Goal: Task Accomplishment & Management: Manage account settings

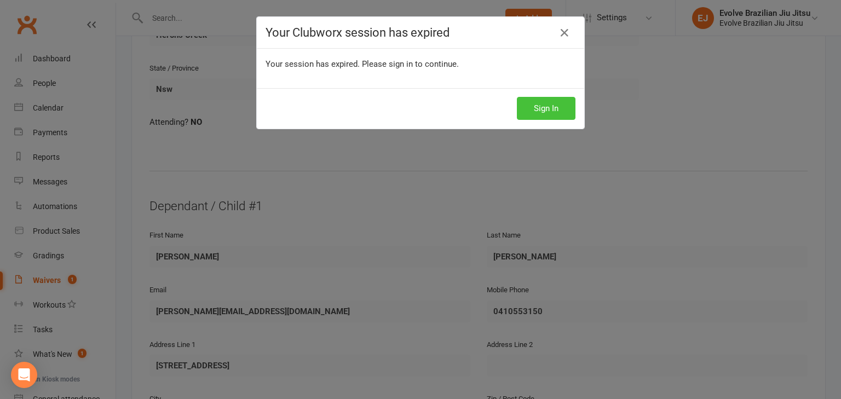
click at [551, 113] on button "Sign In" at bounding box center [546, 108] width 59 height 23
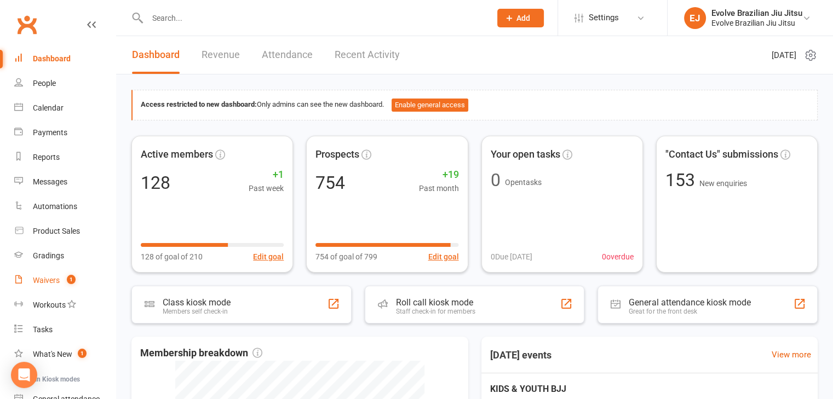
click at [60, 282] on link "Waivers 1" at bounding box center [64, 280] width 101 height 25
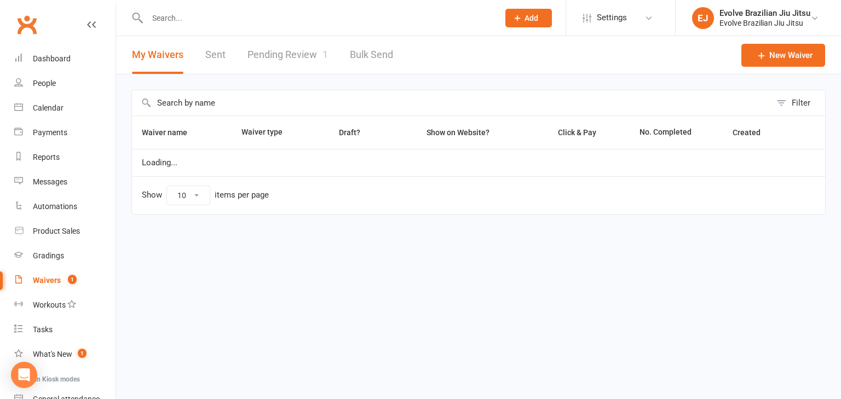
select select "100"
click at [287, 71] on link "Pending Review 1" at bounding box center [287, 55] width 80 height 38
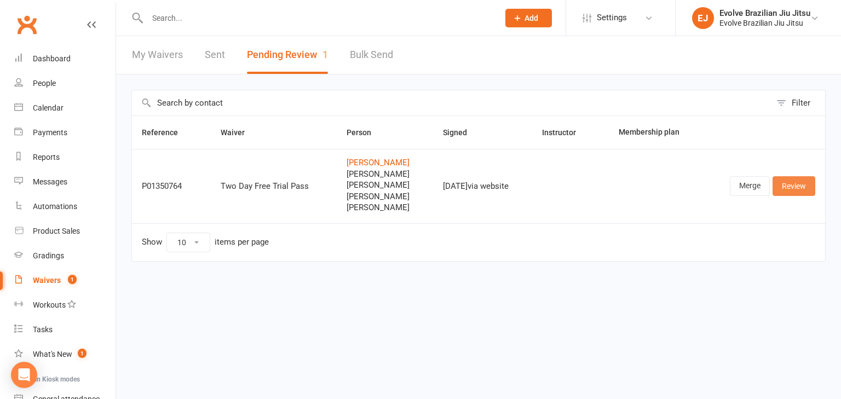
click at [792, 188] on link "Review" at bounding box center [793, 186] width 43 height 20
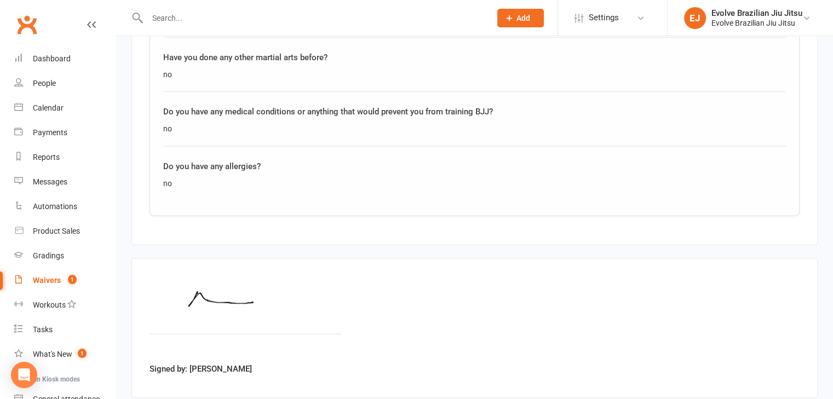
scroll to position [2583, 0]
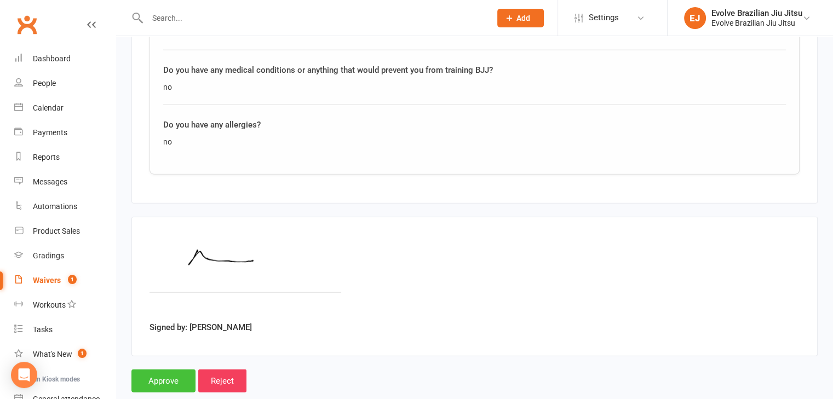
click at [163, 370] on input "Approve" at bounding box center [163, 381] width 64 height 23
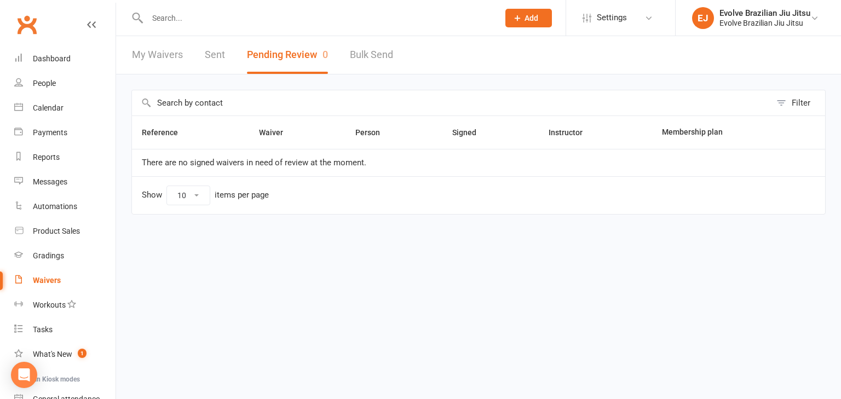
click at [160, 51] on link "My Waivers" at bounding box center [157, 55] width 51 height 38
select select "100"
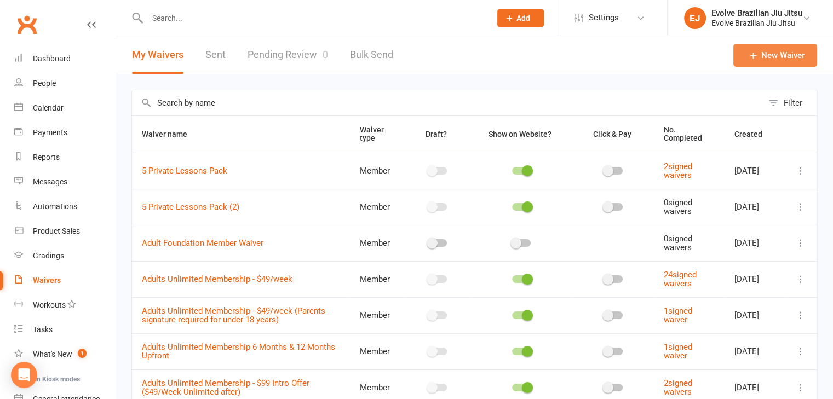
click at [751, 60] on icon at bounding box center [753, 55] width 11 height 11
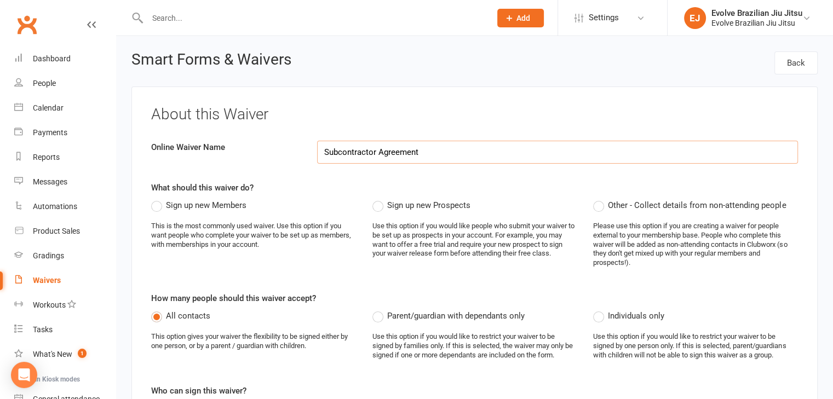
click at [412, 156] on input "Subcontractor Agreement" at bounding box center [557, 152] width 481 height 23
paste input
click at [447, 154] on input "Subcontractor Agreement" at bounding box center [557, 152] width 481 height 23
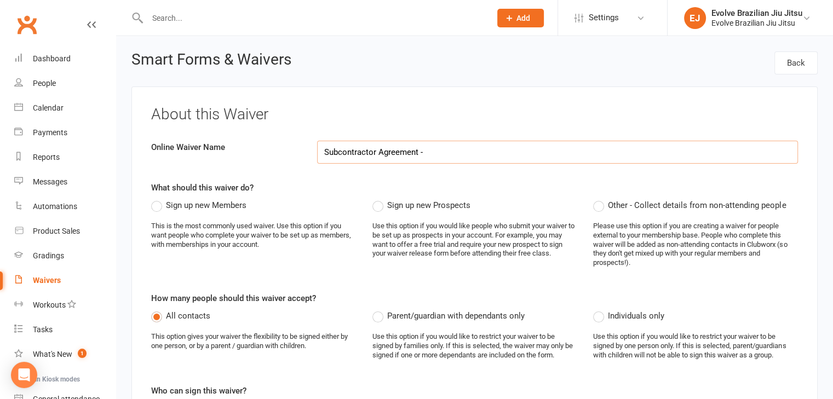
click at [443, 153] on input "Subcontractor Agreement -" at bounding box center [557, 152] width 481 height 23
click at [408, 178] on div "About this Waiver Online Waiver Name Subcontractor Agreement - Evolve Brazilian…" at bounding box center [474, 351] width 686 height 530
click at [428, 148] on input "Subcontractor Agreement - Evolve Brazilian Jiu Jitsu" at bounding box center [557, 152] width 481 height 23
click at [428, 148] on input "Evolve Brazilian Jiu Jitsu" at bounding box center [557, 152] width 481 height 23
click at [473, 151] on input "Evolve Brazilian Jiu Jitsu -" at bounding box center [557, 152] width 481 height 23
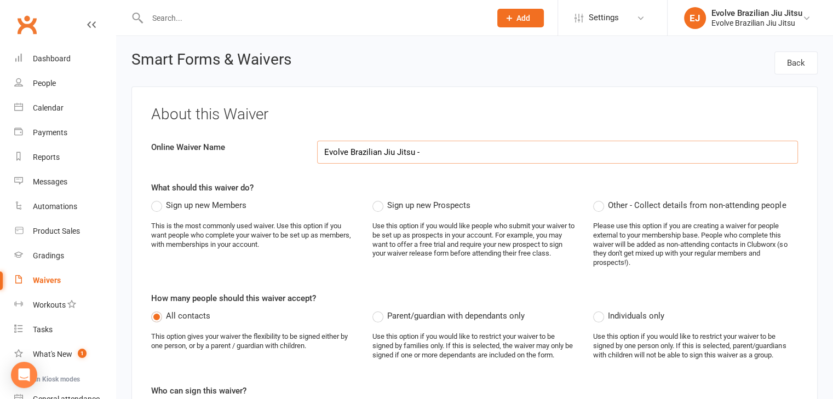
paste input "Subcontractor Agreement"
click at [347, 205] on div "Sign up new Members This is the most commonly used waiver. Use this option if y…" at bounding box center [253, 229] width 205 height 60
drag, startPoint x: 419, startPoint y: 149, endPoint x: 301, endPoint y: 153, distance: 118.9
click at [301, 153] on div "Online Waiver Name Evolve Brazilian Jiu Jitsu - Subcontractor Agreement" at bounding box center [474, 152] width 663 height 23
type input "Subcontractor Agreement"
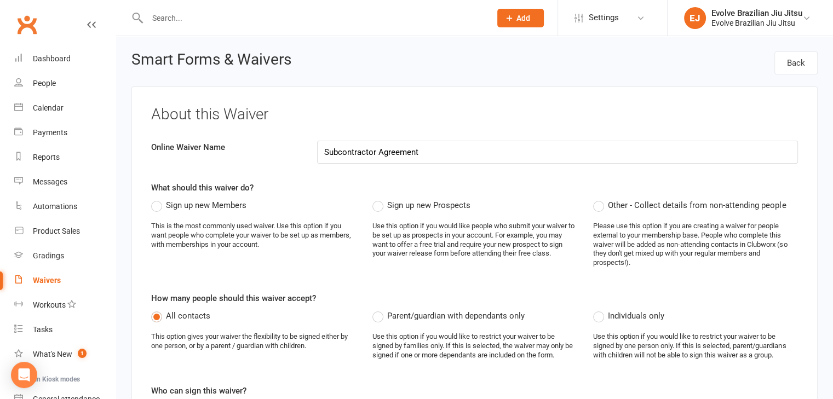
click at [451, 119] on h3 "About this Waiver" at bounding box center [474, 114] width 647 height 17
click at [598, 205] on label "Other - Collect details from non-attending people" at bounding box center [689, 205] width 193 height 13
click at [598, 199] on input "Other - Collect details from non-attending people" at bounding box center [596, 199] width 7 height 0
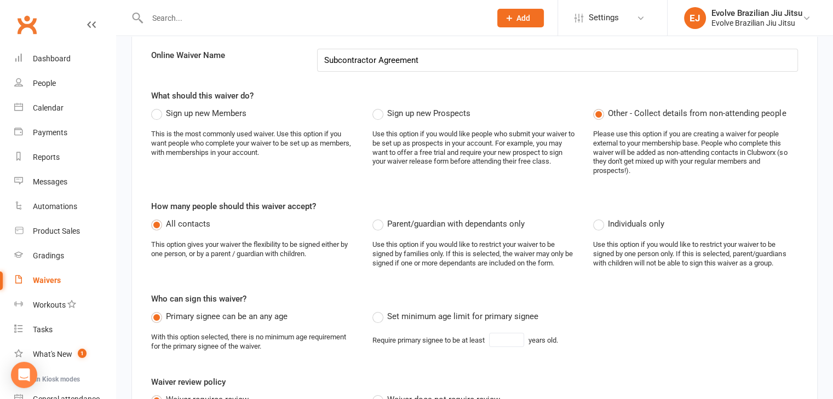
scroll to position [93, 0]
click at [596, 221] on label "Individuals only" at bounding box center [628, 223] width 71 height 13
click at [596, 217] on input "Individuals only" at bounding box center [596, 217] width 7 height 0
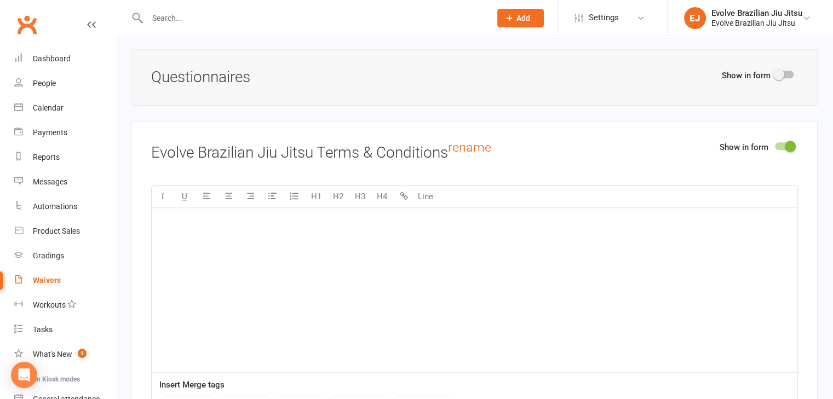
scroll to position [1295, 0]
click at [471, 146] on link "rename" at bounding box center [469, 146] width 43 height 15
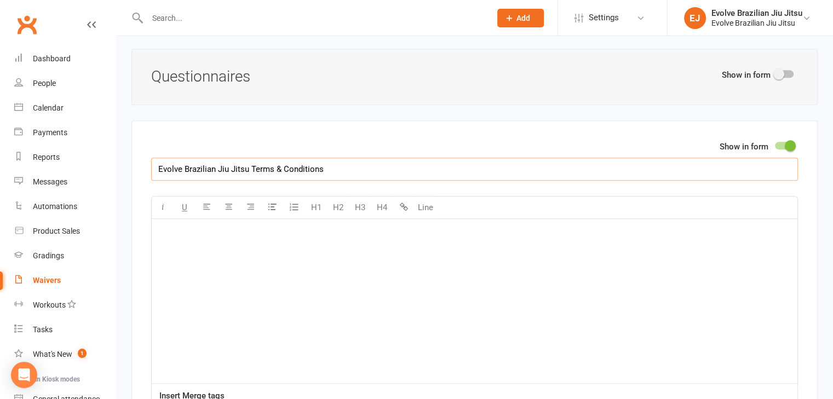
click at [305, 159] on input "Evolve Brazilian Jiu Jitsu Terms & Conditions" at bounding box center [474, 169] width 647 height 23
paste input "Subcontractor Agreement"
type input "Subcontractor Agreement"
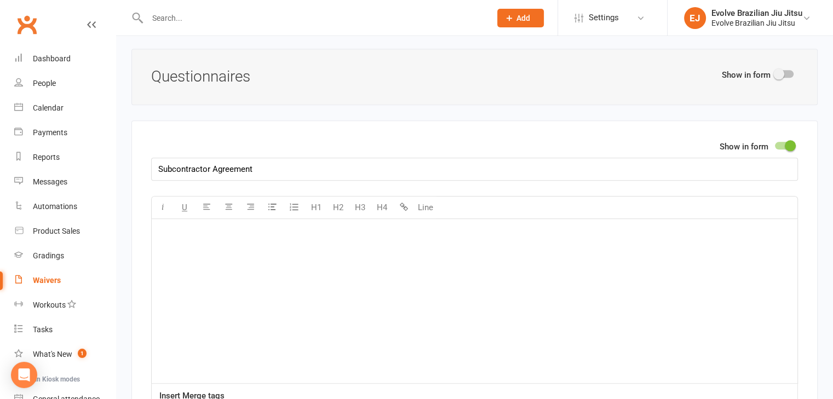
click at [300, 289] on div "﻿" at bounding box center [474, 301] width 645 height 164
click at [235, 253] on div "﻿" at bounding box center [474, 301] width 645 height 164
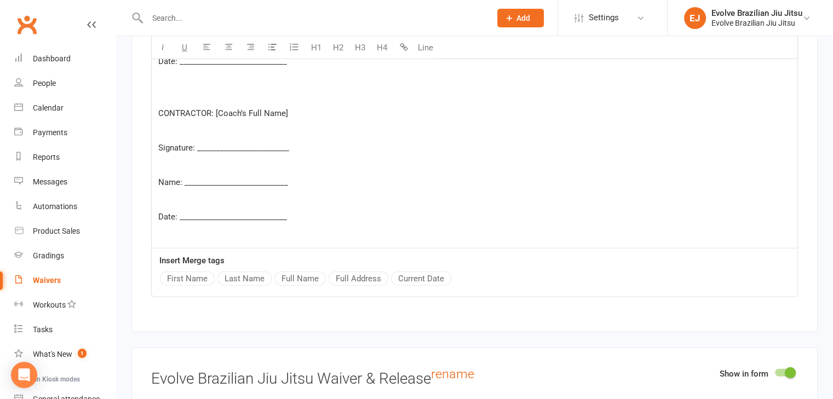
scroll to position [3047, 0]
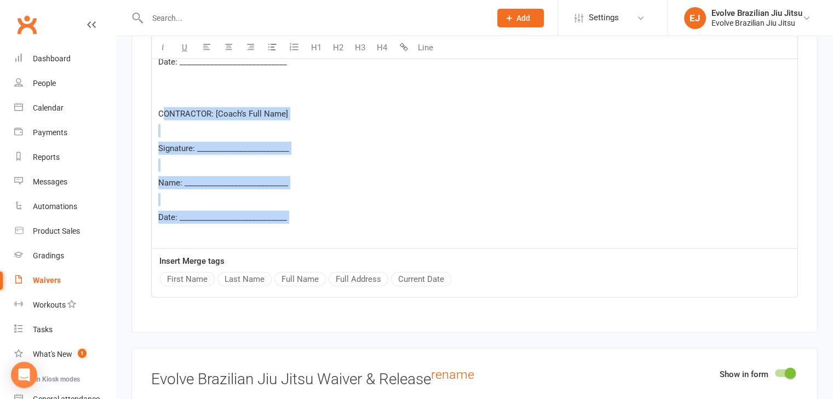
drag, startPoint x: 203, startPoint y: 212, endPoint x: 163, endPoint y: 92, distance: 126.2
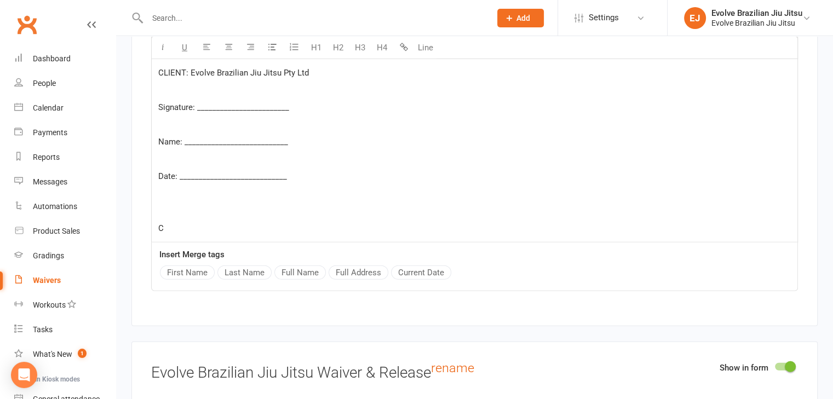
scroll to position [2929, 0]
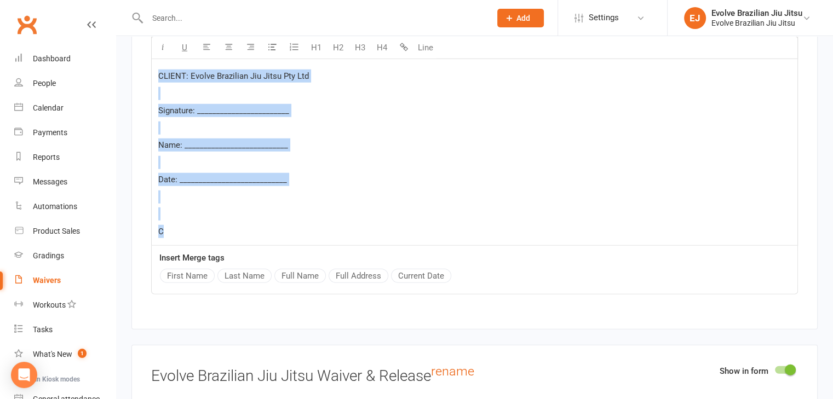
drag, startPoint x: 175, startPoint y: 204, endPoint x: 152, endPoint y: 60, distance: 145.8
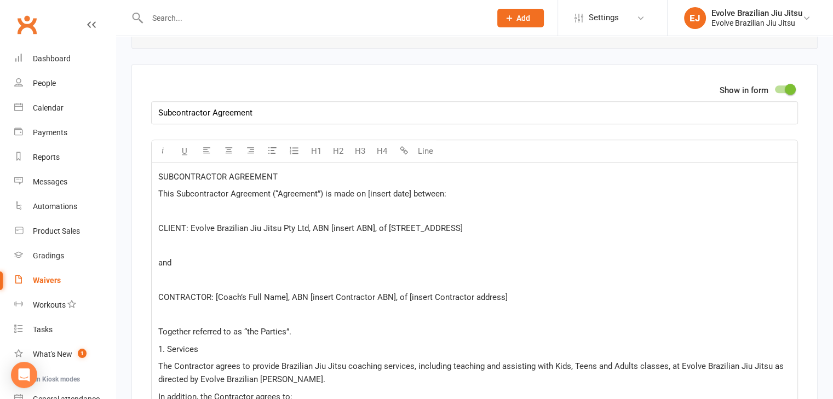
scroll to position [1357, 0]
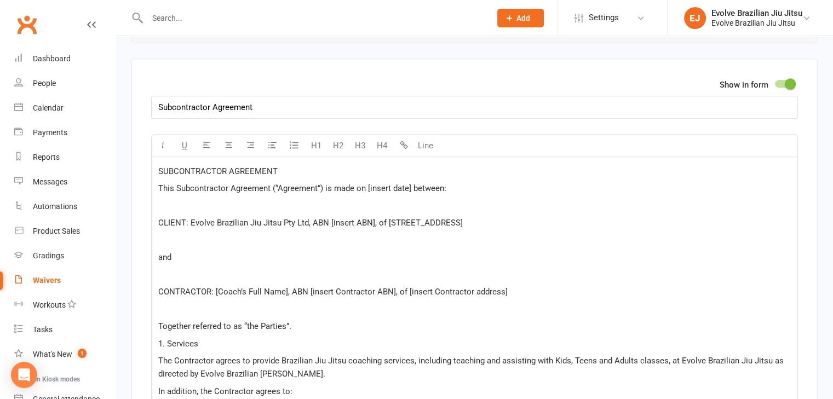
click at [245, 166] on span "SUBCONTRACTOR AGREEMENT" at bounding box center [217, 171] width 119 height 10
click at [160, 141] on icon "button" at bounding box center [163, 145] width 8 height 8
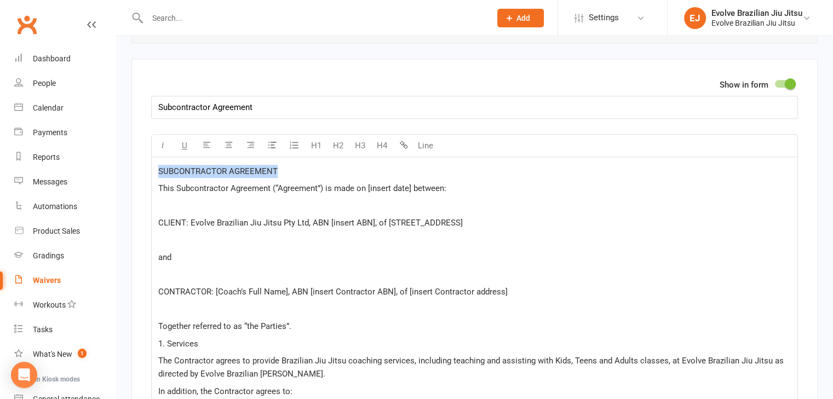
click at [202, 199] on p "﻿" at bounding box center [474, 205] width 632 height 13
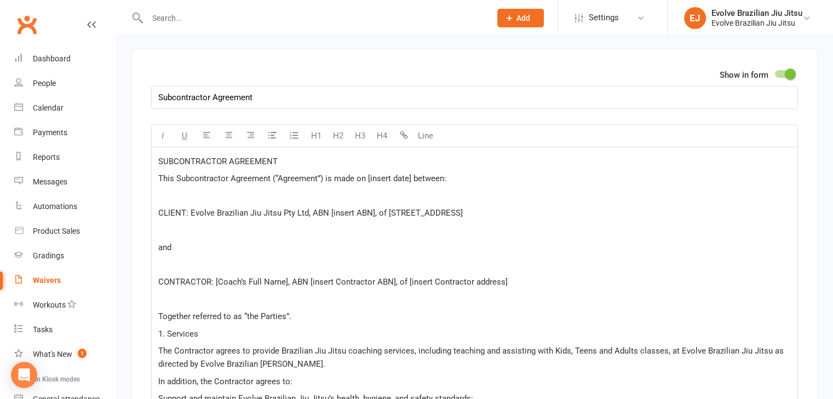
click at [177, 258] on p "﻿" at bounding box center [474, 264] width 632 height 13
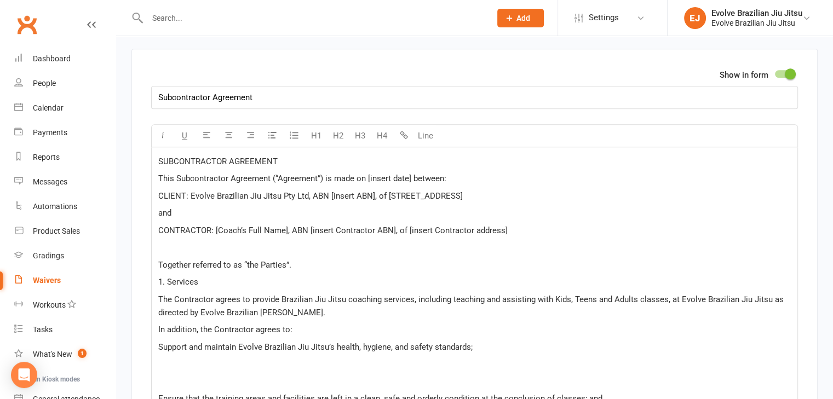
click at [182, 241] on p "﻿" at bounding box center [474, 247] width 632 height 13
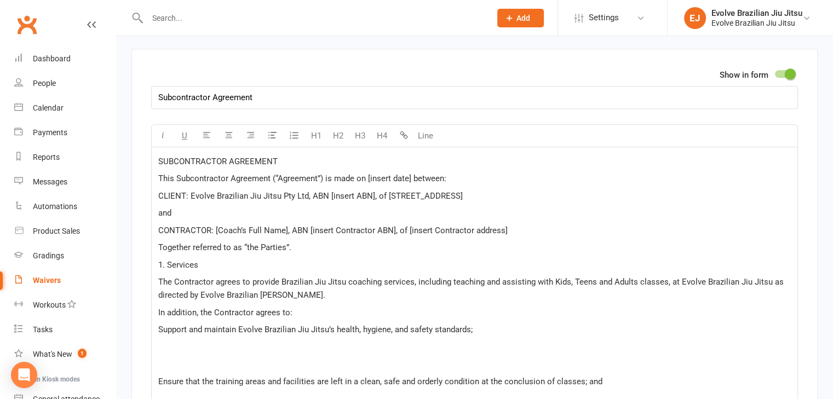
click at [195, 343] on p "﻿" at bounding box center [474, 347] width 632 height 13
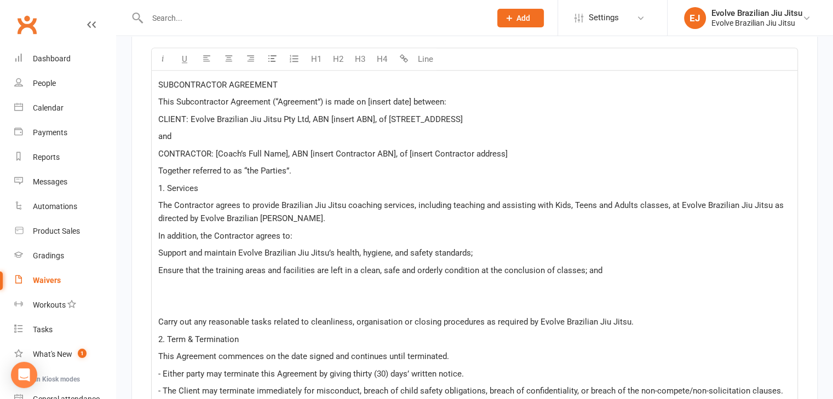
scroll to position [1445, 0]
click at [161, 249] on span "Support and maintain Evolve Brazilian Jiu Jitsu’s health, hygiene, and safety s…" at bounding box center [315, 252] width 314 height 10
click at [165, 316] on span "Carry out any reasonable tasks related to cleanliness, organisation or closing …" at bounding box center [395, 321] width 475 height 10
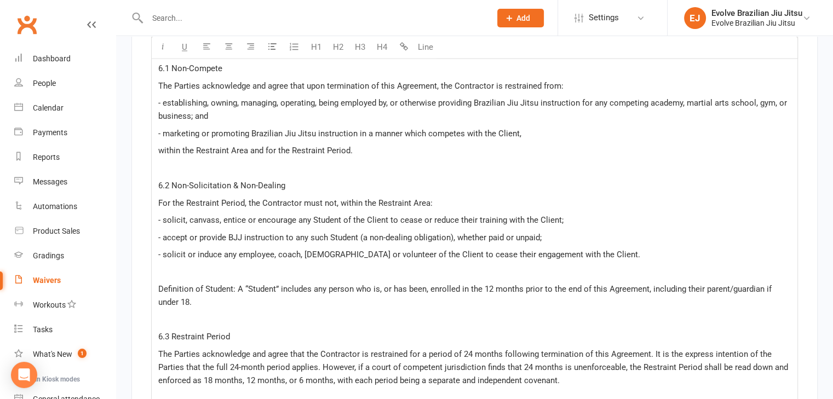
scroll to position [1894, 0]
click at [201, 163] on p "﻿" at bounding box center [474, 169] width 632 height 13
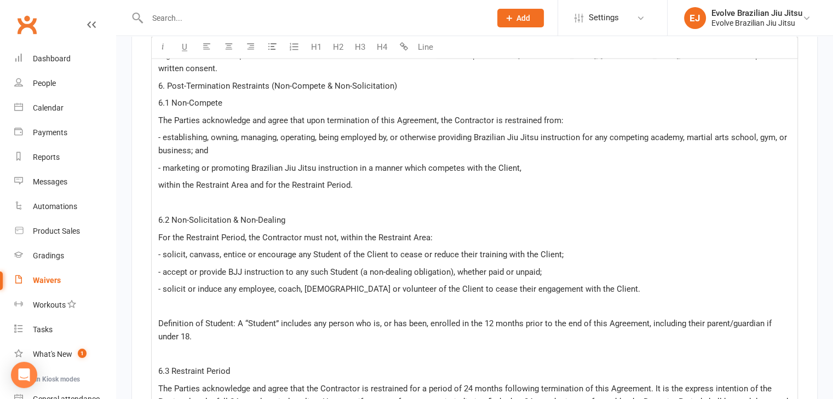
scroll to position [1860, 0]
drag, startPoint x: 301, startPoint y: 196, endPoint x: 154, endPoint y: 193, distance: 147.3
click at [154, 193] on div "SUBCONTRACTOR AGREEMENT This Subcontractor Agreement (“Agreement”) is made on […" at bounding box center [474, 320] width 645 height 1333
click at [237, 197] on p "﻿" at bounding box center [474, 203] width 632 height 13
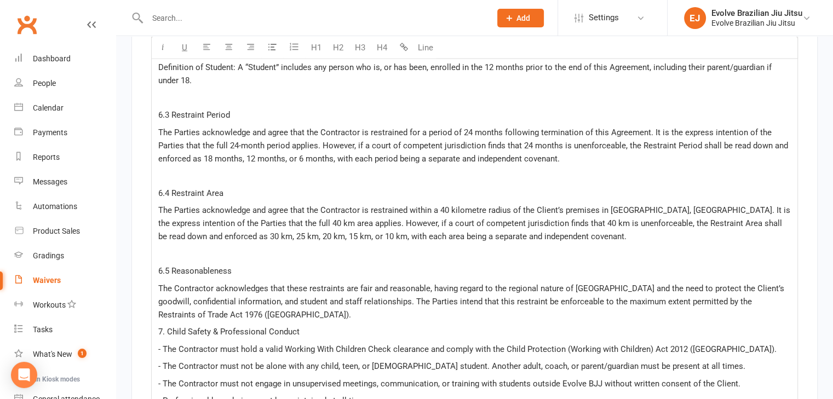
scroll to position [2109, 0]
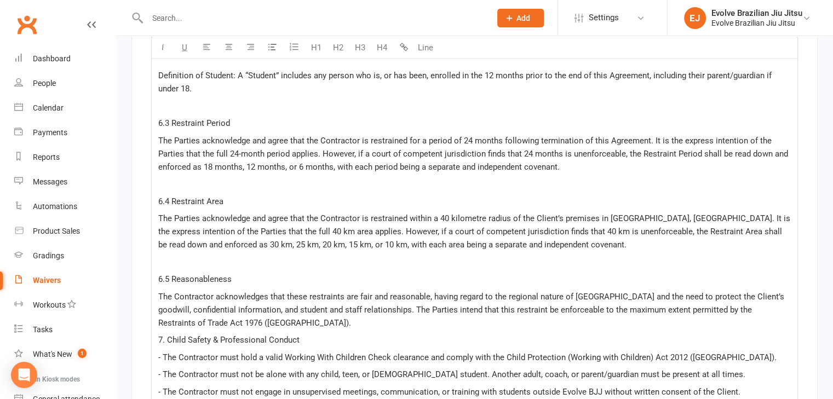
click at [209, 250] on div "SUBCONTRACTOR AGREEMENT This Subcontractor Agreement (“Agreement”) is made on […" at bounding box center [474, 71] width 645 height 1333
click at [204, 256] on p "﻿" at bounding box center [474, 262] width 632 height 13
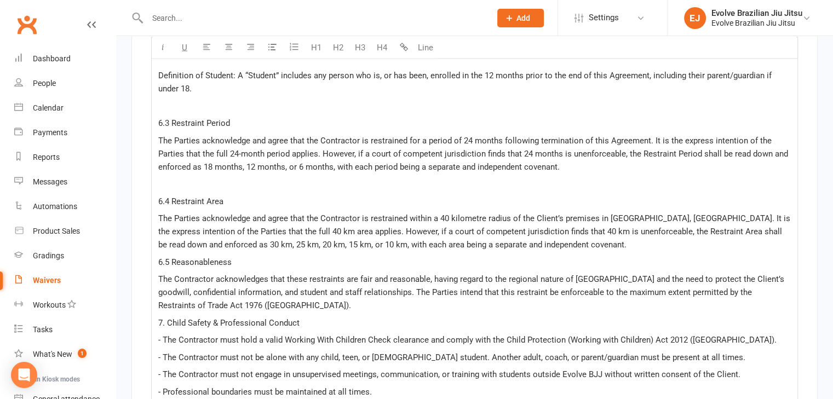
click at [186, 177] on p "﻿" at bounding box center [474, 183] width 632 height 13
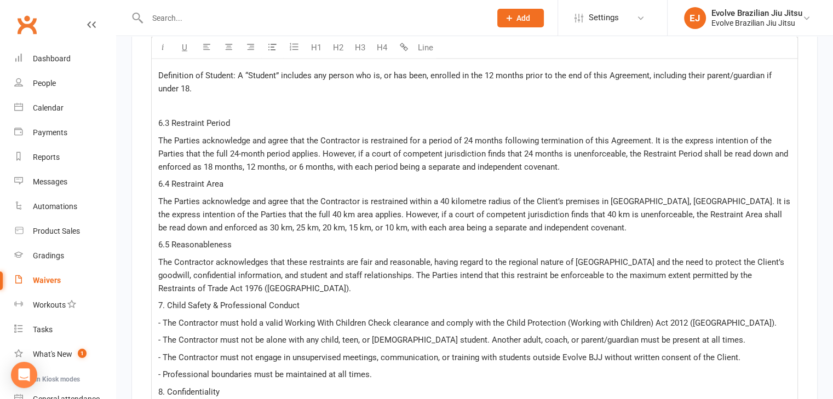
scroll to position [2064, 0]
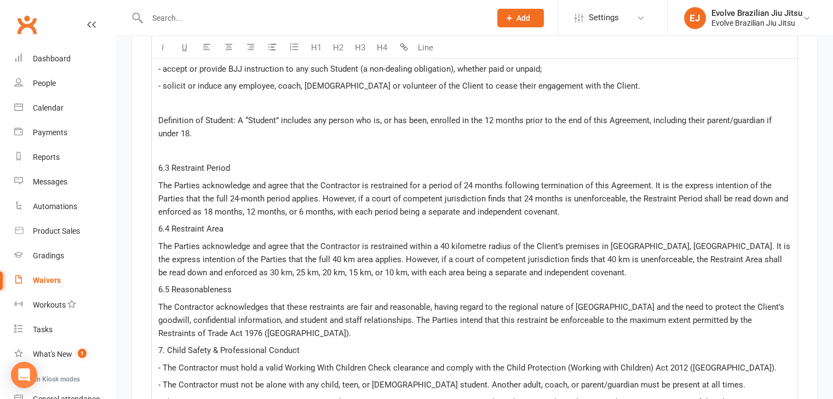
click at [180, 144] on p "﻿" at bounding box center [474, 150] width 632 height 13
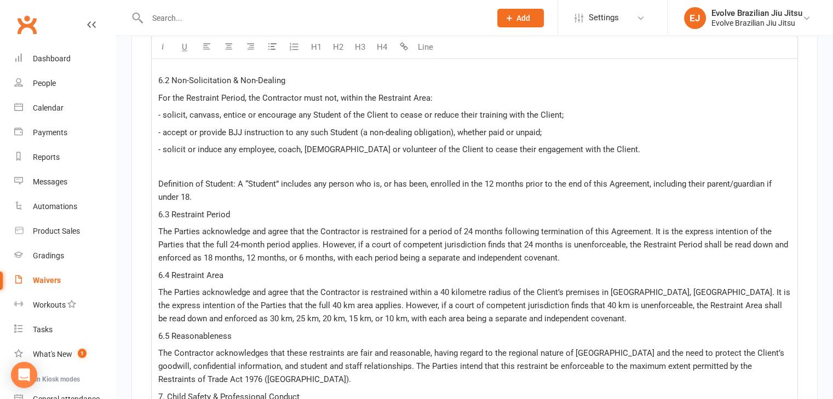
click at [184, 160] on p "﻿" at bounding box center [474, 166] width 632 height 13
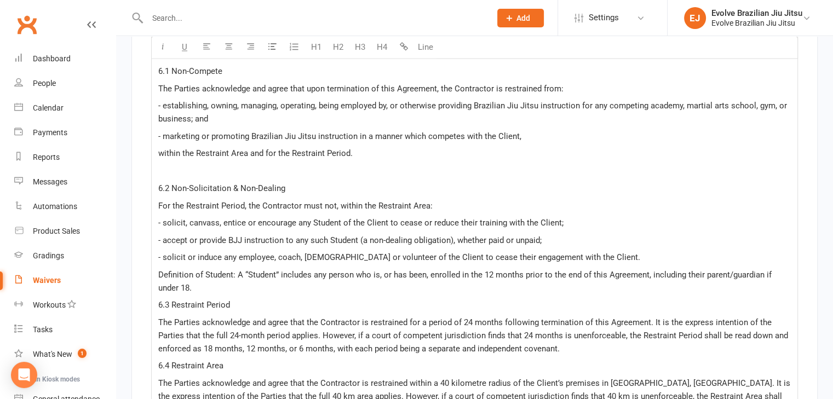
scroll to position [1892, 0]
click at [177, 165] on p "﻿" at bounding box center [474, 171] width 632 height 13
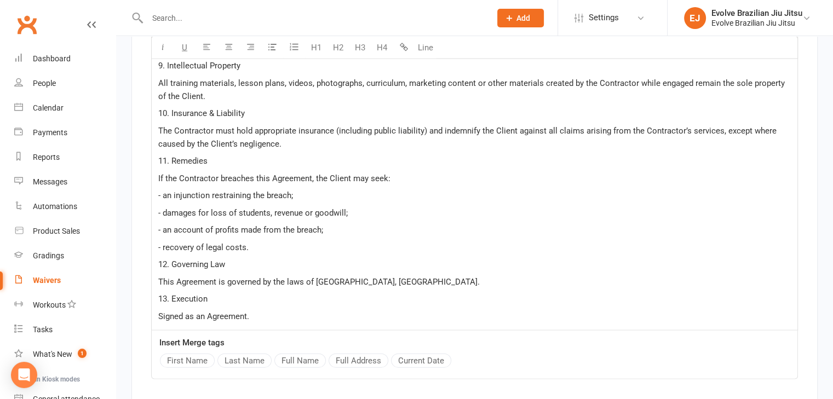
scroll to position [2430, 0]
click at [378, 224] on p "- an account of profits made from the breach;" at bounding box center [474, 230] width 632 height 13
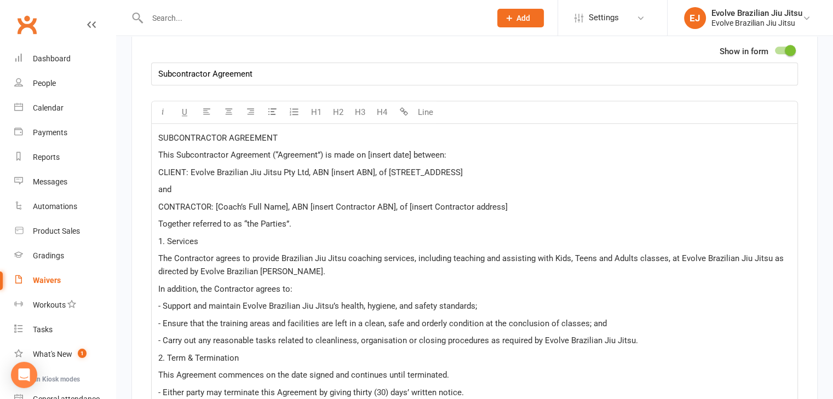
scroll to position [1391, 0]
click at [287, 201] on span "CONTRACTOR: [Coach’s Full Name], ABN [insert Contractor ABN], of [insert Contra…" at bounding box center [332, 206] width 349 height 10
drag, startPoint x: 286, startPoint y: 198, endPoint x: 231, endPoint y: 198, distance: 55.3
click at [231, 201] on span "CONTRACTOR: [Coach’s Full Name], ABN [insert Contractor ABN], of [insert Contra…" at bounding box center [332, 206] width 349 height 10
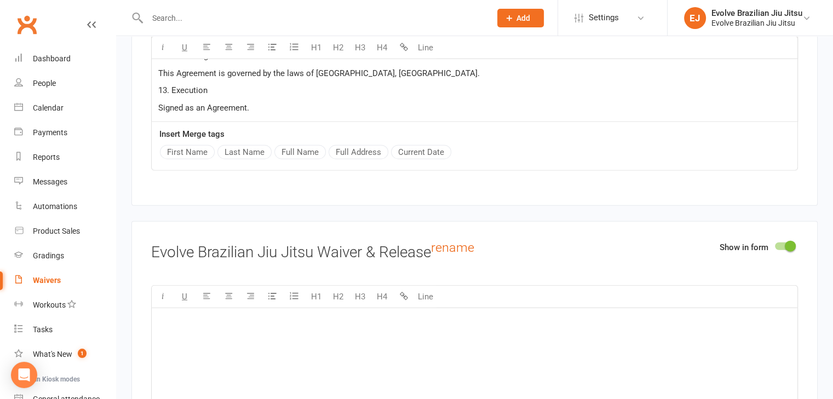
scroll to position [1390, 0]
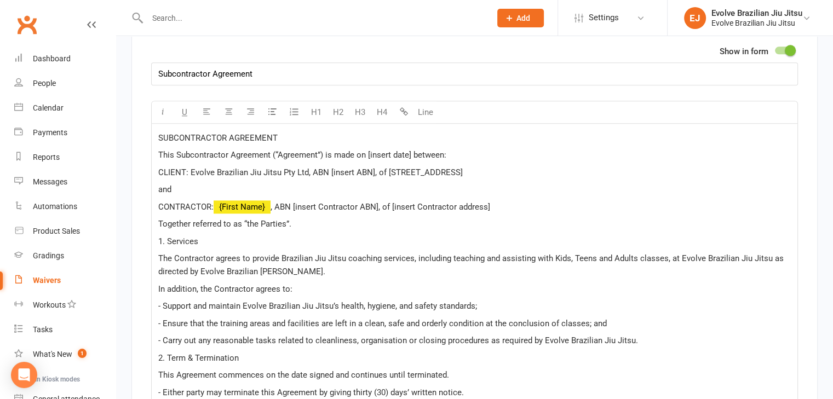
click at [272, 202] on span at bounding box center [271, 207] width 2 height 10
drag, startPoint x: 391, startPoint y: 199, endPoint x: 488, endPoint y: 203, distance: 97.0
click at [487, 203] on span ", ABN [insert Contractor ABN], of [insert Contractor address]" at bounding box center [377, 207] width 220 height 10
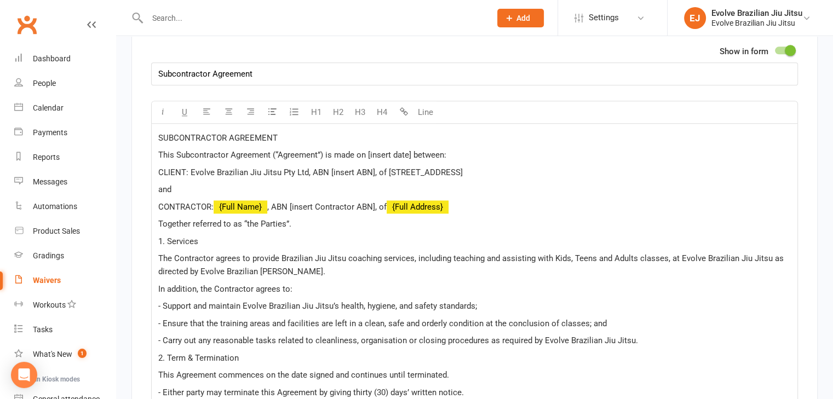
drag, startPoint x: 410, startPoint y: 146, endPoint x: 367, endPoint y: 147, distance: 43.3
click at [367, 150] on span "This Subcontractor Agreement (“Agreement”) is made on [insert date] between:" at bounding box center [302, 155] width 288 height 10
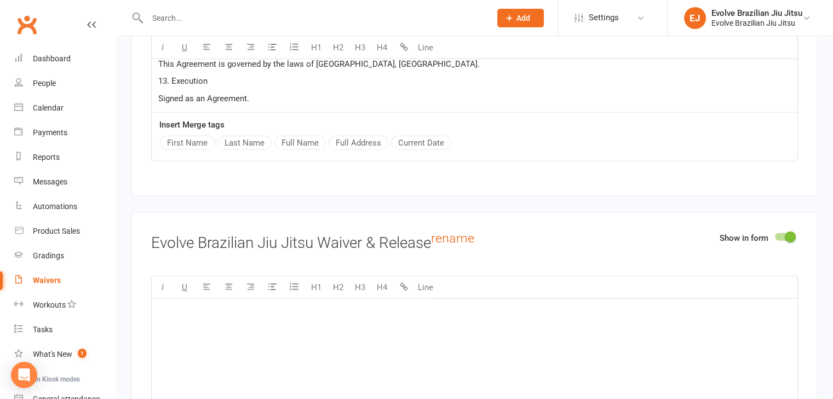
scroll to position [1339, 0]
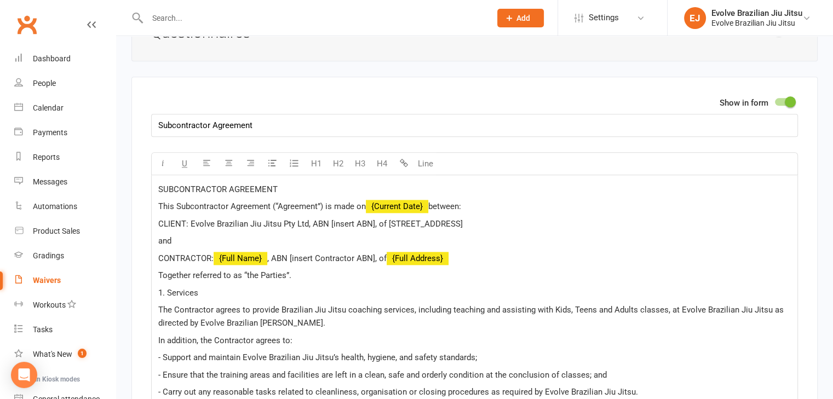
click at [380, 253] on span ", ABN [insert Contractor ABN], of" at bounding box center [326, 258] width 119 height 10
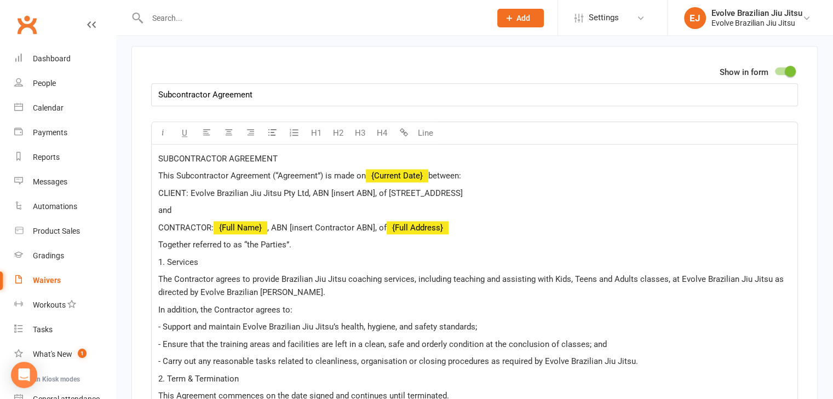
scroll to position [1371, 0]
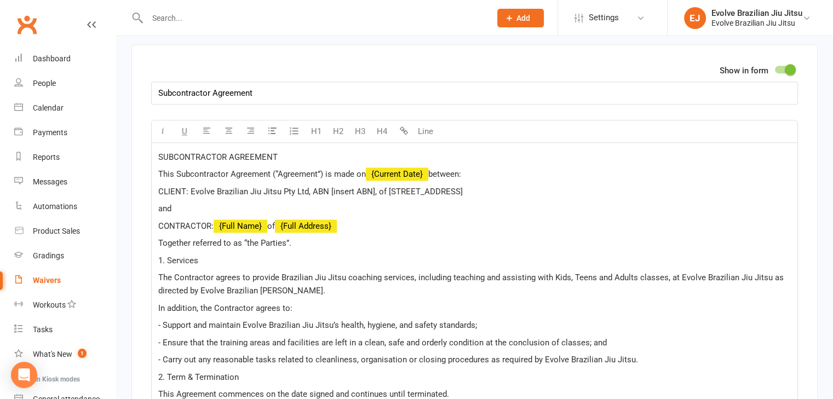
click at [285, 256] on p "1. Services" at bounding box center [474, 260] width 632 height 13
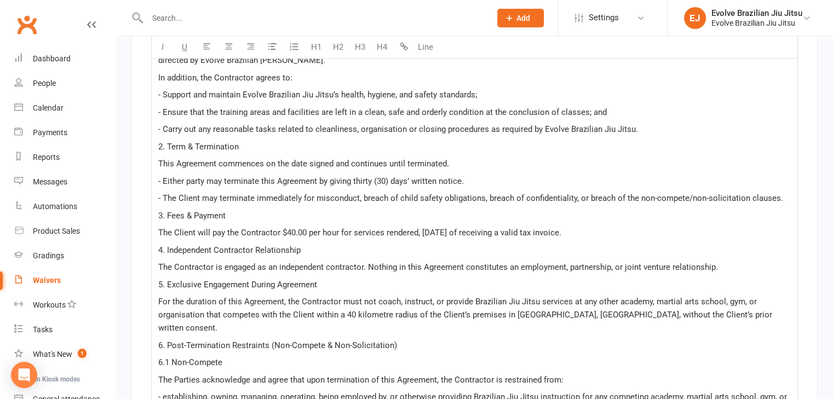
scroll to position [1617, 0]
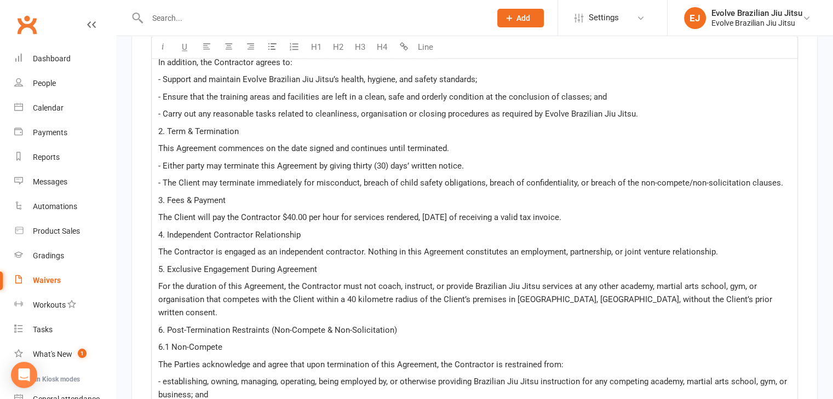
click at [408, 161] on span "- Either party may terminate this Agreement by giving thirty (30) days’ written…" at bounding box center [310, 166] width 305 height 10
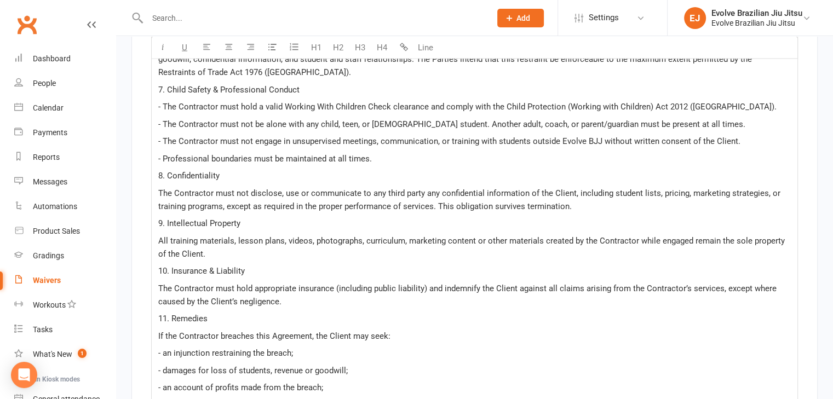
scroll to position [2273, 0]
click at [357, 119] on span "- The Contractor must not be alone with any child, teen, or female student. Ano…" at bounding box center [451, 124] width 587 height 10
click at [501, 119] on span "- The Contractor must not be alone with any child, teen or female student. Anot…" at bounding box center [450, 124] width 585 height 10
click at [437, 136] on span "- The Contractor must not engage in unsupervised meetings, communication, or tr…" at bounding box center [449, 141] width 582 height 10
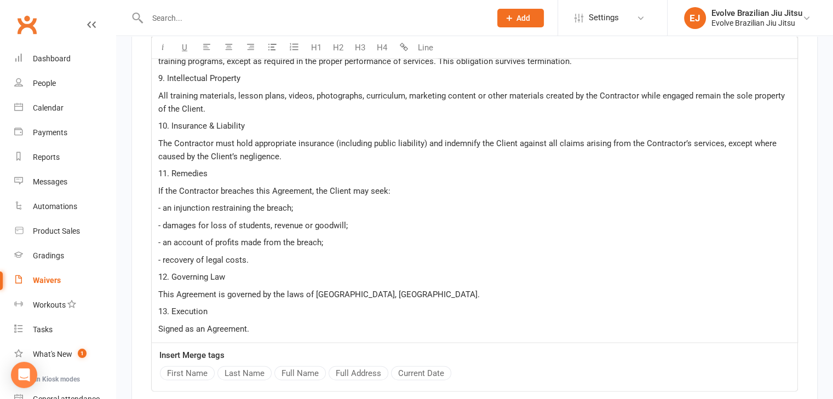
scroll to position [2419, 0]
click at [245, 269] on p "12. Governing Law" at bounding box center [474, 275] width 632 height 13
click at [259, 304] on p "13. Execution" at bounding box center [474, 310] width 632 height 13
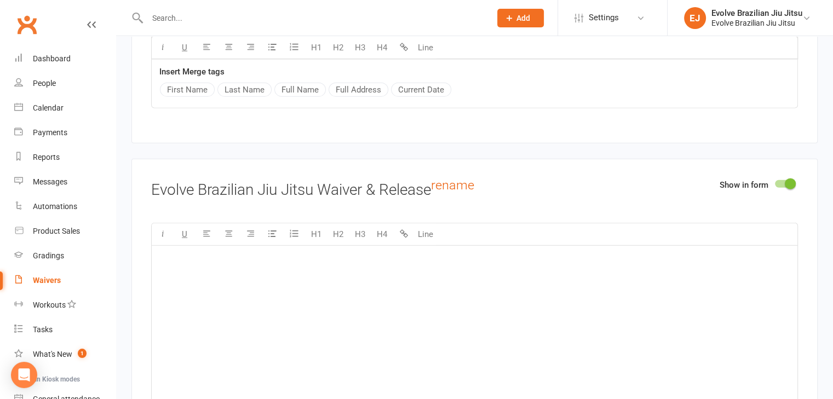
scroll to position [2703, 0]
click at [784, 179] on div at bounding box center [784, 183] width 19 height 8
click at [775, 181] on input "checkbox" at bounding box center [775, 181] width 0 height 0
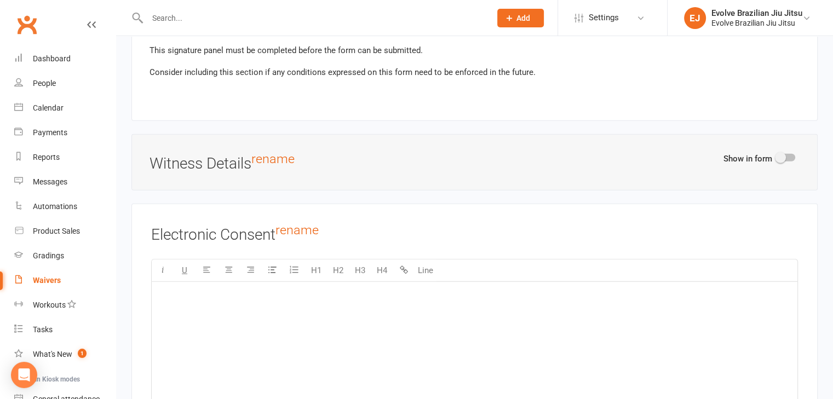
scroll to position [2958, 0]
click at [254, 318] on div "﻿" at bounding box center [474, 363] width 645 height 164
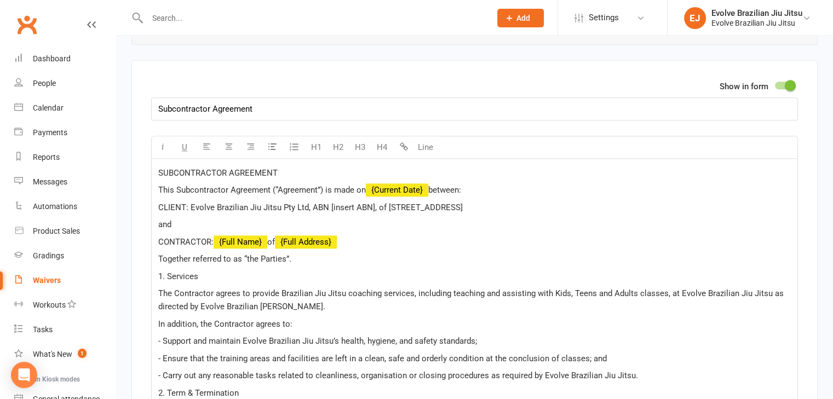
scroll to position [1343, 0]
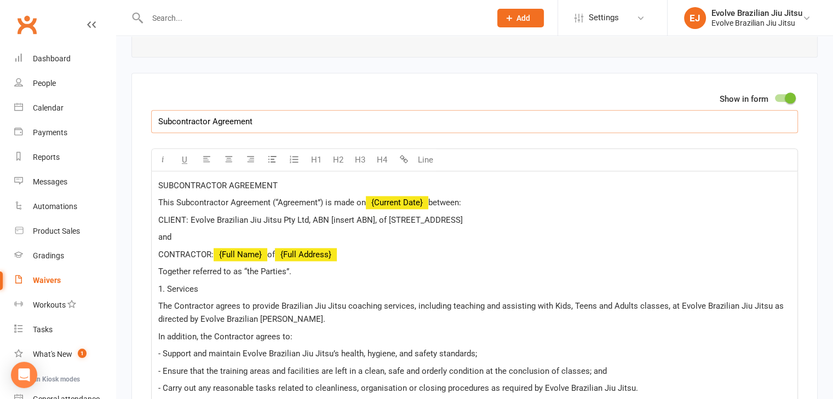
click at [264, 117] on input "Subcontractor Agreement" at bounding box center [474, 121] width 647 height 23
click at [256, 116] on input "Subcontractor Agreement" at bounding box center [474, 121] width 647 height 23
paste input "– Brazilian Jiu Jitsu Coaching"
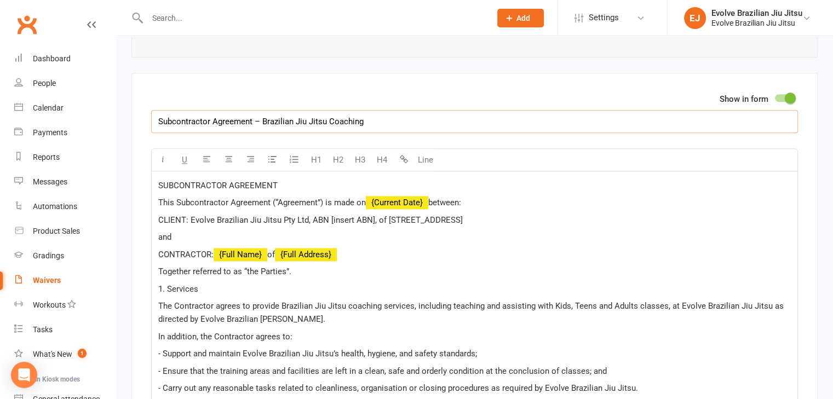
click at [261, 115] on input "Subcontractor Agreement – Brazilian Jiu Jitsu Coaching" at bounding box center [474, 121] width 647 height 23
type input "Subcontractor Agreement - Brazilian Jiu Jitsu Coaching"
click at [293, 215] on span "CLIENT: Evolve Brazilian Jiu Jitsu Pty Ltd, ABN [insert ABN], of 9 23/41 Park S…" at bounding box center [310, 220] width 304 height 10
click at [281, 179] on p "SUBCONTRACTOR AGREEMENT" at bounding box center [474, 185] width 632 height 13
click at [399, 118] on input "Subcontractor Agreement - Brazilian Jiu Jitsu Coaching" at bounding box center [474, 121] width 647 height 23
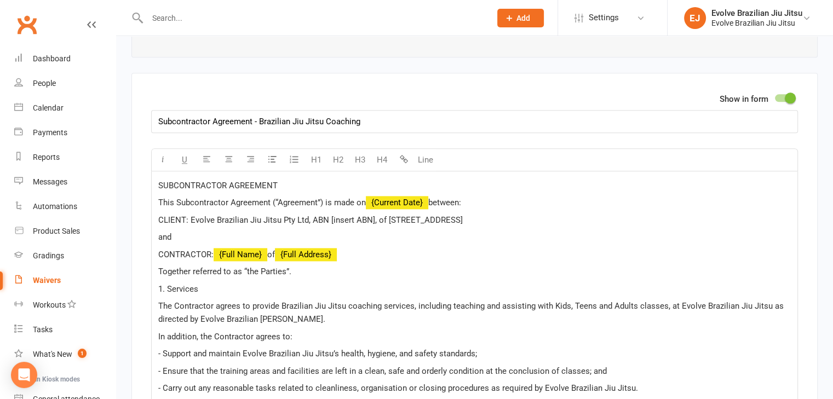
click at [410, 282] on p "1. Services" at bounding box center [474, 288] width 632 height 13
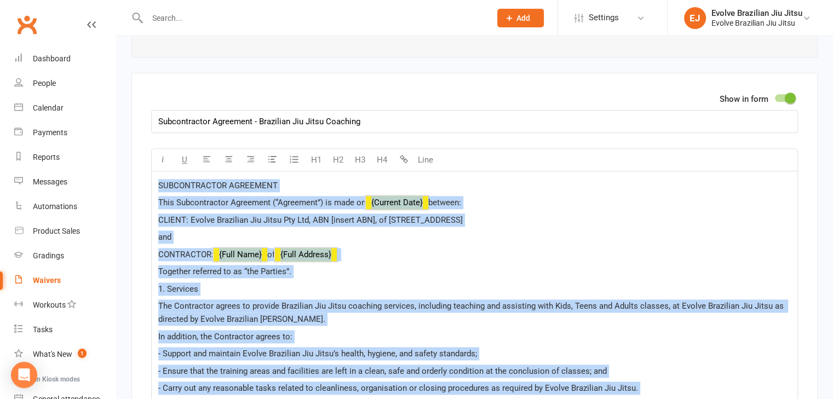
copy div "SUBCONTRACTOR AGREEMENT This Subcontractor Agreement (“Agreement”) is made on ﻿…"
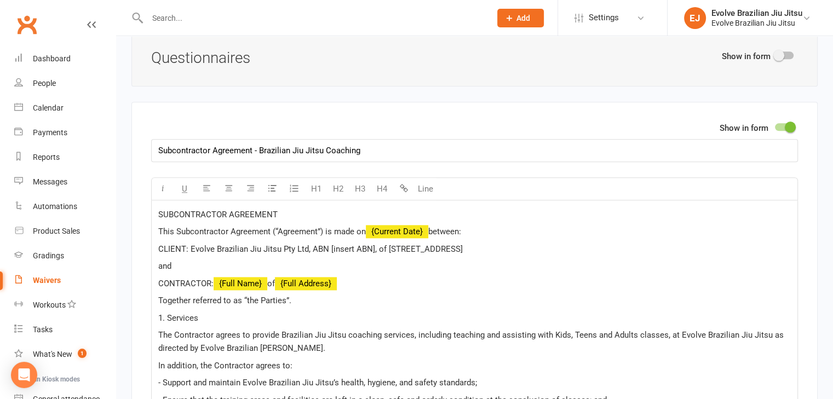
scroll to position [1316, 0]
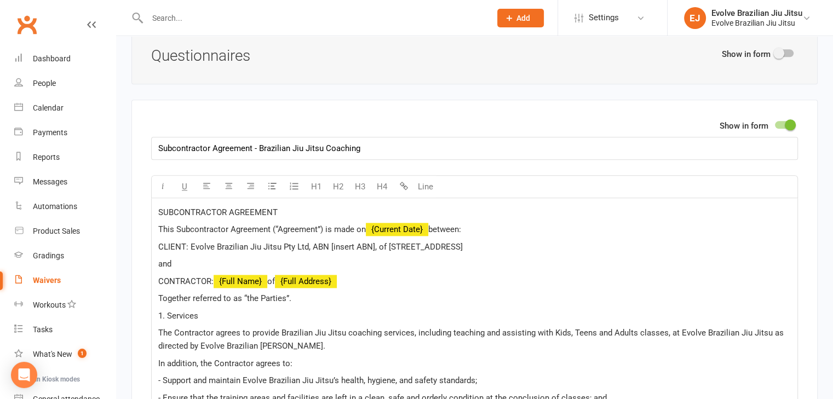
click at [267, 246] on p "CLIENT: Evolve Brazilian Jiu Jitsu Pty Ltd, ABN [insert ABN], of 9 23/41 Park S…" at bounding box center [474, 246] width 632 height 13
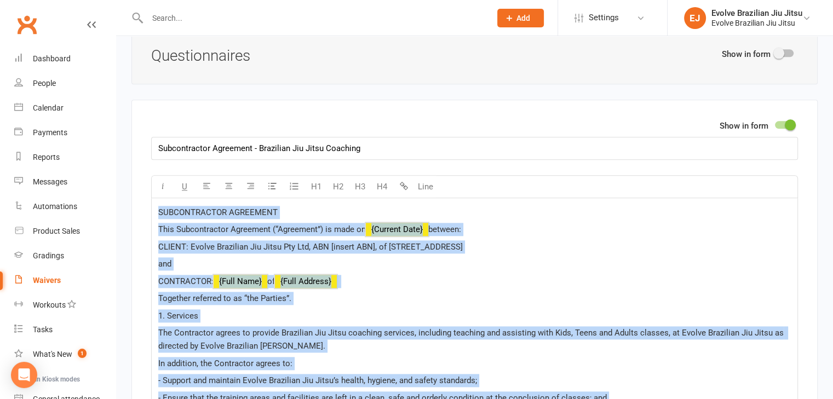
copy div "SUBCONTRACTOR AGREEMENT This Subcontractor Agreement (“Agreement”) is made on ﻿…"
click at [345, 257] on p "and" at bounding box center [474, 263] width 632 height 13
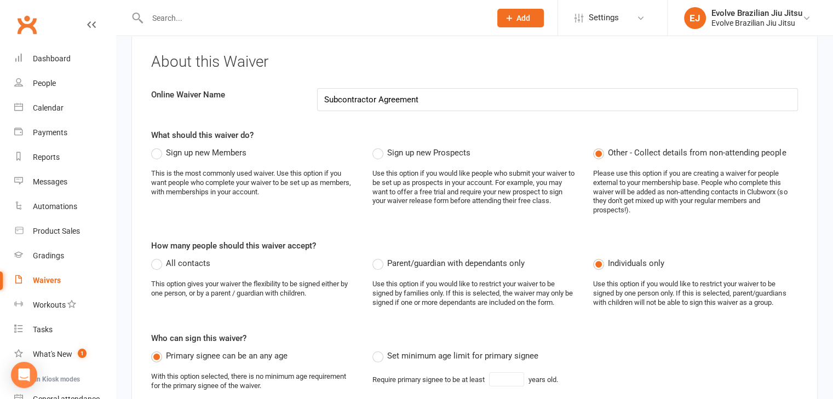
scroll to position [0, 0]
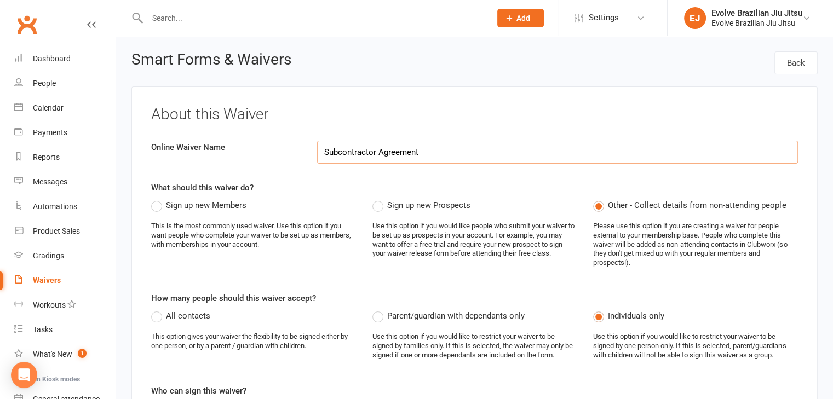
click at [427, 152] on input "Subcontractor Agreement" at bounding box center [557, 152] width 481 height 23
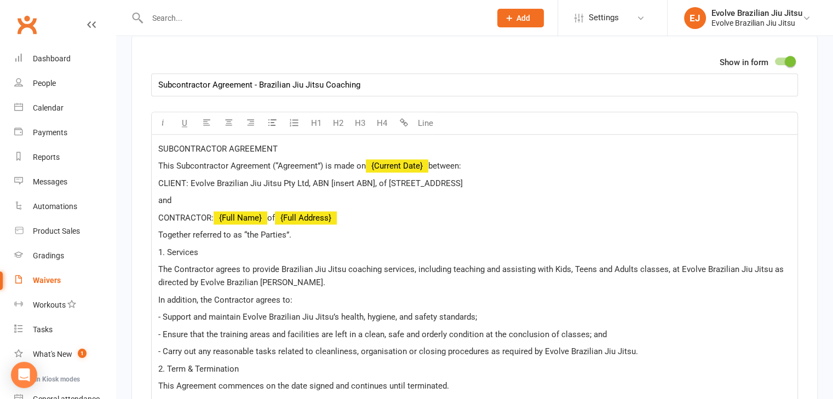
scroll to position [1381, 0]
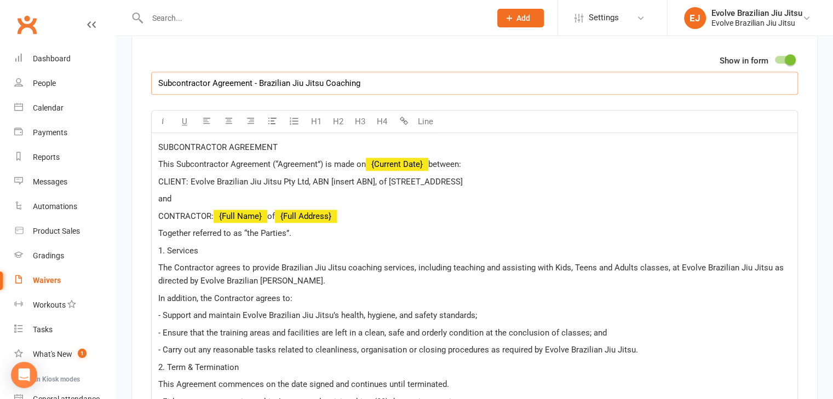
click at [330, 78] on input "Subcontractor Agreement - Brazilian Jiu Jitsu Coaching" at bounding box center [474, 83] width 647 height 23
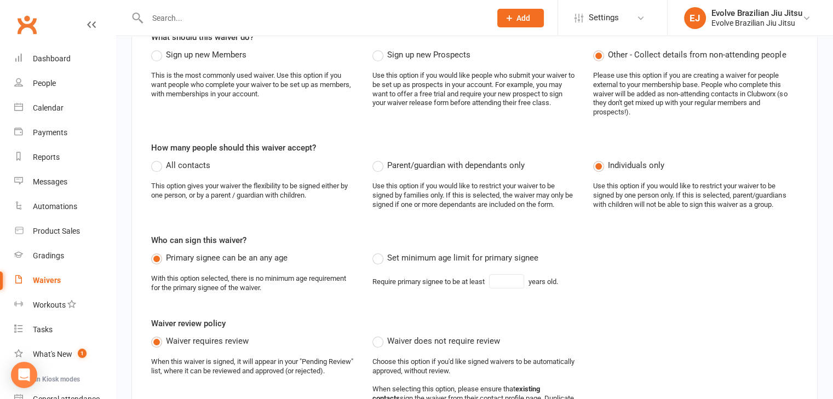
scroll to position [0, 0]
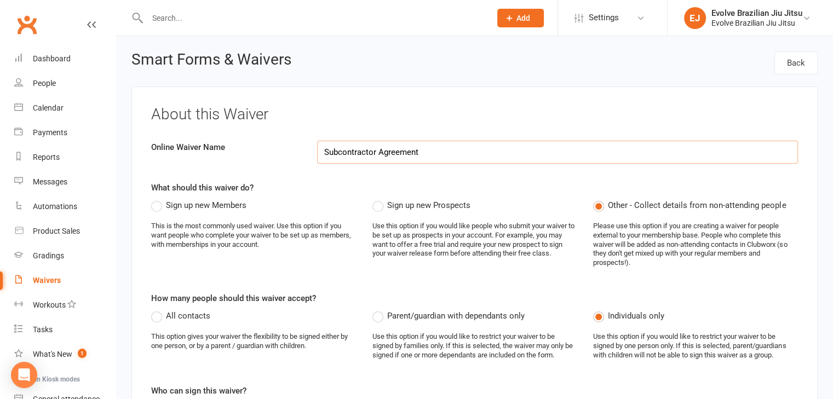
click at [412, 154] on input "Subcontractor Agreement" at bounding box center [557, 152] width 481 height 23
paste input "- Brazilian Jiu Jitsu Coaching"
type input "Subcontractor Agreement - Brazilian Jiu Jitsu Coaching"
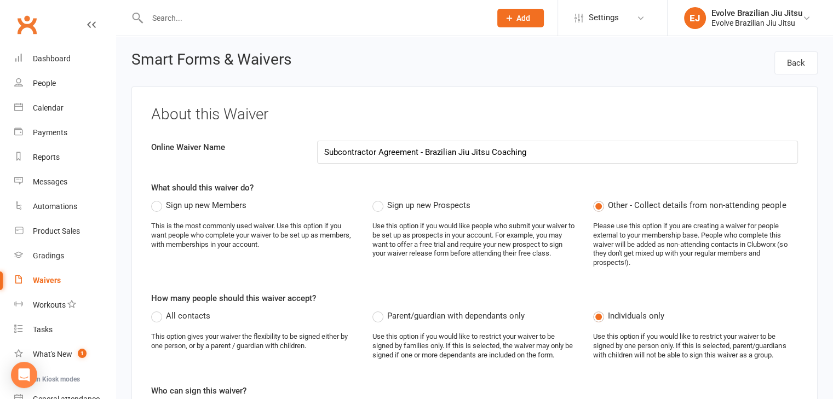
click at [470, 99] on div "About this Waiver Online Waiver Name Subcontractor Agreement - Brazilian Jiu Ji…" at bounding box center [474, 351] width 686 height 530
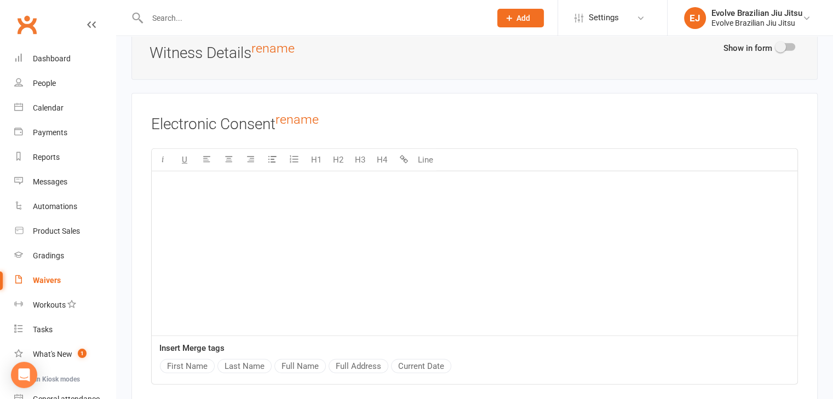
scroll to position [3076, 0]
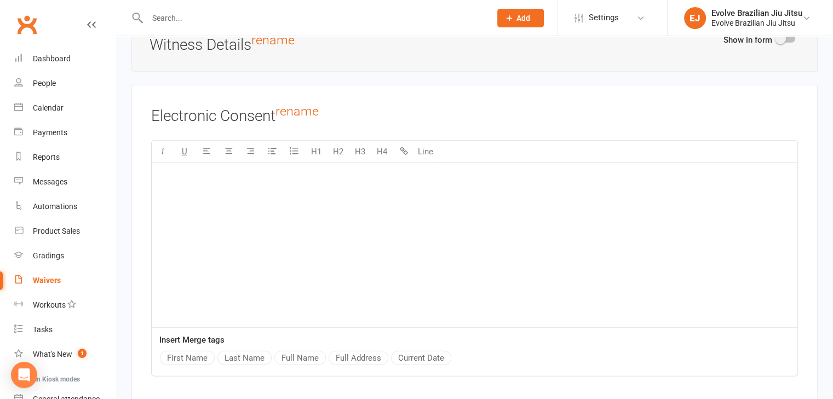
click at [321, 199] on div "﻿" at bounding box center [474, 245] width 645 height 164
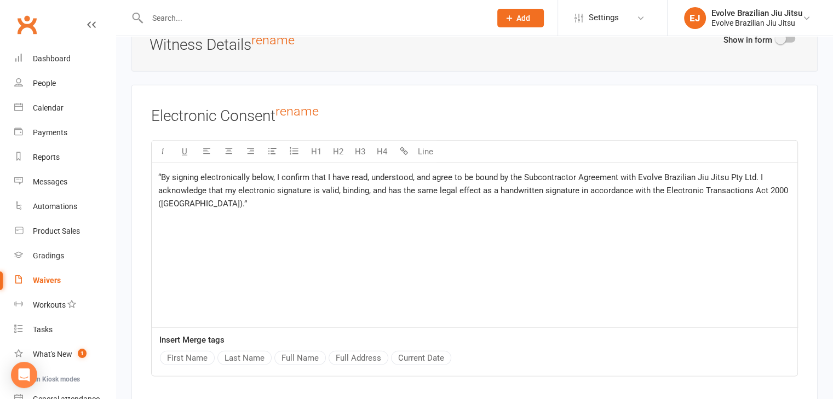
click at [160, 172] on span "“By signing electronically below, I confirm that I have read, understood, and a…" at bounding box center [474, 190] width 632 height 36
click at [269, 172] on span "By signing electronically below, I confirm that I have read, understood, and ag…" at bounding box center [474, 190] width 632 height 36
click at [409, 172] on span "By signing electronically below, I confirm that I have read, understood, and ag…" at bounding box center [474, 190] width 632 height 36
click at [368, 172] on span "By signing electronically below, I confirm that I have read, understood and agr…" at bounding box center [474, 190] width 632 height 36
click at [305, 172] on span "By signing electronically below, I confirm that I have read, understood and agr…" at bounding box center [473, 190] width 630 height 36
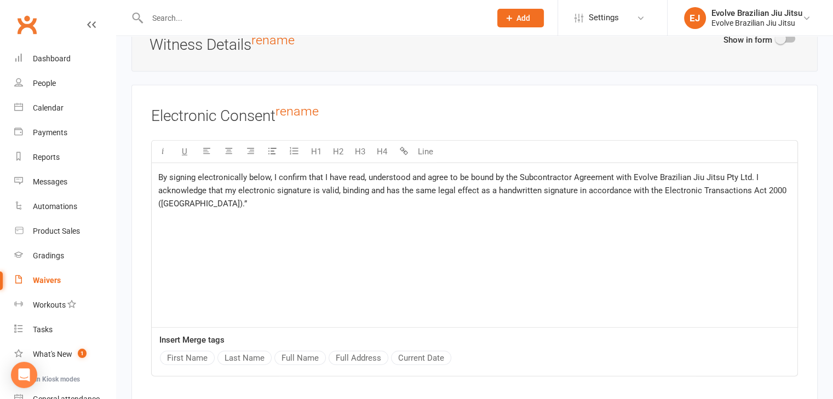
click at [253, 183] on p "By signing electronically below, I confirm that I have read, understood and agr…" at bounding box center [474, 190] width 632 height 39
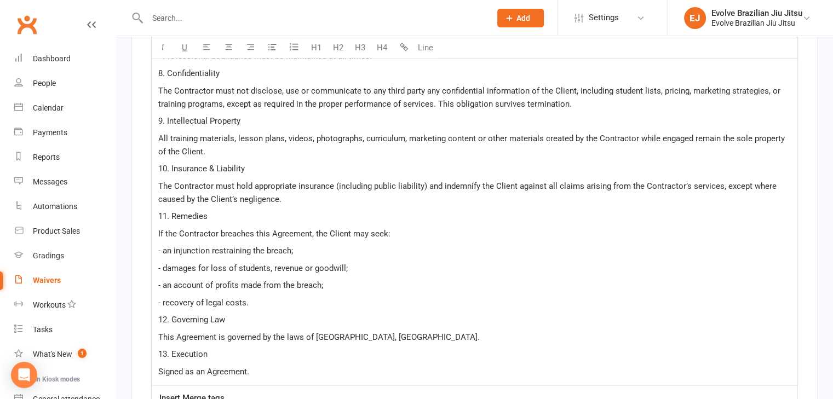
scroll to position [2372, 0]
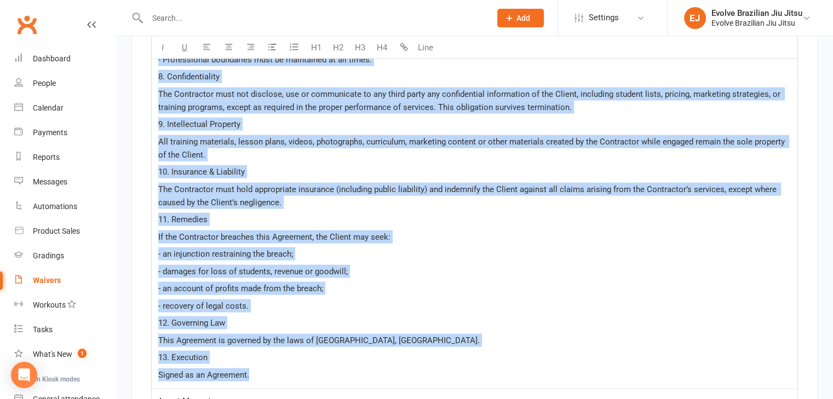
copy div "SUBCONTRACTOR AGREEMENT This Subcontractor Agreement (“Agreement”) is made on ﻿…"
click at [315, 213] on p "11. Remedies" at bounding box center [474, 219] width 632 height 13
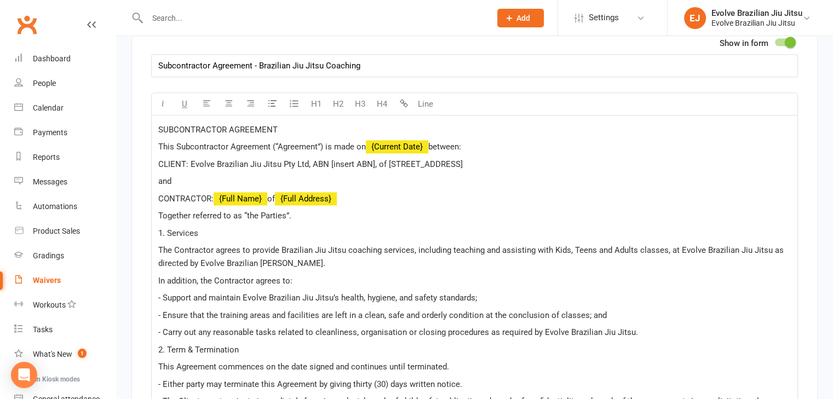
scroll to position [1398, 0]
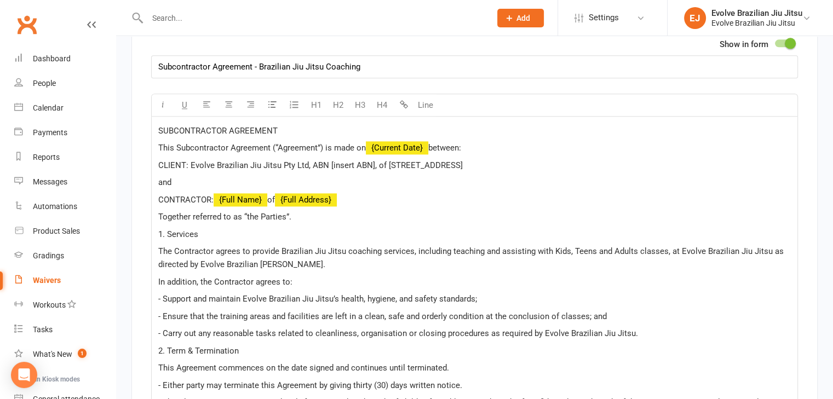
click at [273, 127] on span "SUBCONTRACTOR AGREEMENT" at bounding box center [217, 131] width 119 height 10
click at [247, 126] on span "SUBCONTRACTOR AGREEMENT" at bounding box center [217, 131] width 119 height 10
click at [301, 125] on p "SUBCONTRACTOR AGREEMENT" at bounding box center [474, 130] width 632 height 13
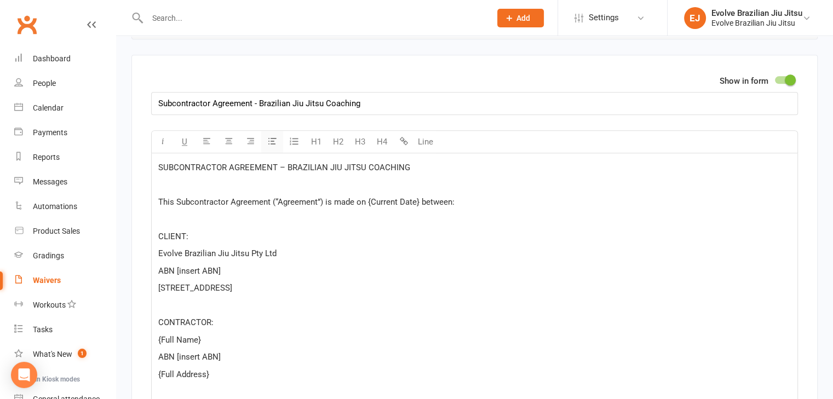
scroll to position [1363, 0]
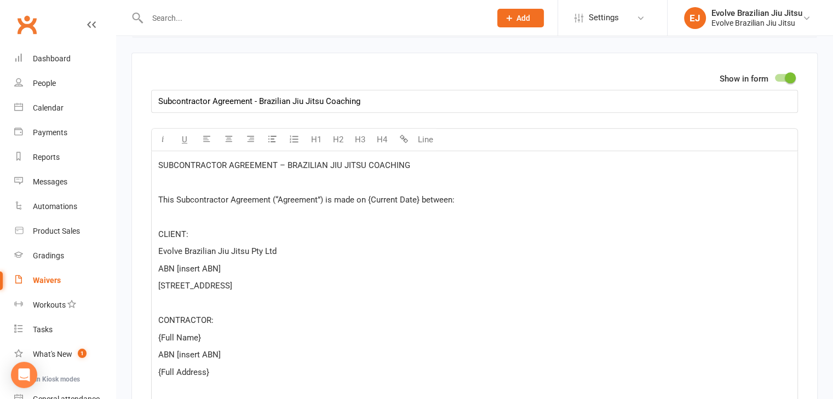
click at [241, 178] on p "﻿" at bounding box center [474, 182] width 632 height 13
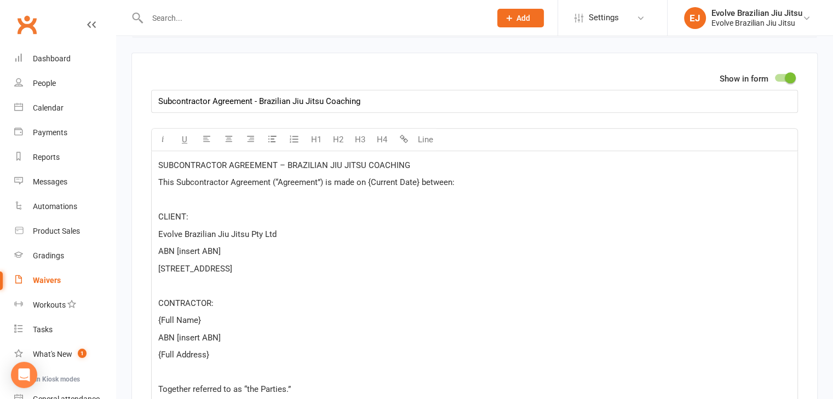
click at [238, 160] on span "SUBCONTRACTOR AGREEMENT – BRAZILIAN JIU JITSU COACHING" at bounding box center [284, 165] width 252 height 10
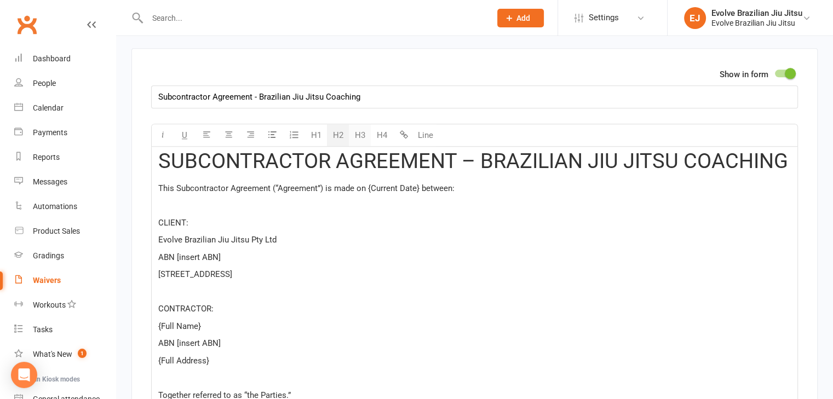
click at [351, 126] on button "H3" at bounding box center [360, 135] width 22 height 22
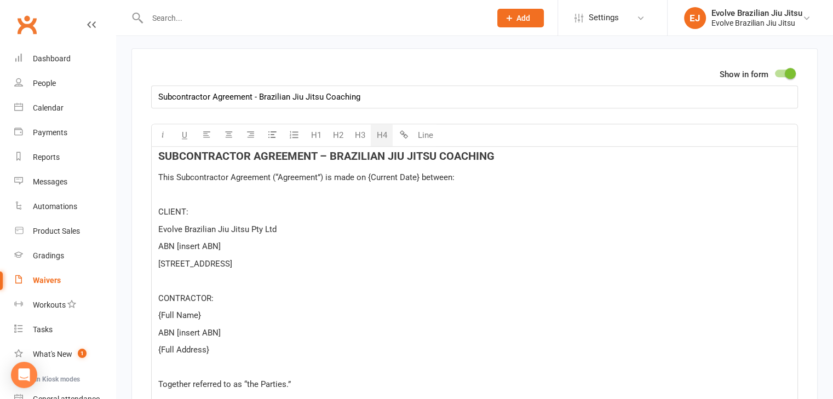
scroll to position [1363, 0]
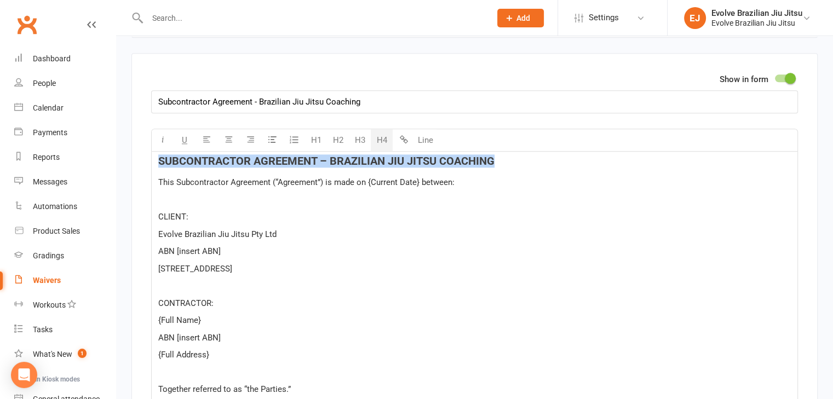
click at [372, 129] on button "H4" at bounding box center [382, 140] width 22 height 22
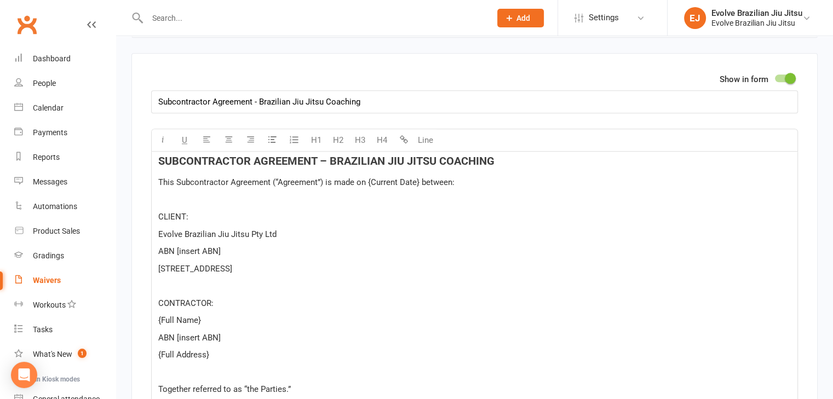
click at [328, 197] on p "﻿" at bounding box center [474, 199] width 632 height 13
click at [325, 154] on span "SUBCONTRACTOR AGREEMENT – BRAZILIAN JIU JITSU COACHING" at bounding box center [326, 160] width 336 height 13
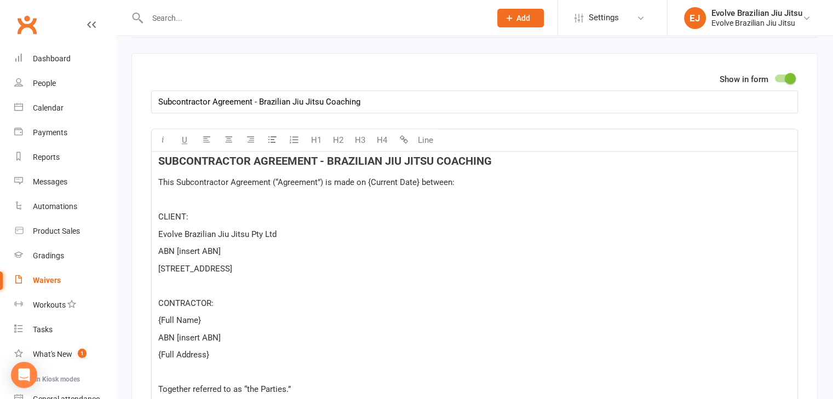
click at [260, 154] on span "SUBCONTRACTOR AGREEMENT - BRAZILIAN JIU JITSU COACHING" at bounding box center [324, 160] width 333 height 13
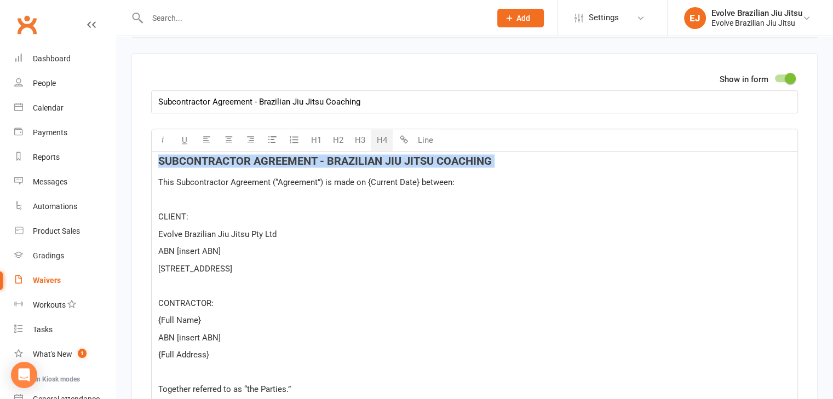
click at [260, 154] on span "SUBCONTRACTOR AGREEMENT - BRAZILIAN JIU JITSU COACHING" at bounding box center [324, 160] width 333 height 13
copy span "SUBCONTRACTOR AGREEMENT - BRAZILIAN JIU JITSU COACHING"
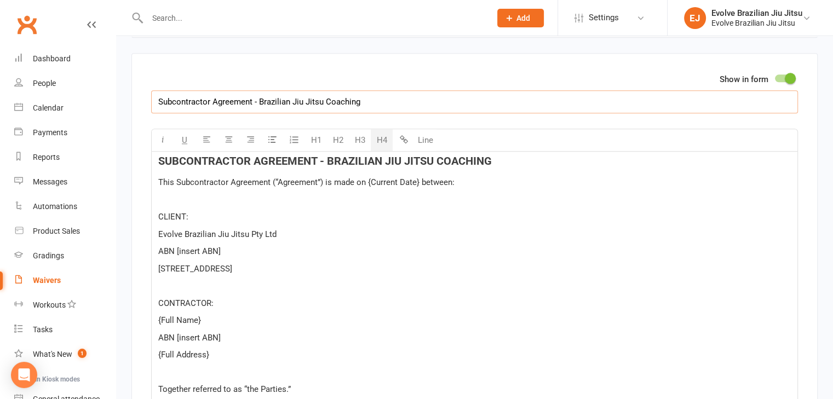
click at [234, 90] on input "Subcontractor Agreement - Brazilian Jiu Jitsu Coaching" at bounding box center [474, 101] width 647 height 23
paste input "UBCONTRACTOR AGREEMENT - BRAZILIAN JIU JITSU COACHING"
click at [267, 198] on p "﻿" at bounding box center [474, 199] width 632 height 13
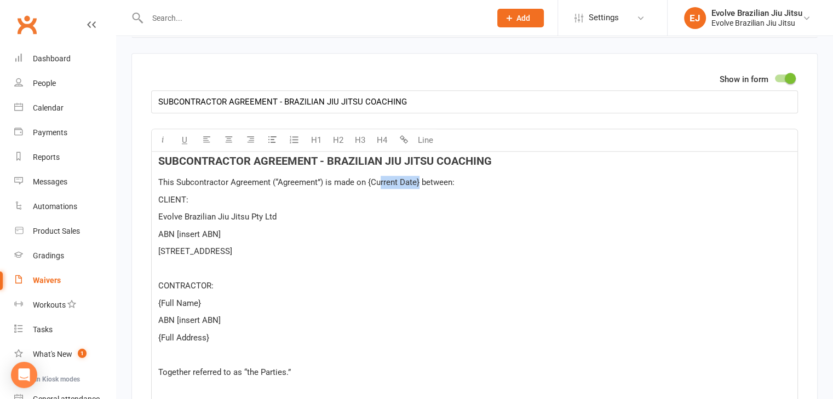
drag, startPoint x: 418, startPoint y: 171, endPoint x: 377, endPoint y: 173, distance: 41.1
click at [377, 177] on span "This Subcontractor Agreement (“Agreement”) is made on {Current Date} between:" at bounding box center [306, 182] width 296 height 10
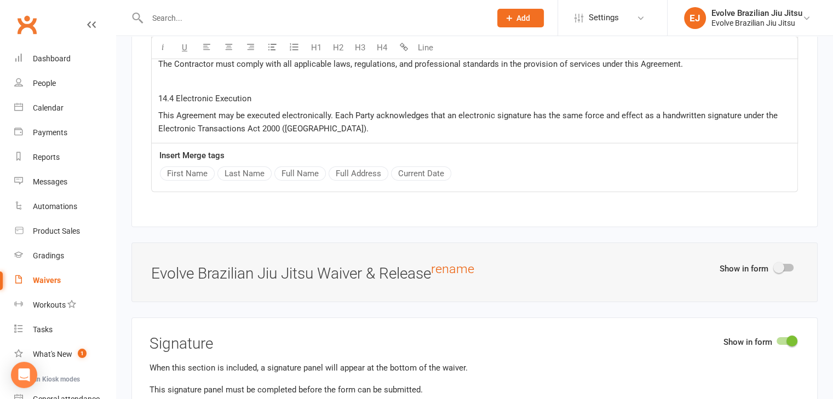
scroll to position [1338, 0]
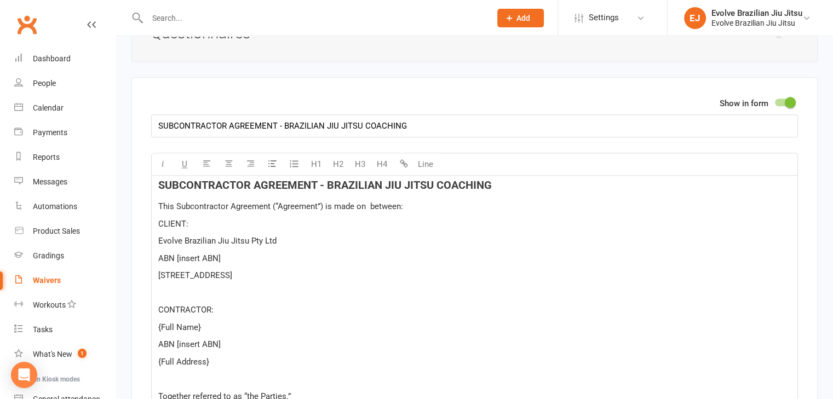
click at [436, 201] on span "between:" at bounding box center [444, 206] width 33 height 10
click at [195, 286] on p "﻿" at bounding box center [474, 292] width 632 height 13
click at [225, 252] on p "ABN [insert ABN]" at bounding box center [474, 258] width 632 height 13
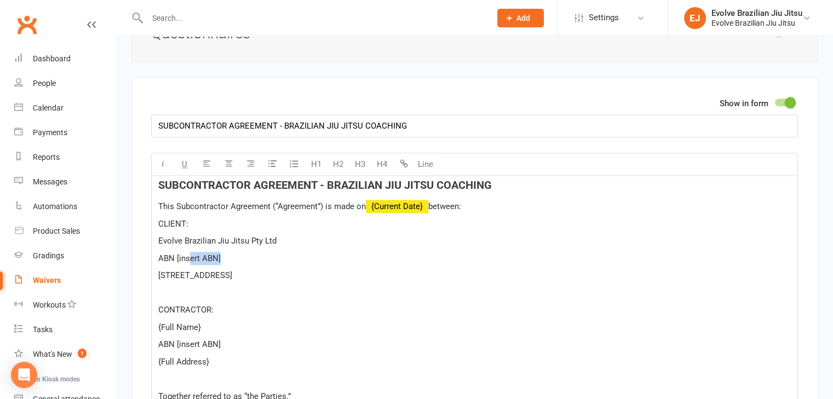
drag, startPoint x: 241, startPoint y: 251, endPoint x: 184, endPoint y: 249, distance: 57.0
click at [184, 252] on p "ABN [insert ABN]" at bounding box center [474, 258] width 632 height 13
click at [337, 269] on p "9 23/41 Park Street, Port Macquarie, NSW 2444" at bounding box center [474, 275] width 632 height 13
click at [267, 269] on p "9 23/41 Park Street, Port Macquarie, NSW 2444" at bounding box center [474, 275] width 632 height 13
click at [225, 270] on span "9 23/41 Park Street, Port Macquarie, NSW 2444" at bounding box center [195, 275] width 74 height 10
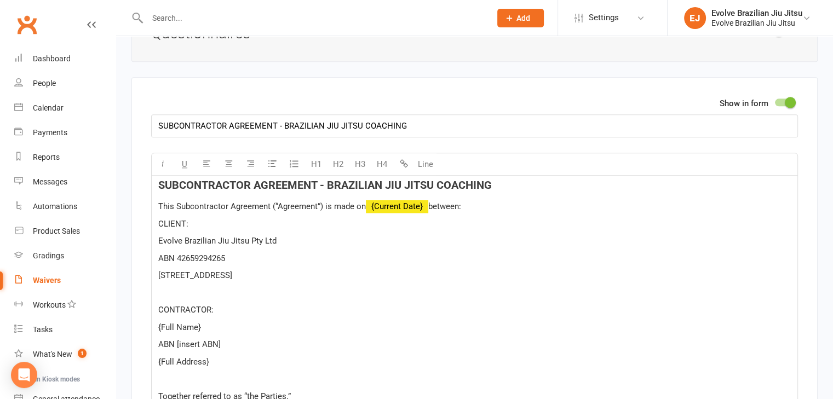
click at [225, 270] on span "9 23/41 Park Street, Port Macquarie, NSW 2444" at bounding box center [195, 275] width 74 height 10
click at [291, 252] on p "ABN 42659294265" at bounding box center [474, 258] width 632 height 13
click at [177, 270] on span "Shop 9, 23-41 Park Street, Port Macquarie, NSW 2444" at bounding box center [205, 275] width 95 height 10
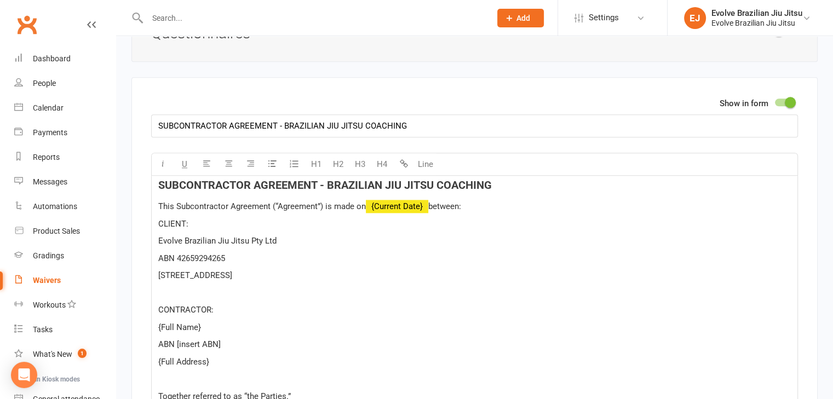
click at [299, 234] on p "Evolve Brazilian Jiu Jitsu Pty Ltd" at bounding box center [474, 240] width 632 height 13
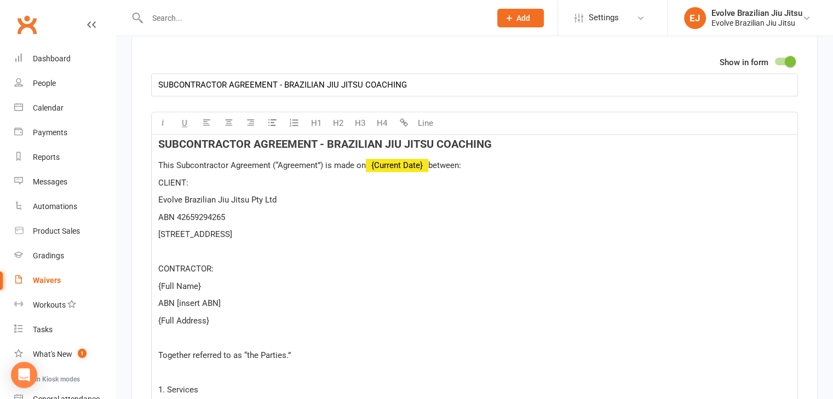
scroll to position [1383, 0]
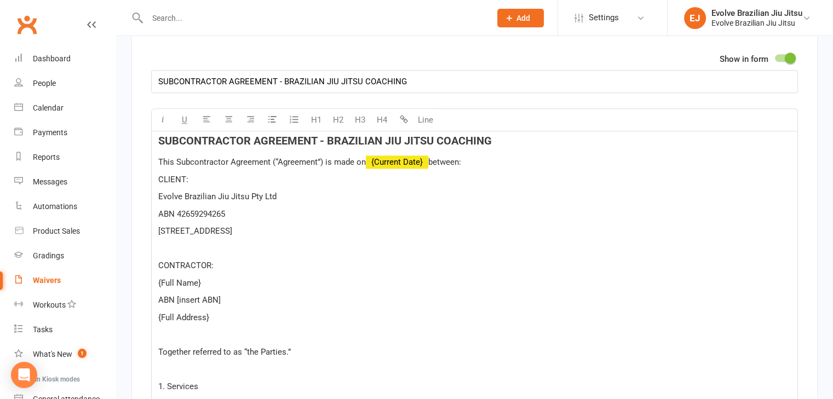
click at [205, 279] on p "{Full Name}" at bounding box center [474, 282] width 632 height 13
drag, startPoint x: 204, startPoint y: 279, endPoint x: 147, endPoint y: 273, distance: 57.7
click at [293, 295] on p "ABN [insert ABN]" at bounding box center [474, 299] width 632 height 13
click at [228, 315] on p "{Full Address}" at bounding box center [474, 317] width 632 height 13
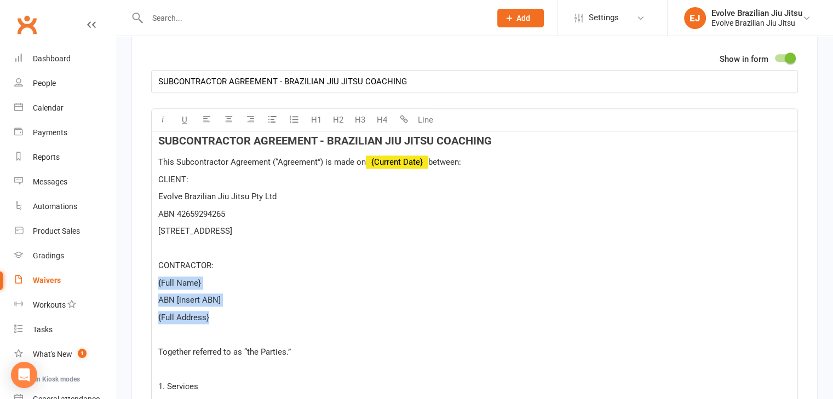
drag, startPoint x: 224, startPoint y: 310, endPoint x: 152, endPoint y: 269, distance: 83.4
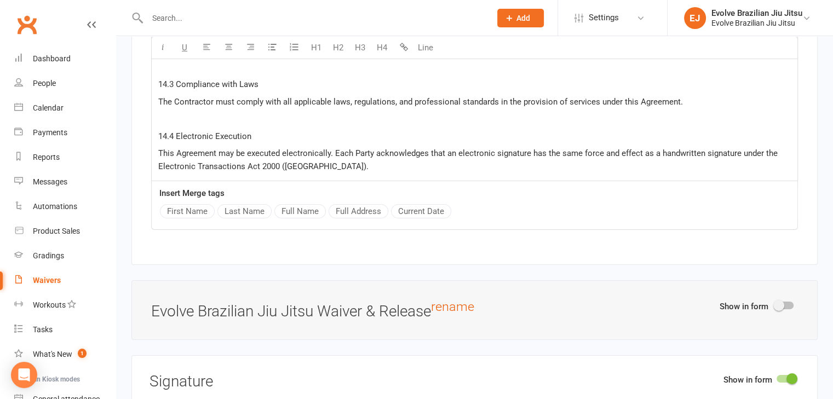
scroll to position [1459, 0]
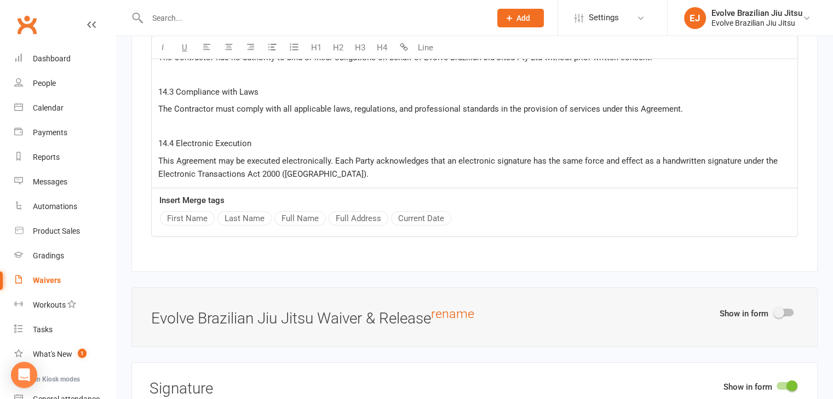
scroll to position [1476, 0]
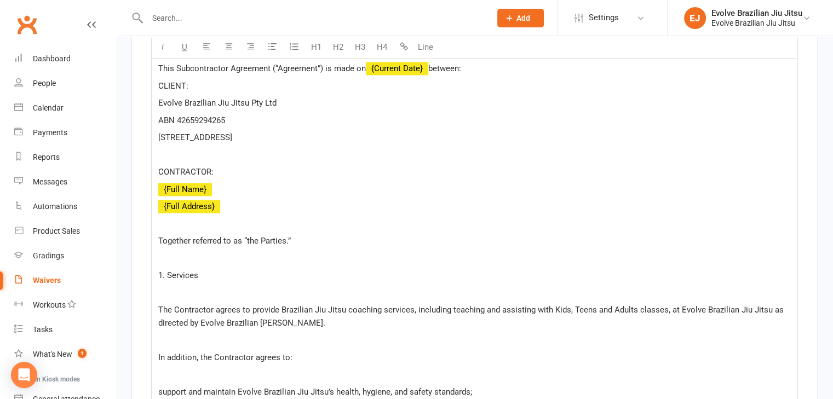
click at [236, 252] on p "﻿" at bounding box center [474, 258] width 632 height 13
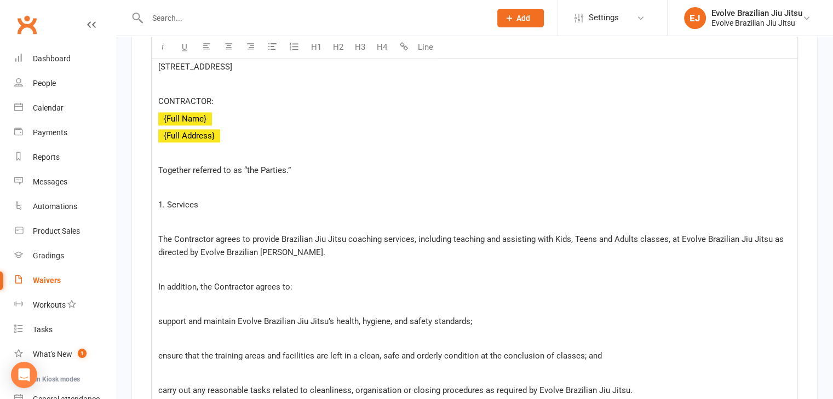
scroll to position [1549, 0]
click at [189, 216] on p "﻿" at bounding box center [474, 220] width 632 height 13
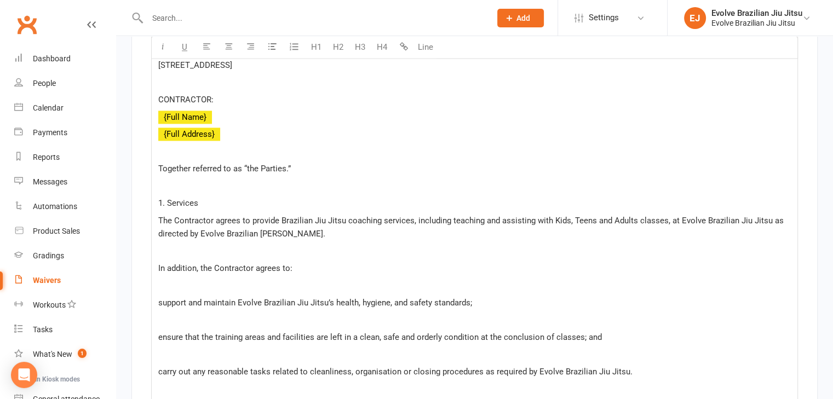
click at [327, 244] on p "﻿" at bounding box center [474, 250] width 632 height 13
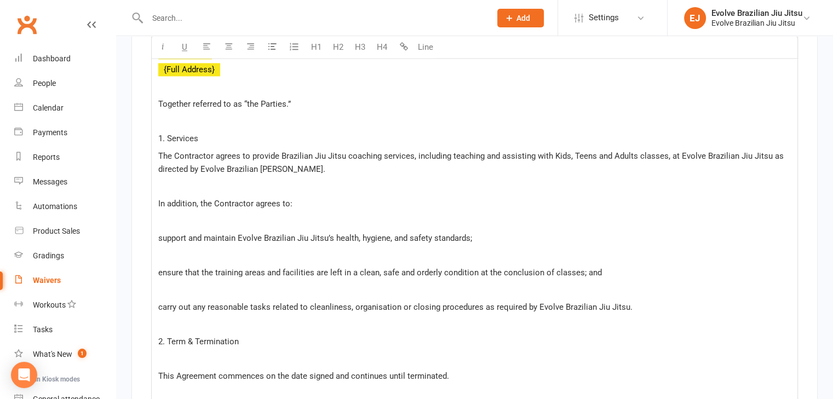
click at [666, 151] on span "The Contractor agrees to provide Brazilian Jiu Jitsu coaching services, includi…" at bounding box center [471, 162] width 627 height 23
click at [585, 151] on span "The Contractor agrees to provide Brazilian Jiu Jitsu coaching services, includi…" at bounding box center [471, 162] width 626 height 23
click at [521, 180] on p "﻿" at bounding box center [474, 186] width 632 height 13
click at [573, 151] on span "The Contractor agrees to provide Brazilian Jiu Jitsu coaching services, includi…" at bounding box center [471, 162] width 626 height 23
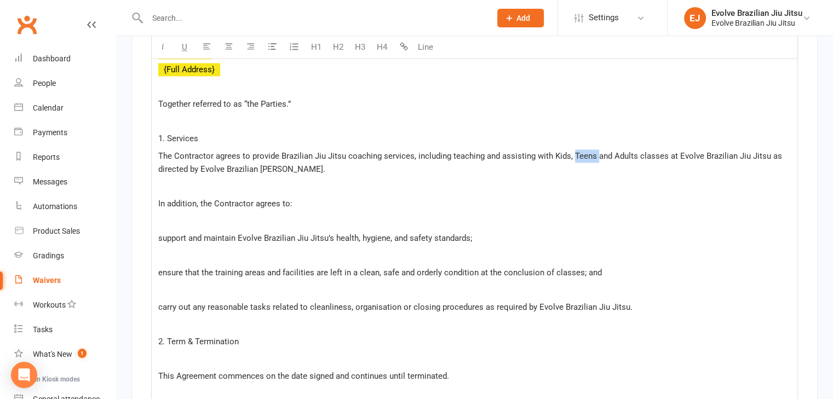
click at [573, 151] on span "The Contractor agrees to provide Brazilian Jiu Jitsu coaching services, includi…" at bounding box center [471, 162] width 626 height 23
click at [252, 214] on p "﻿" at bounding box center [474, 220] width 632 height 13
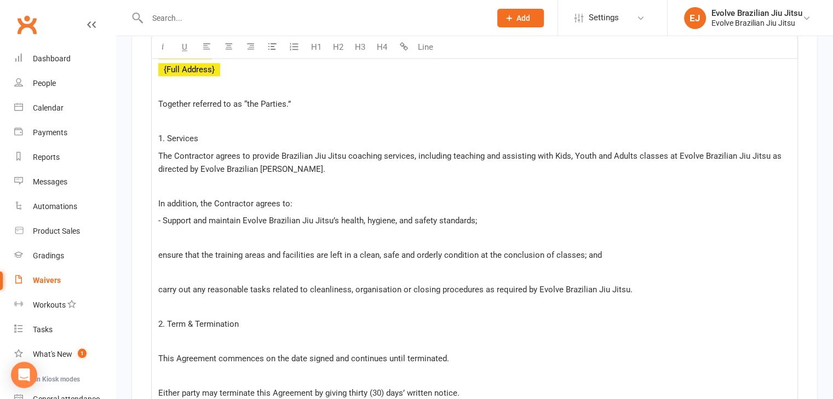
click at [165, 216] on span "- Support and maintain Evolve Brazilian Jiu Jitsu’s health, hygiene, and safety…" at bounding box center [317, 221] width 319 height 10
click at [268, 50] on icon "button" at bounding box center [272, 47] width 8 height 8
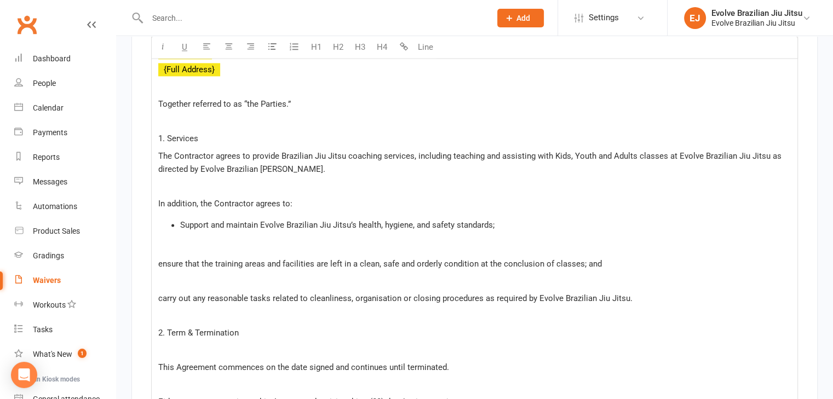
click at [159, 259] on span "ensure that the training areas and facilities are left in a clean, safe and ord…" at bounding box center [379, 264] width 443 height 10
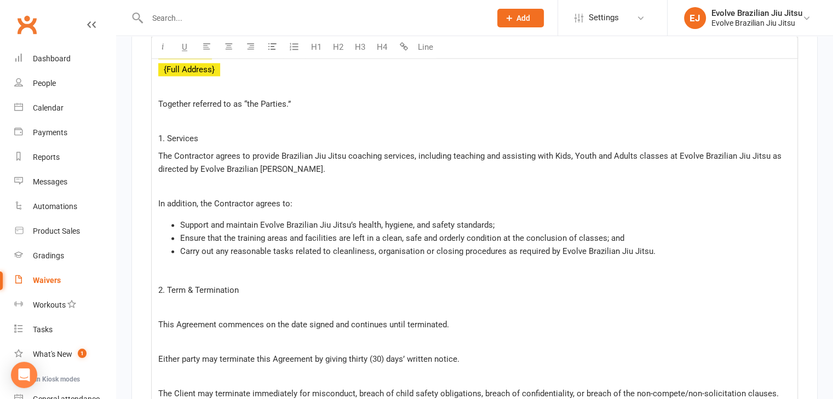
click at [189, 302] on p "﻿" at bounding box center [474, 307] width 632 height 13
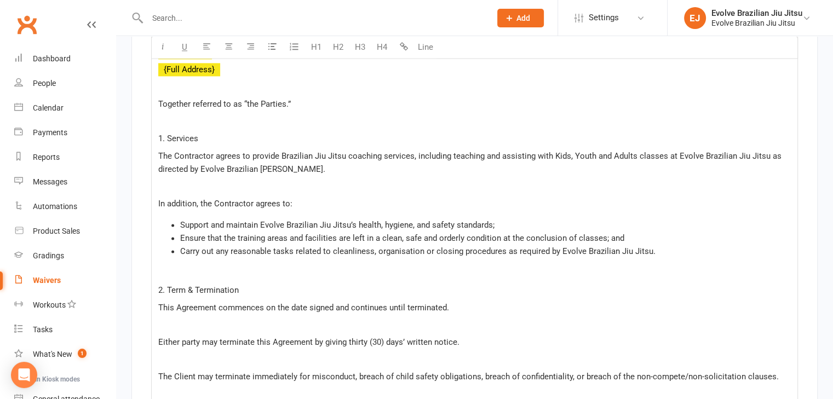
click at [216, 318] on p "﻿" at bounding box center [474, 324] width 632 height 13
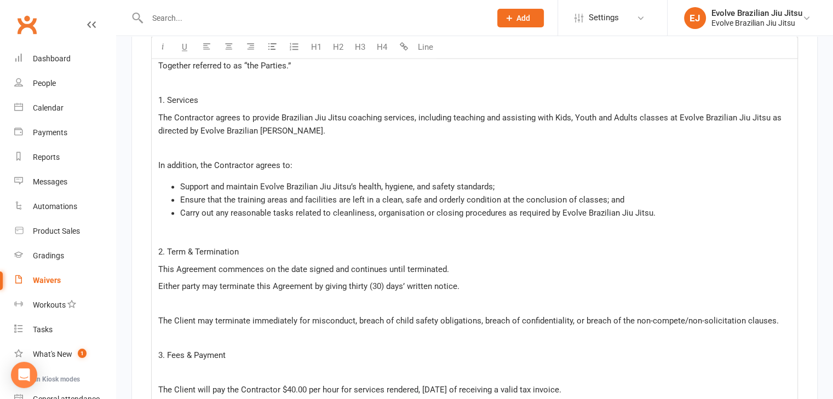
scroll to position [1658, 0]
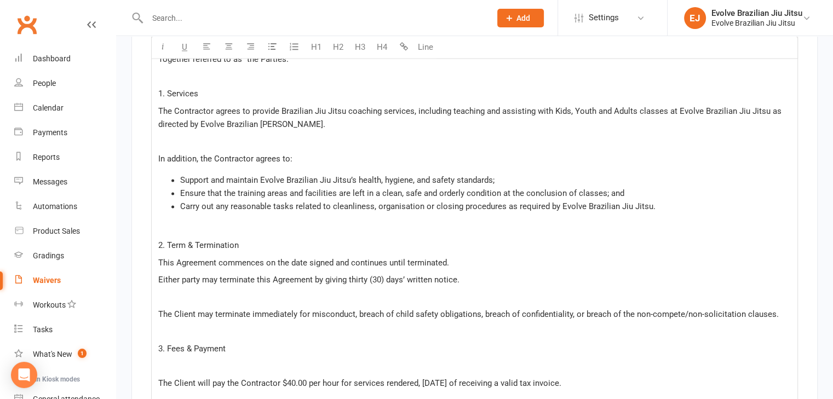
click at [218, 292] on p "﻿" at bounding box center [474, 297] width 632 height 13
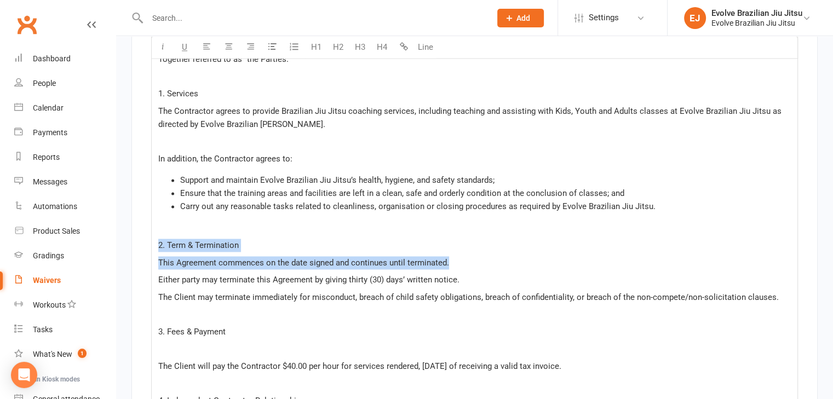
drag, startPoint x: 463, startPoint y: 256, endPoint x: 149, endPoint y: 238, distance: 313.7
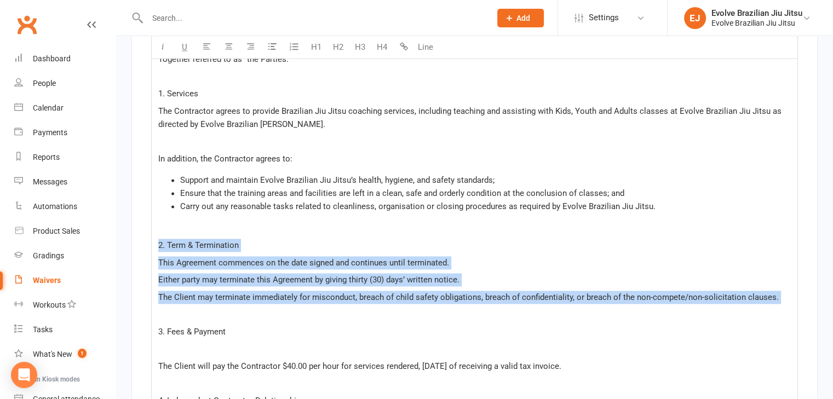
drag, startPoint x: 191, startPoint y: 298, endPoint x: 156, endPoint y: 239, distance: 68.0
copy div "2. Term & Termination This Agreement commences on the date signed and continues…"
click at [188, 308] on p "﻿" at bounding box center [474, 314] width 632 height 13
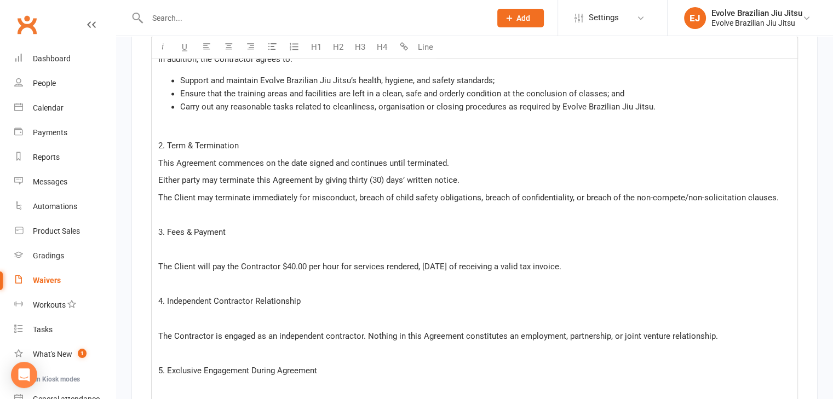
scroll to position [1759, 0]
click at [223, 246] on p "﻿" at bounding box center [474, 247] width 632 height 13
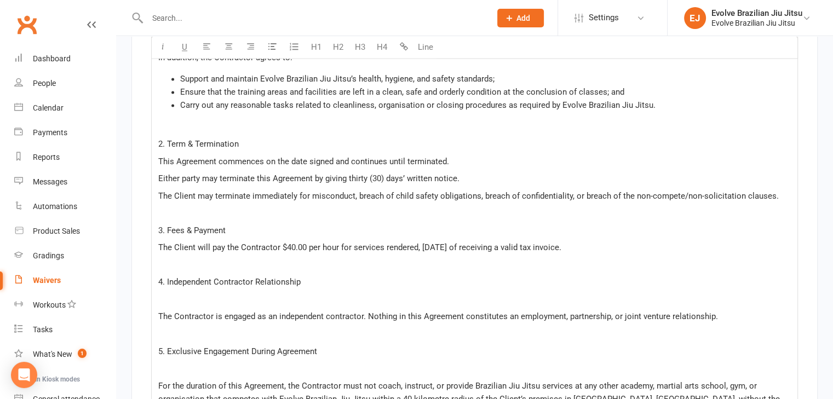
click at [304, 243] on span "The Client will pay the Contractor $40.00 per hour for services rendered, withi…" at bounding box center [359, 248] width 403 height 10
click at [454, 259] on p "﻿" at bounding box center [474, 264] width 632 height 13
click at [278, 311] on span "The Contractor is engaged as an independent contractor. Nothing in this Agreeme…" at bounding box center [437, 316] width 559 height 10
click at [255, 293] on p "﻿" at bounding box center [474, 299] width 632 height 13
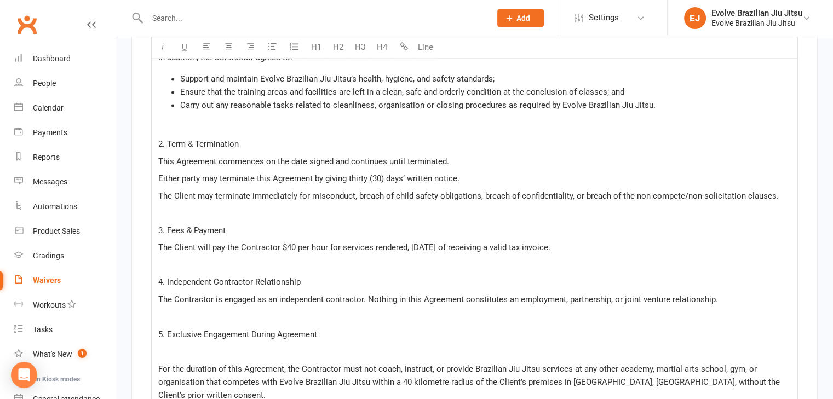
click at [200, 310] on p "﻿" at bounding box center [474, 316] width 632 height 13
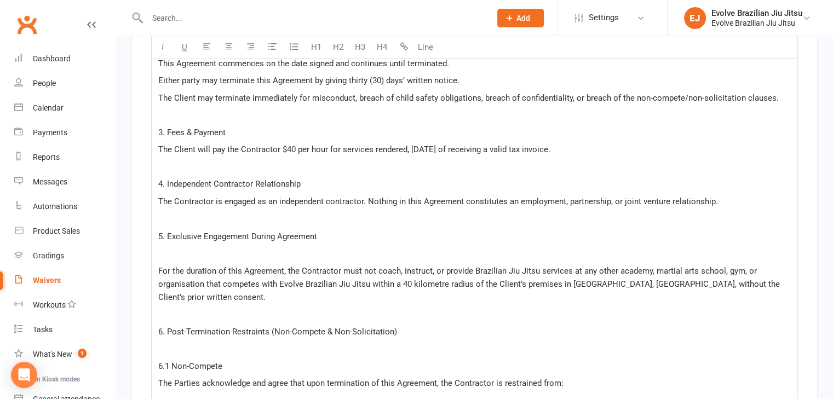
scroll to position [1862, 0]
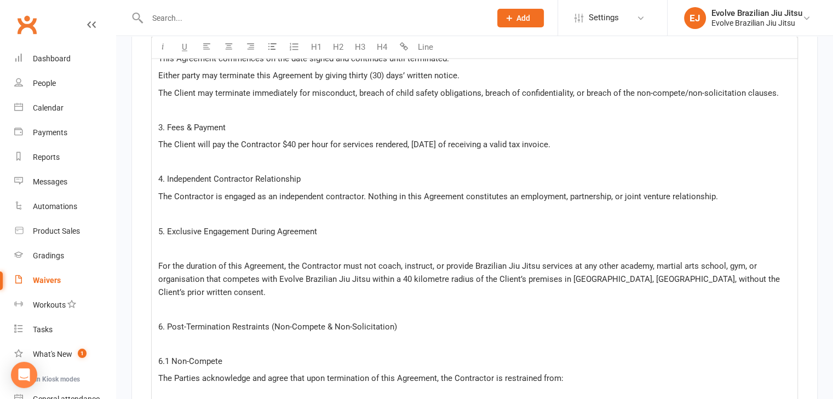
click at [198, 241] on p "﻿" at bounding box center [474, 247] width 632 height 13
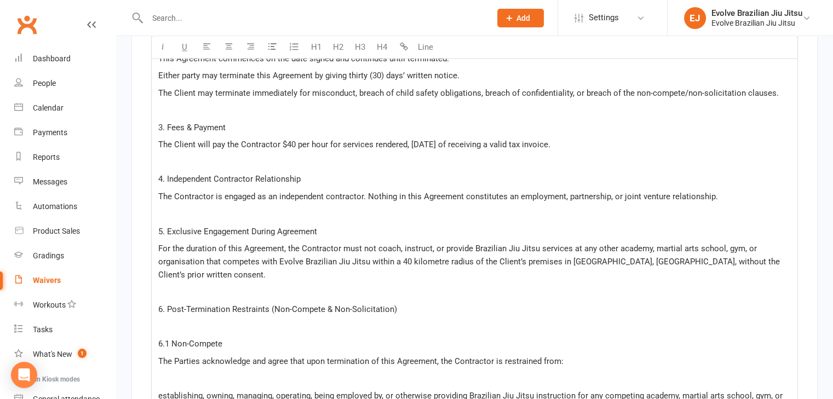
scroll to position [1915, 0]
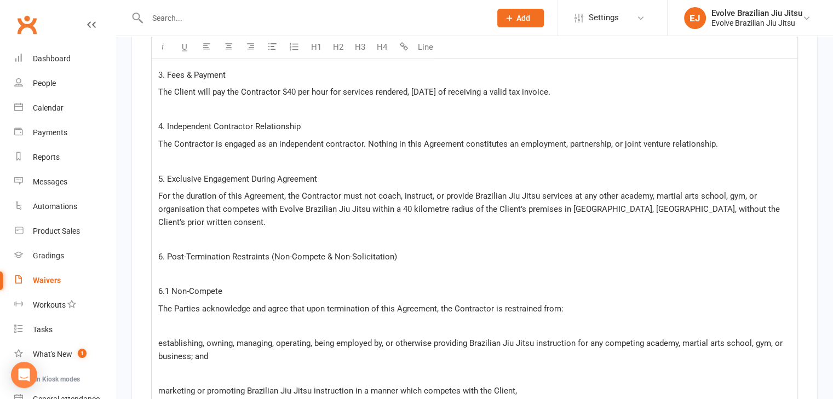
click at [203, 267] on p "﻿" at bounding box center [474, 273] width 632 height 13
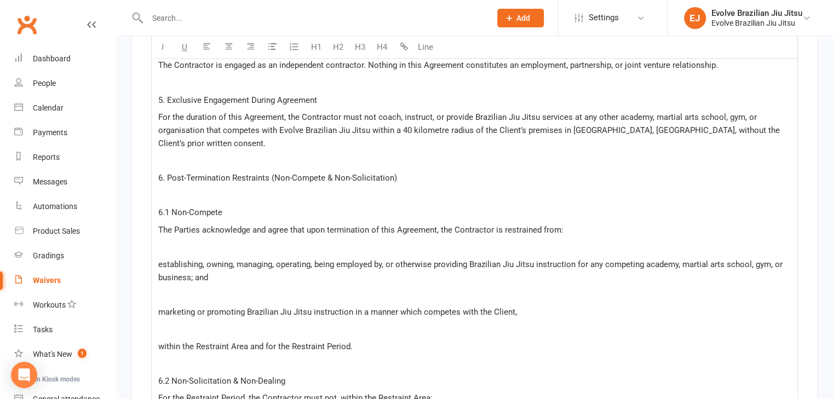
scroll to position [1995, 0]
click at [186, 239] on p "﻿" at bounding box center [474, 245] width 632 height 13
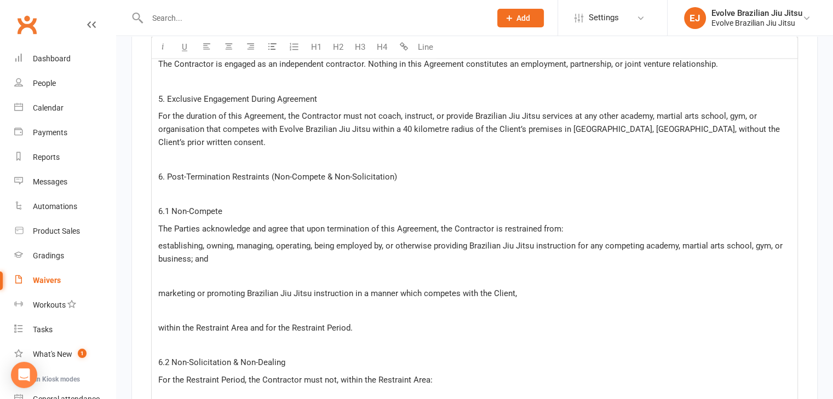
click at [162, 240] on span "establishing, owning, managing, operating, being employed by, or otherwise prov…" at bounding box center [471, 251] width 626 height 23
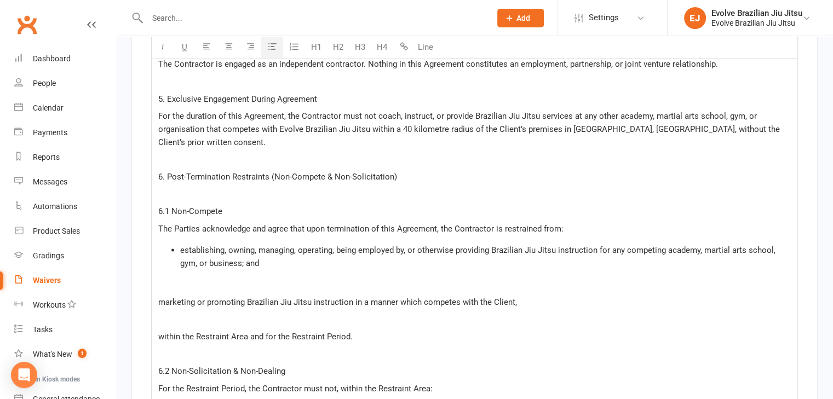
click at [270, 46] on icon "button" at bounding box center [272, 47] width 8 height 8
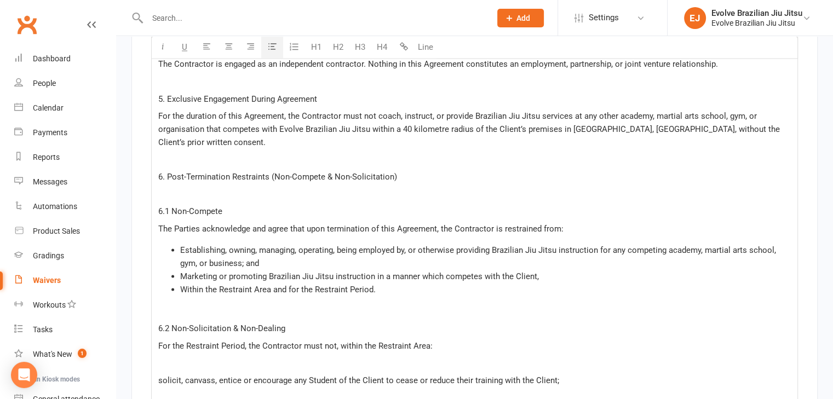
click at [406, 245] on span "Establishing, owning, managing, operating, being employed by, or otherwise prov…" at bounding box center [479, 256] width 598 height 23
click at [207, 256] on span "Establishing, owning, managing, operating, being employed by or otherwise provi…" at bounding box center [478, 256] width 597 height 23
click at [226, 258] on span "Establishing, owning, managing, operating, being employed by or otherwise provi…" at bounding box center [478, 256] width 597 height 23
click at [172, 304] on p "﻿" at bounding box center [474, 310] width 632 height 13
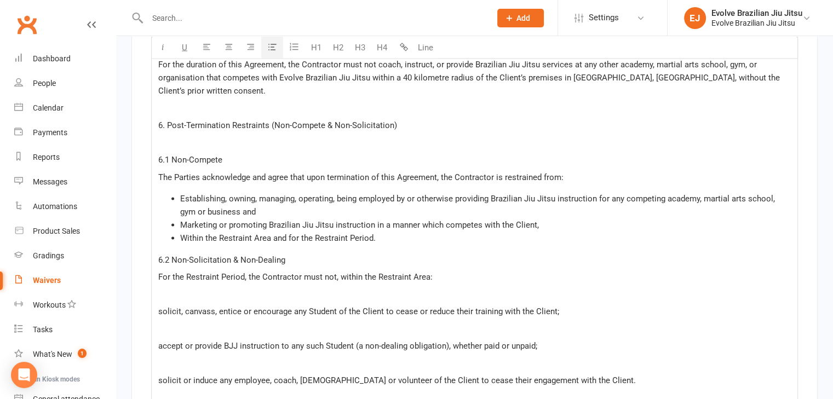
scroll to position [2051, 0]
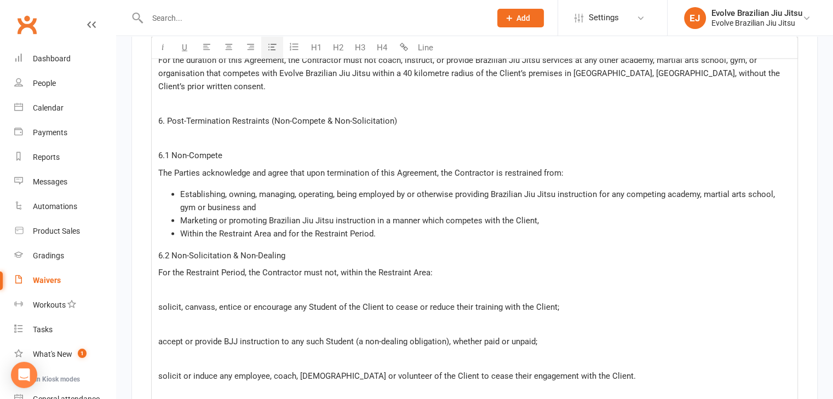
click at [223, 284] on p "﻿" at bounding box center [474, 289] width 632 height 13
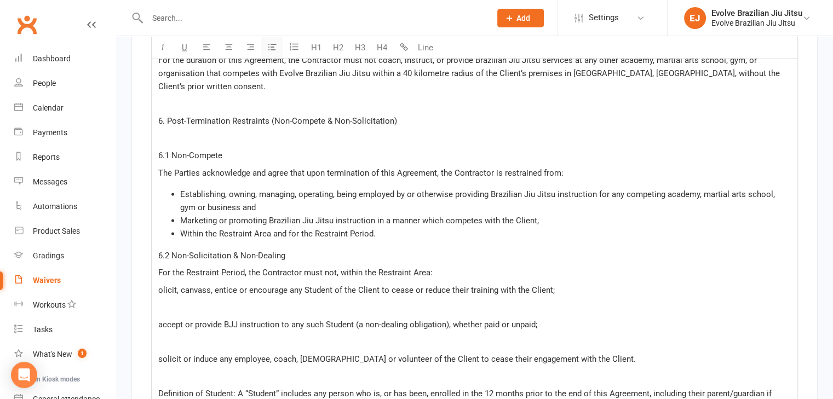
click at [267, 45] on button "button" at bounding box center [272, 48] width 22 height 22
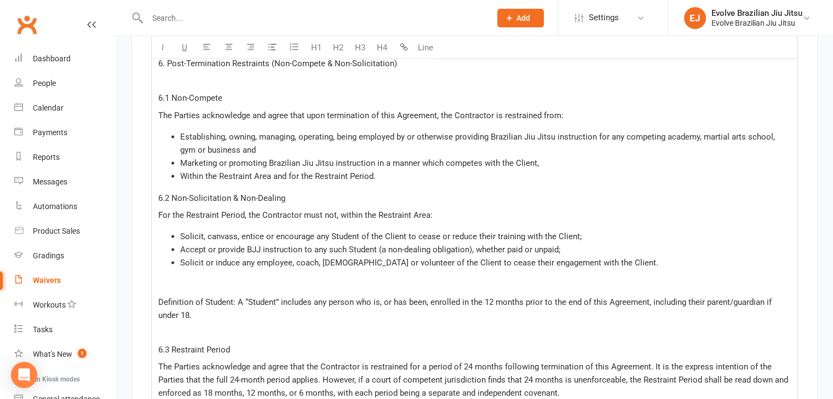
scroll to position [2111, 0]
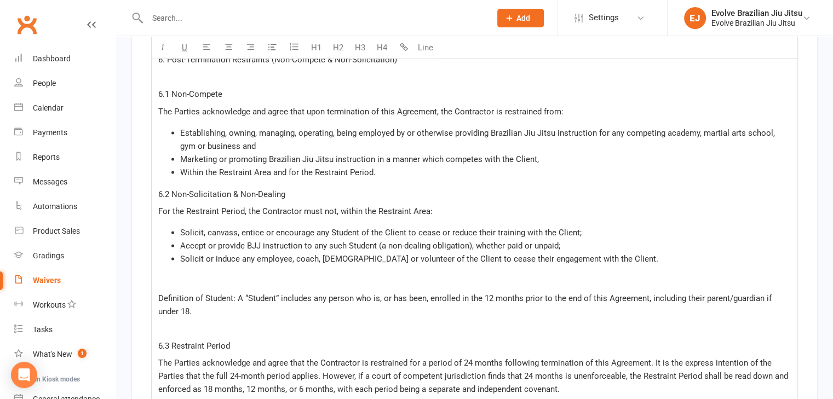
click at [214, 322] on p "﻿" at bounding box center [474, 328] width 632 height 13
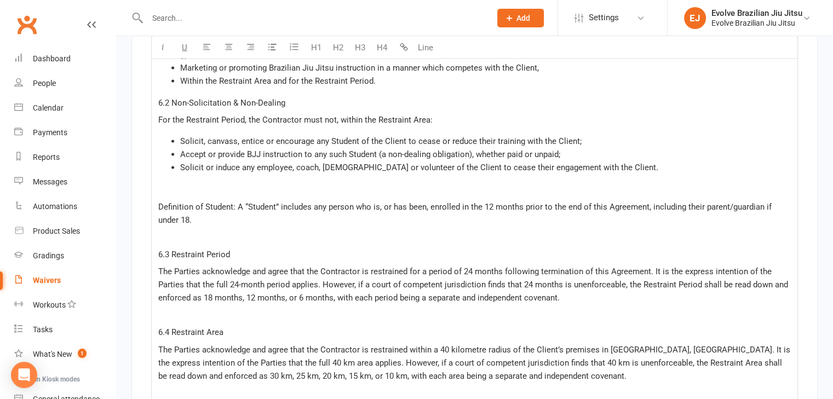
scroll to position [2203, 0]
click at [232, 301] on div "SUBCONTRACTOR AGREEMENT - BRAZILIAN JIU JITSU COACHING This Subcontractor Agree…" at bounding box center [474, 405] width 645 height 2188
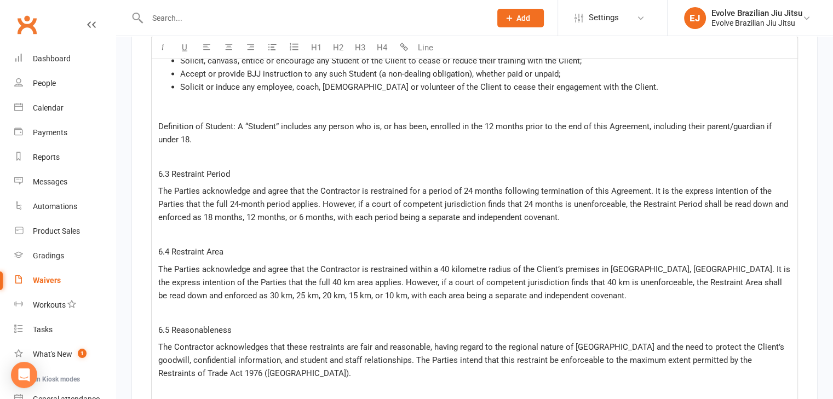
scroll to position [2300, 0]
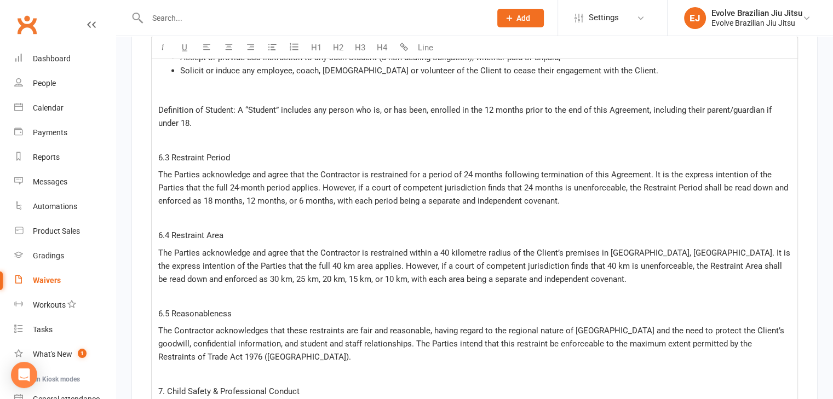
click at [199, 290] on p "﻿" at bounding box center [474, 296] width 632 height 13
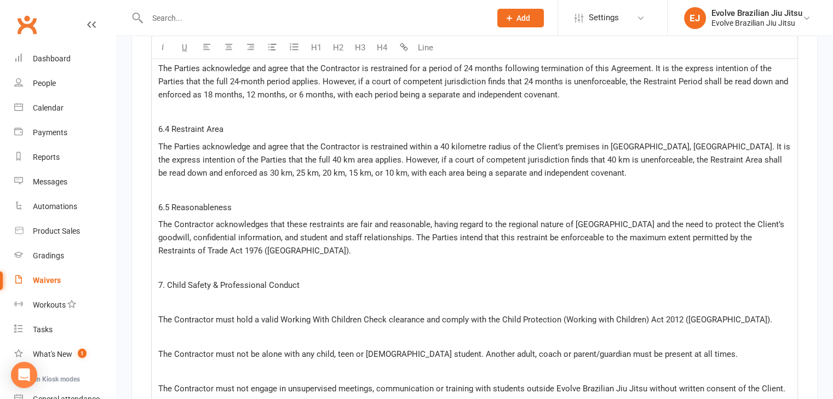
click at [212, 296] on p "﻿" at bounding box center [474, 302] width 632 height 13
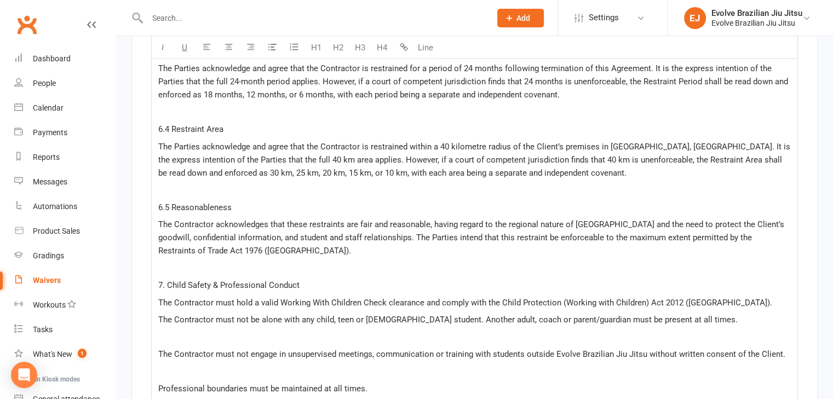
click at [230, 336] on p "﻿" at bounding box center [474, 337] width 632 height 13
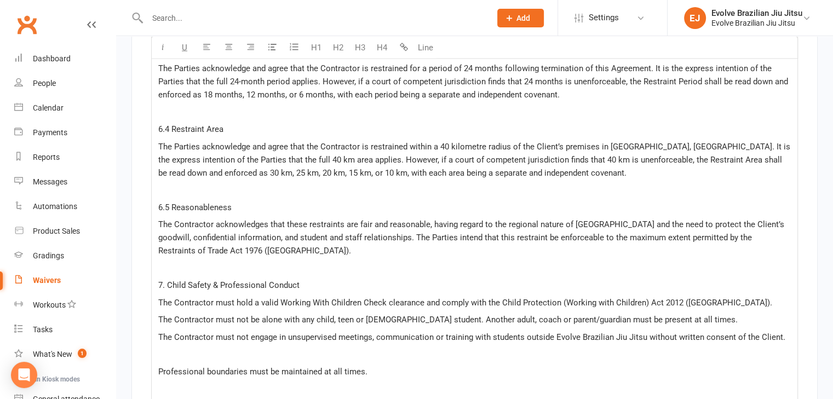
click at [191, 349] on p "﻿" at bounding box center [474, 354] width 632 height 13
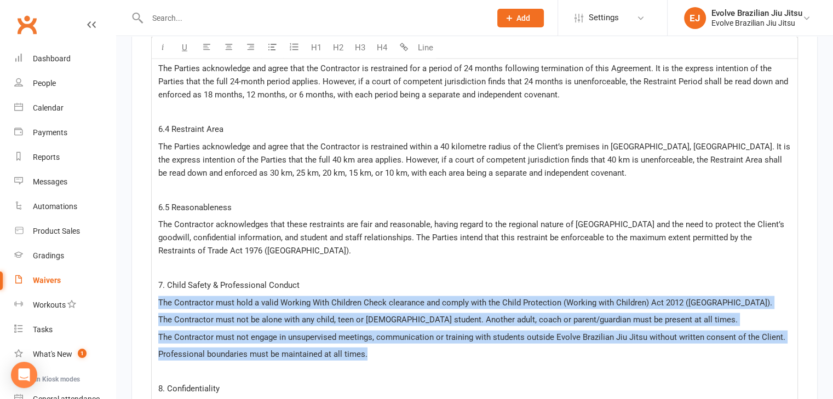
drag, startPoint x: 365, startPoint y: 351, endPoint x: 152, endPoint y: 297, distance: 219.6
click at [152, 297] on div "SUBCONTRACTOR AGREEMENT - BRAZILIAN JIU JITSU COACHING This Subcontractor Agree…" at bounding box center [474, 167] width 645 height 2119
click at [269, 47] on icon "button" at bounding box center [272, 47] width 8 height 8
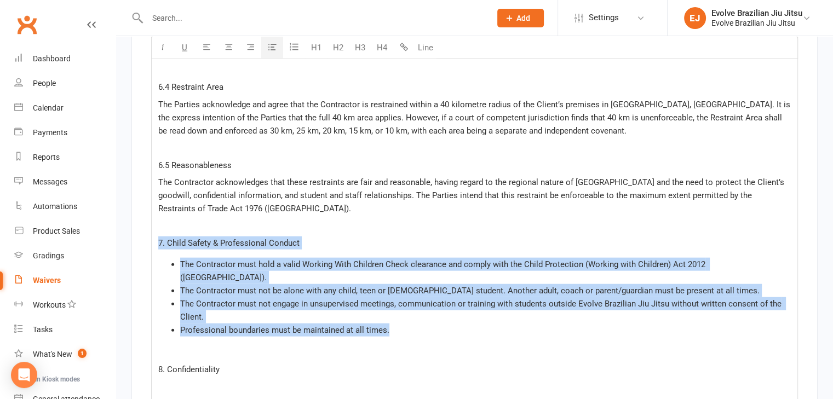
scroll to position [2449, 0]
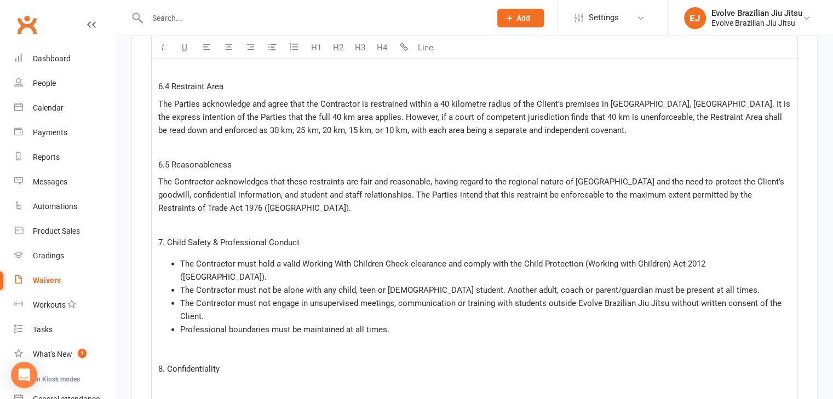
click at [218, 345] on p "﻿" at bounding box center [474, 351] width 632 height 13
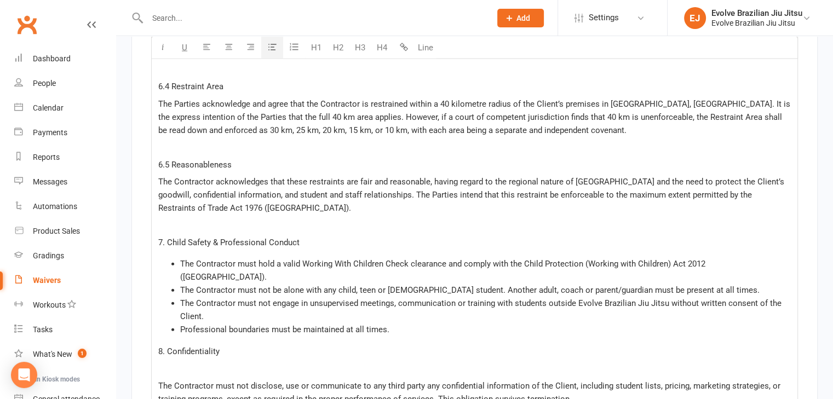
click at [169, 219] on p "﻿" at bounding box center [474, 225] width 632 height 13
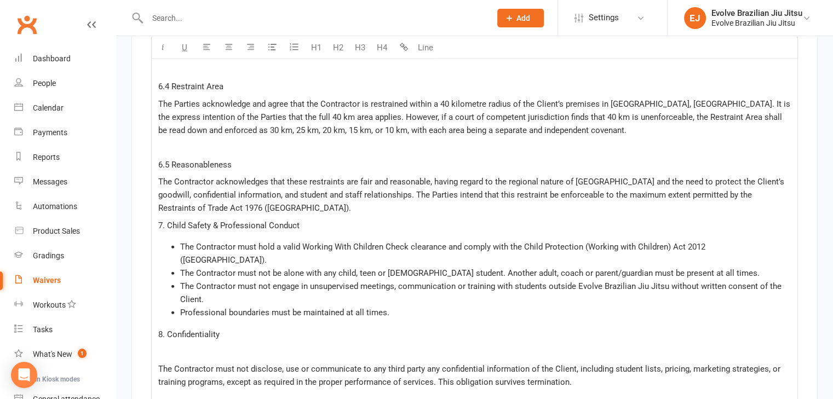
click at [199, 345] on p "﻿" at bounding box center [474, 351] width 632 height 13
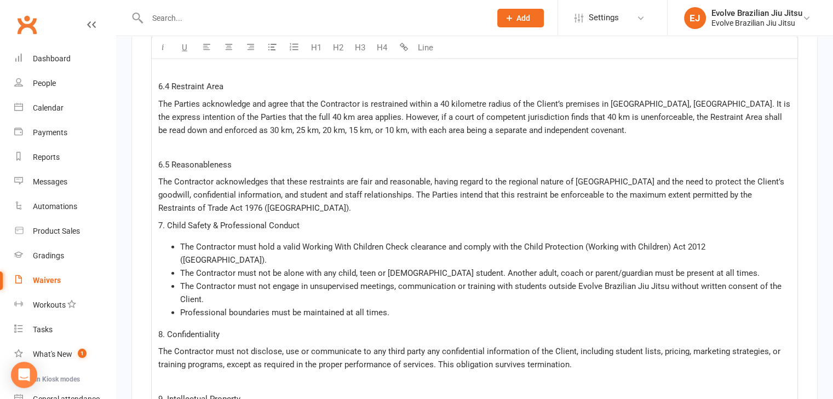
scroll to position [2554, 0]
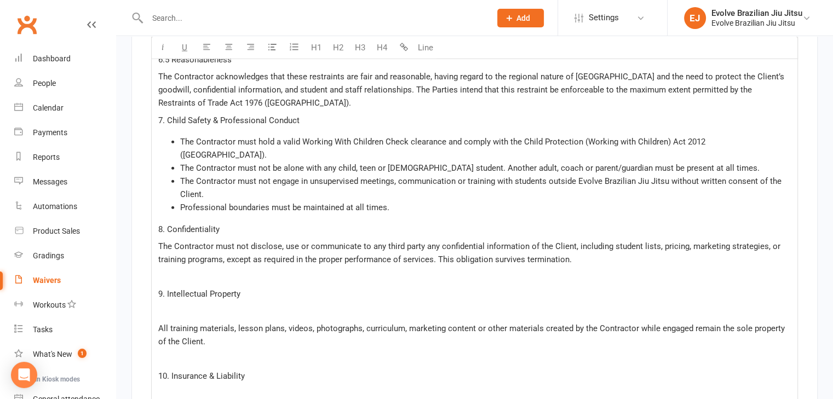
click at [227, 270] on p "﻿" at bounding box center [474, 276] width 632 height 13
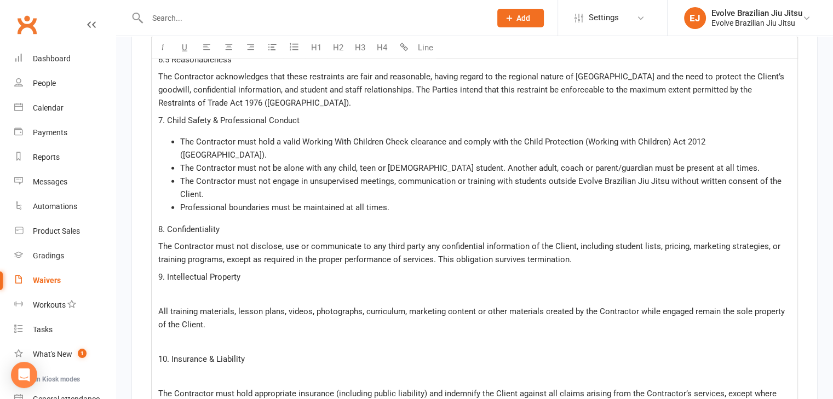
click at [230, 287] on p "﻿" at bounding box center [474, 293] width 632 height 13
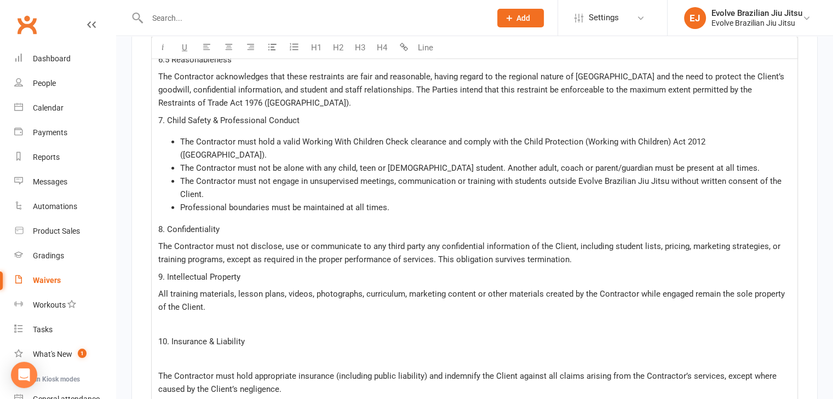
click at [192, 318] on p "﻿" at bounding box center [474, 324] width 632 height 13
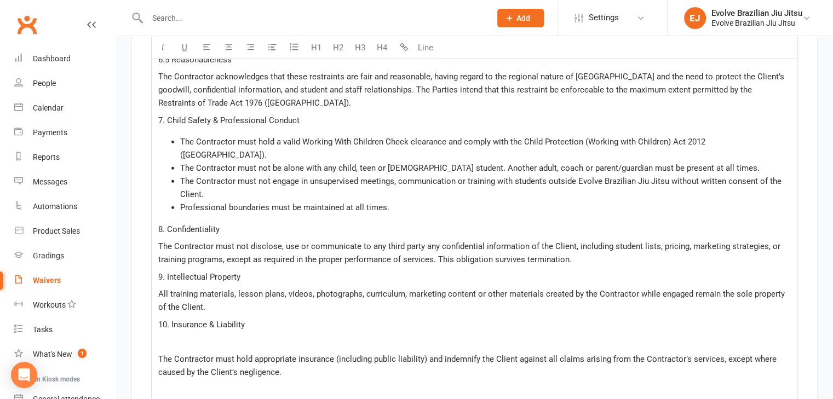
click at [186, 335] on p "﻿" at bounding box center [474, 341] width 632 height 13
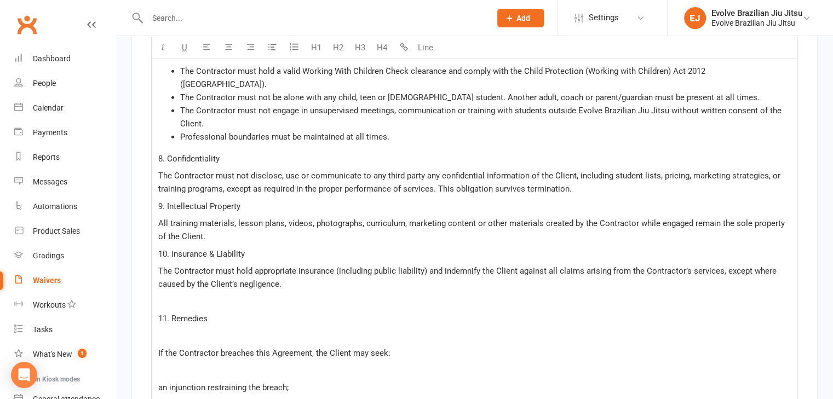
scroll to position [2633, 0]
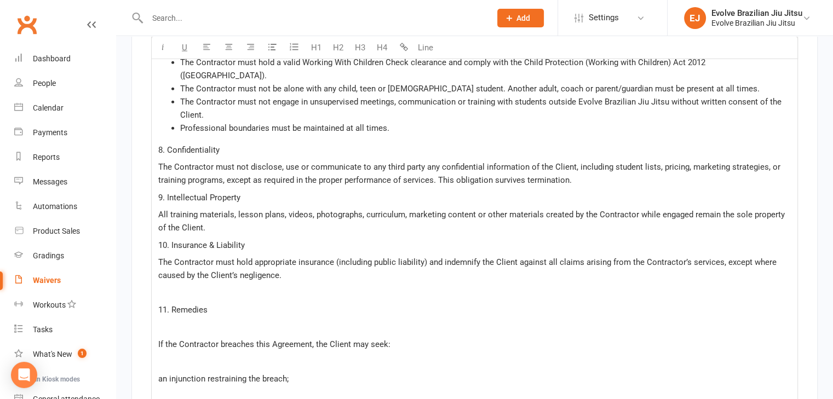
click at [195, 286] on p "﻿" at bounding box center [474, 292] width 632 height 13
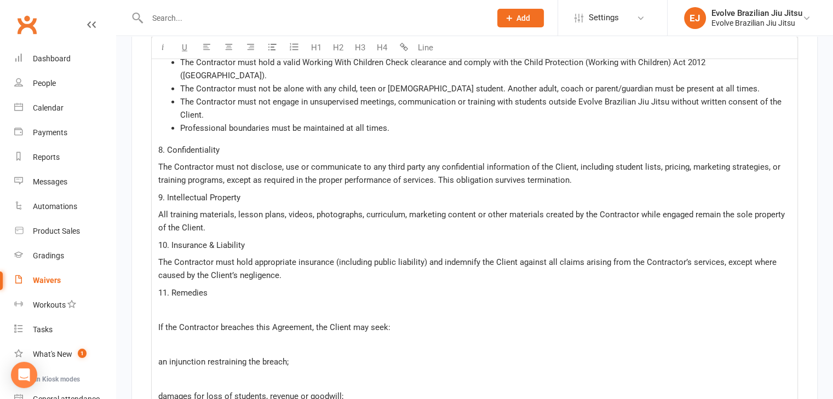
click at [245, 303] on p "﻿" at bounding box center [474, 309] width 632 height 13
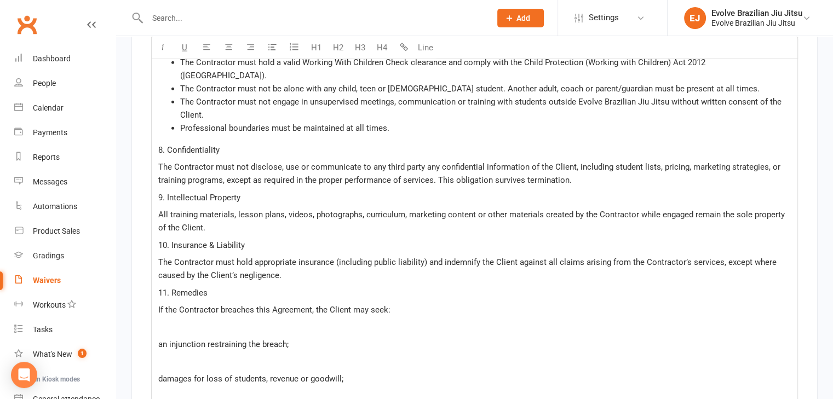
click at [214, 321] on p "﻿" at bounding box center [474, 327] width 632 height 13
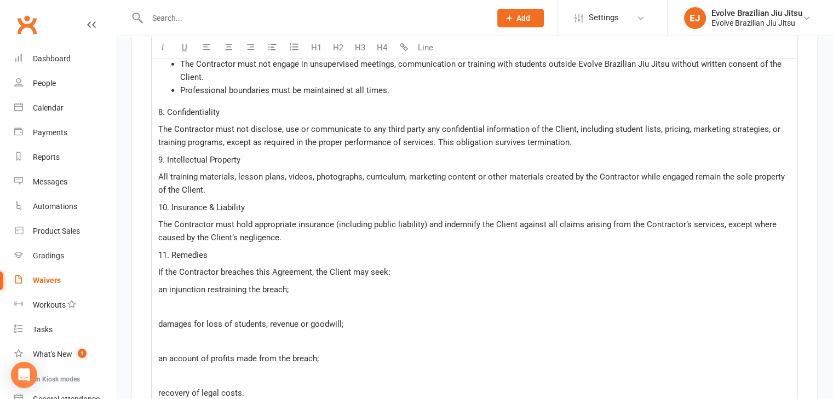
scroll to position [2681, 0]
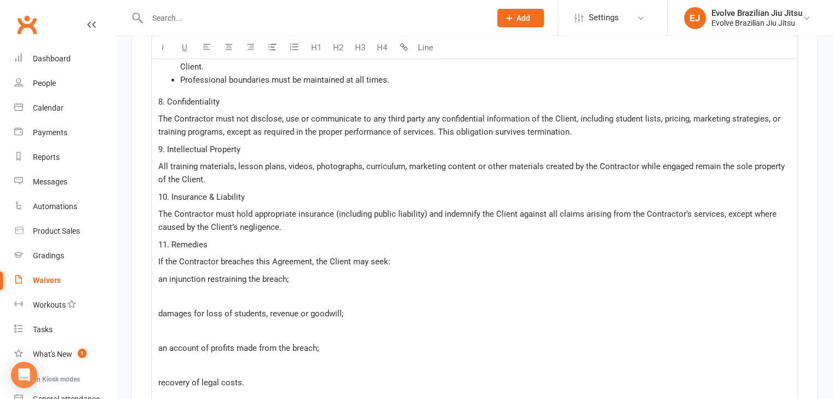
click at [178, 290] on p "﻿" at bounding box center [474, 296] width 632 height 13
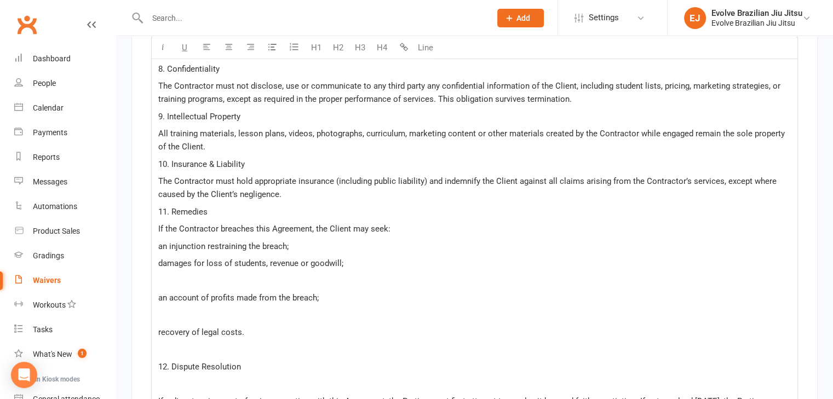
scroll to position [2716, 0]
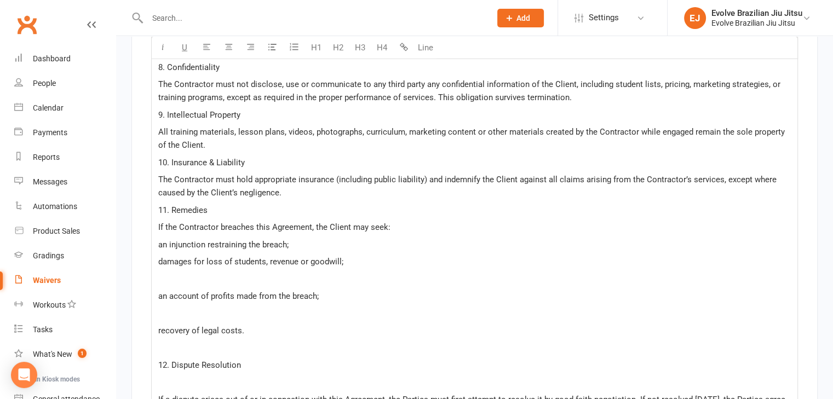
click at [233, 273] on p "﻿" at bounding box center [474, 279] width 632 height 13
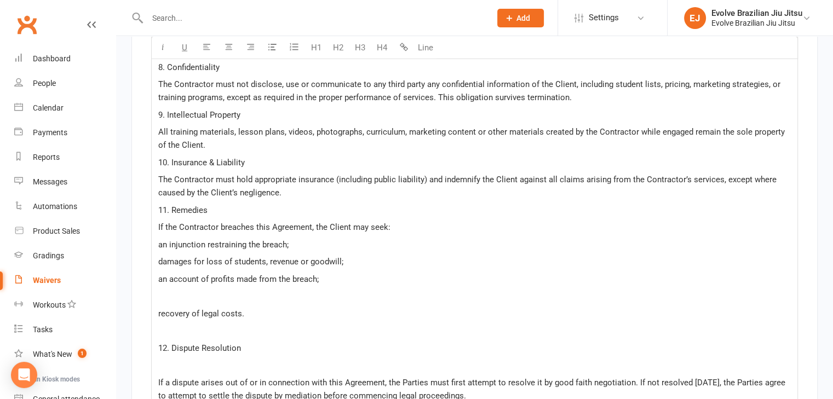
click at [192, 290] on p "﻿" at bounding box center [474, 296] width 632 height 13
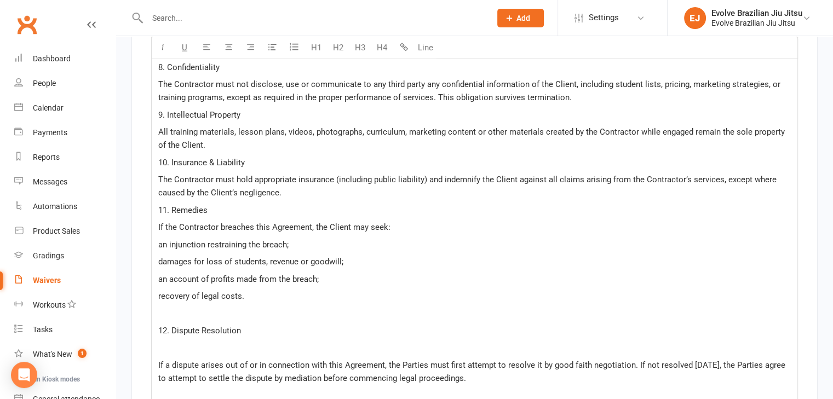
click at [176, 307] on p "﻿" at bounding box center [474, 313] width 632 height 13
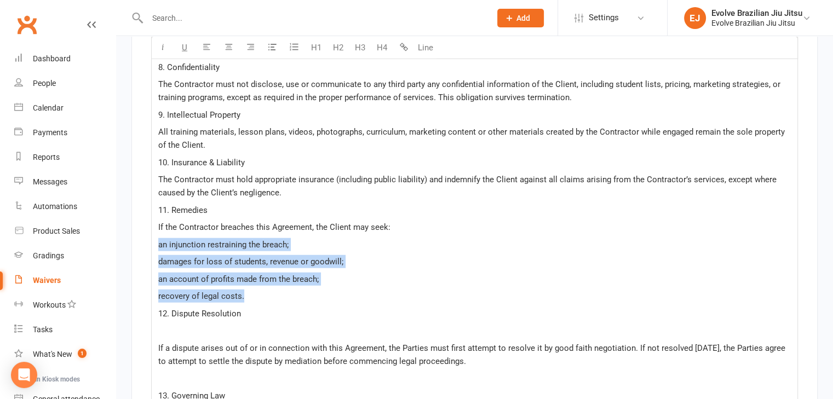
drag, startPoint x: 253, startPoint y: 277, endPoint x: 156, endPoint y: 227, distance: 109.0
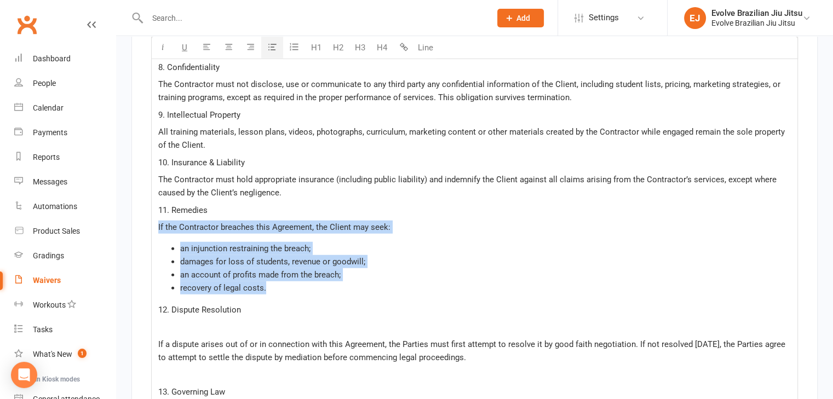
click at [273, 50] on icon "button" at bounding box center [272, 47] width 8 height 8
click at [189, 244] on span "an injunction restraining the breach;" at bounding box center [245, 249] width 130 height 10
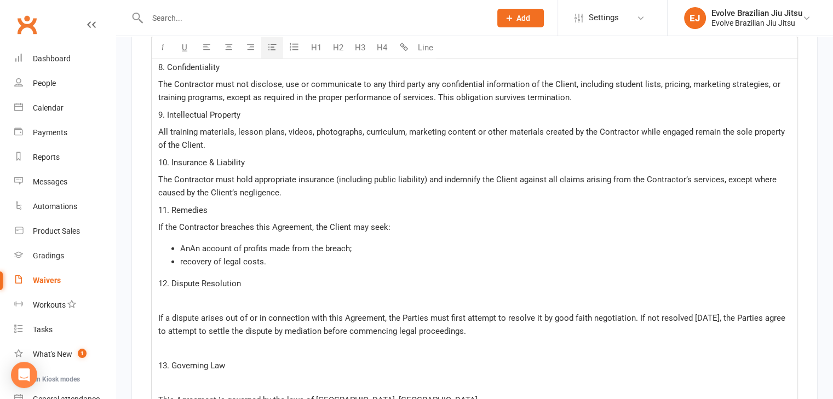
click at [189, 244] on span "AnAn account of profits made from the breach;" at bounding box center [265, 249] width 171 height 10
click at [217, 204] on p "11. Remedies" at bounding box center [474, 210] width 632 height 13
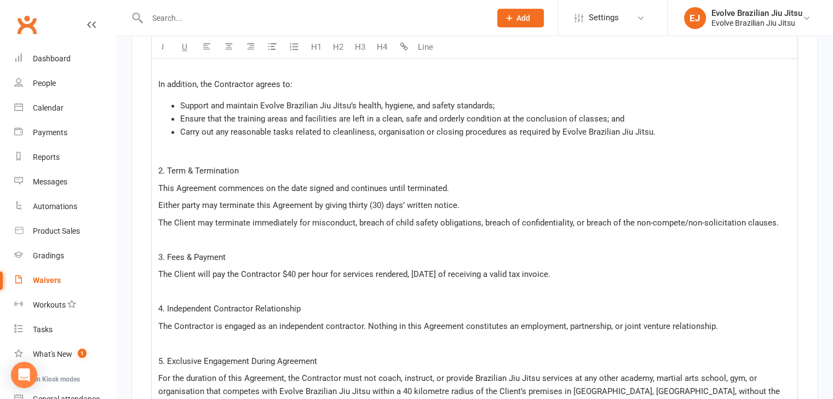
scroll to position [1731, 0]
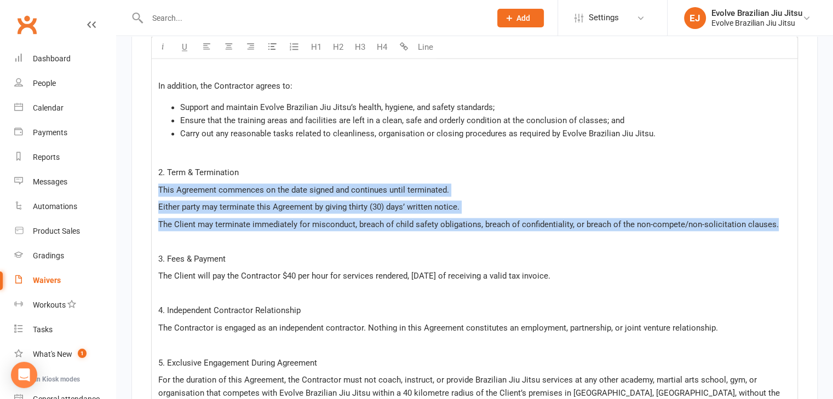
drag, startPoint x: 776, startPoint y: 218, endPoint x: 157, endPoint y: 181, distance: 620.3
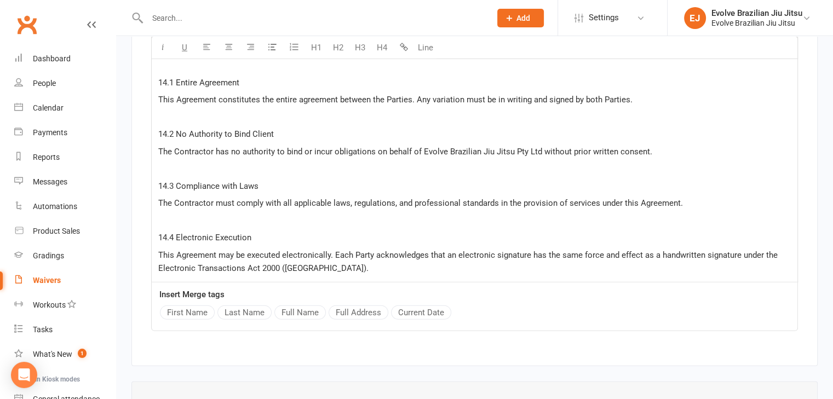
scroll to position [3166, 0]
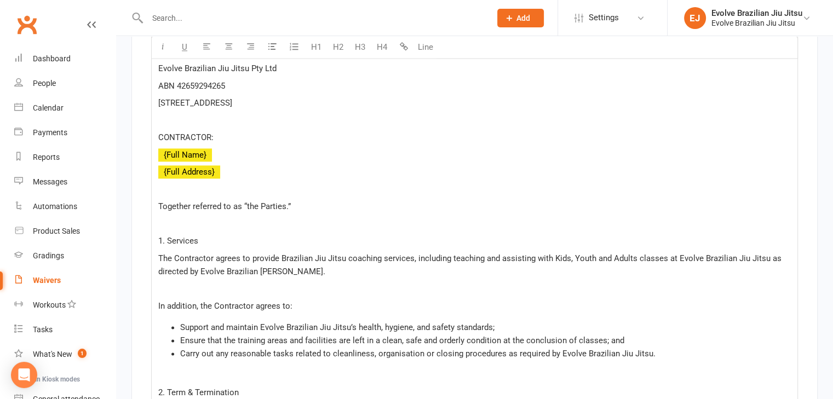
scroll to position [1511, 0]
click at [183, 221] on p "﻿" at bounding box center [474, 223] width 632 height 13
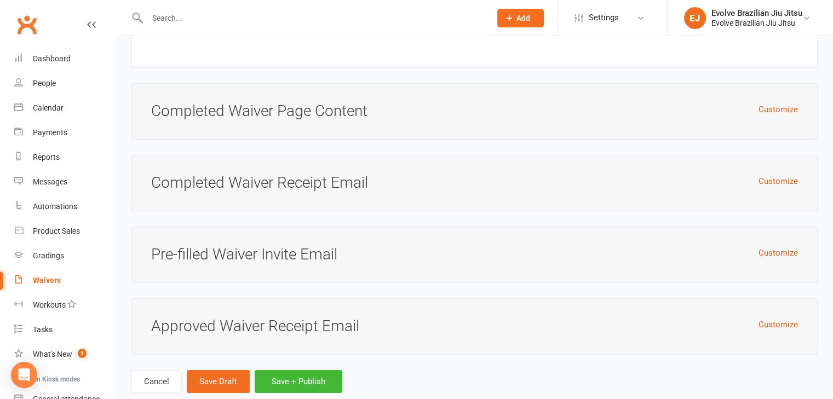
drag, startPoint x: 168, startPoint y: 230, endPoint x: 276, endPoint y: 472, distance: 265.6
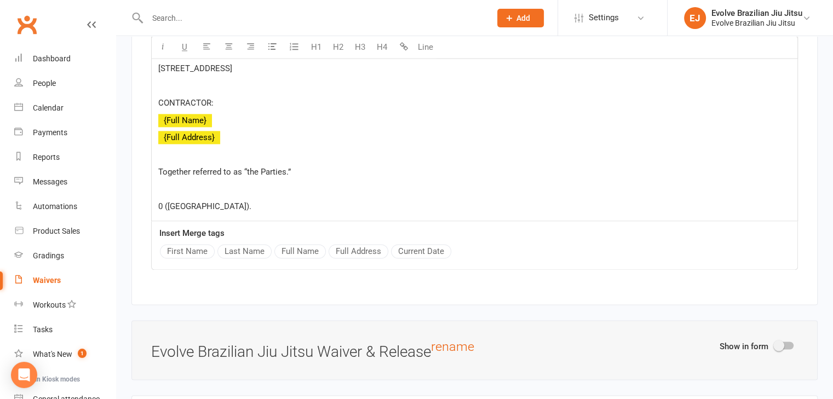
click at [211, 200] on p "0 (NSW)." at bounding box center [474, 206] width 632 height 13
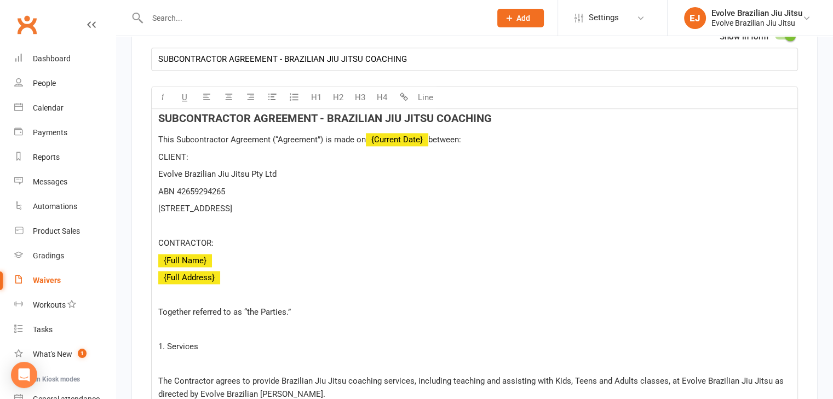
scroll to position [1412, 0]
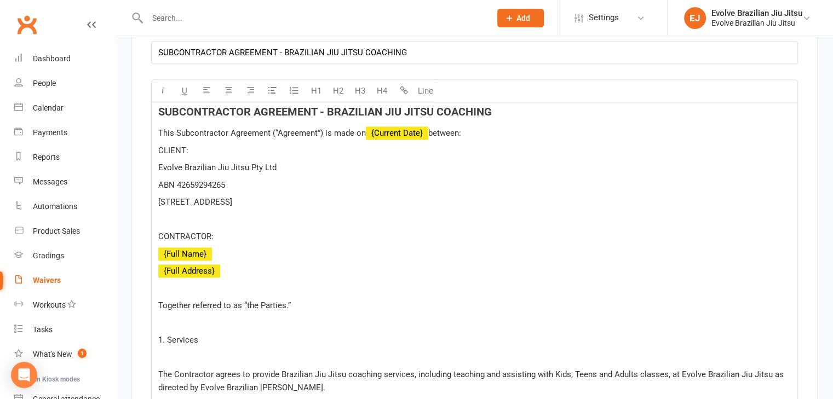
click at [213, 213] on p "﻿" at bounding box center [474, 219] width 632 height 13
click at [177, 146] on span "CLIENT:" at bounding box center [173, 151] width 30 height 10
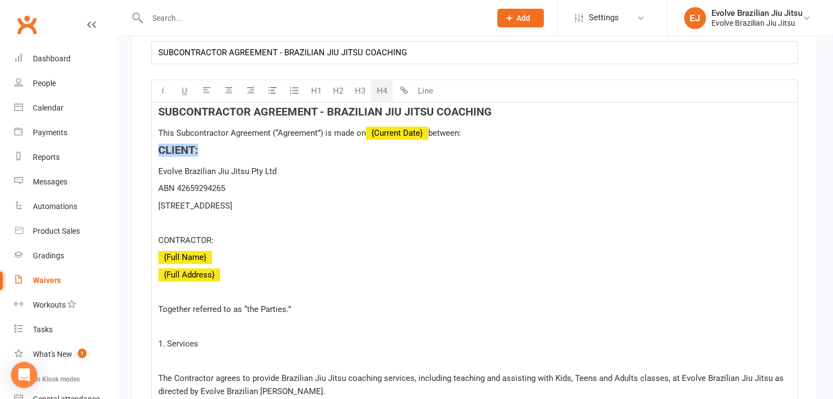
click at [384, 82] on button "H4" at bounding box center [382, 91] width 22 height 22
click at [188, 235] on span "CONTRACTOR:" at bounding box center [185, 240] width 55 height 10
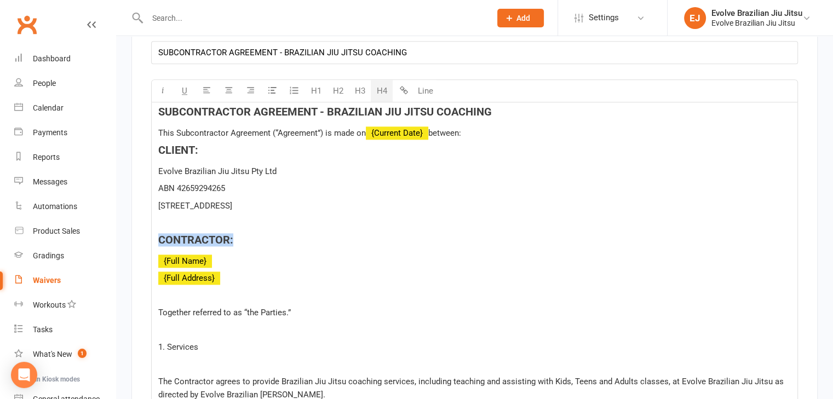
click at [384, 81] on button "H4" at bounding box center [382, 91] width 22 height 22
click at [239, 310] on p "Together referred to as “the Parties.”" at bounding box center [474, 312] width 632 height 13
click at [492, 129] on p "This Subcontractor Agreement (“Agreement”) is made on ﻿ {Current Date} between:" at bounding box center [474, 132] width 632 height 13
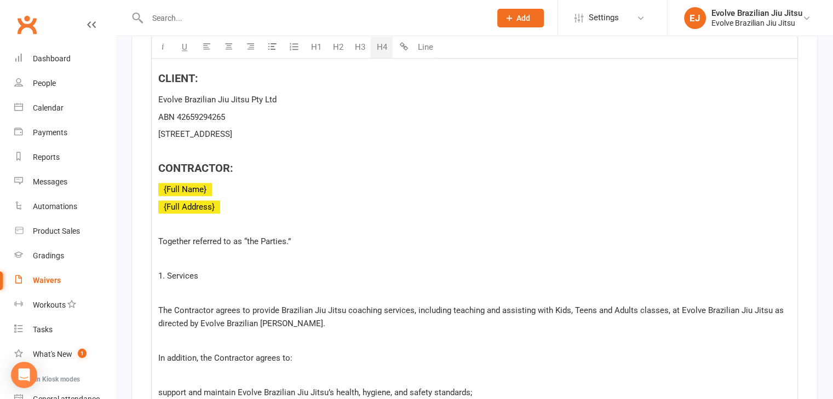
scroll to position [1507, 0]
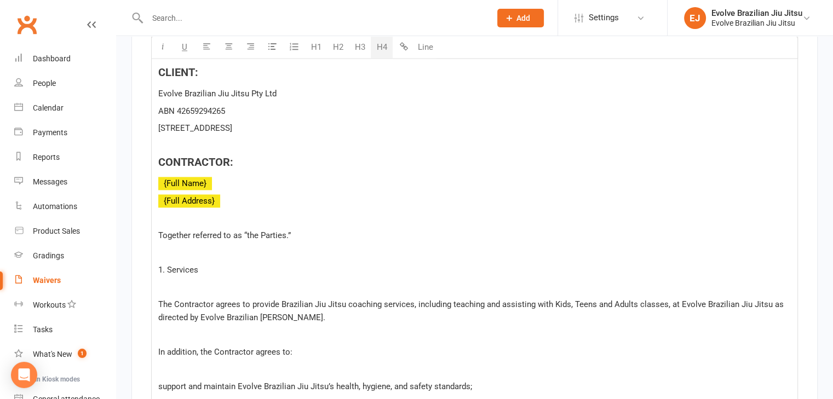
click at [231, 251] on p "﻿" at bounding box center [474, 252] width 632 height 13
click at [417, 50] on button "Line" at bounding box center [425, 48] width 22 height 22
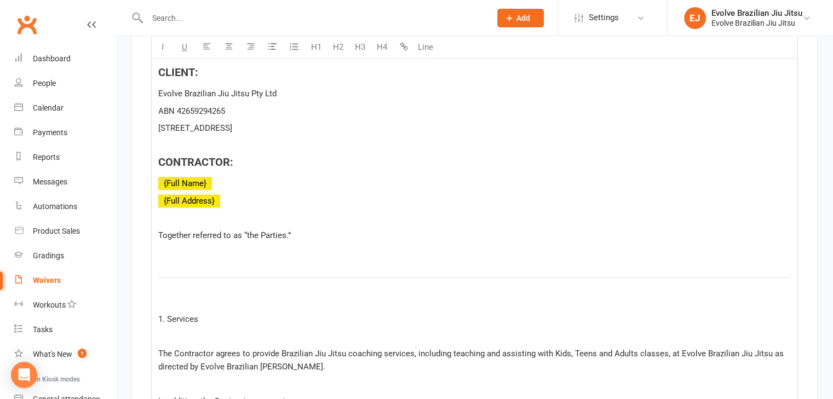
click at [197, 247] on p "﻿" at bounding box center [474, 252] width 632 height 13
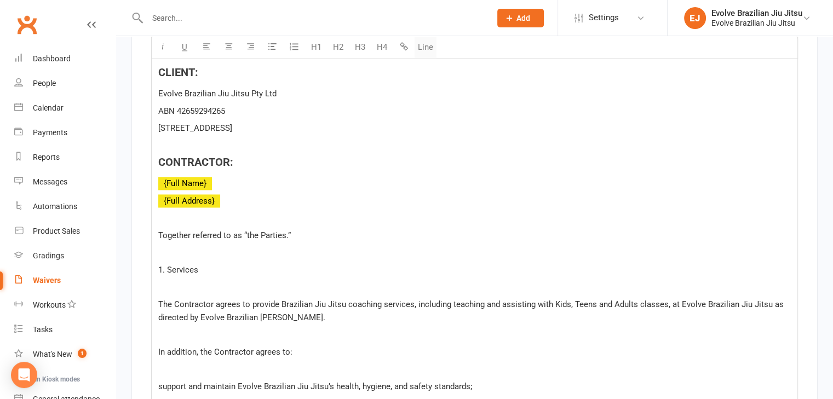
click at [434, 43] on button "Line" at bounding box center [425, 48] width 22 height 22
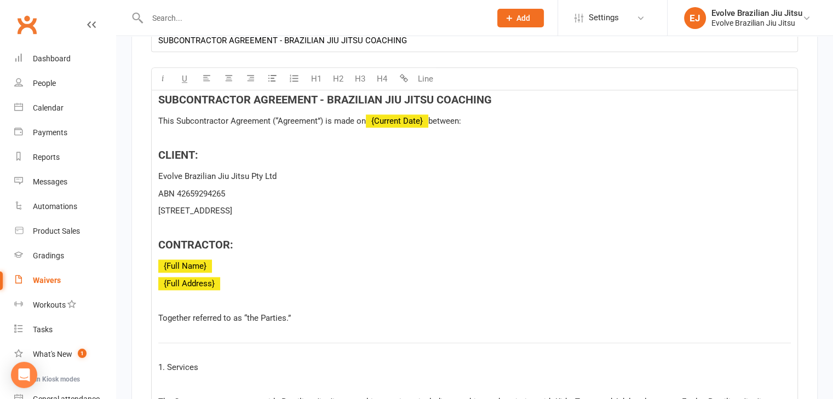
scroll to position [1423, 0]
click at [183, 132] on p "﻿" at bounding box center [474, 138] width 632 height 13
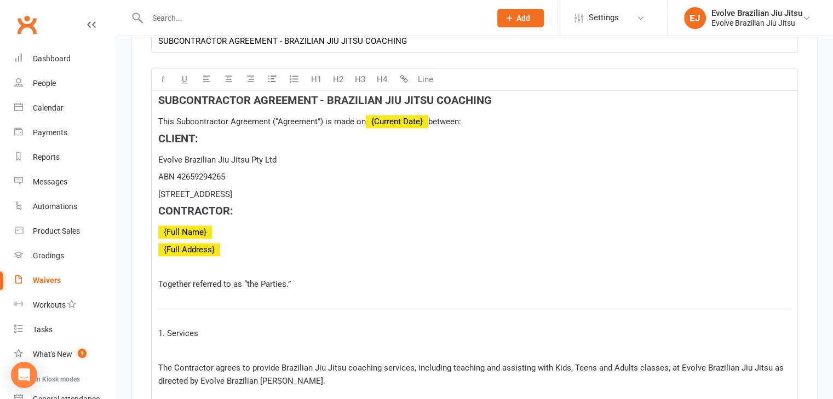
click at [341, 191] on p "[STREET_ADDRESS]" at bounding box center [474, 194] width 632 height 13
click at [198, 260] on p "﻿" at bounding box center [474, 266] width 632 height 13
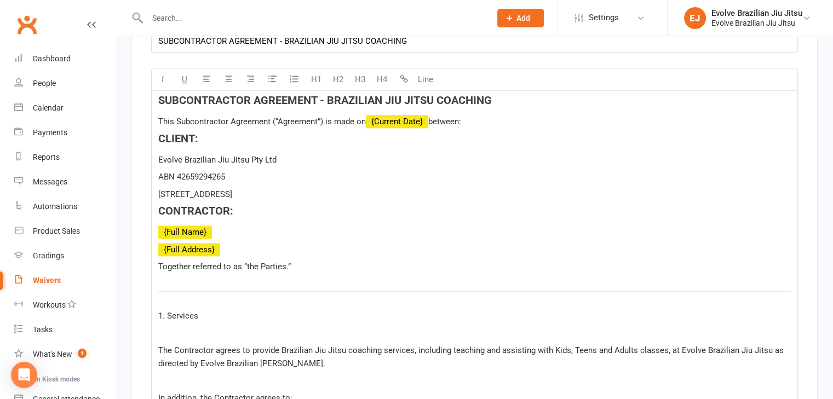
click at [472, 116] on p "This Subcontractor Agreement (“Agreement”) is made on ﻿ {Current Date} between:" at bounding box center [474, 121] width 632 height 13
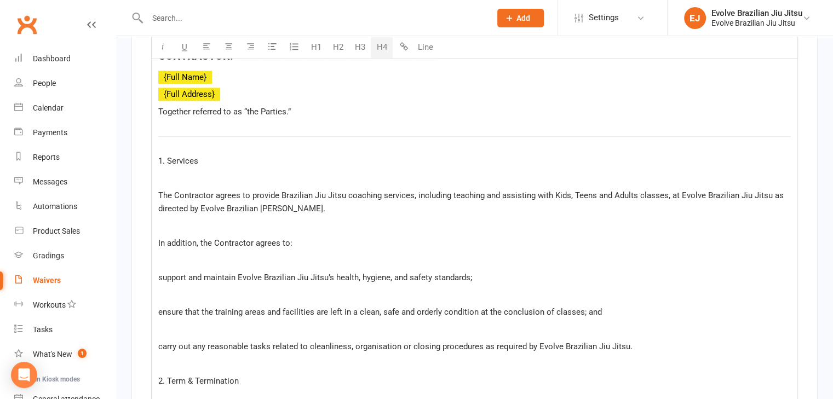
scroll to position [1618, 0]
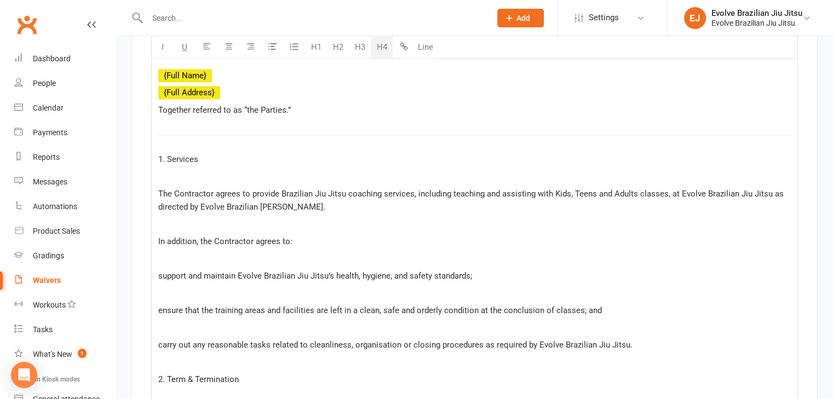
click at [187, 157] on span "1. Services" at bounding box center [178, 159] width 40 height 10
click at [385, 47] on button "H4" at bounding box center [382, 48] width 22 height 22
click at [239, 153] on h4 "1. Services" at bounding box center [474, 154] width 632 height 12
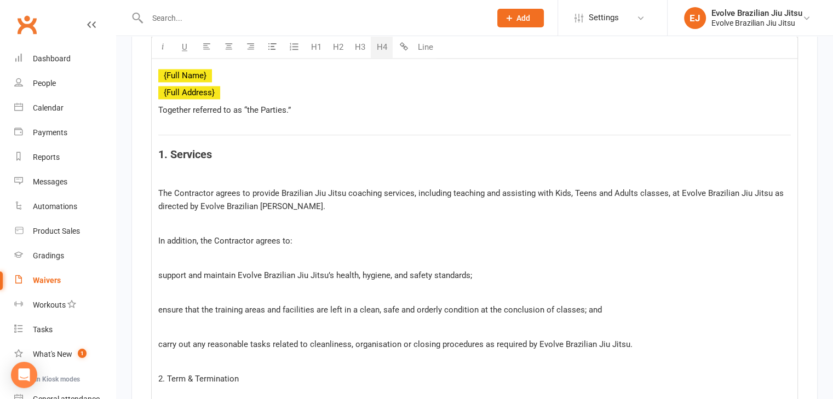
click at [181, 169] on p "﻿" at bounding box center [474, 175] width 632 height 13
click at [186, 148] on span "1. Services" at bounding box center [185, 154] width 54 height 13
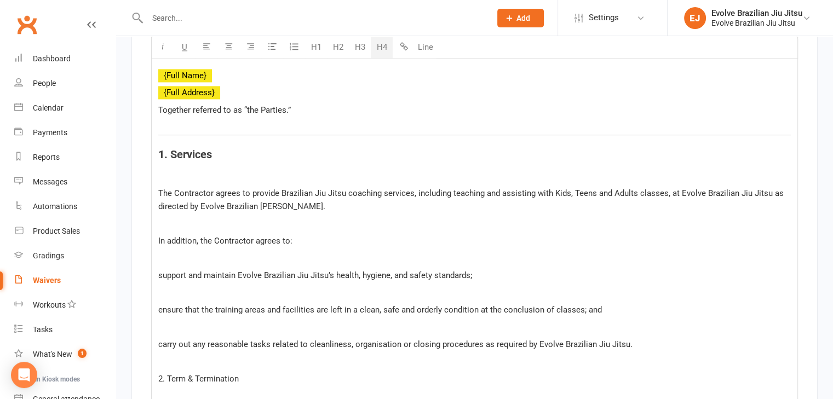
click at [382, 49] on button "H4" at bounding box center [382, 48] width 22 height 22
click at [197, 173] on p "﻿" at bounding box center [474, 176] width 632 height 13
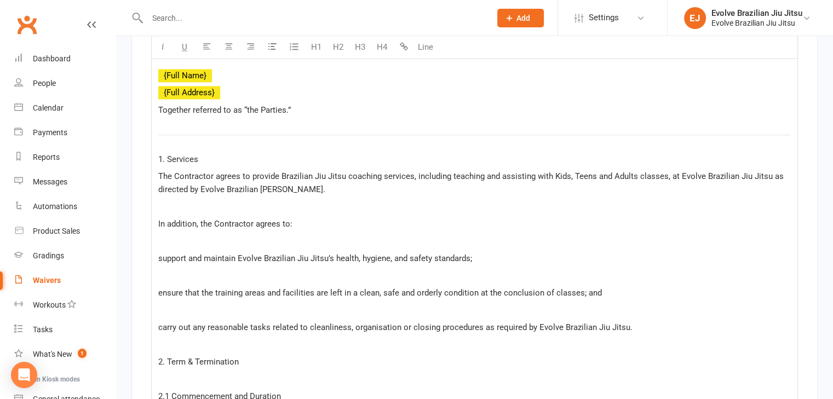
click at [668, 171] on span "The Contractor agrees to provide Brazilian Jiu Jitsu coaching services, includi…" at bounding box center [471, 182] width 627 height 23
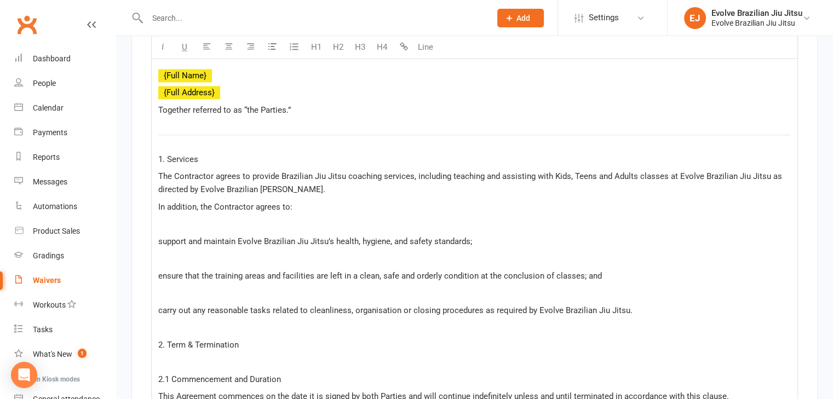
click at [206, 218] on p "﻿" at bounding box center [474, 223] width 632 height 13
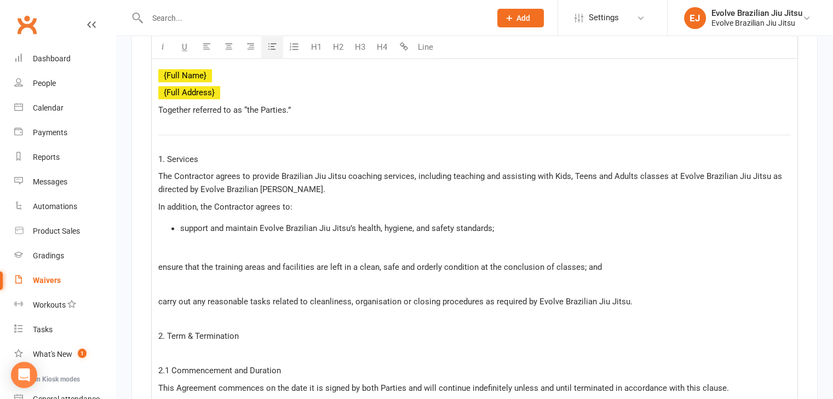
click at [276, 49] on button "button" at bounding box center [272, 48] width 22 height 22
click at [165, 262] on span "ensure that the training areas and facilities are left in a clean, safe and ord…" at bounding box center [379, 267] width 443 height 10
click at [274, 42] on button "button" at bounding box center [272, 48] width 22 height 22
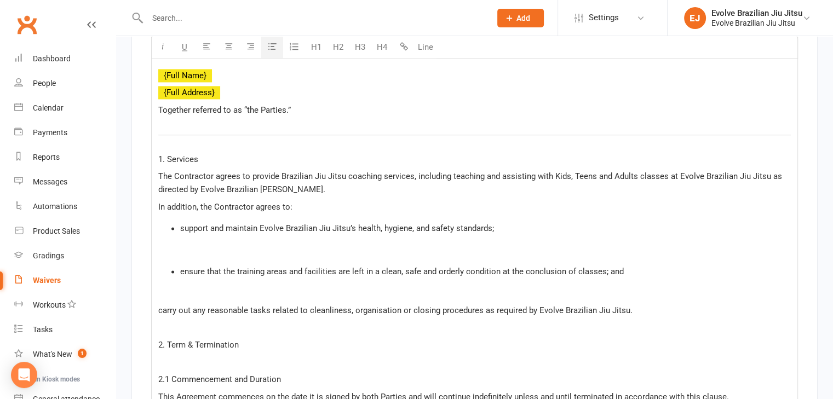
click at [175, 244] on p "﻿" at bounding box center [474, 250] width 632 height 13
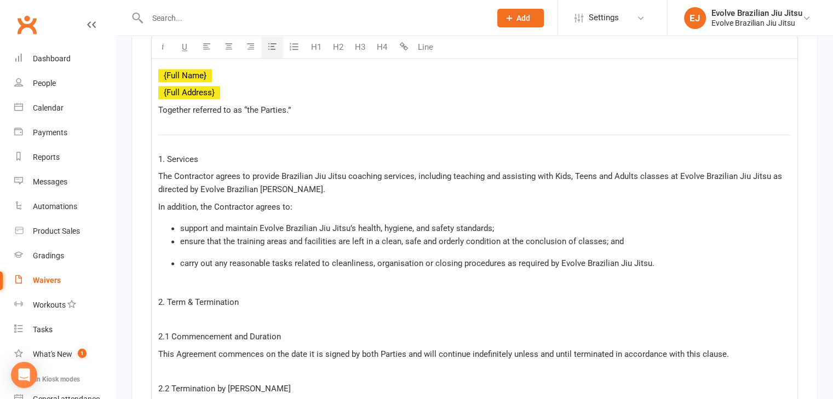
click at [176, 257] on ul "carry out any reasonable tasks related to cleanliness, organisation or closing …" at bounding box center [474, 263] width 632 height 13
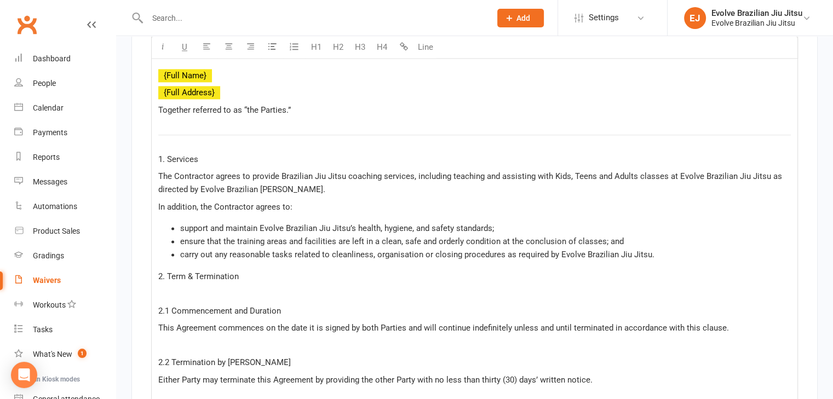
click at [189, 288] on p "﻿" at bounding box center [474, 293] width 632 height 13
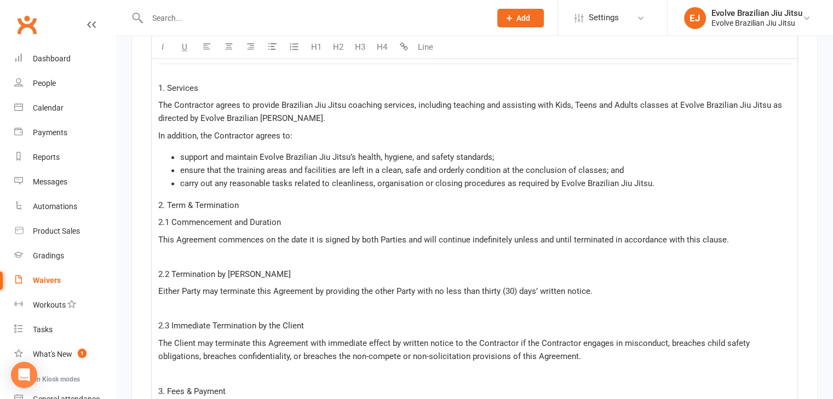
scroll to position [1706, 0]
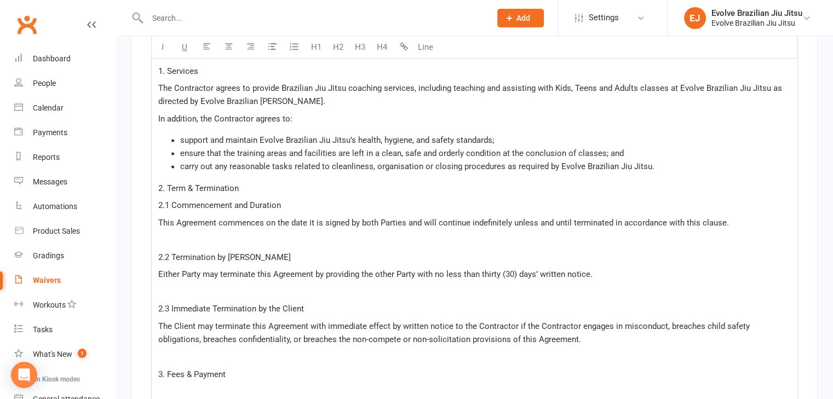
click at [180, 234] on p "﻿" at bounding box center [474, 239] width 632 height 13
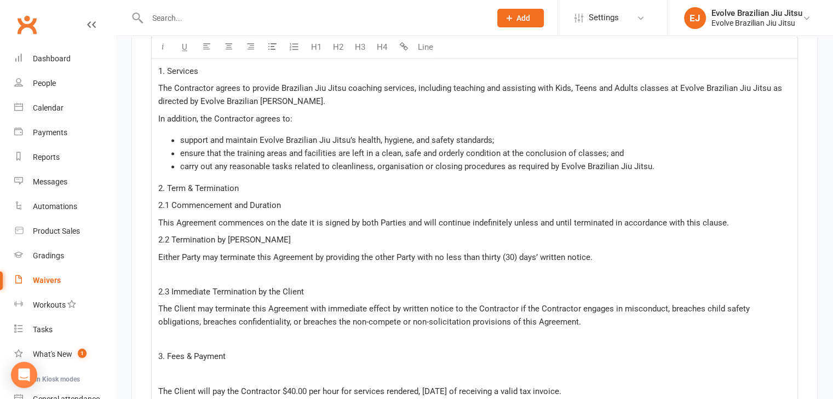
click at [176, 268] on p "﻿" at bounding box center [474, 274] width 632 height 13
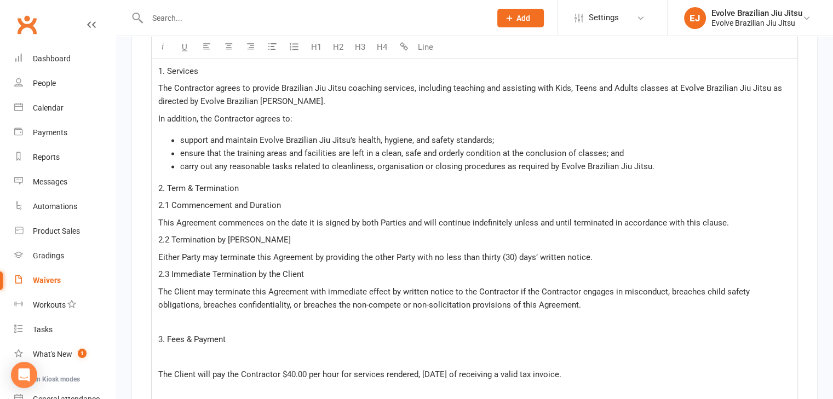
scroll to position [1742, 0]
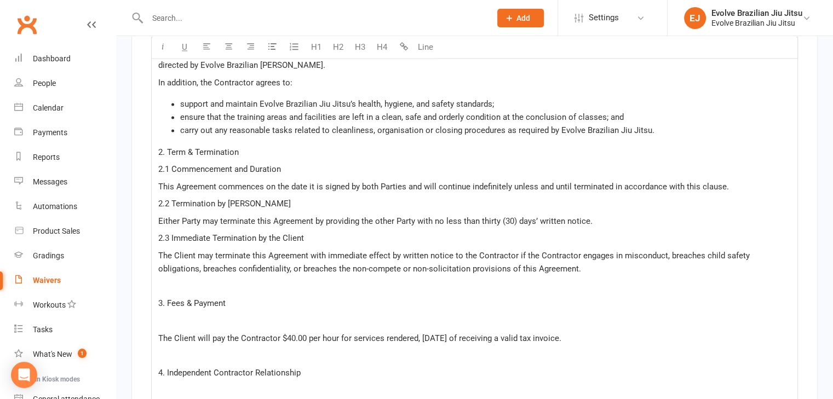
click at [184, 280] on p "﻿" at bounding box center [474, 285] width 632 height 13
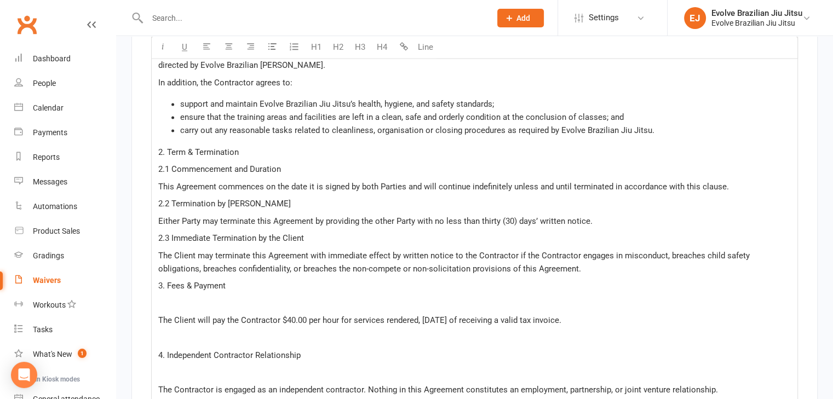
click at [194, 298] on p "﻿" at bounding box center [474, 303] width 632 height 13
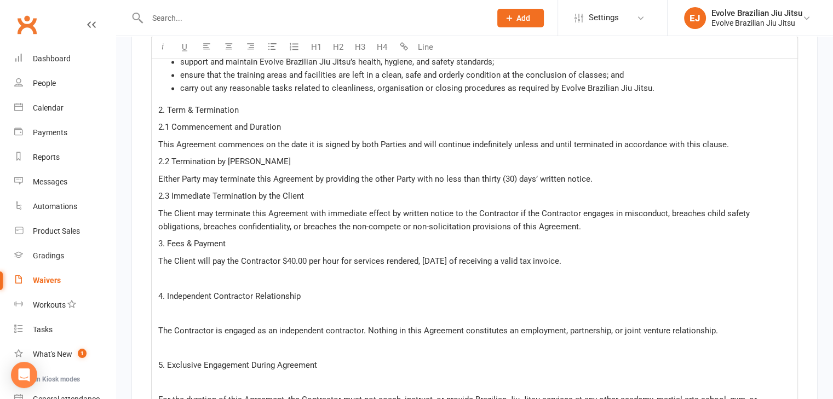
scroll to position [1787, 0]
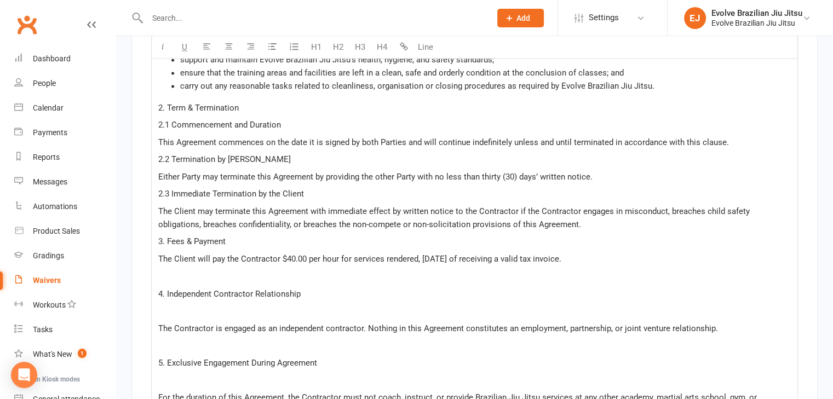
click at [194, 274] on p "﻿" at bounding box center [474, 275] width 632 height 13
click at [300, 254] on span "The Client will pay the Contractor $40.00 per hour for services rendered, withi…" at bounding box center [359, 259] width 403 height 10
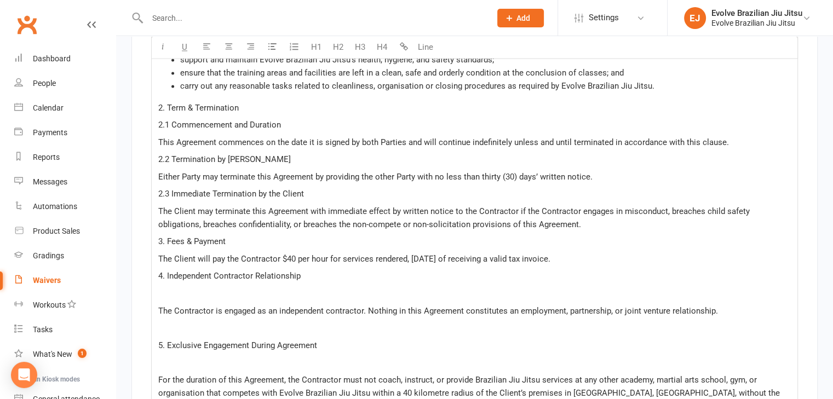
click at [268, 287] on p "﻿" at bounding box center [474, 293] width 632 height 13
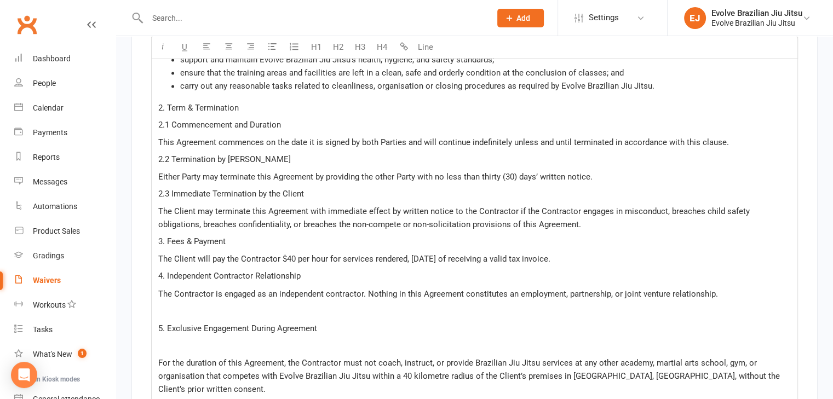
click at [209, 306] on p "﻿" at bounding box center [474, 310] width 632 height 13
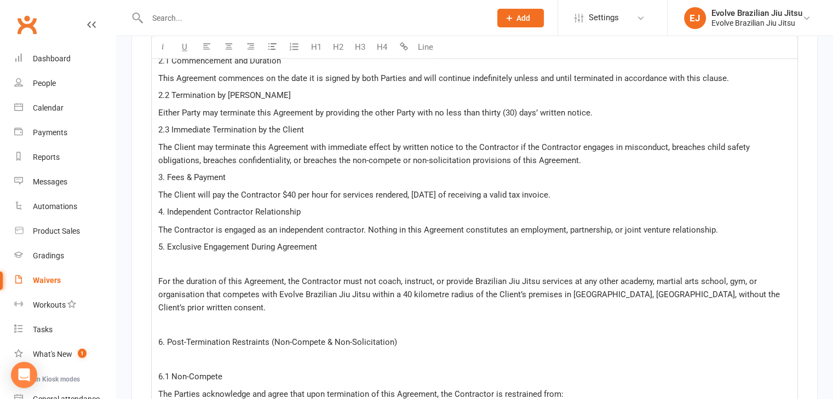
scroll to position [1851, 0]
click at [610, 224] on span "The Contractor is engaged as an independent contractor. Nothing in this Agreeme…" at bounding box center [437, 229] width 559 height 10
click at [241, 257] on p "﻿" at bounding box center [474, 263] width 632 height 13
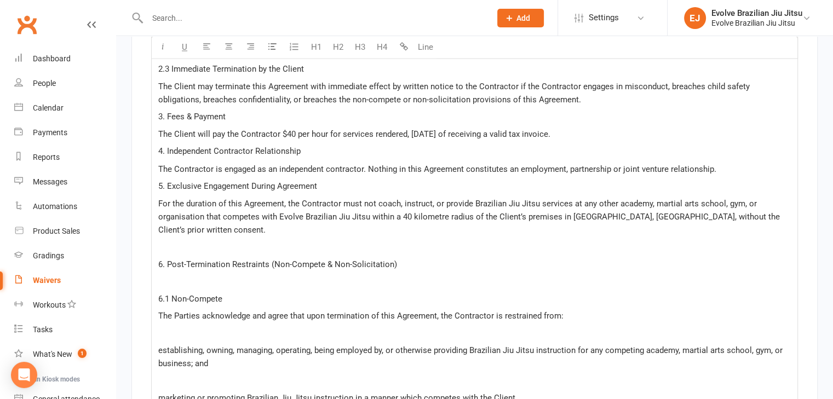
scroll to position [1916, 0]
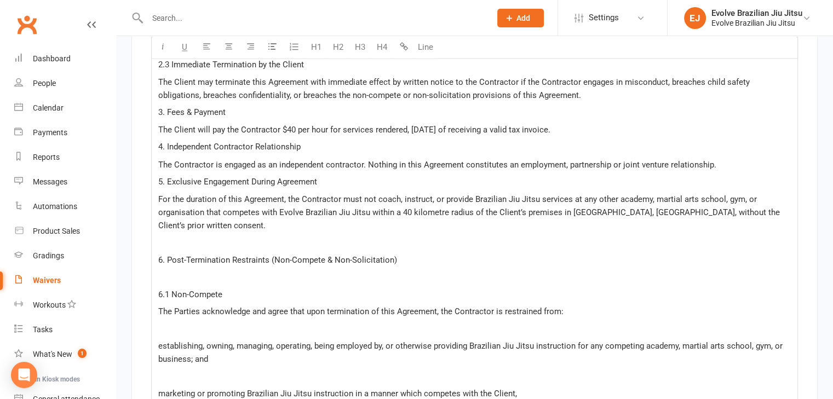
click at [432, 194] on span "For the duration of this Agreement, the Contractor must not coach, instruct, or…" at bounding box center [470, 212] width 624 height 36
click at [741, 194] on span "For the duration of this Agreement, the Contractor must not coach, instruct or …" at bounding box center [470, 212] width 624 height 36
click at [280, 235] on p "﻿" at bounding box center [474, 241] width 632 height 13
click at [650, 207] on span "For the duration of this Agreement, the Contractor must not coach, instruct or …" at bounding box center [470, 212] width 624 height 36
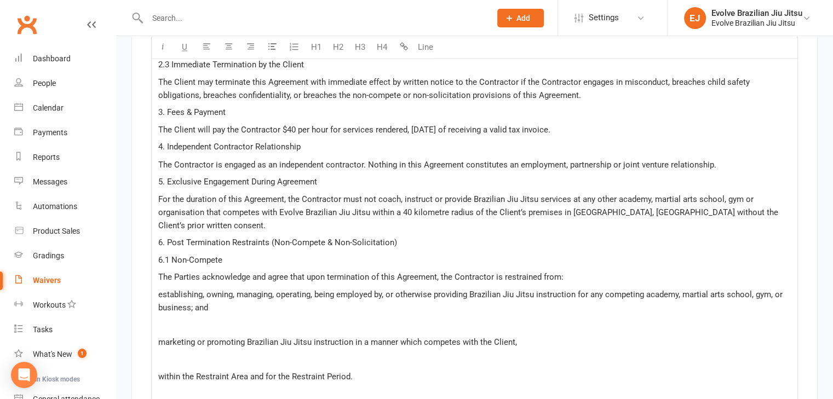
scroll to position [1989, 0]
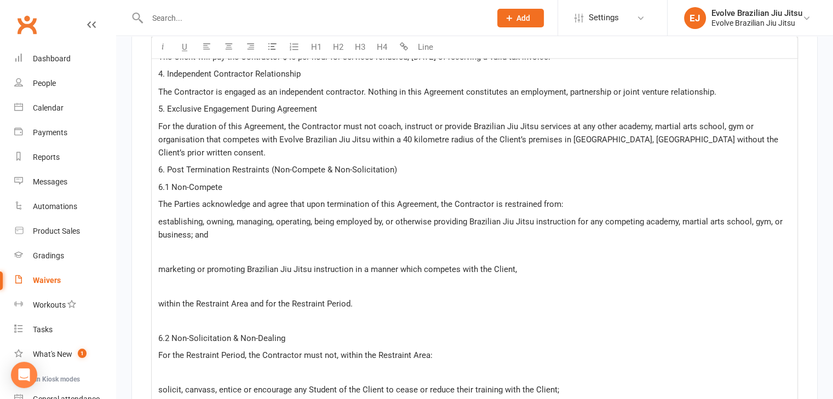
click at [174, 216] on span "establishing, owning, managing, operating, being employed by, or otherwise prov…" at bounding box center [471, 227] width 626 height 23
click at [261, 49] on button "button" at bounding box center [250, 48] width 22 height 22
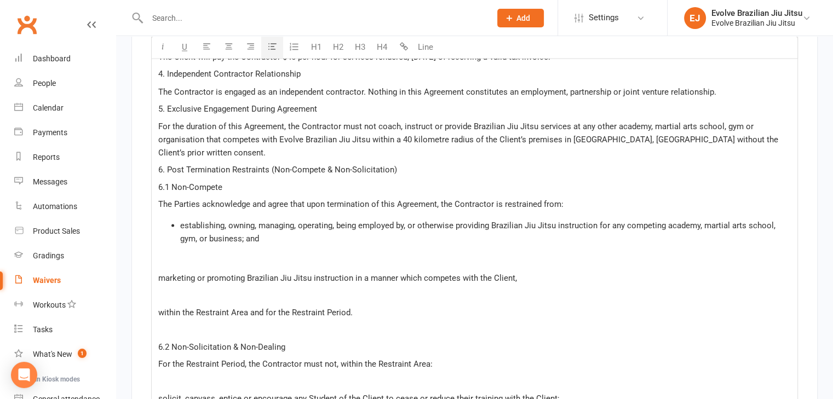
click at [267, 50] on button "button" at bounding box center [272, 48] width 22 height 22
click at [181, 253] on p "﻿" at bounding box center [474, 259] width 632 height 13
click at [405, 220] on span "establishing, owning, managing, operating, being employed by, or otherwise prov…" at bounding box center [478, 231] width 597 height 23
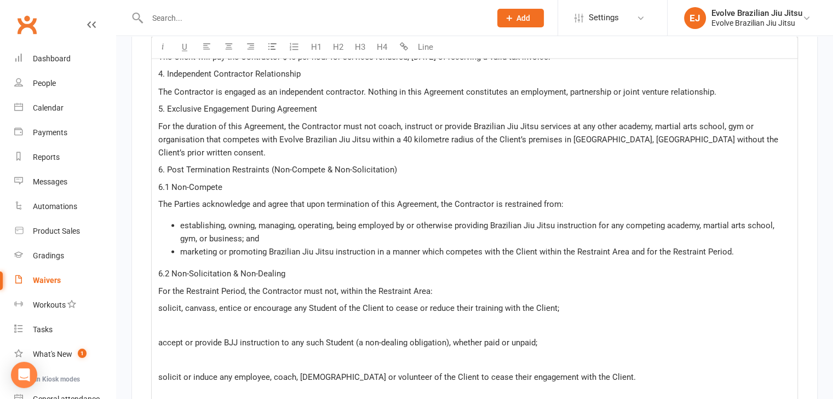
scroll to position [2038, 0]
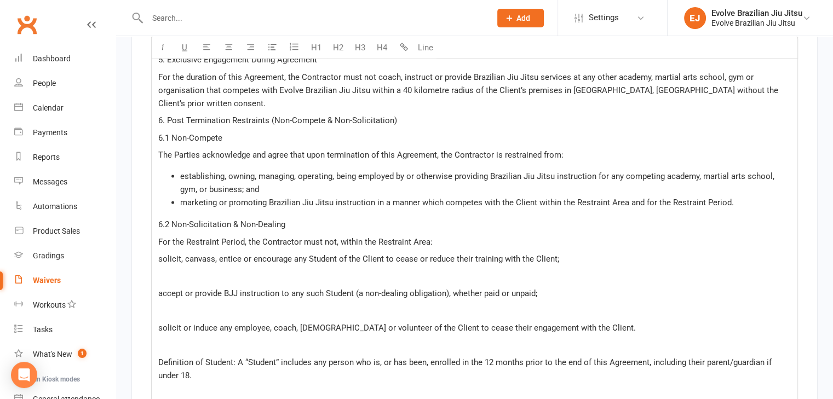
click at [266, 270] on p "﻿" at bounding box center [474, 275] width 632 height 13
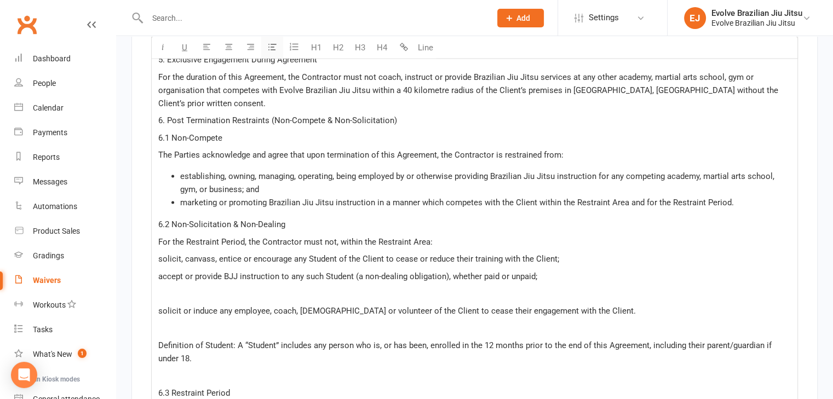
click at [273, 45] on icon "button" at bounding box center [272, 47] width 8 height 8
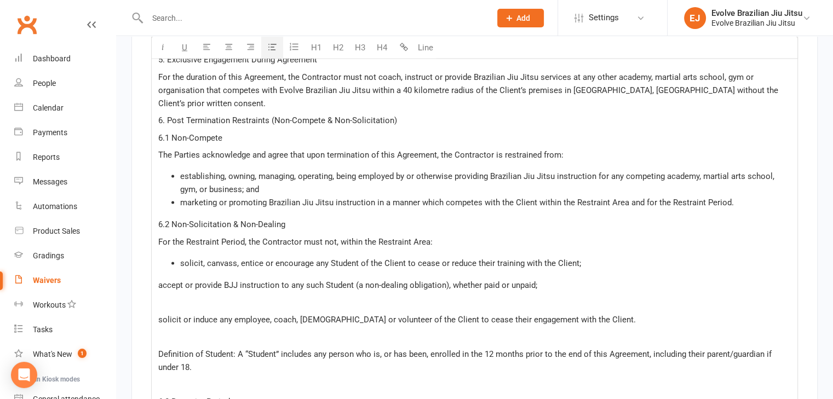
click at [182, 280] on span "accept or provide BJJ instruction to any such Student (a non-dealing obligation…" at bounding box center [347, 285] width 379 height 10
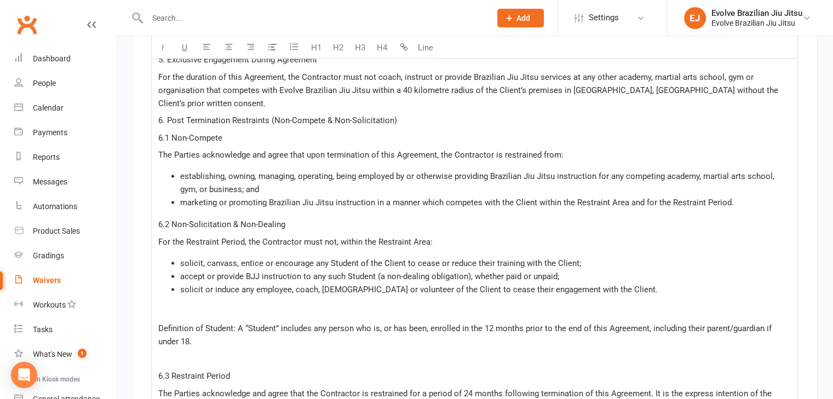
scroll to position [2062, 0]
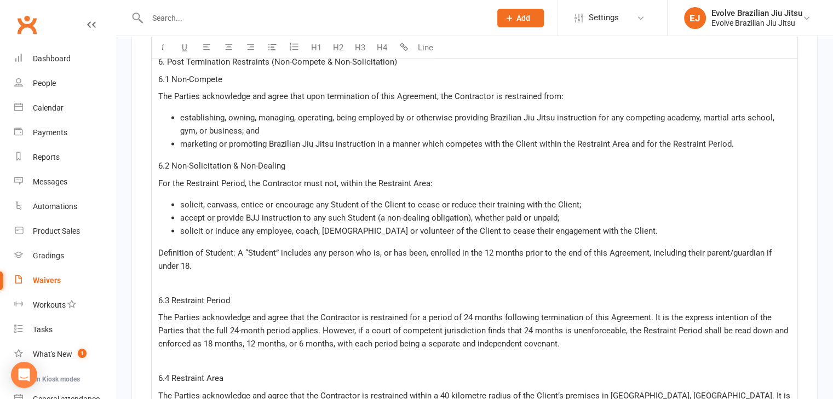
scroll to position [2097, 0]
click at [429, 247] on span "Definition of Student: A “Student” includes any person who is, or has been, enr…" at bounding box center [465, 258] width 615 height 23
click at [561, 276] on p "﻿" at bounding box center [474, 282] width 632 height 13
click at [250, 276] on p "﻿" at bounding box center [474, 282] width 632 height 13
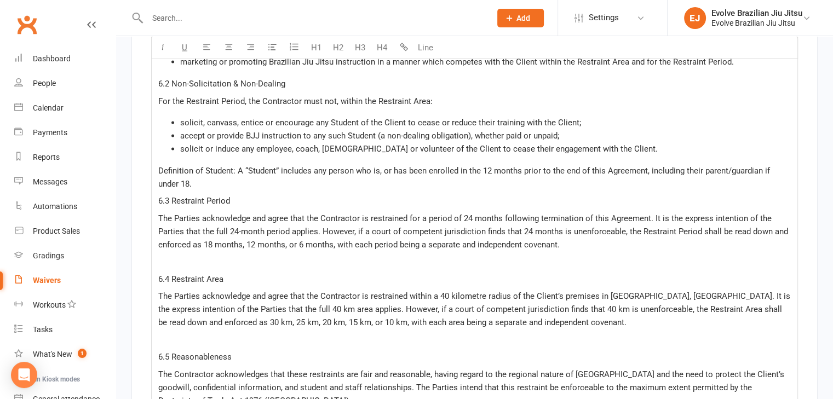
scroll to position [2180, 0]
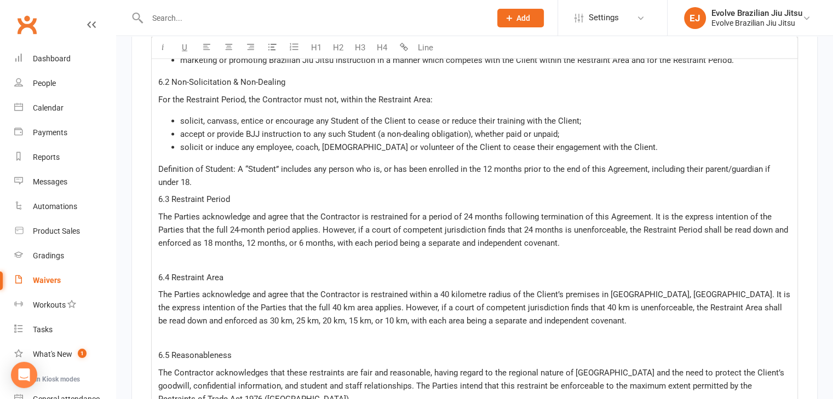
click at [244, 219] on span "The Parties acknowledge and agree that the Contractor is restrained for a perio…" at bounding box center [474, 230] width 632 height 36
click at [354, 226] on span "The Parties acknowledge and agree that the Contractor is restrained for a perio…" at bounding box center [474, 230] width 632 height 36
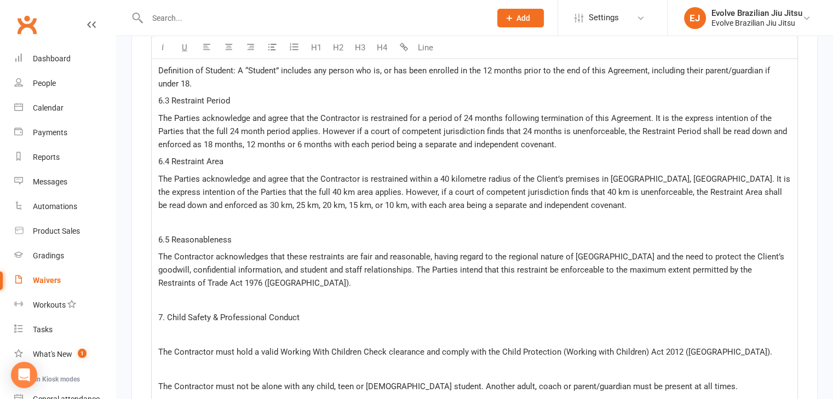
scroll to position [2284, 0]
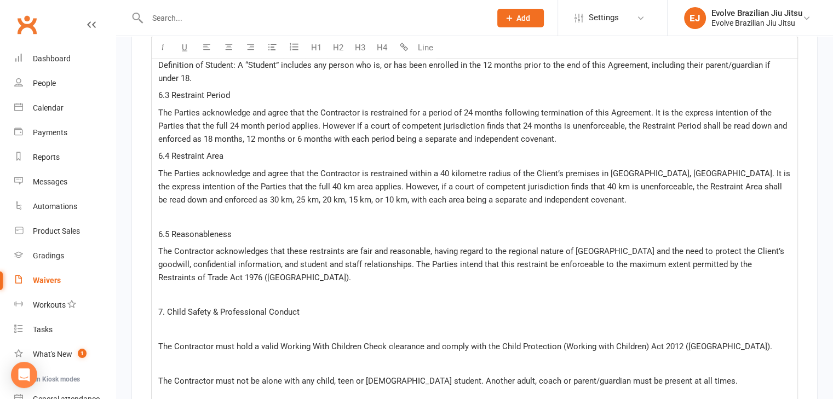
click at [282, 257] on span "The Contractor acknowledges that these restraints are fair and reasonable, havi…" at bounding box center [472, 264] width 628 height 36
click at [390, 288] on p "﻿" at bounding box center [474, 294] width 632 height 13
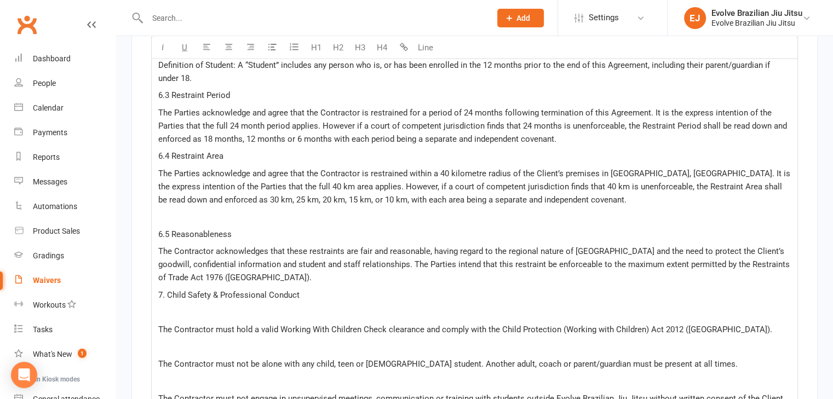
click at [193, 210] on p "﻿" at bounding box center [474, 216] width 632 height 13
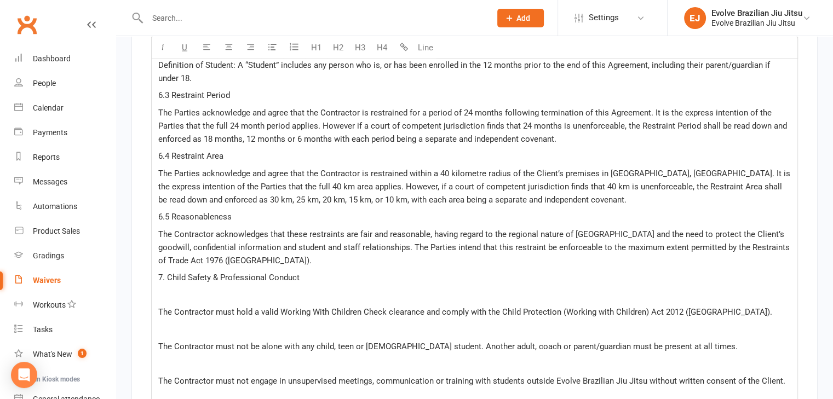
click at [175, 292] on p "﻿" at bounding box center [474, 294] width 632 height 13
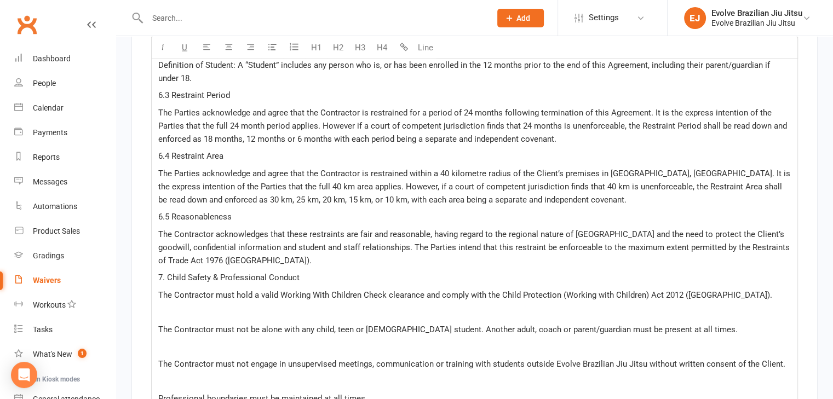
click at [196, 305] on p "﻿" at bounding box center [474, 311] width 632 height 13
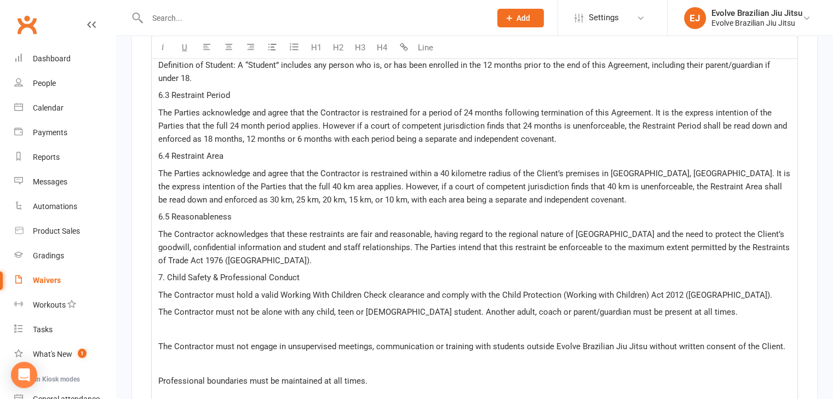
click at [180, 291] on span "The Contractor must hold a valid Working With Children Check clearance and comp…" at bounding box center [465, 295] width 614 height 10
click at [272, 47] on icon "button" at bounding box center [272, 47] width 8 height 8
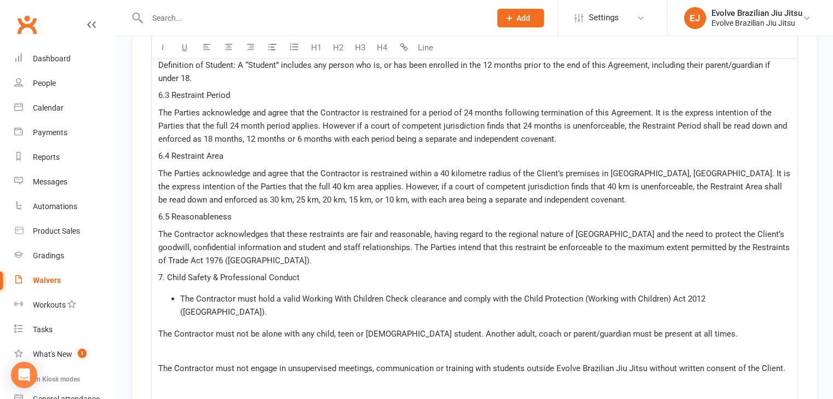
click at [180, 327] on p "The Contractor must not be alone with any child, teen or female student. Anothe…" at bounding box center [474, 333] width 632 height 13
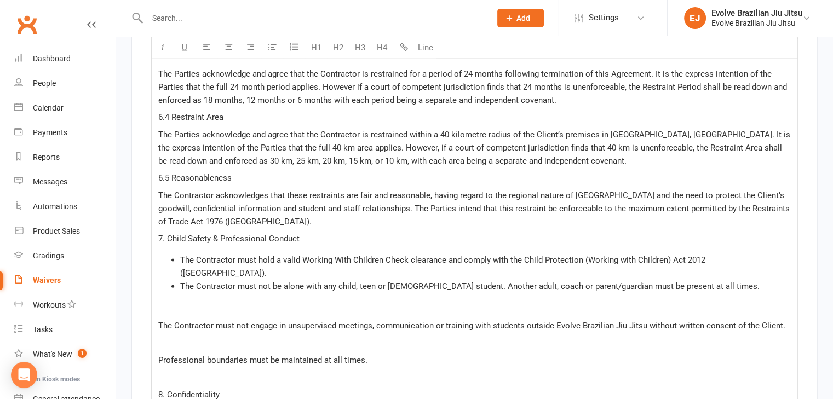
scroll to position [2325, 0]
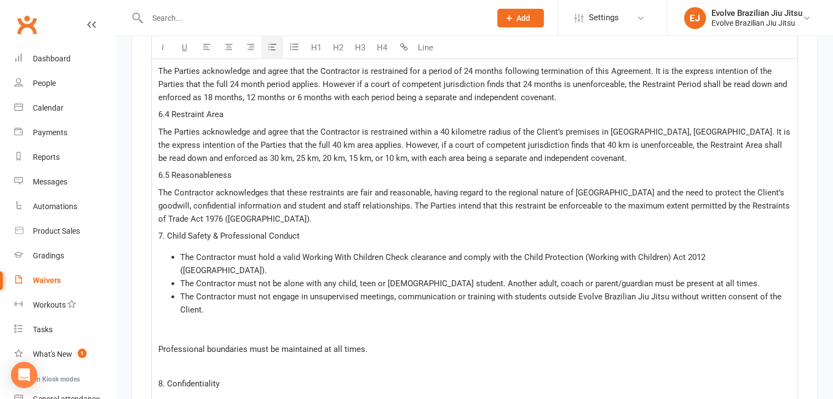
click at [204, 325] on p "﻿" at bounding box center [474, 331] width 632 height 13
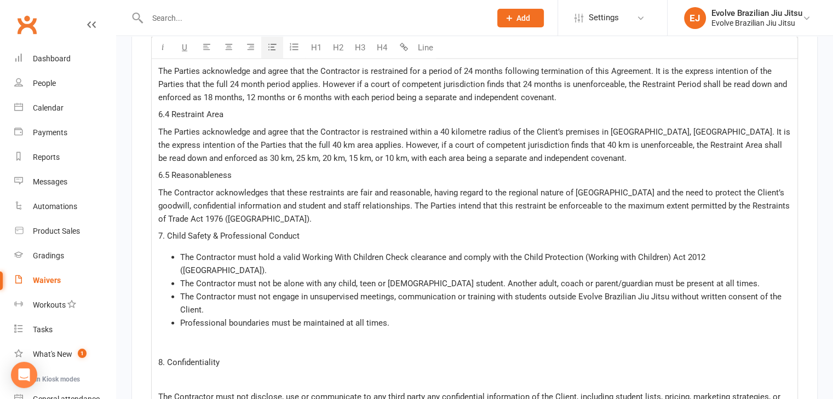
click at [184, 338] on p "﻿" at bounding box center [474, 344] width 632 height 13
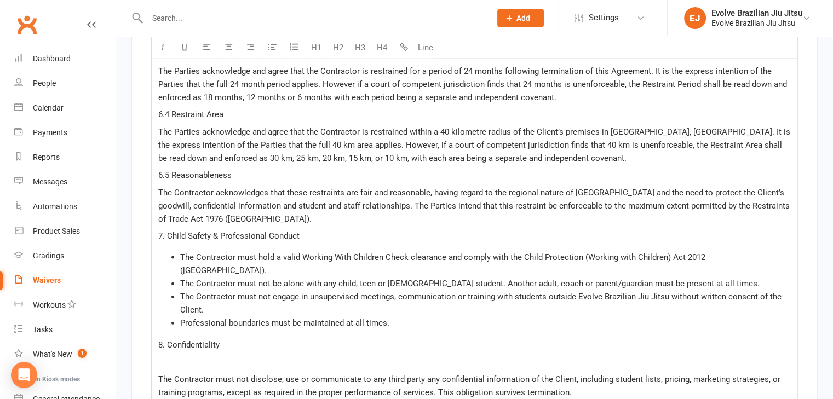
click at [194, 356] on p "﻿" at bounding box center [474, 362] width 632 height 13
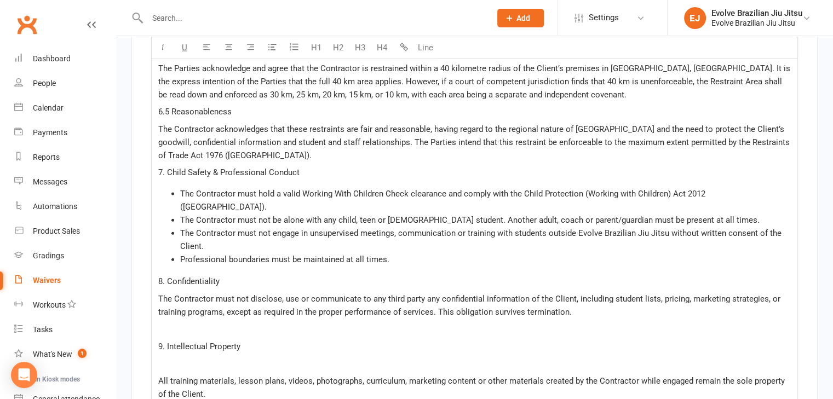
scroll to position [2396, 0]
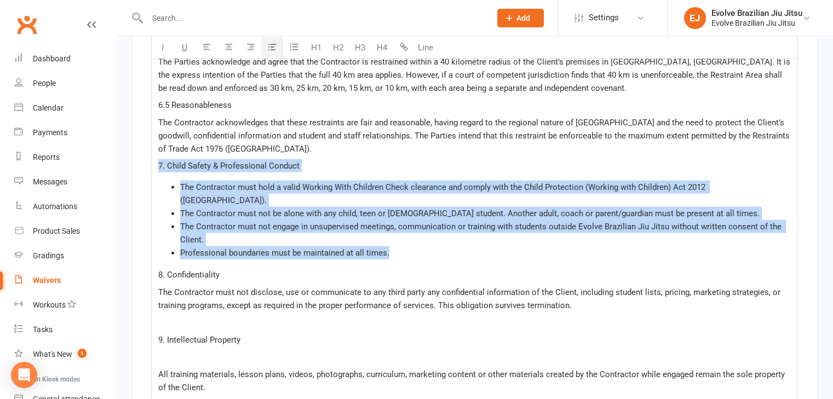
drag, startPoint x: 397, startPoint y: 235, endPoint x: 156, endPoint y: 160, distance: 252.6
click at [156, 160] on div "SUBCONTRACTOR AGREEMENT - BRAZILIAN JIU JITSU COACHING This Subcontractor Agree…" at bounding box center [474, 314] width 645 height 2391
copy div "7. Child Safety & Professional Conduct The Contractor must hold a valid Working…"
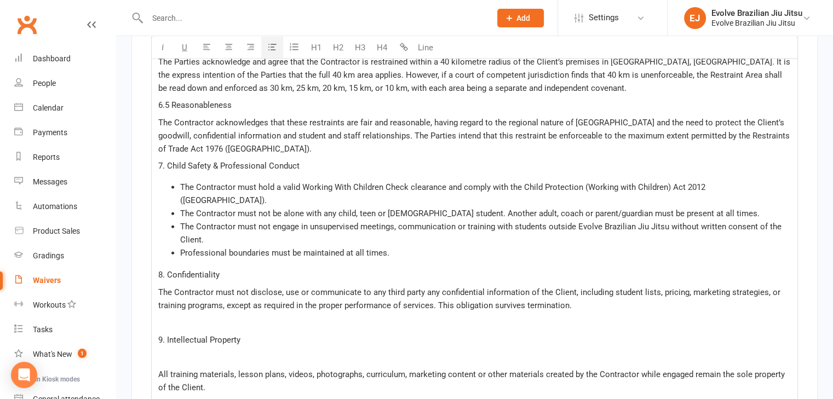
click at [178, 316] on p "﻿" at bounding box center [474, 322] width 632 height 13
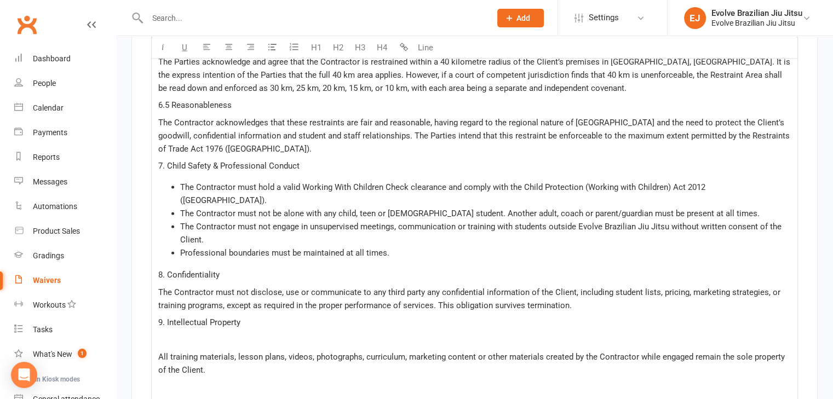
click at [572, 287] on span "The Contractor must not disclose, use or communicate to any third party any con…" at bounding box center [470, 298] width 624 height 23
click at [764, 287] on span "The Contractor must not disclose, use or communicate to any third party any con…" at bounding box center [469, 298] width 622 height 23
click at [247, 333] on p "﻿" at bounding box center [474, 339] width 632 height 13
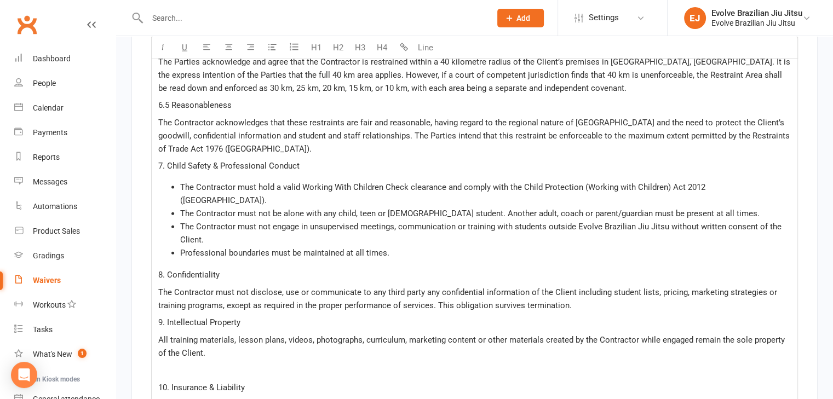
click at [331, 222] on span "The Contractor must not engage in unsupervised meetings, communication or train…" at bounding box center [481, 233] width 603 height 23
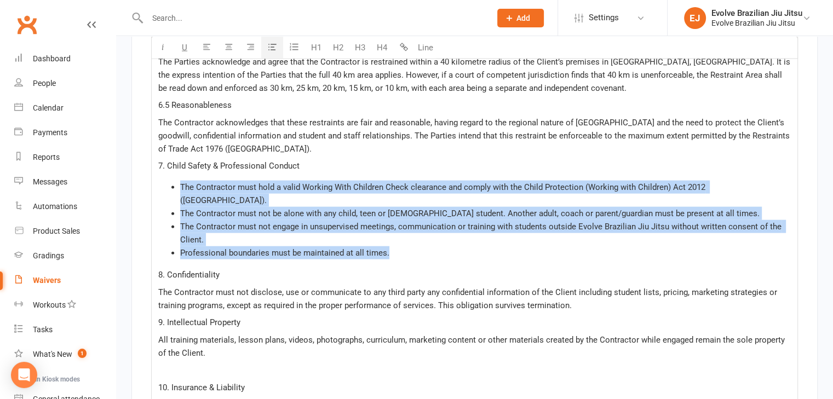
drag, startPoint x: 400, startPoint y: 232, endPoint x: 168, endPoint y: 169, distance: 239.8
click at [168, 169] on div "SUBCONTRACTOR AGREEMENT - BRAZILIAN JIU JITSU COACHING This Subcontractor Agree…" at bounding box center [474, 297] width 645 height 2357
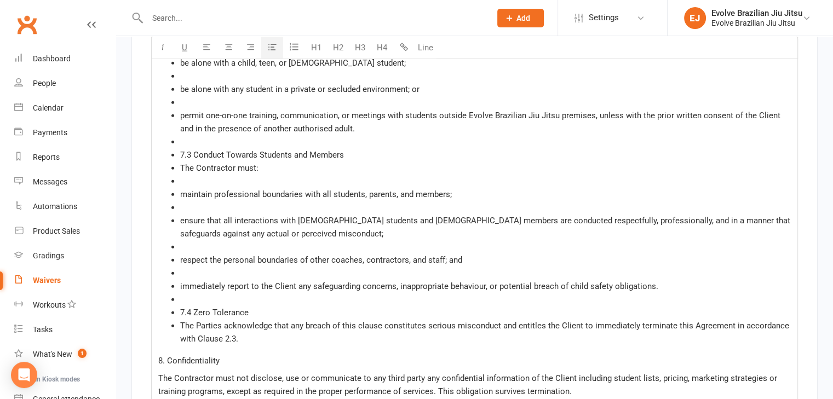
scroll to position [2613, 0]
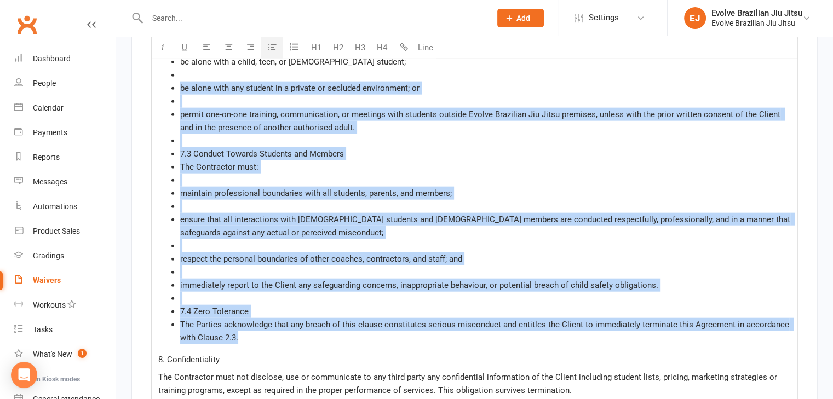
drag, startPoint x: 251, startPoint y: 330, endPoint x: 161, endPoint y: 82, distance: 263.0
click at [161, 82] on ul "7.1 Working With Children Check The Contractor must hold and maintain a valid W…" at bounding box center [474, 153] width 632 height 381
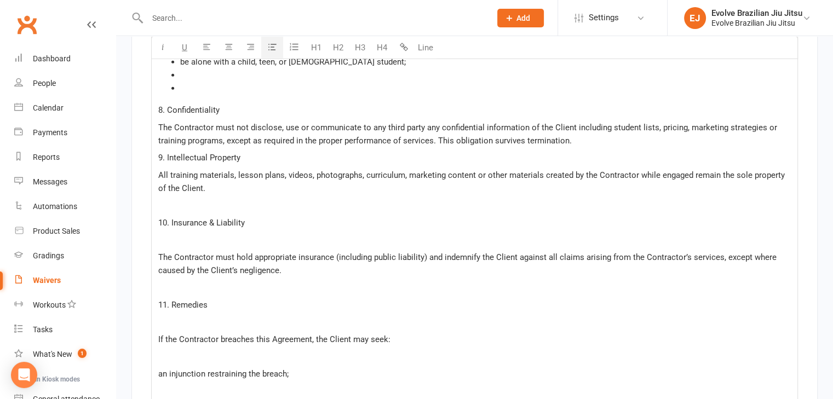
scroll to position [2531, 0]
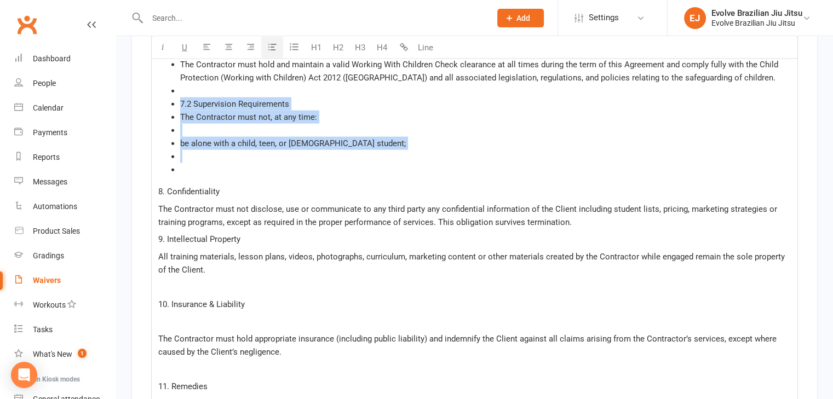
drag, startPoint x: 207, startPoint y: 163, endPoint x: 170, endPoint y: 91, distance: 80.1
click at [170, 91] on ul "7.1 Working With Children Check The Contractor must hold and maintain a valid W…" at bounding box center [474, 110] width 632 height 131
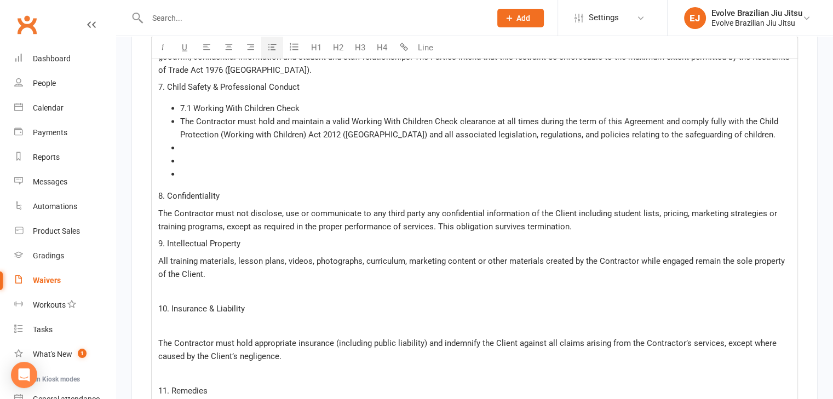
scroll to position [2465, 0]
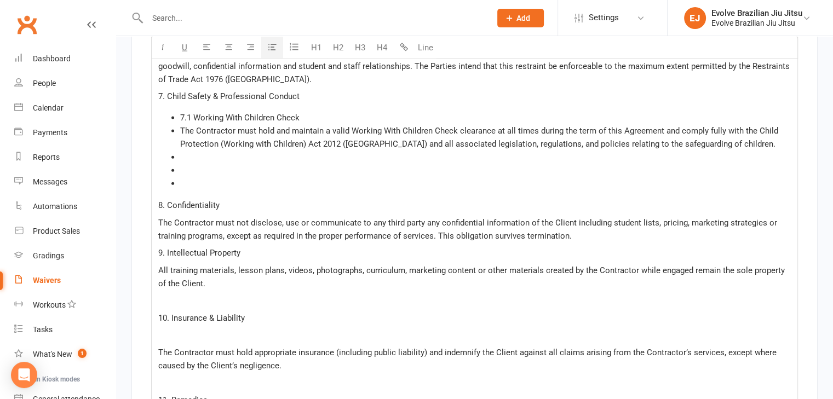
click at [185, 179] on li "﻿" at bounding box center [485, 183] width 610 height 13
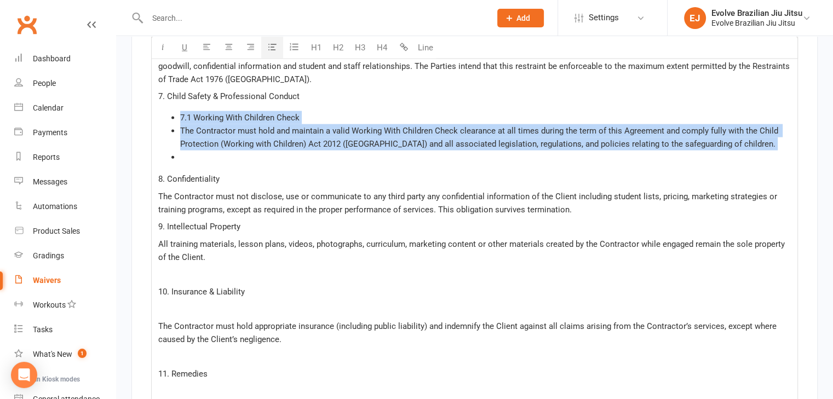
drag, startPoint x: 190, startPoint y: 157, endPoint x: 181, endPoint y: 108, distance: 49.0
click at [181, 111] on ul "7.1 Working With Children Check The Contractor must hold and maintain a valid W…" at bounding box center [474, 137] width 632 height 53
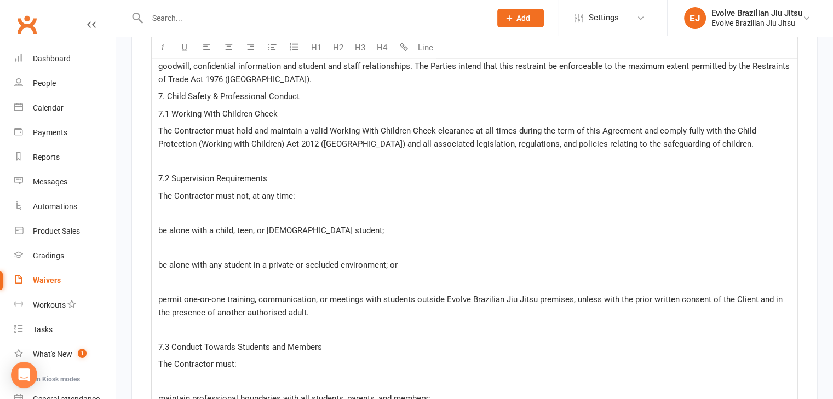
scroll to position [2839, 0]
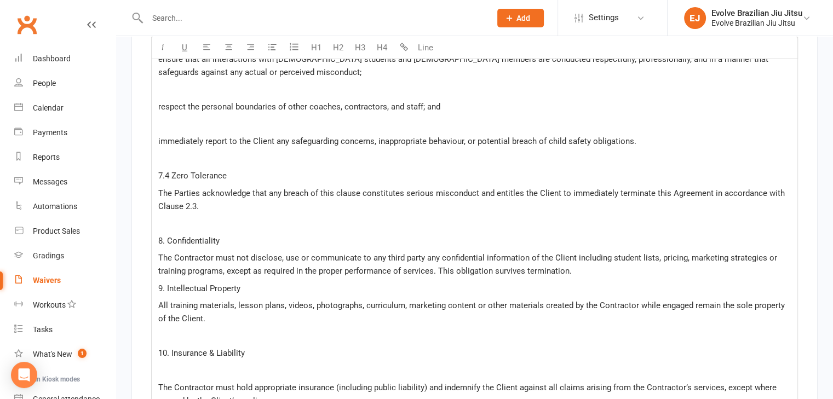
click at [177, 218] on p "﻿" at bounding box center [474, 223] width 632 height 13
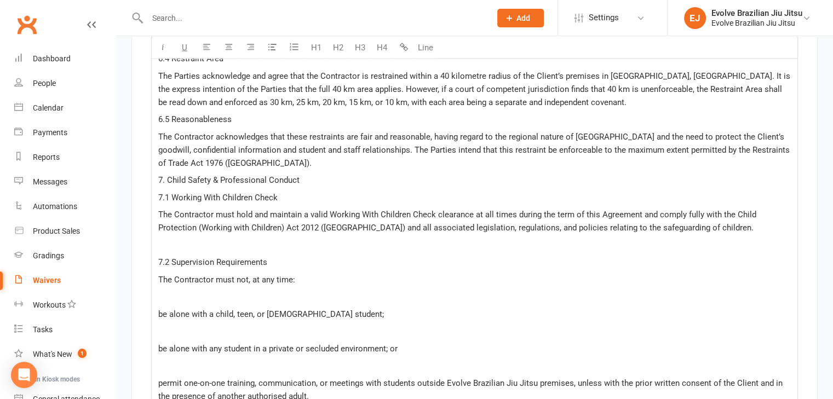
scroll to position [2379, 0]
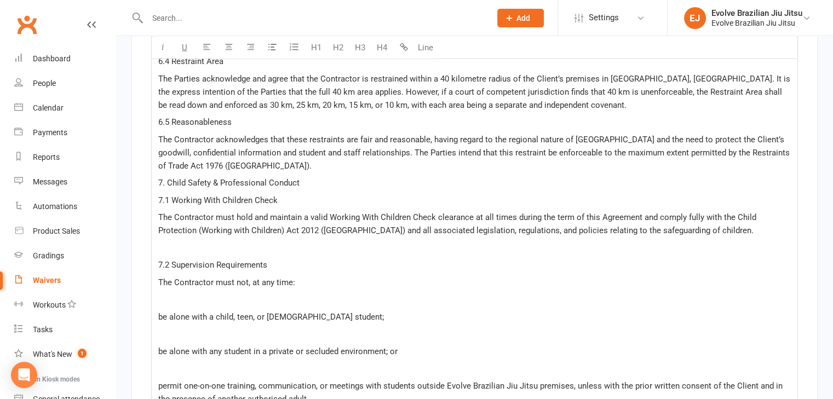
click at [168, 241] on p "﻿" at bounding box center [474, 247] width 632 height 13
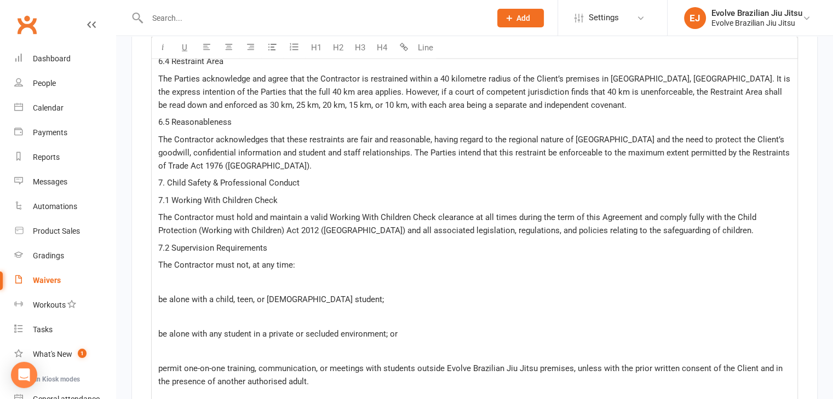
click at [498, 221] on span "The Contractor must hold and maintain a valid Working With Children Check clear…" at bounding box center [458, 223] width 600 height 23
click at [205, 276] on p "﻿" at bounding box center [474, 282] width 632 height 13
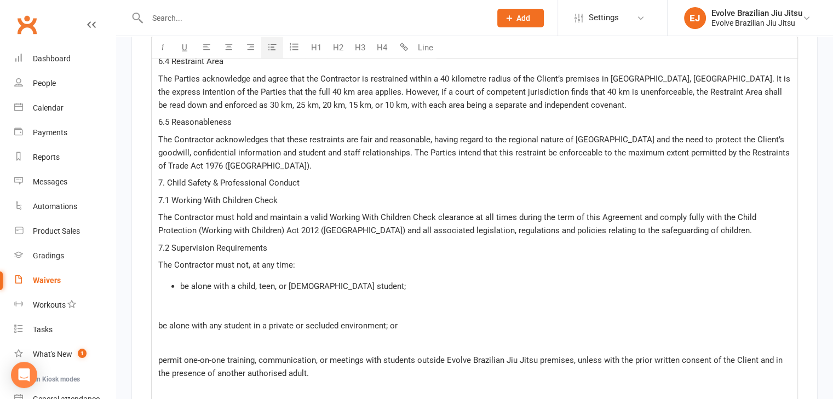
click at [267, 47] on button "button" at bounding box center [272, 48] width 22 height 22
click at [177, 302] on p "﻿" at bounding box center [474, 308] width 632 height 13
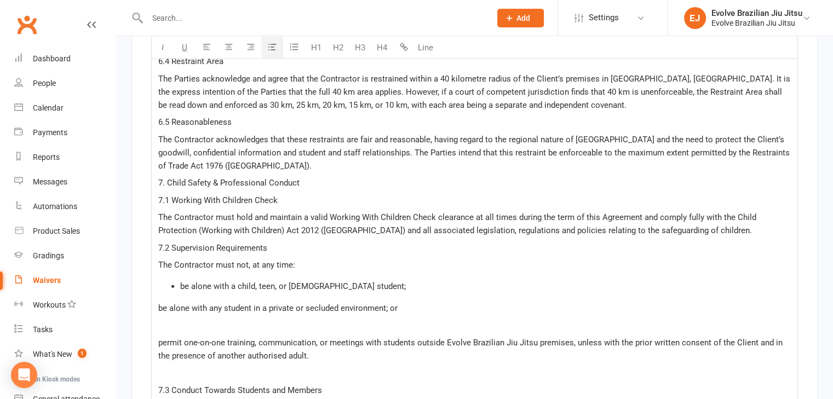
click at [168, 303] on span "be alone with any student in a private or secluded environment; or" at bounding box center [277, 308] width 239 height 10
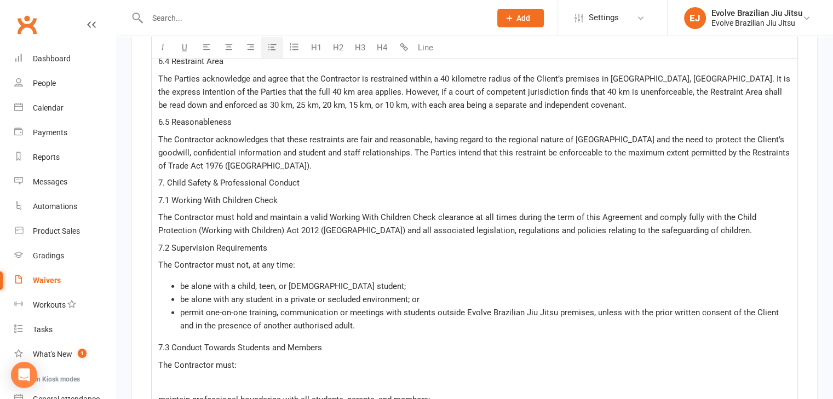
scroll to position [2446, 0]
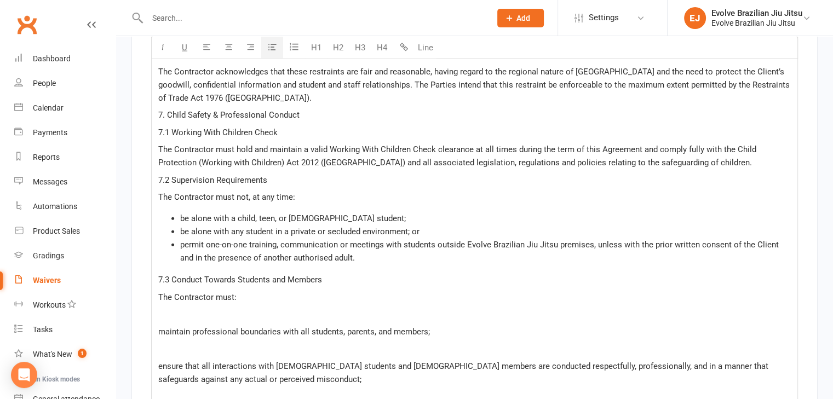
click at [215, 308] on p "﻿" at bounding box center [474, 314] width 632 height 13
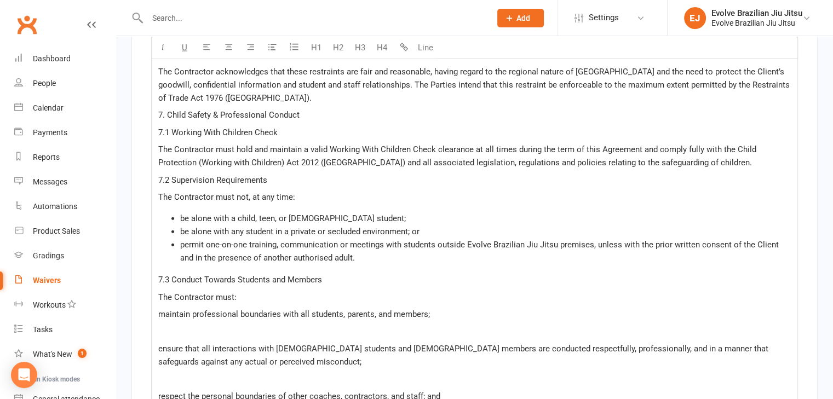
click at [186, 326] on p "﻿" at bounding box center [474, 331] width 632 height 13
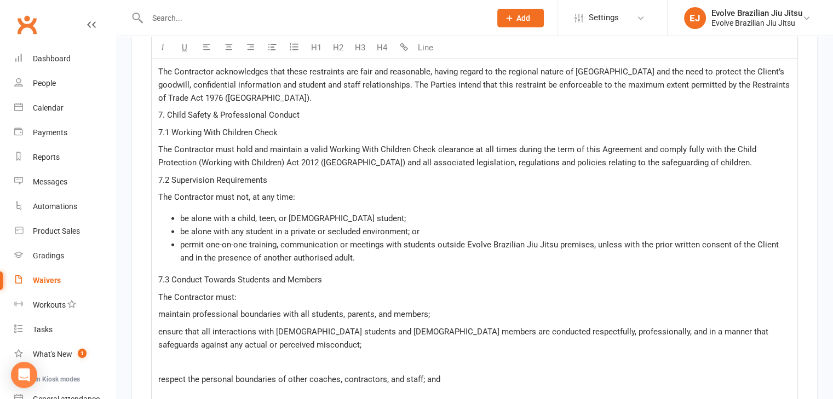
click at [172, 309] on span "maintain professional boundaries with all students, parents, and members;" at bounding box center [294, 314] width 272 height 10
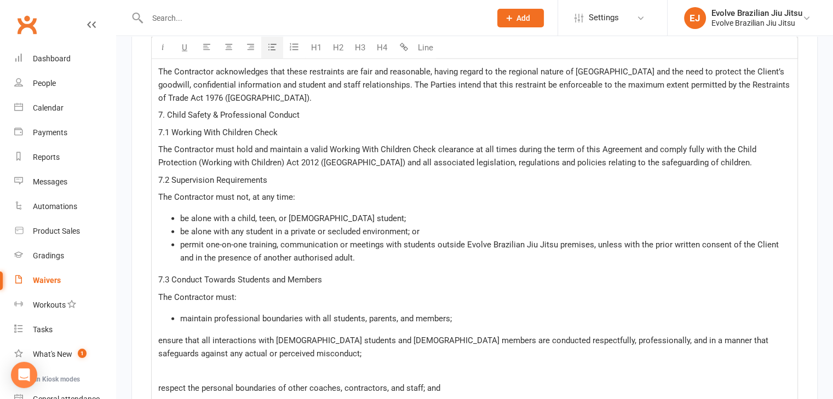
click at [273, 48] on icon "button" at bounding box center [272, 47] width 8 height 8
click at [167, 336] on span "ensure that all interactions with female students and female members are conduc…" at bounding box center [464, 347] width 612 height 23
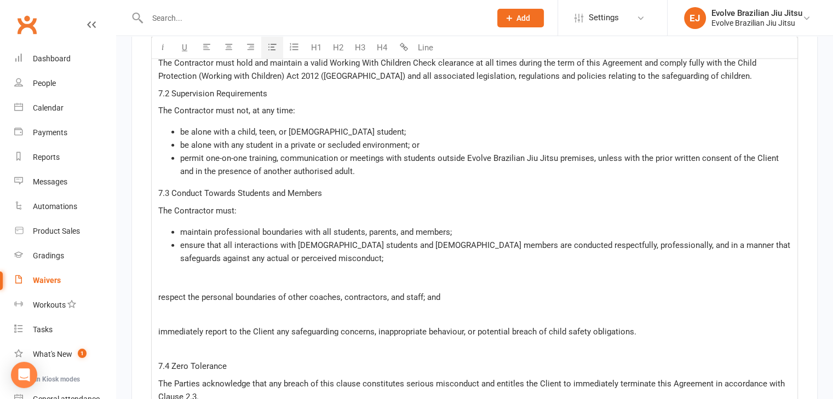
scroll to position [2534, 0]
click at [281, 263] on div "SUBCONTRACTOR AGREEMENT - BRAZILIAN JIU JITSU COACHING This Subcontractor Agree…" at bounding box center [474, 296] width 645 height 2633
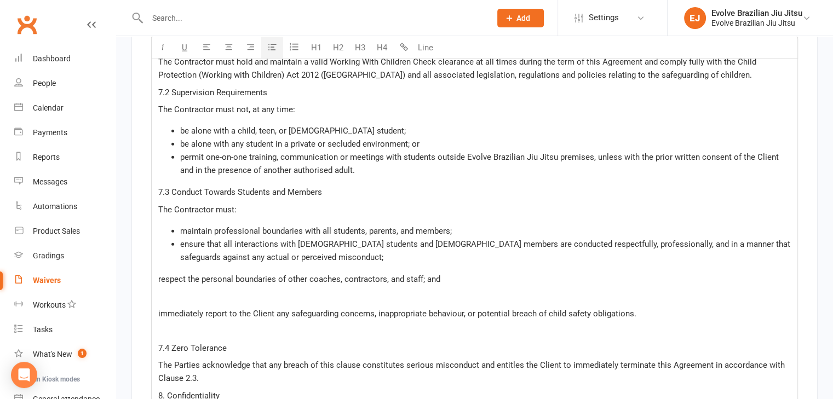
click at [165, 274] on span "respect the personal boundaries of other coaches, contractors, and staff; and" at bounding box center [299, 279] width 282 height 10
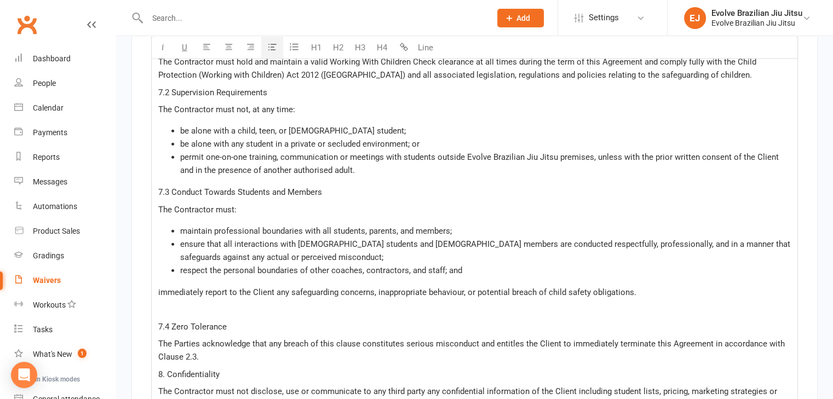
click at [167, 287] on span "immediately report to the Client any safeguarding concerns, inappropriate behav…" at bounding box center [397, 292] width 478 height 10
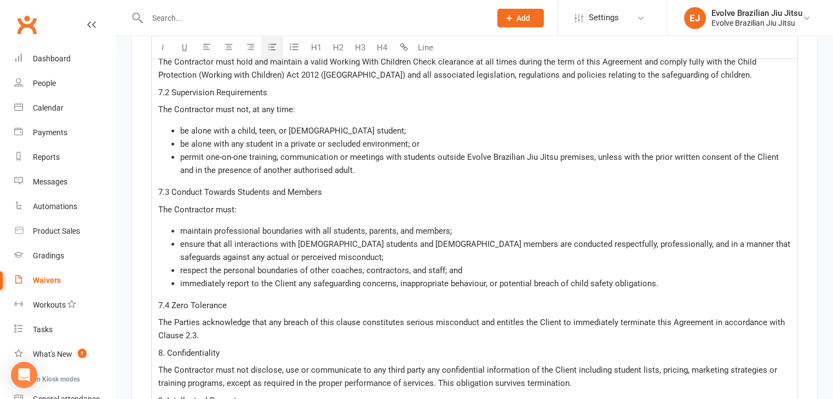
click at [588, 239] on span "ensure that all interactions with female students and female members are conduc…" at bounding box center [486, 250] width 612 height 23
click at [406, 266] on span "respect the personal boundaries of other coaches, contractors, and staff; and" at bounding box center [321, 271] width 282 height 10
click at [489, 279] on span "immediately report to the Client any safeguarding concerns, inappropriate behav…" at bounding box center [419, 284] width 478 height 10
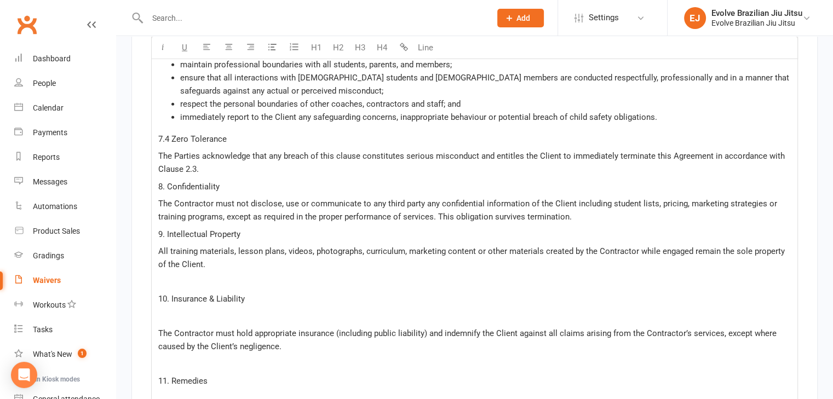
scroll to position [2706, 0]
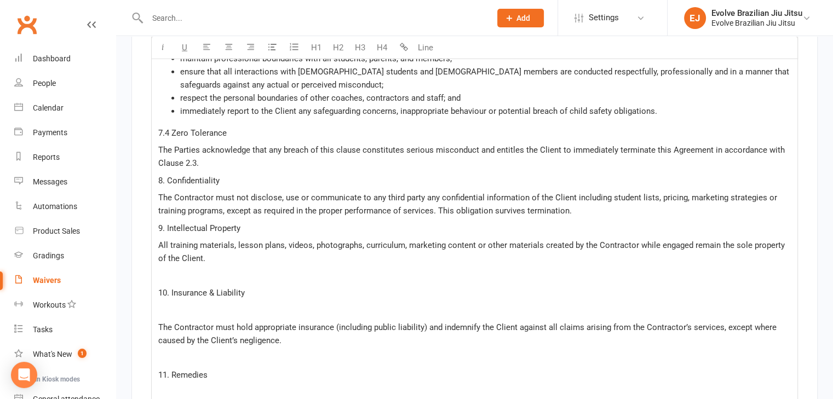
click at [193, 269] on p "﻿" at bounding box center [474, 275] width 632 height 13
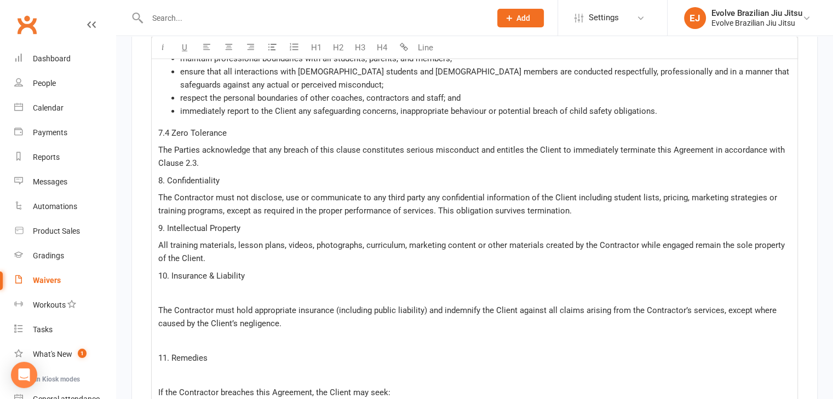
click at [188, 286] on p "﻿" at bounding box center [474, 292] width 632 height 13
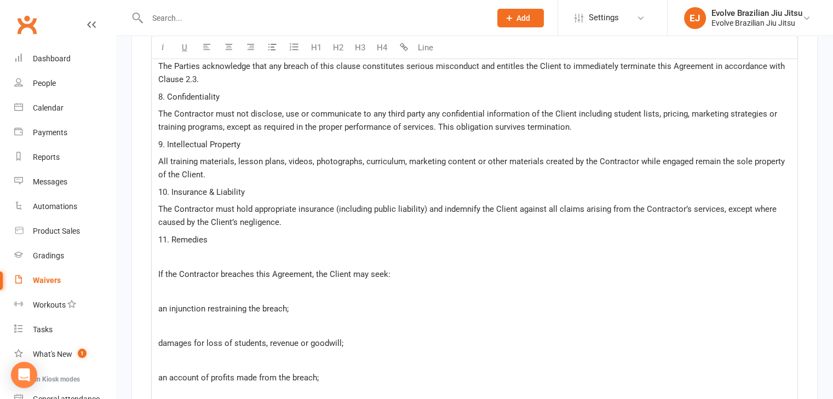
scroll to position [2794, 0]
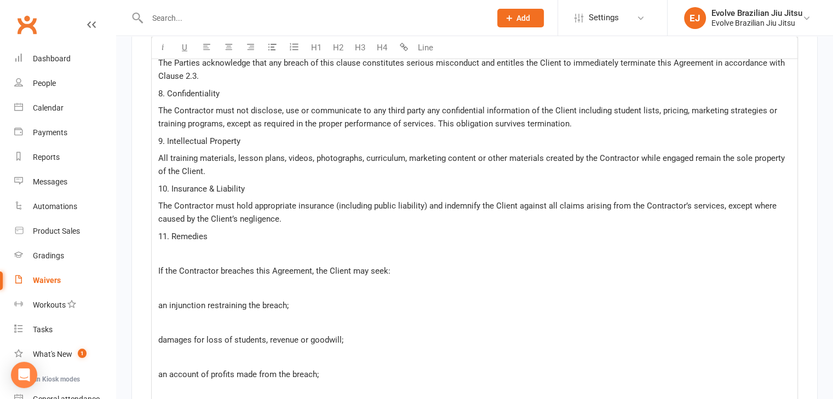
click at [158, 247] on p "﻿" at bounding box center [474, 253] width 632 height 13
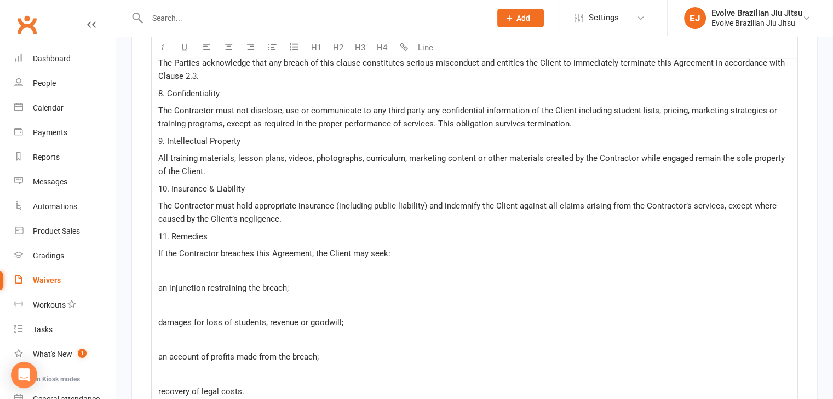
click at [224, 265] on p "﻿" at bounding box center [474, 270] width 632 height 13
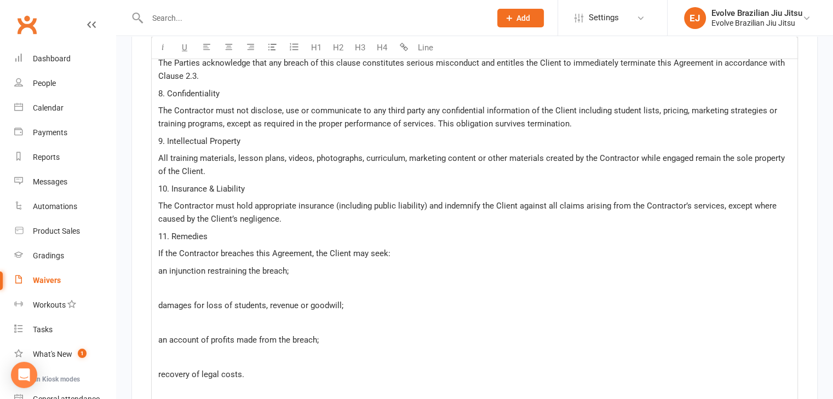
click at [176, 267] on span "an injunction restraining the breach;" at bounding box center [223, 271] width 130 height 10
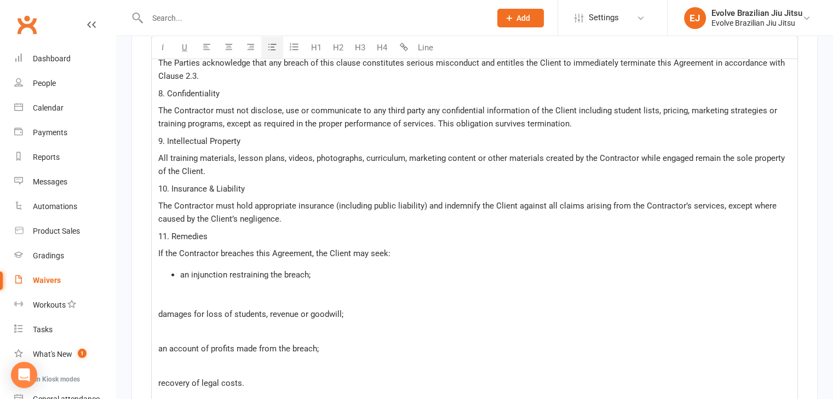
click at [272, 47] on icon "button" at bounding box center [272, 47] width 8 height 8
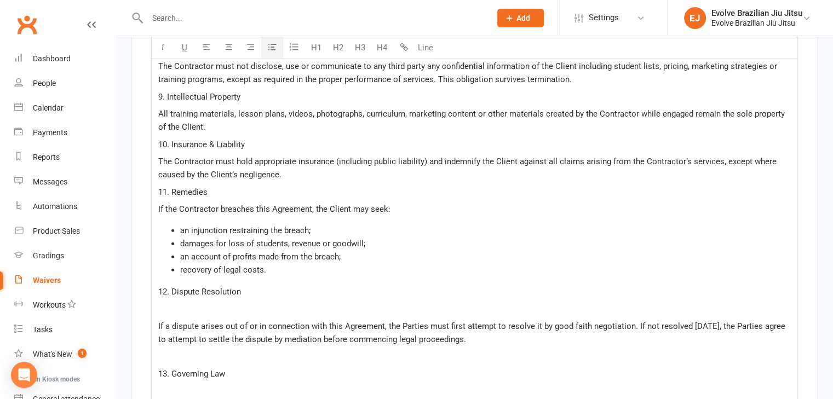
scroll to position [2842, 0]
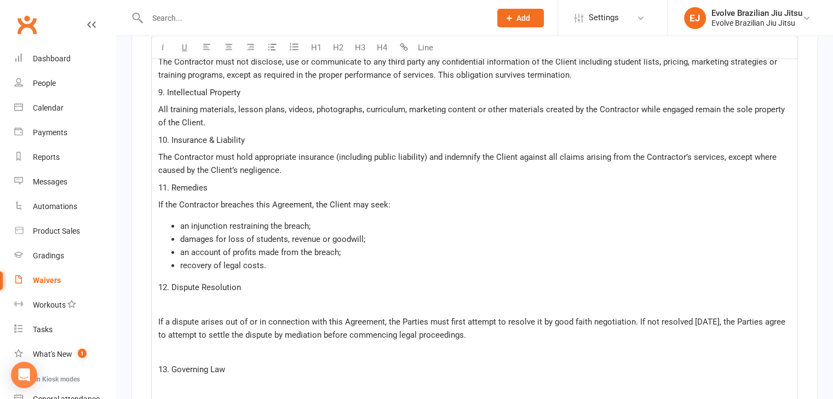
click at [249, 317] on span "If a dispute arises out of or in connection with this Agreement, the Parties mu…" at bounding box center [472, 328] width 629 height 23
click at [221, 298] on p "﻿" at bounding box center [474, 304] width 632 height 13
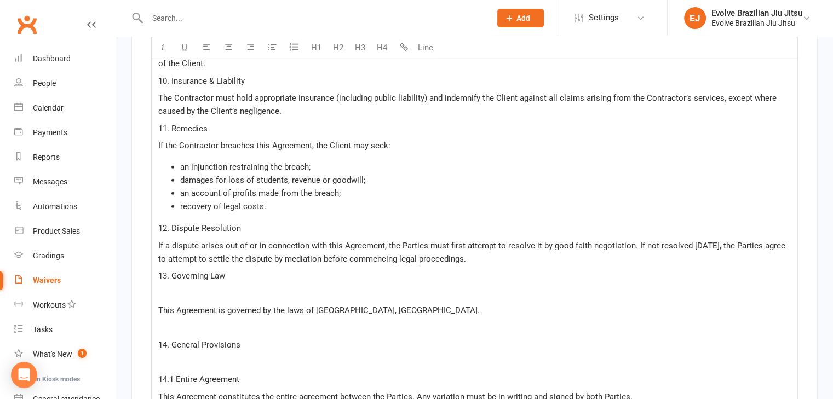
scroll to position [2911, 0]
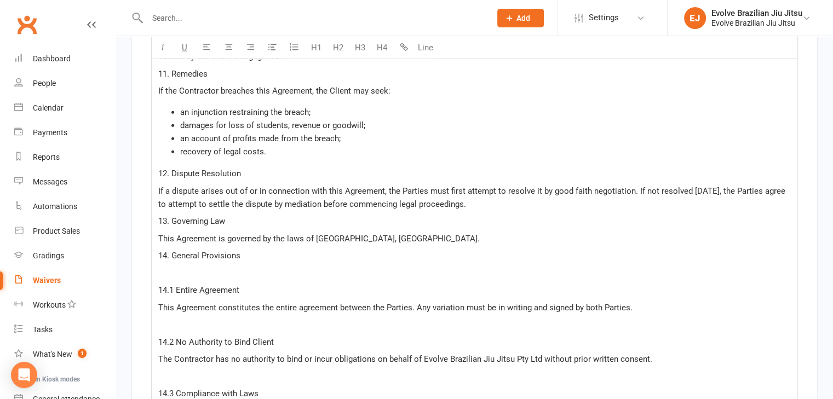
scroll to position [2964, 0]
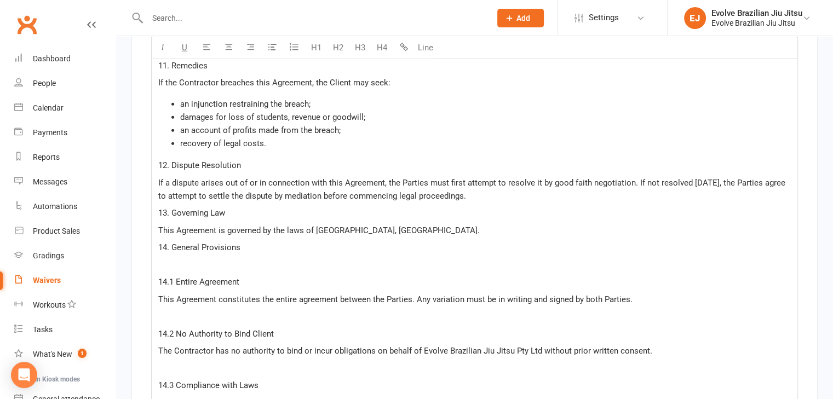
click at [241, 258] on p "﻿" at bounding box center [474, 264] width 632 height 13
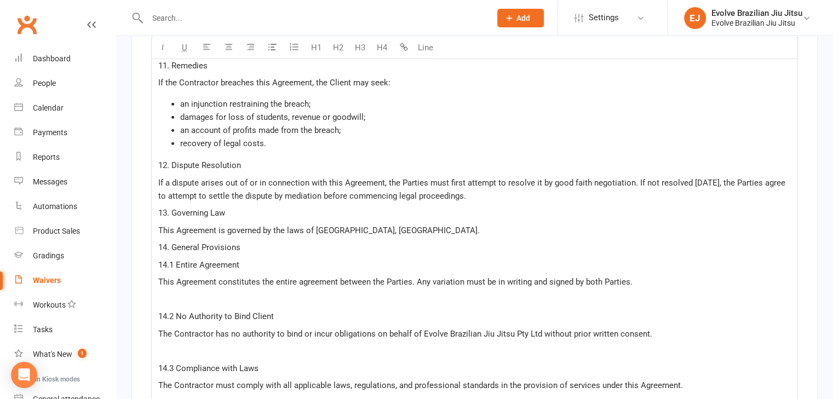
scroll to position [3002, 0]
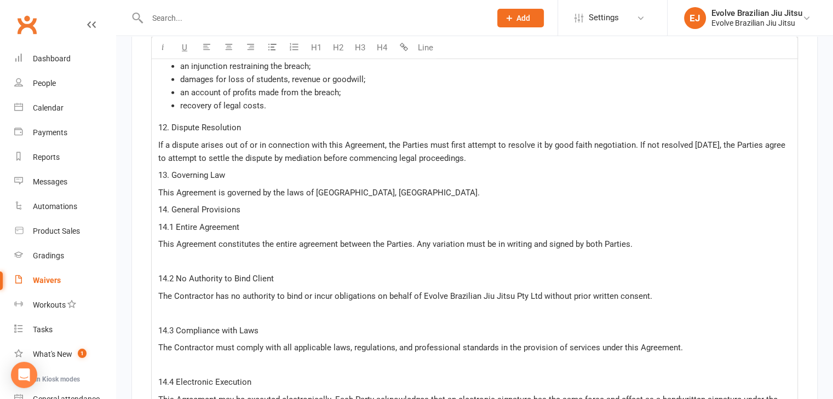
click at [205, 255] on p "﻿" at bounding box center [474, 261] width 632 height 13
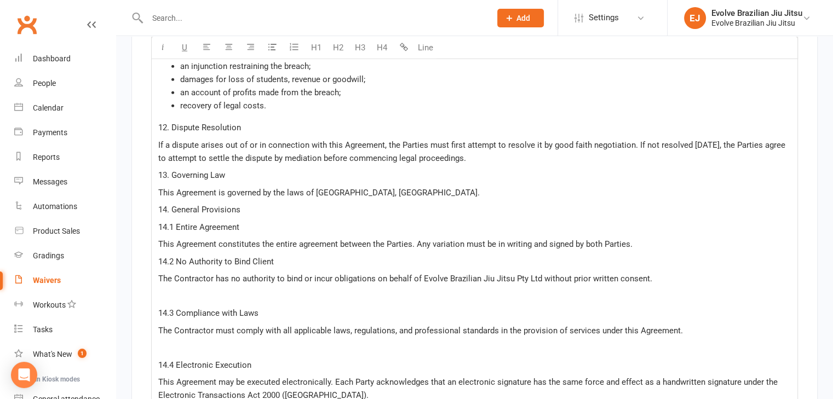
click at [188, 290] on p "﻿" at bounding box center [474, 296] width 632 height 13
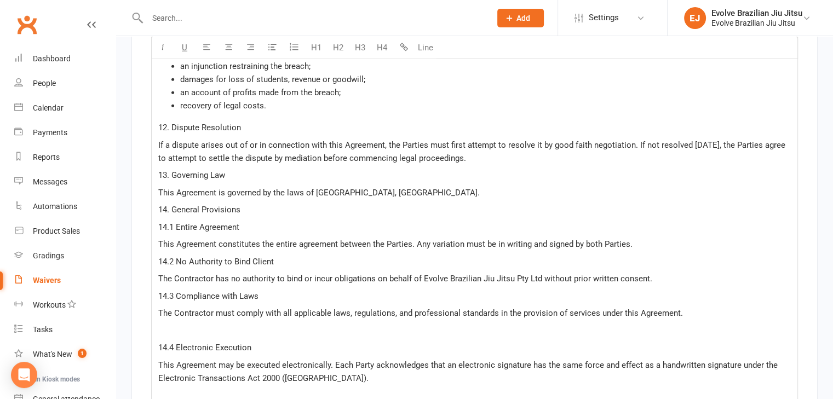
click at [176, 324] on p "﻿" at bounding box center [474, 330] width 632 height 13
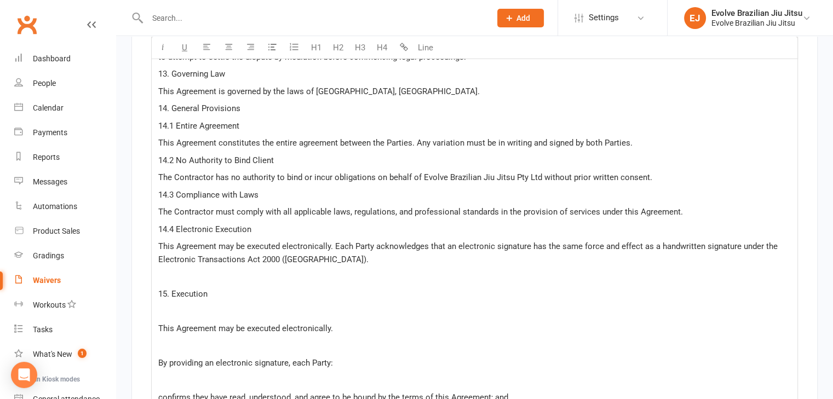
scroll to position [3104, 0]
click at [176, 274] on p "﻿" at bounding box center [474, 276] width 632 height 13
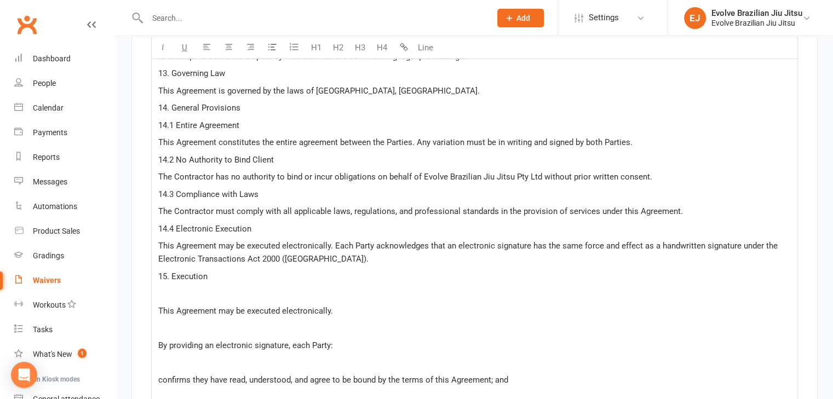
click at [176, 287] on p "﻿" at bounding box center [474, 293] width 632 height 13
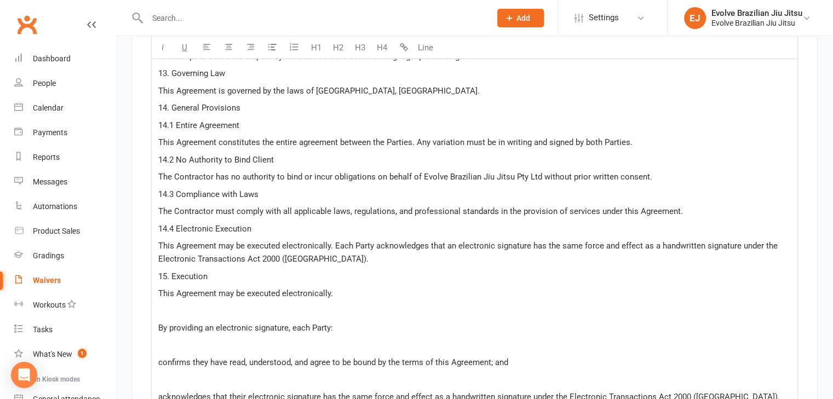
click at [174, 304] on p "﻿" at bounding box center [474, 310] width 632 height 13
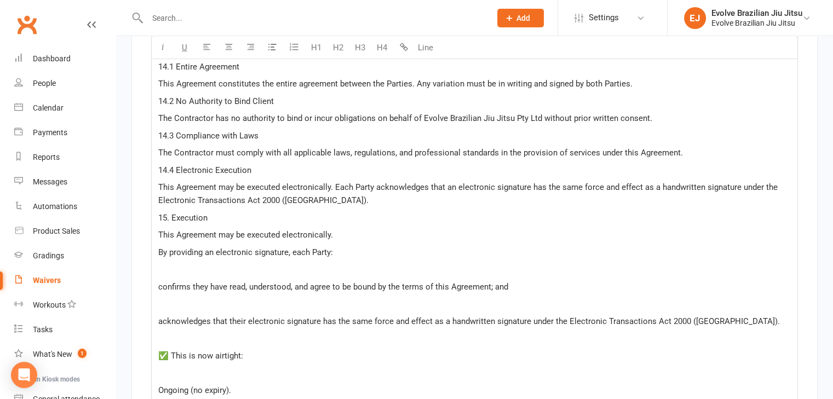
scroll to position [3171, 0]
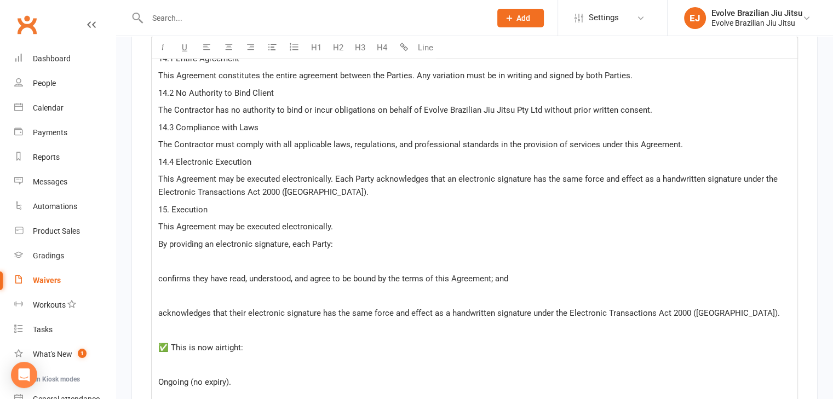
click at [243, 222] on span "This Agreement may be executed electronically." at bounding box center [245, 227] width 175 height 10
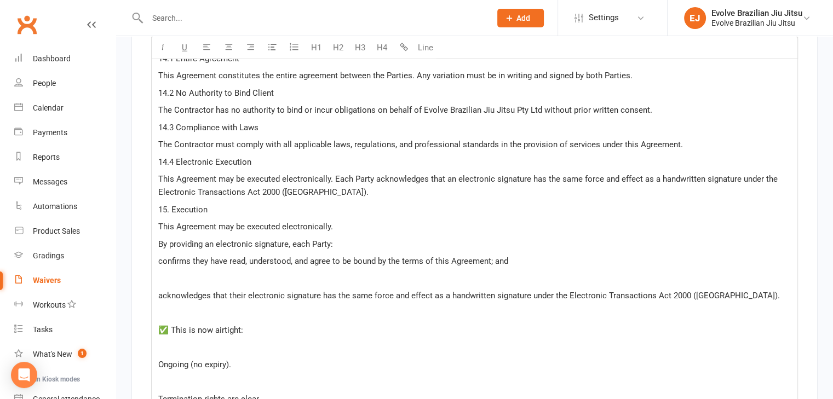
scroll to position [3201, 0]
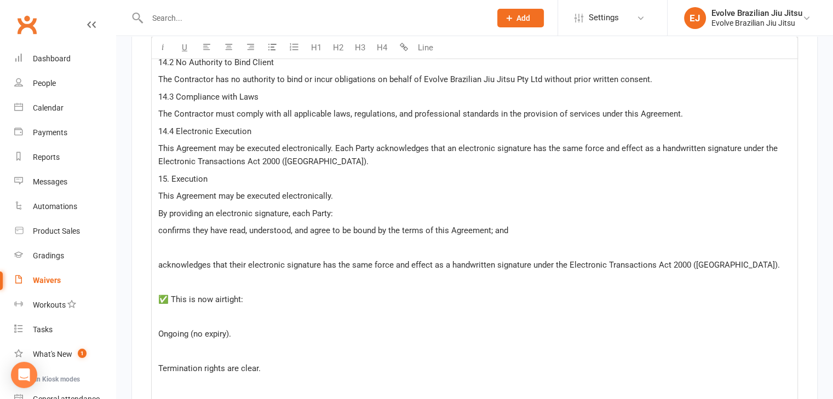
click at [226, 260] on span "acknowledges that their electronic signature has the same force and effect as a…" at bounding box center [468, 265] width 621 height 10
click at [211, 241] on p "﻿" at bounding box center [474, 247] width 632 height 13
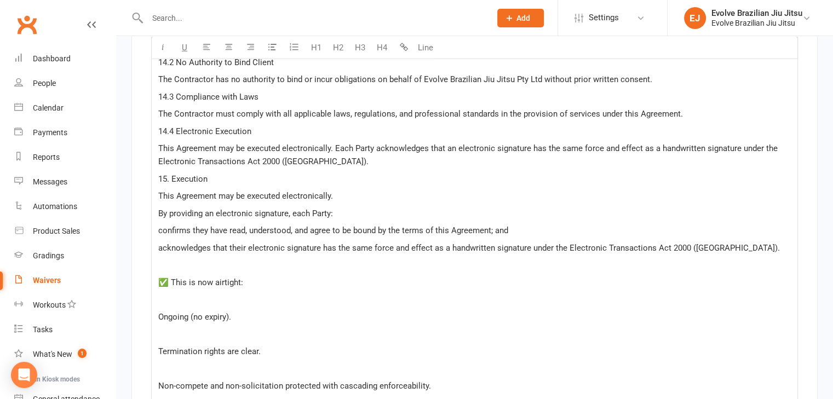
click at [180, 226] on span "confirms they have read, understood, and agree to be bound by the terms of this…" at bounding box center [333, 231] width 350 height 10
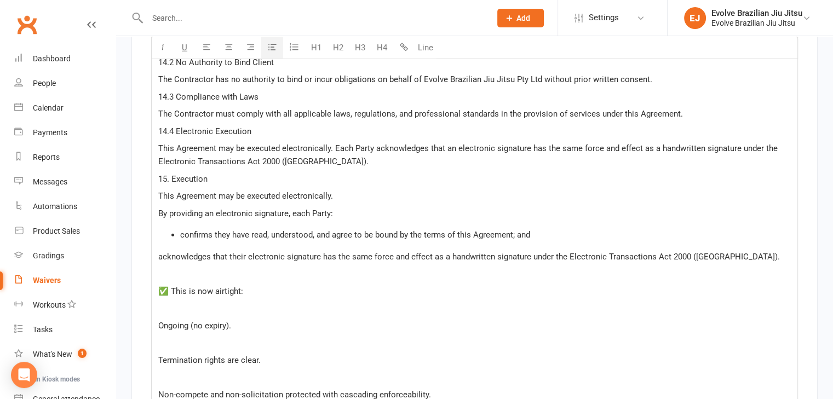
click at [273, 47] on icon "button" at bounding box center [272, 47] width 8 height 8
drag, startPoint x: 342, startPoint y: 209, endPoint x: 288, endPoint y: 204, distance: 53.8
click at [288, 207] on p "By providing an electronic signature, each Party:" at bounding box center [474, 213] width 632 height 13
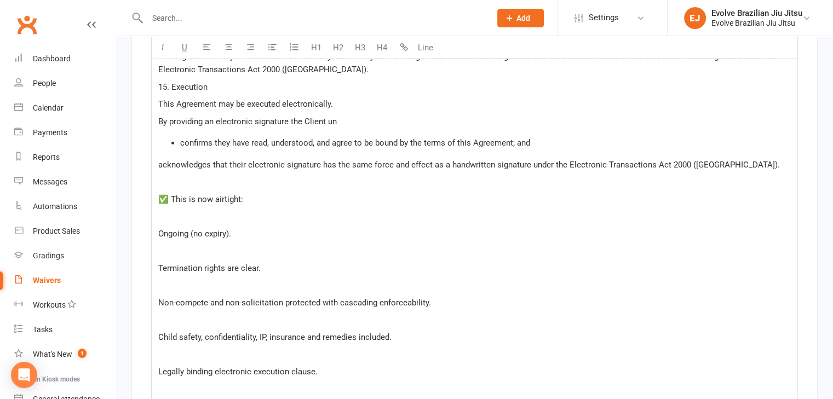
scroll to position [3294, 0]
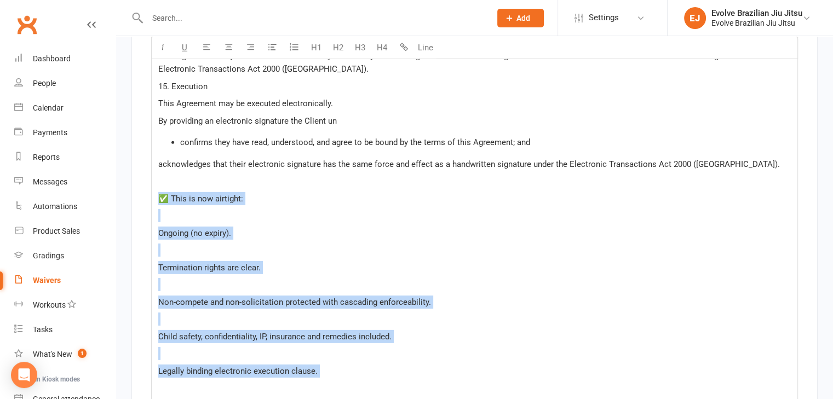
drag, startPoint x: 370, startPoint y: 375, endPoint x: 145, endPoint y: 180, distance: 298.1
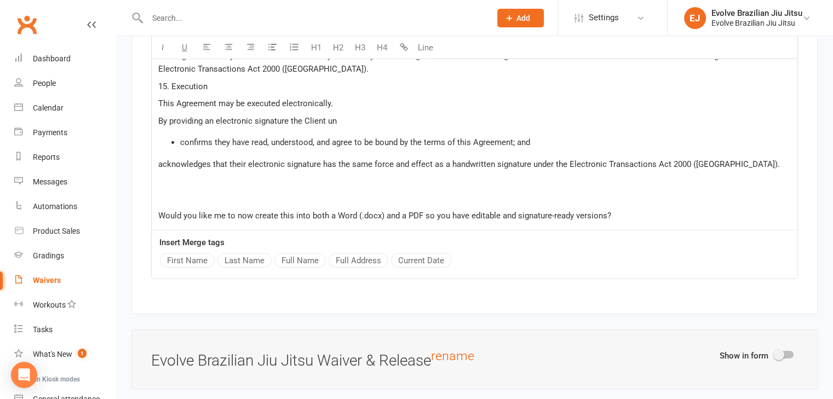
click at [457, 211] on span "Would you like me to now create this into both a Word (.docx) and a PDF so you …" at bounding box center [384, 216] width 453 height 10
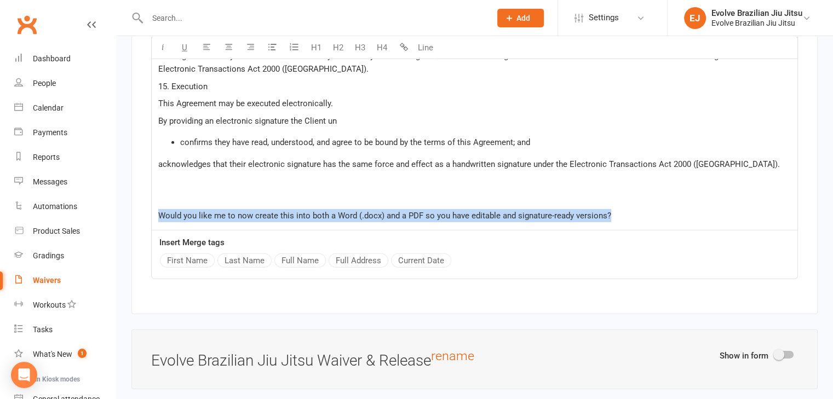
click at [457, 211] on span "Would you like me to now create this into both a Word (.docx) and a PDF so you …" at bounding box center [384, 216] width 453 height 10
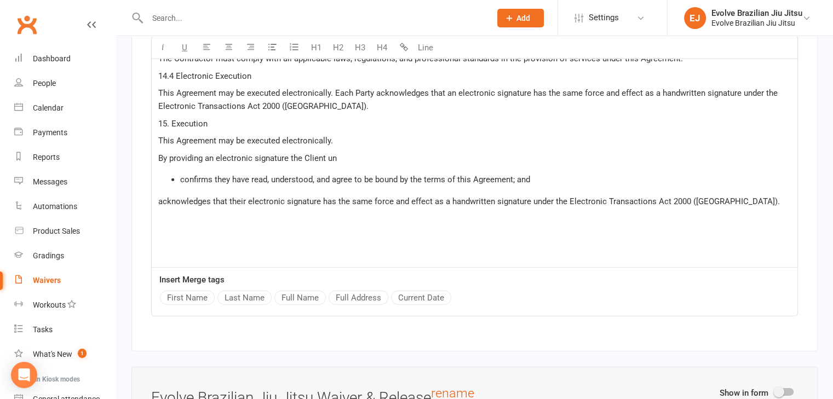
scroll to position [3250, 0]
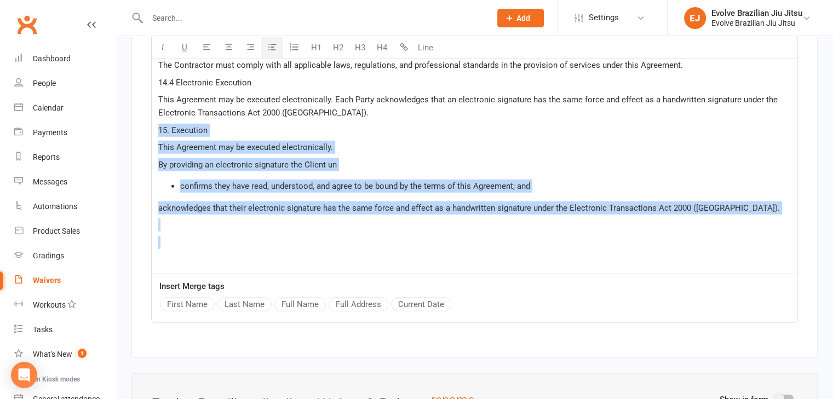
drag, startPoint x: 256, startPoint y: 256, endPoint x: 159, endPoint y: 123, distance: 164.5
copy div "15. Execution This Agreement may be executed electronically. By providing an el…"
click at [238, 218] on p "﻿" at bounding box center [474, 224] width 632 height 13
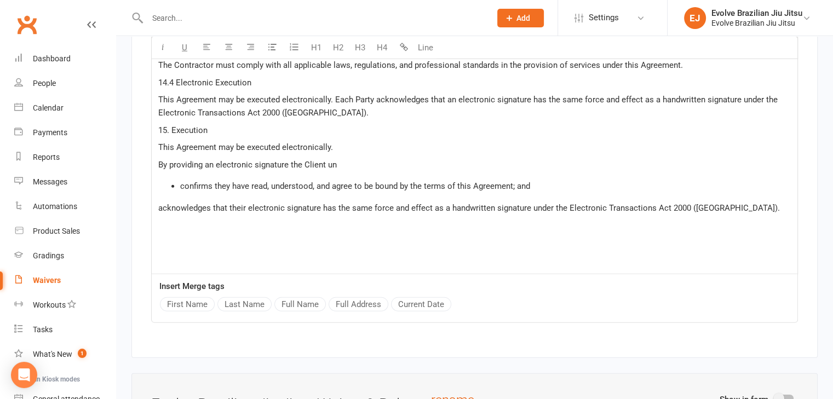
drag, startPoint x: 187, startPoint y: 253, endPoint x: 177, endPoint y: 248, distance: 11.3
click at [177, 253] on p "﻿" at bounding box center [474, 259] width 632 height 13
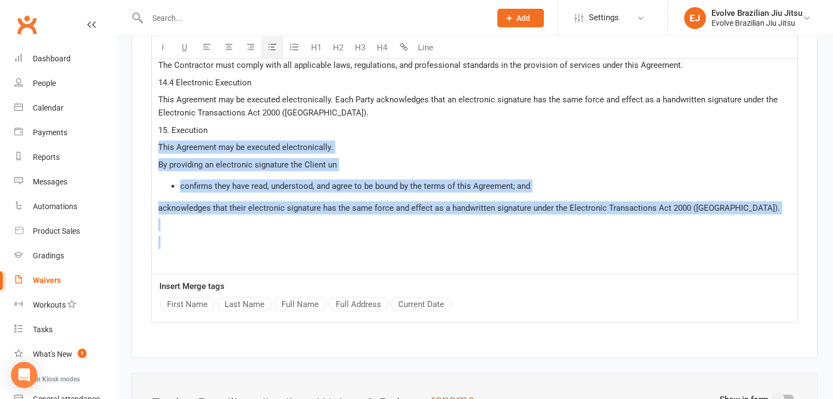
drag, startPoint x: 166, startPoint y: 250, endPoint x: 151, endPoint y: 143, distance: 107.9
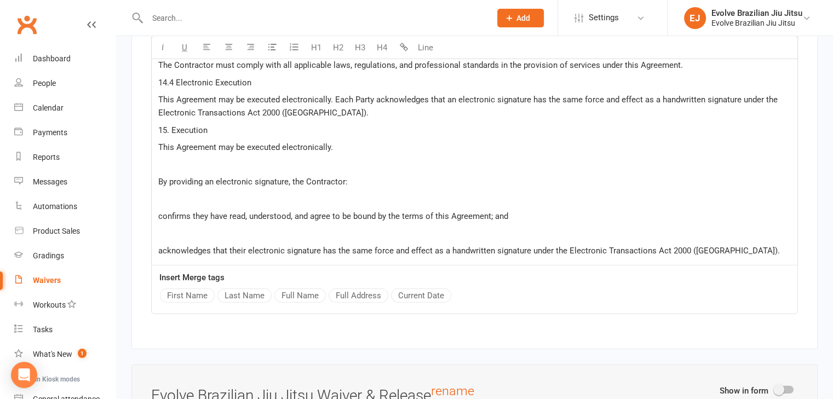
click at [208, 158] on p "﻿" at bounding box center [474, 164] width 632 height 13
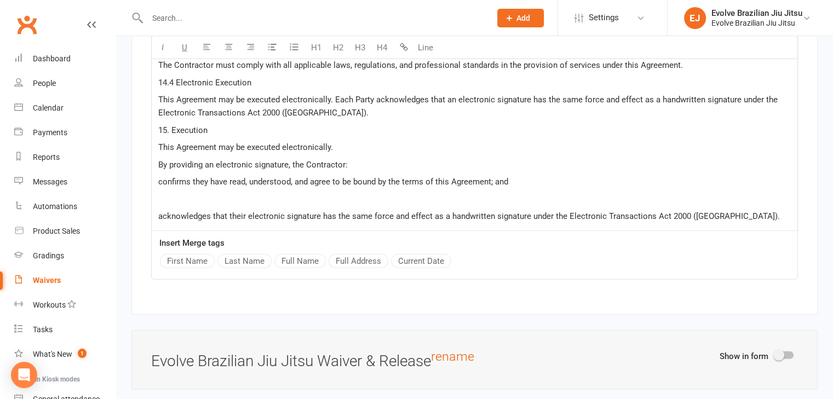
click at [205, 193] on p "﻿" at bounding box center [474, 199] width 632 height 13
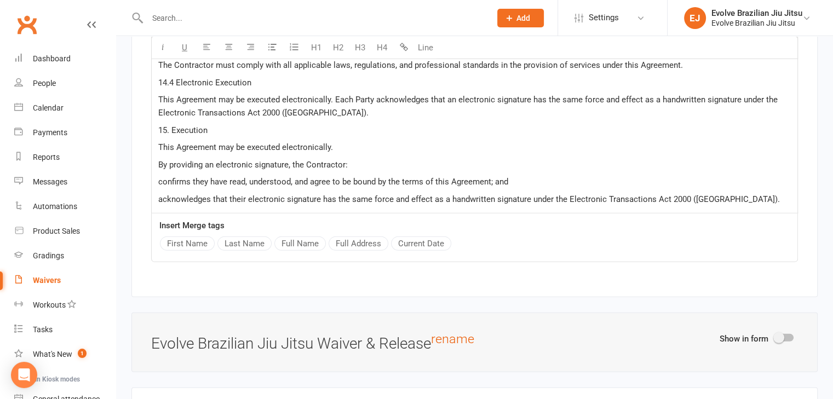
click at [201, 178] on span "confirms they have read, understood, and agree to be bound by the terms of this…" at bounding box center [333, 182] width 350 height 10
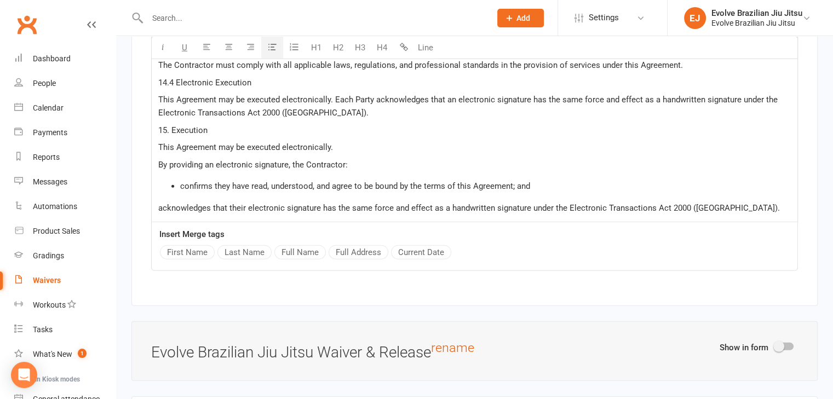
click at [269, 44] on icon "button" at bounding box center [272, 47] width 8 height 8
click at [175, 203] on span "acknowledges that their electronic signature has the same force and effect as a…" at bounding box center [468, 208] width 621 height 10
click at [276, 49] on button "button" at bounding box center [272, 48] width 22 height 22
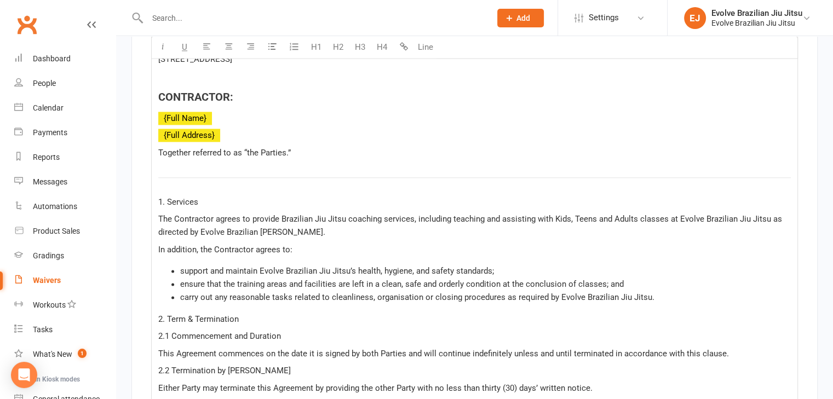
scroll to position [1591, 0]
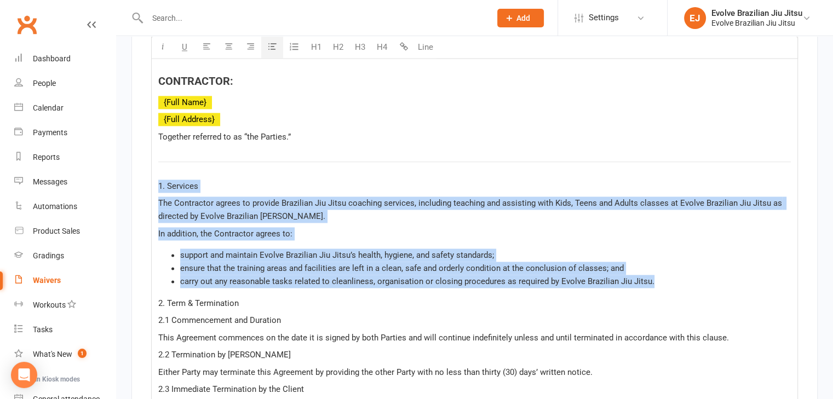
drag, startPoint x: 655, startPoint y: 276, endPoint x: 155, endPoint y: 180, distance: 508.5
copy div "1. Services The Contractor agrees to provide Brazilian Jiu Jitsu coaching servi…"
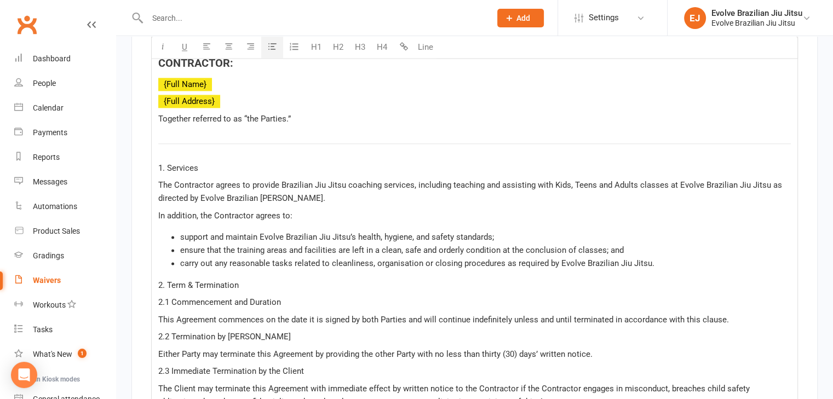
scroll to position [1611, 0]
click at [187, 231] on span "support and maintain Evolve Brazilian Jiu Jitsu’s health, hygiene, and safety s…" at bounding box center [337, 236] width 314 height 10
click at [495, 230] on li "Support and maintain Evolve Brazilian Jiu Jitsu’s health, hygiene, and safety s…" at bounding box center [485, 235] width 610 height 13
click at [184, 244] on span "ensure that the training areas and facilities are left in a clean, safe and ord…" at bounding box center [401, 249] width 443 height 10
click at [182, 257] on span "carry out any reasonable tasks related to cleanliness, organisation or closing …" at bounding box center [417, 262] width 474 height 10
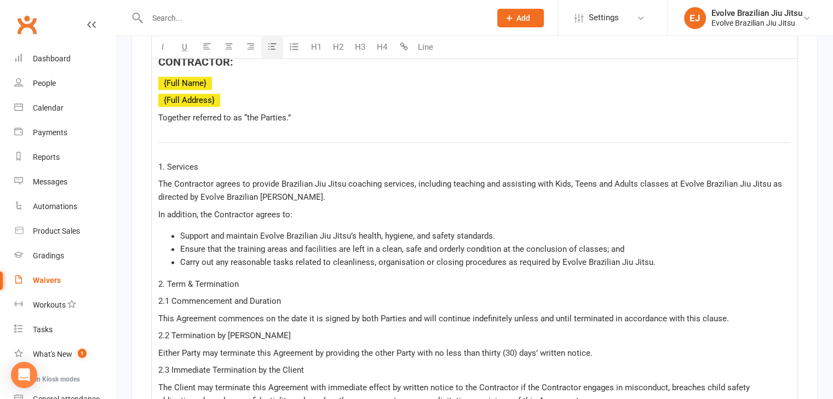
click at [604, 244] on span "Ensure that the training areas and facilities are left in a clean, safe and ord…" at bounding box center [402, 249] width 444 height 10
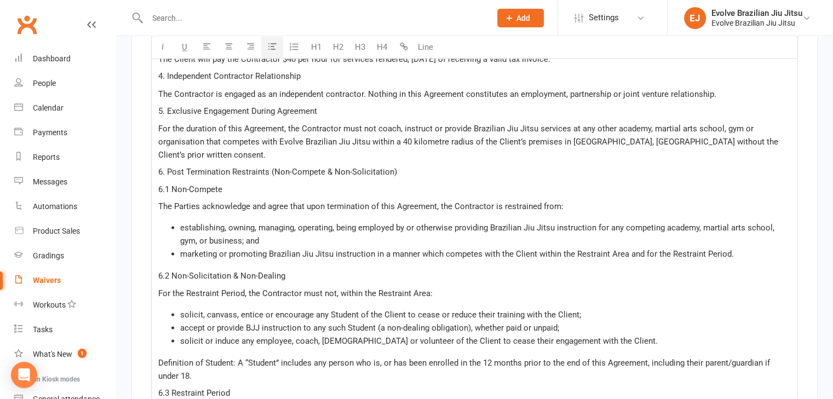
scroll to position [1986, 0]
click at [185, 226] on li "establishing, owning, managing, operating, being employed by or otherwise provi…" at bounding box center [485, 234] width 610 height 26
click at [263, 235] on li "Establishing, owning, managing, operating, being employed by or otherwise provi…" at bounding box center [485, 234] width 610 height 26
click at [185, 249] on span "marketing or promoting Brazilian Jiu Jitsu instruction in a manner which compet…" at bounding box center [456, 254] width 553 height 10
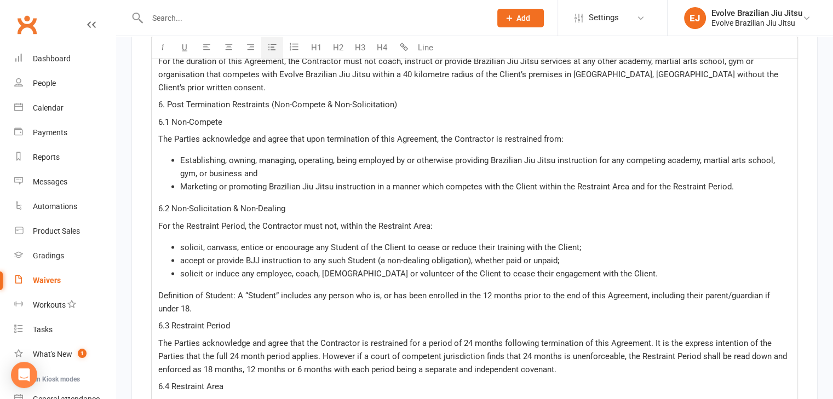
scroll to position [2067, 0]
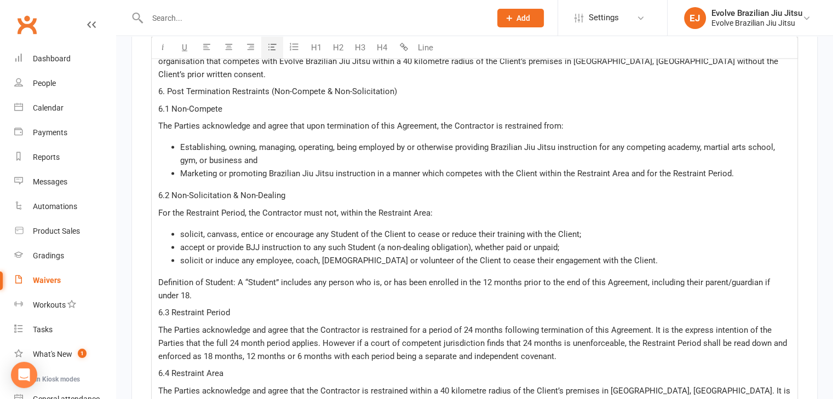
click at [274, 153] on li "Establishing, owning, managing, operating, being employed by or otherwise provi…" at bounding box center [485, 153] width 610 height 26
click at [183, 229] on span "solicit, canvass, entice or encourage any Student of the Client to cease or red…" at bounding box center [380, 234] width 401 height 10
click at [587, 227] on li "Solicit, canvass, entice or encourage any Student of the Client to cease or red…" at bounding box center [485, 233] width 610 height 13
click at [185, 242] on span "accept or provide BJJ instruction to any such Student (a non-dealing obligation…" at bounding box center [369, 247] width 379 height 10
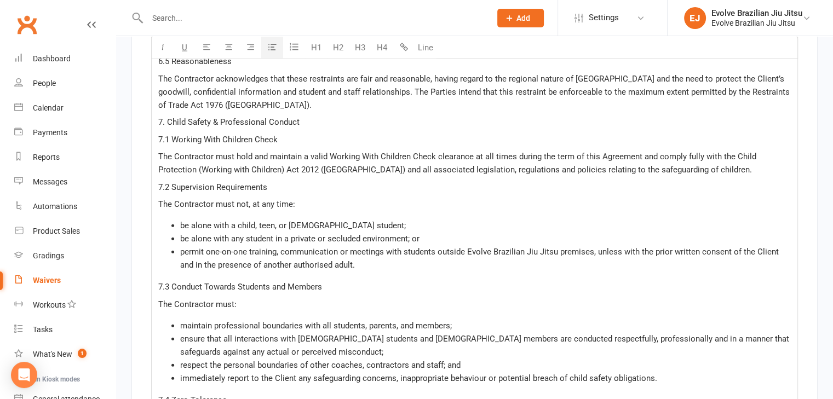
scroll to position [2440, 0]
click at [187, 211] on div "SUBCONTRACTOR AGREEMENT - BRAZILIAN JIU JITSU COACHING This Subcontractor Agree…" at bounding box center [474, 57] width 645 height 1967
click at [363, 218] on li "Be alone with a child, teen, or female student;" at bounding box center [485, 224] width 610 height 13
click at [276, 220] on span "Be alone with a child, teen, or female student." at bounding box center [293, 225] width 227 height 10
click at [184, 233] on span "be alone with any student in a private or secluded environment; or" at bounding box center [299, 238] width 239 height 10
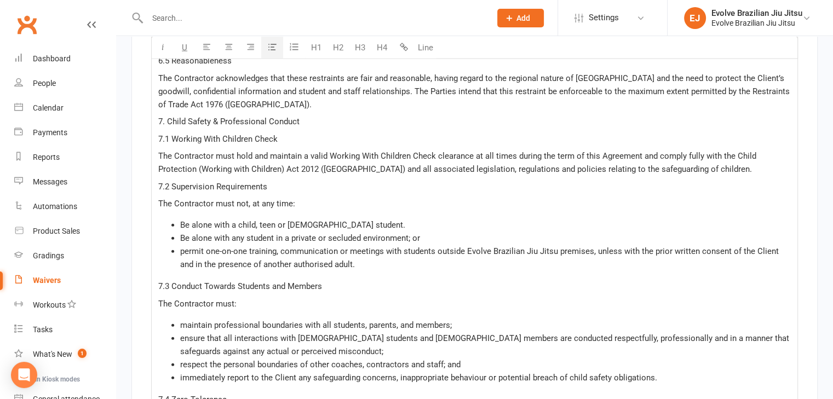
click at [434, 232] on li "Be alone with any student in a private or secluded environment; or" at bounding box center [485, 238] width 610 height 13
click at [181, 246] on span "permit one-on-one training, communication or meetings with students outside Evo…" at bounding box center [480, 257] width 601 height 23
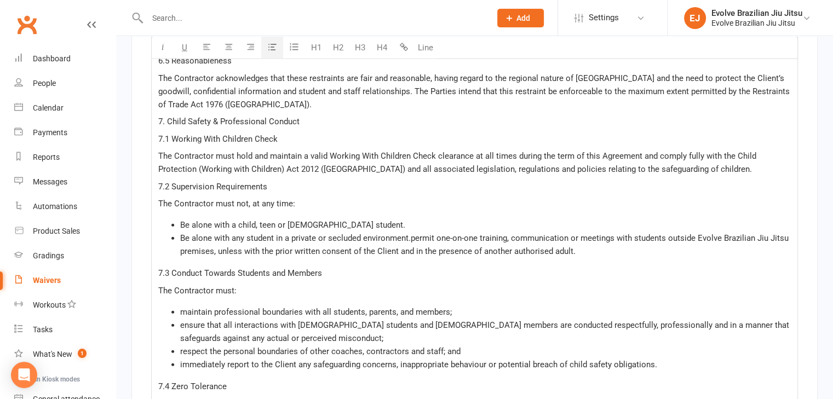
click at [411, 233] on span "Be alone with any student in a private or secluded environment.permit one-on-on…" at bounding box center [485, 244] width 610 height 23
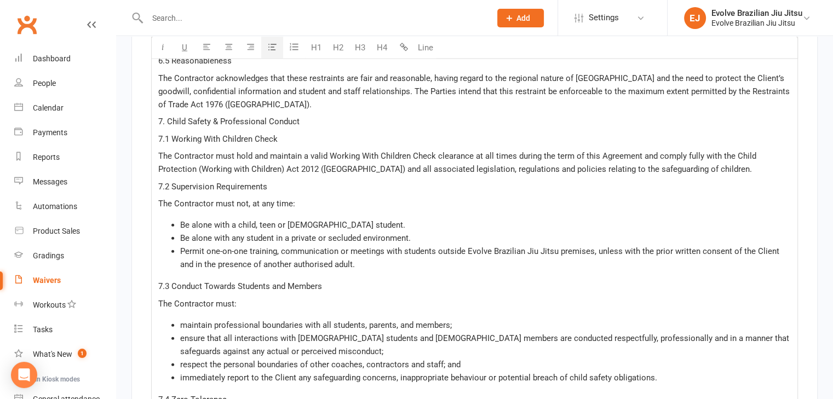
click at [367, 260] on li "Permit one-on-one training, communication or meetings with students outside Evo…" at bounding box center [485, 258] width 610 height 26
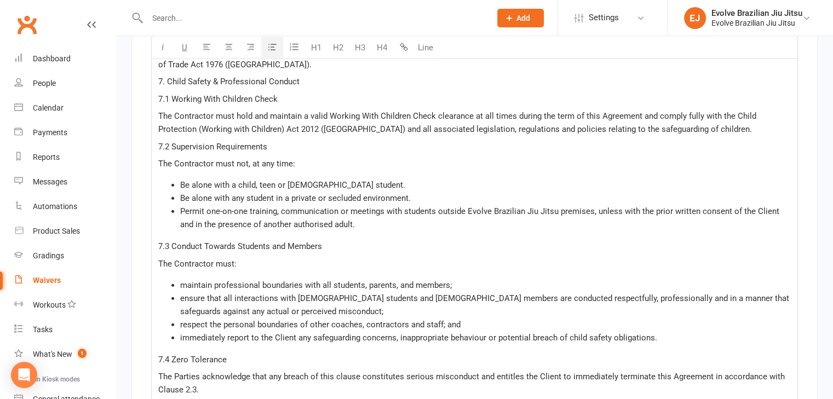
scroll to position [2482, 0]
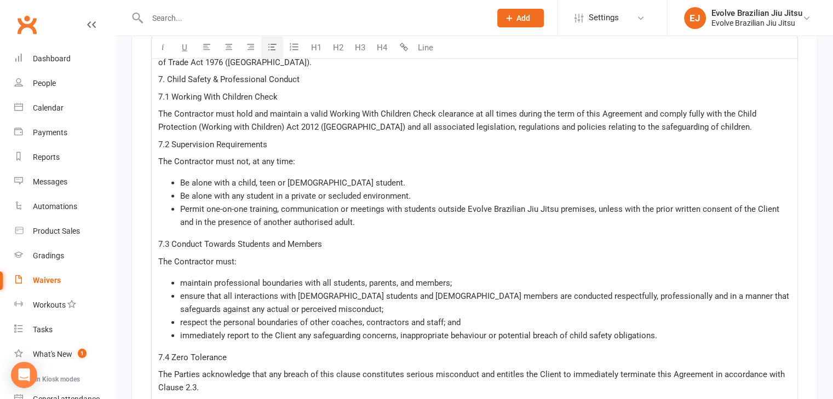
click at [183, 278] on span "maintain professional boundaries with all students, parents, and members;" at bounding box center [316, 283] width 272 height 10
click at [455, 276] on li "Maintain professional boundaries with all students, parents, and members;" at bounding box center [485, 282] width 610 height 13
click at [185, 291] on span "ensure that all interactions with female students and female members are conduc…" at bounding box center [485, 302] width 611 height 23
click at [275, 304] on li "Ensure that all interactions with female students and female members are conduc…" at bounding box center [485, 303] width 610 height 26
click at [182, 331] on span "immediately report to the Client any safeguarding concerns, inappropriate behav…" at bounding box center [418, 336] width 477 height 10
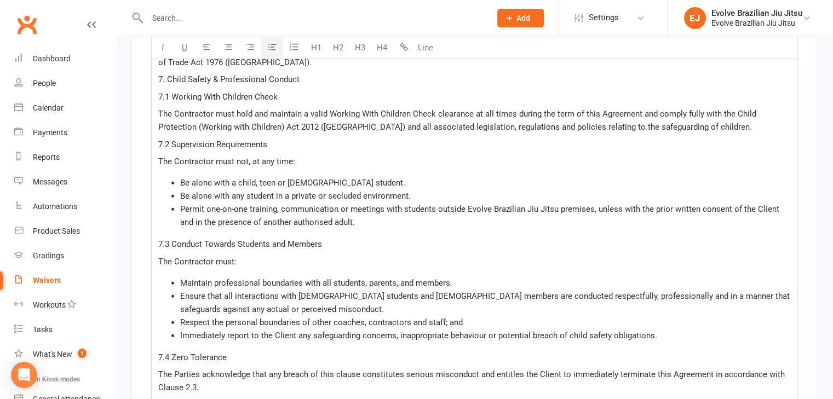
click at [486, 316] on li "Respect the personal boundaries of other coaches, contractors and staff; and" at bounding box center [485, 322] width 610 height 13
click at [415, 299] on li "Ensure that all interactions with [DEMOGRAPHIC_DATA] students and [DEMOGRAPHIC_…" at bounding box center [485, 303] width 610 height 26
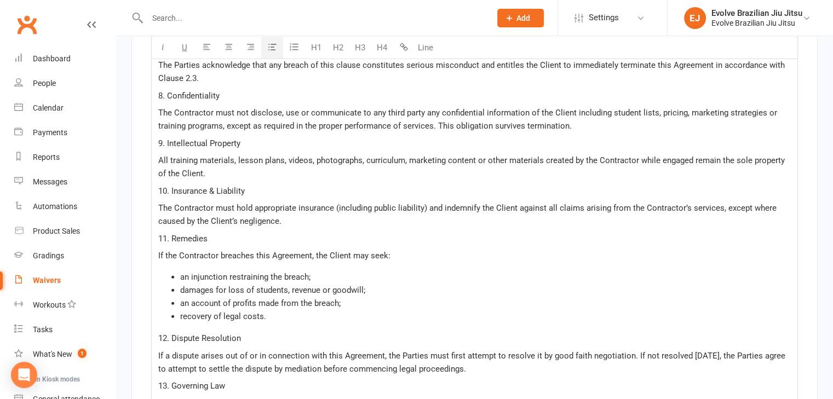
scroll to position [2799, 0]
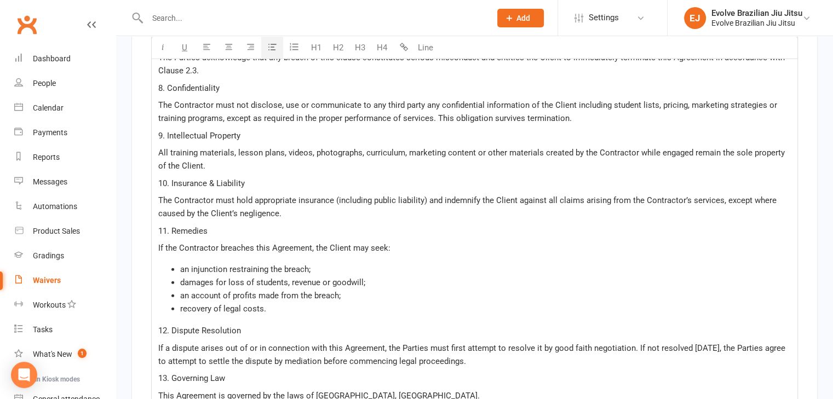
click at [184, 264] on span "an injunction restraining the breach;" at bounding box center [245, 269] width 130 height 10
click at [340, 263] on li "An injunction restraining the breach;" at bounding box center [485, 269] width 610 height 13
click at [383, 276] on li "Damages for loss of students, revenue or goodwill;" at bounding box center [485, 282] width 610 height 13
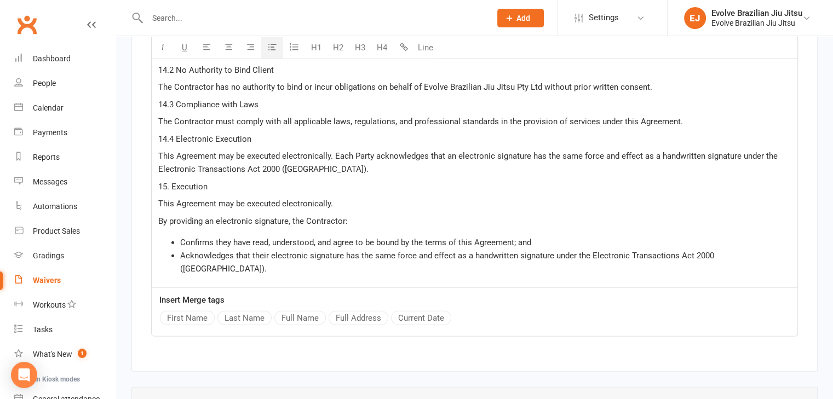
scroll to position [3195, 0]
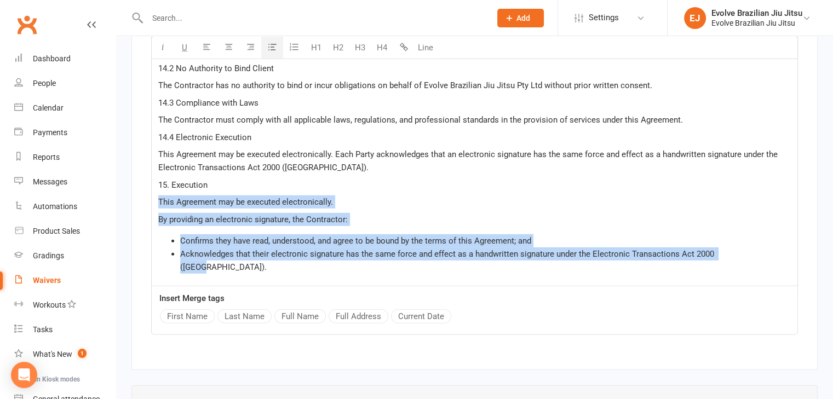
drag, startPoint x: 754, startPoint y: 249, endPoint x: 155, endPoint y: 193, distance: 601.5
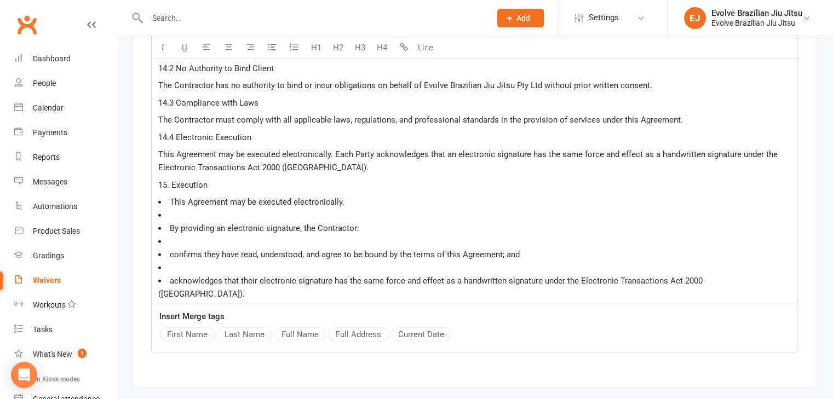
click at [171, 209] on li "﻿" at bounding box center [474, 215] width 632 height 13
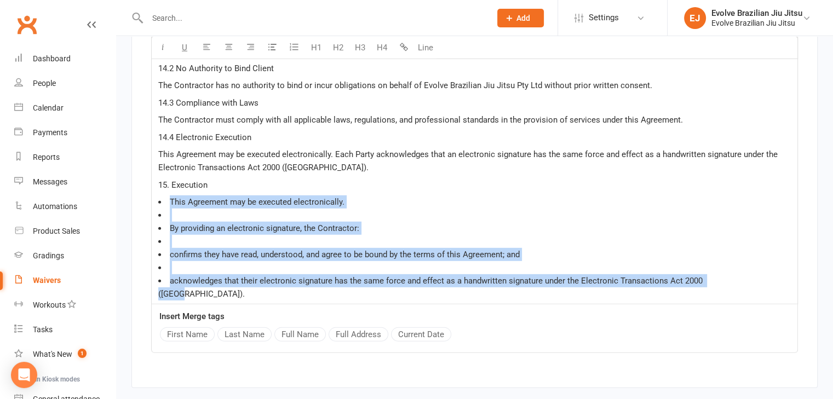
drag, startPoint x: 737, startPoint y: 276, endPoint x: 150, endPoint y: 190, distance: 593.1
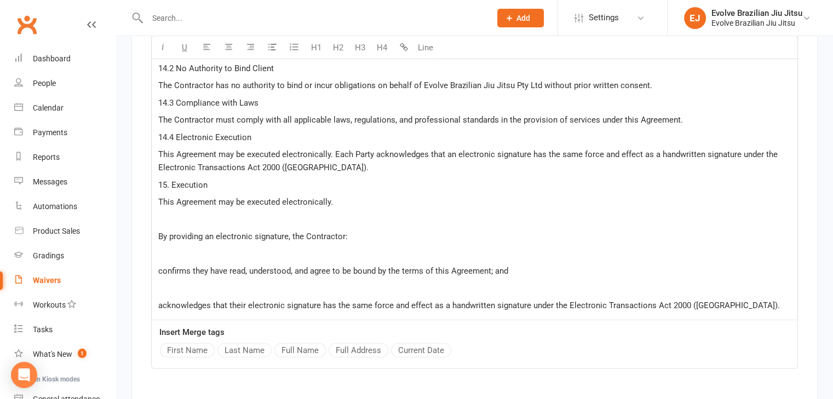
click at [213, 213] on p "﻿" at bounding box center [474, 219] width 632 height 13
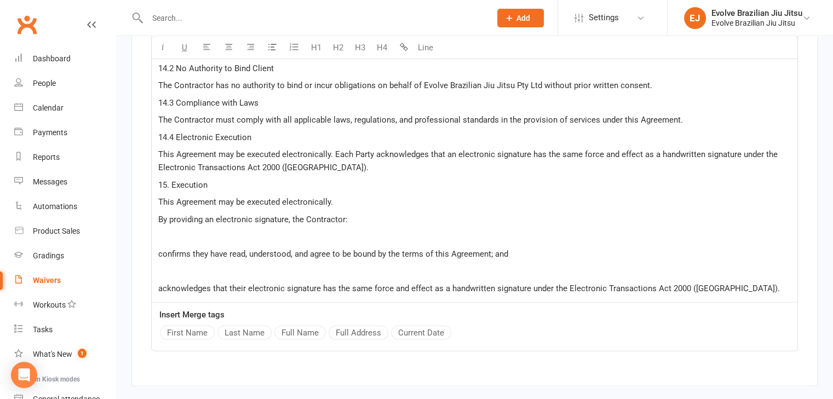
click at [188, 230] on p "﻿" at bounding box center [474, 236] width 632 height 13
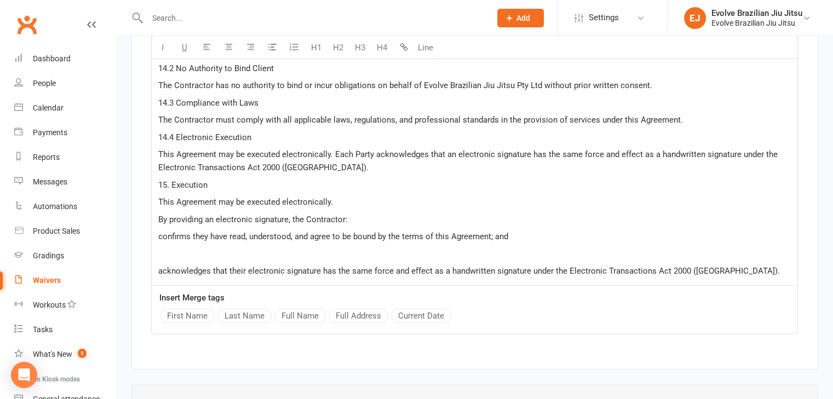
click at [193, 247] on p "﻿" at bounding box center [474, 253] width 632 height 13
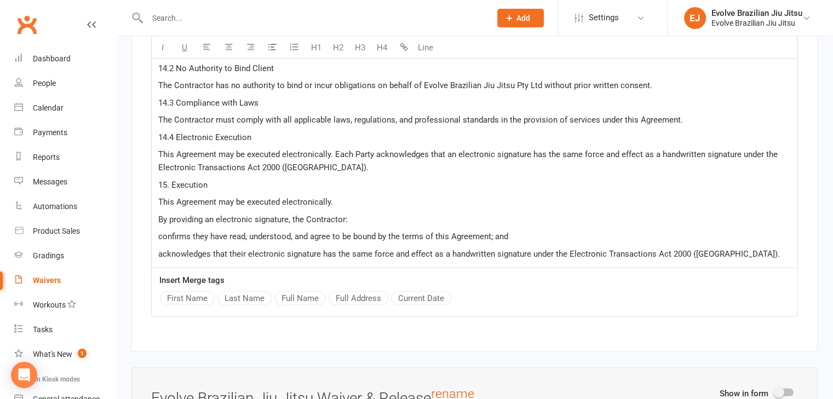
click at [289, 215] on span "By providing an electronic signature, the Contractor:" at bounding box center [252, 220] width 189 height 10
click at [164, 232] on span "confirms they have read, understood, and agree to be bound by the terms of this…" at bounding box center [333, 237] width 350 height 10
click at [164, 232] on span "Confirms they have read, understood, and agree to be bound by the terms of this…" at bounding box center [333, 237] width 351 height 10
click at [273, 45] on icon "button" at bounding box center [272, 47] width 8 height 8
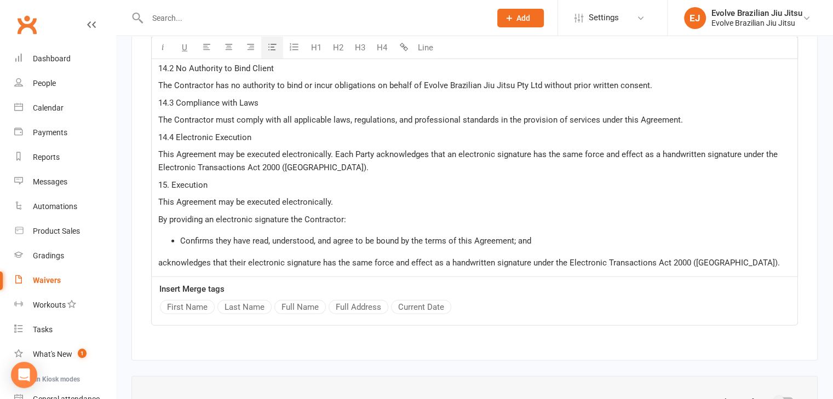
click at [544, 234] on li "Confirms they have read, understood, and agree to be bound by the terms of this…" at bounding box center [485, 240] width 610 height 13
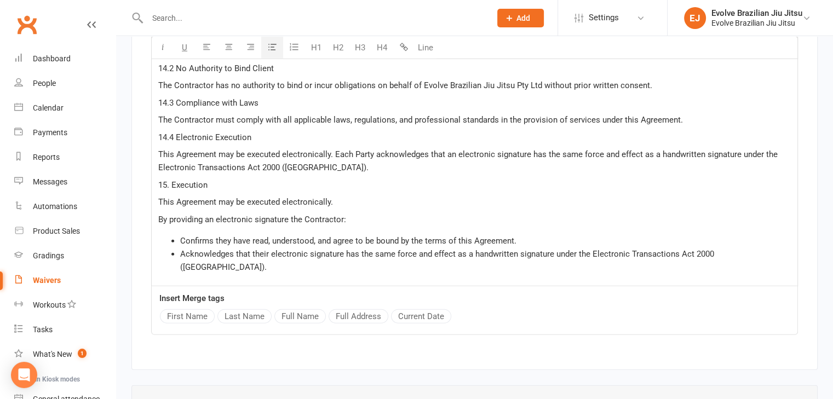
click at [750, 251] on li "Acknowledges that their electronic signature has the same force and effect as a…" at bounding box center [485, 260] width 610 height 26
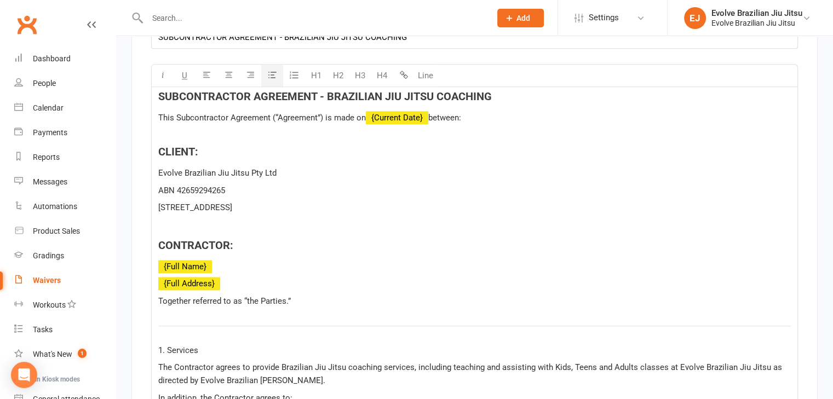
scroll to position [1410, 0]
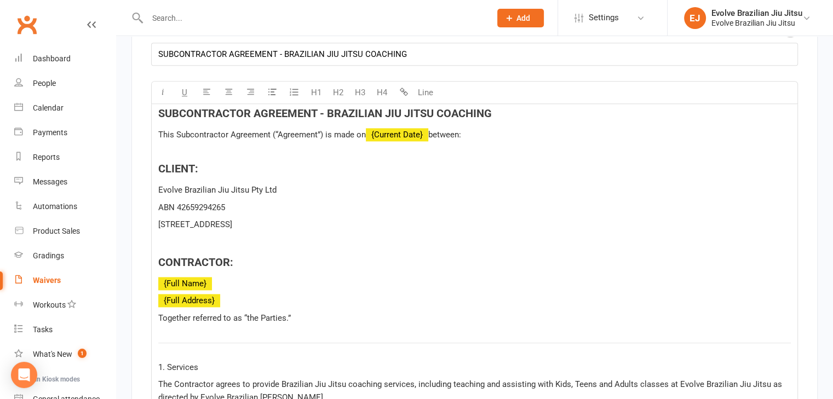
click at [270, 296] on p "﻿ ﻿ {Full Address}" at bounding box center [474, 300] width 632 height 13
click at [190, 236] on h4 "﻿" at bounding box center [474, 241] width 632 height 12
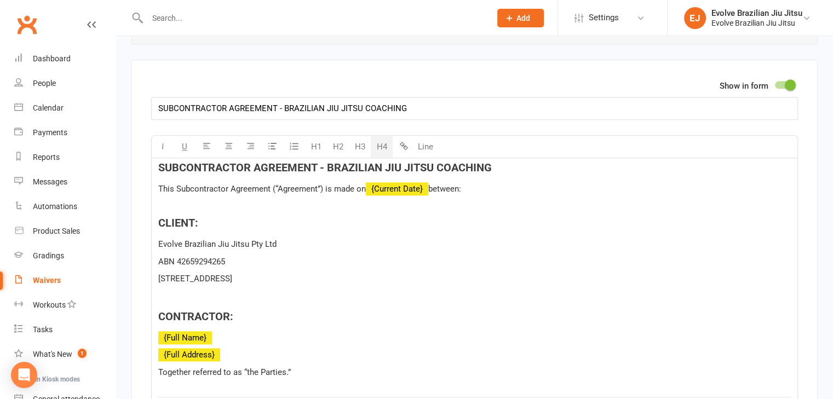
scroll to position [1349, 0]
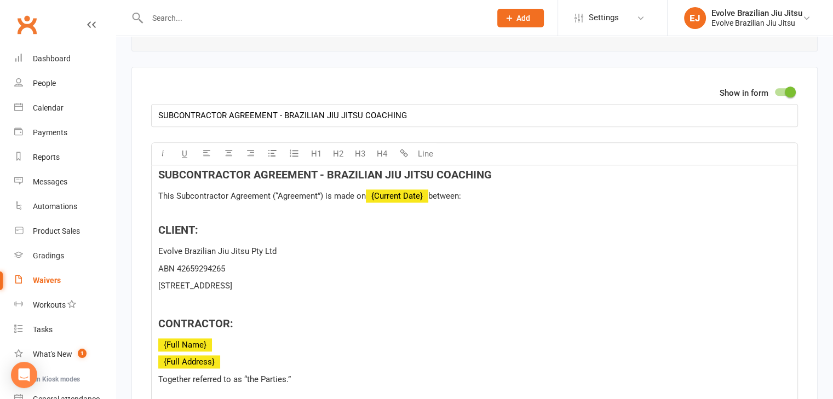
click at [169, 207] on p "﻿" at bounding box center [474, 213] width 632 height 13
click at [475, 192] on p "This Subcontractor Agreement (“Agreement”) is made on ﻿ {Current Date} between:" at bounding box center [474, 195] width 632 height 13
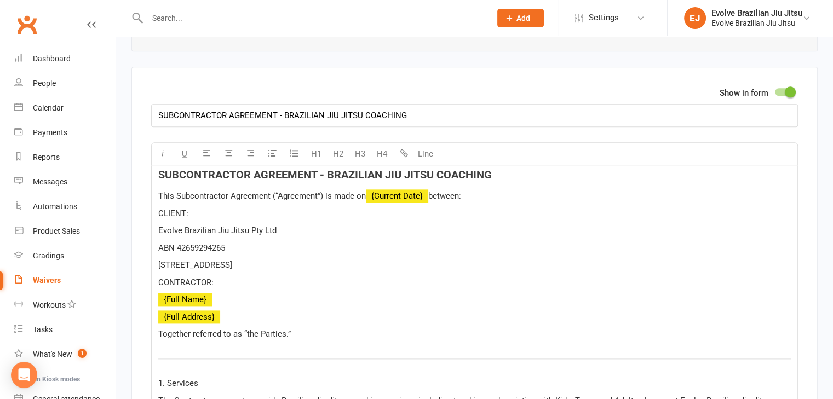
click at [170, 209] on span "CLIENT:" at bounding box center [173, 214] width 30 height 10
click at [377, 146] on button "H4" at bounding box center [382, 154] width 22 height 22
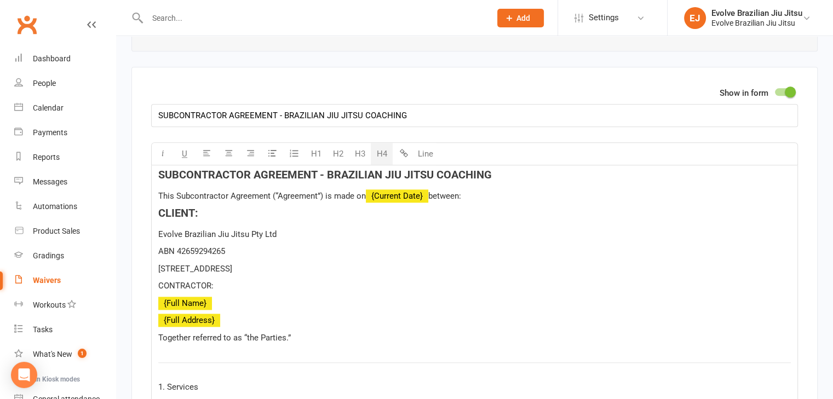
click at [180, 281] on span "CONTRACTOR:" at bounding box center [185, 286] width 55 height 10
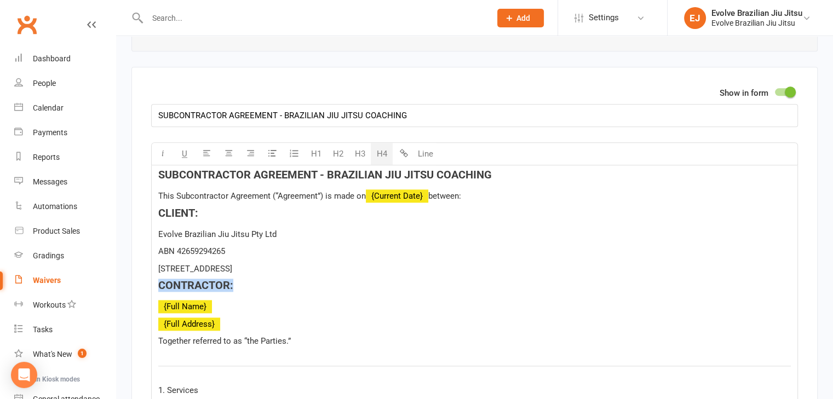
click at [381, 147] on button "H4" at bounding box center [382, 154] width 22 height 22
click at [275, 279] on h4 "CONTRACTOR:" at bounding box center [474, 285] width 632 height 12
click at [469, 190] on p "This Subcontractor Agreement (“Agreement”) is made on ﻿ {Current Date} between:" at bounding box center [474, 195] width 632 height 13
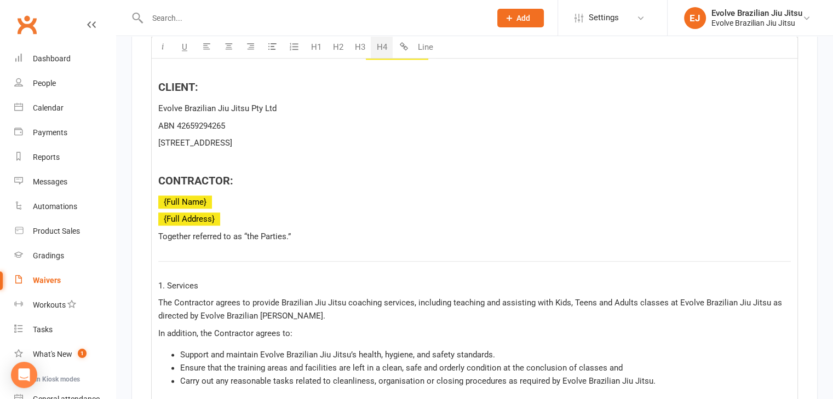
scroll to position [1488, 0]
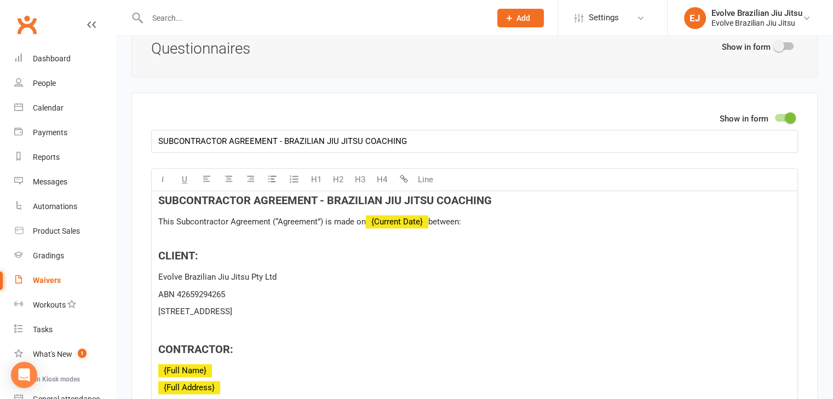
scroll to position [1322, 0]
click at [419, 134] on input "SUBCONTRACTOR AGREEMENT - BRAZILIAN JIU JITSU COACHING" at bounding box center [474, 142] width 647 height 23
click at [392, 135] on input "SUBCONTRACTOR AGREEMENT - BRAZILIAN JIU JITSU COACHING" at bounding box center [474, 142] width 647 height 23
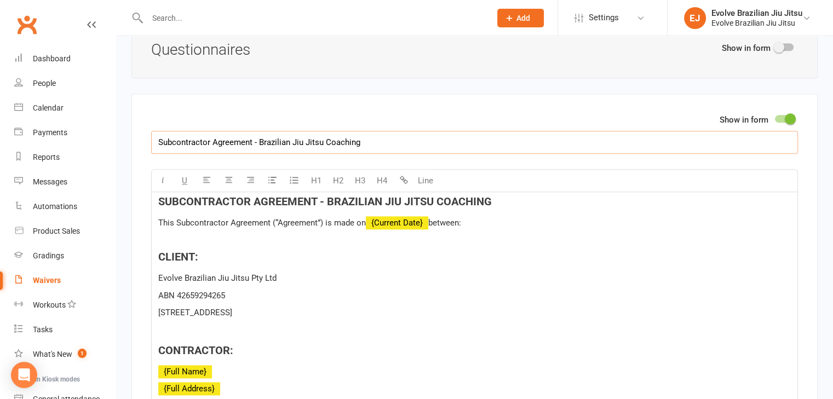
type input "Subcontractor Agreement - Brazilian Jiu Jitsu Coaching"
click at [282, 113] on div "Show in form Subcontractor Agreement - Brazilian Jiu Jitsu Coaching" at bounding box center [474, 133] width 647 height 41
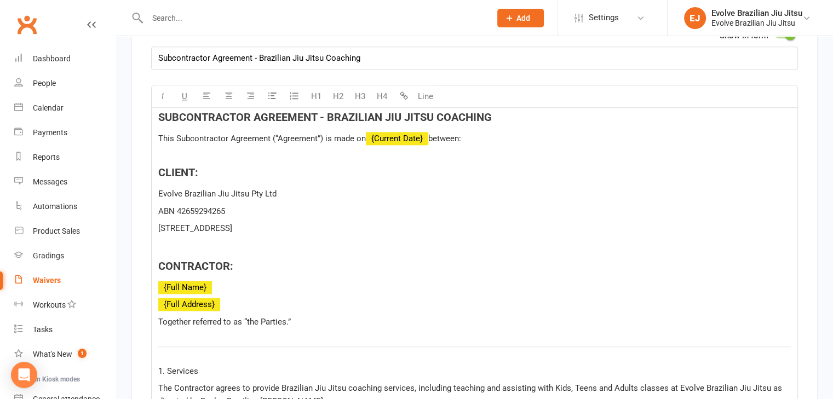
scroll to position [1407, 0]
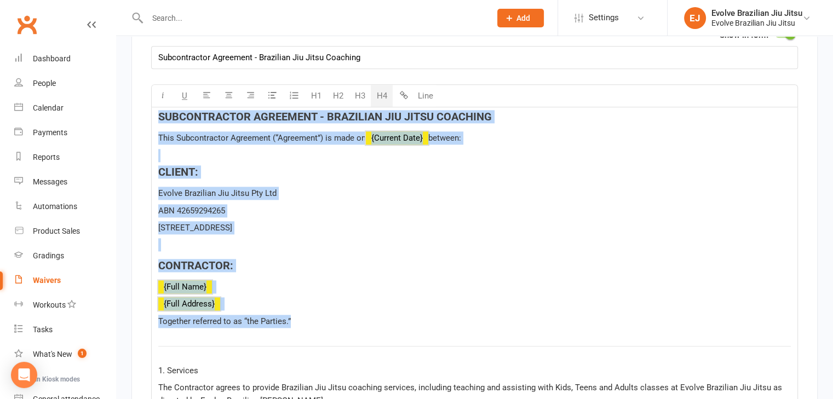
drag, startPoint x: 319, startPoint y: 318, endPoint x: 145, endPoint y: 105, distance: 274.3
copy div "SUBCONTRACTOR AGREEMENT - BRAZILIAN JIU JITSU COACHING This Subcontractor Agree…"
click at [418, 259] on h4 "CONTRACTOR:" at bounding box center [474, 265] width 632 height 12
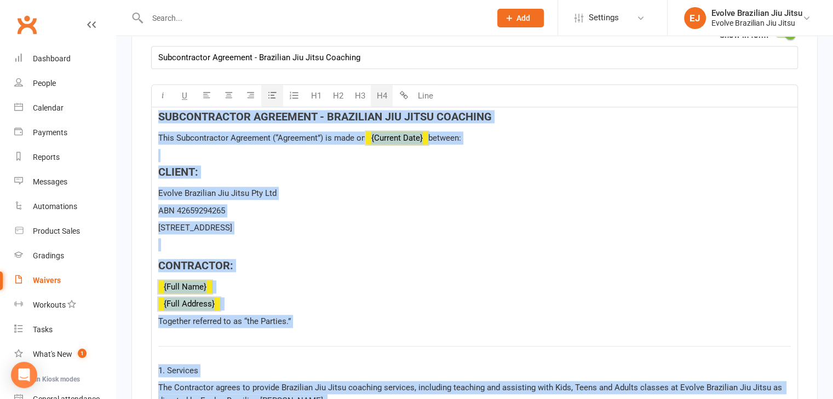
copy div "SUBCONTRACTOR AGREEMENT - BRAZILIAN JIU JITSU COACHING This Subcontractor Agree…"
click at [336, 302] on p "﻿ ﻿ {Full Address}" at bounding box center [474, 303] width 632 height 13
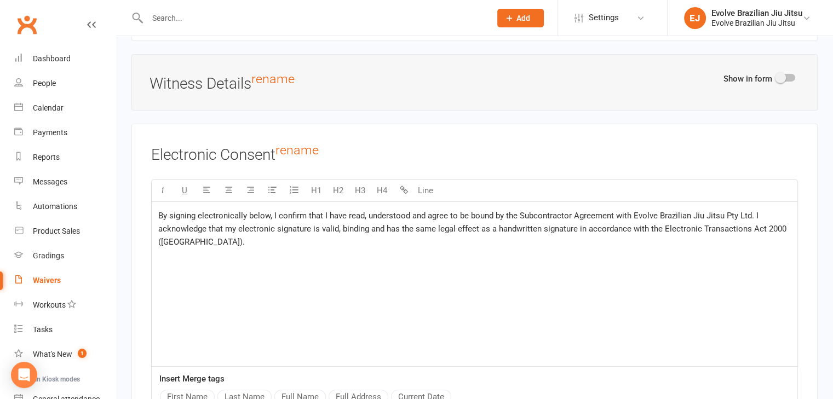
scroll to position [3759, 0]
click at [268, 261] on div "By signing electronically below, I confirm that I have read, understood and agr…" at bounding box center [474, 283] width 645 height 164
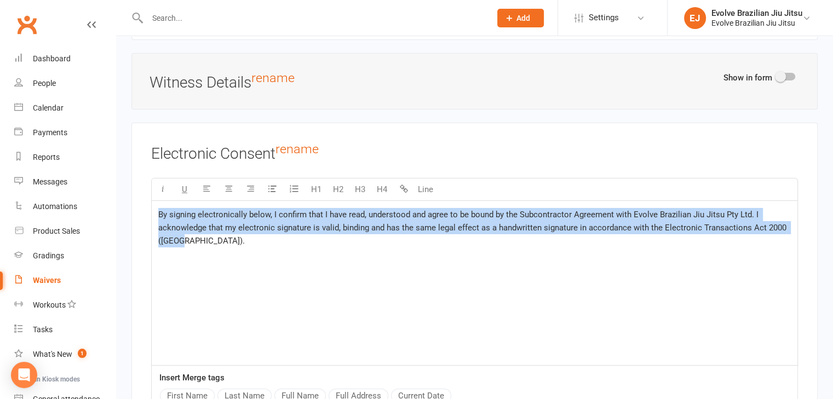
drag, startPoint x: 280, startPoint y: 241, endPoint x: 135, endPoint y: 181, distance: 157.8
click at [135, 181] on div "Electronic Consent rename U H1 H2 H3 H4 Line By signing electronically below, I…" at bounding box center [474, 286] width 686 height 327
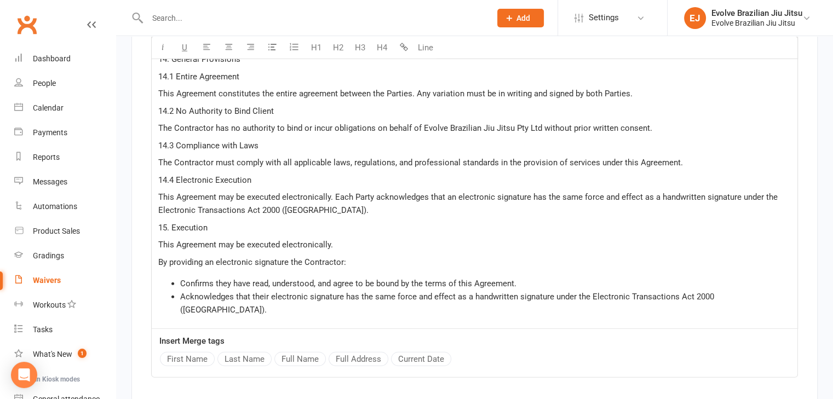
scroll to position [3150, 0]
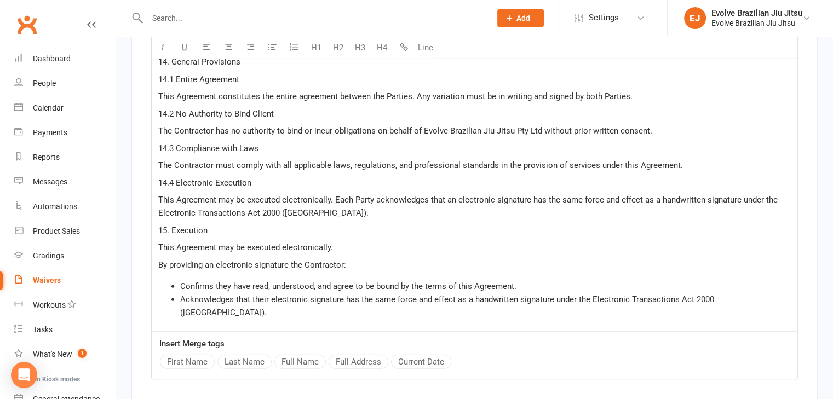
click at [269, 200] on p "This Agreement may be executed electronically. Each Party acknowledges that an …" at bounding box center [474, 206] width 632 height 26
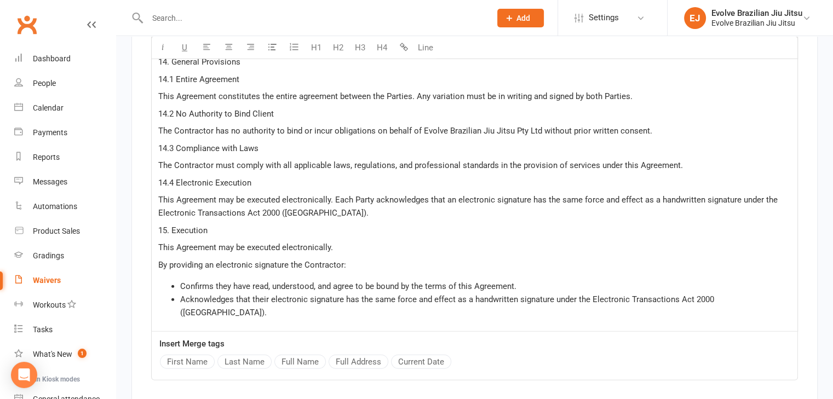
click at [316, 160] on span "The Contractor must comply with all applicable laws, regulations, and professio…" at bounding box center [420, 165] width 524 height 10
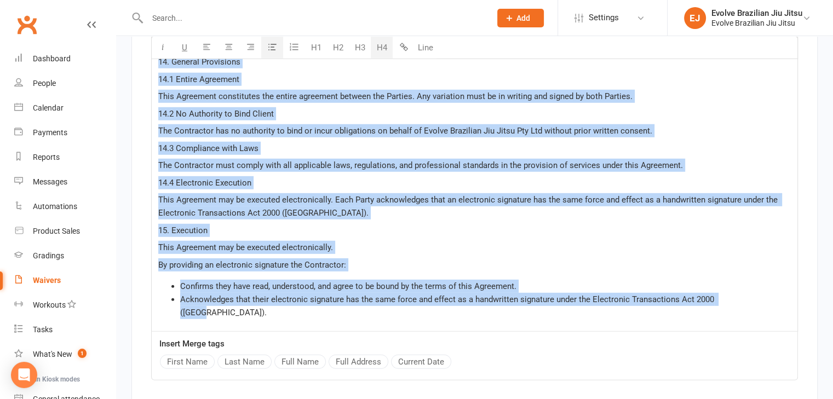
click at [428, 206] on p "This Agreement may be executed electronically. Each Party acknowledges that an …" at bounding box center [474, 206] width 632 height 26
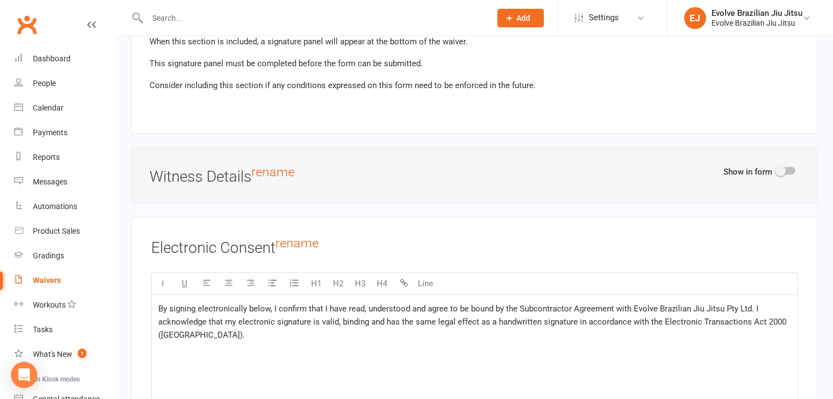
scroll to position [3665, 0]
click at [786, 166] on div at bounding box center [785, 170] width 19 height 8
click at [776, 169] on input "checkbox" at bounding box center [776, 169] width 0 height 0
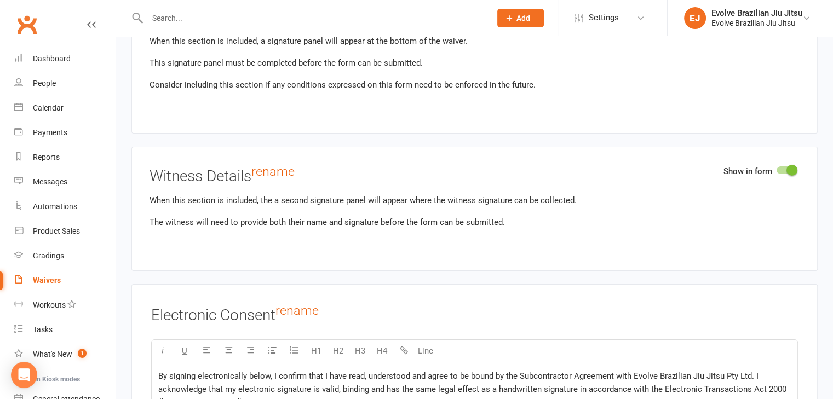
click at [790, 165] on span at bounding box center [791, 170] width 11 height 11
click at [776, 169] on input "checkbox" at bounding box center [776, 169] width 0 height 0
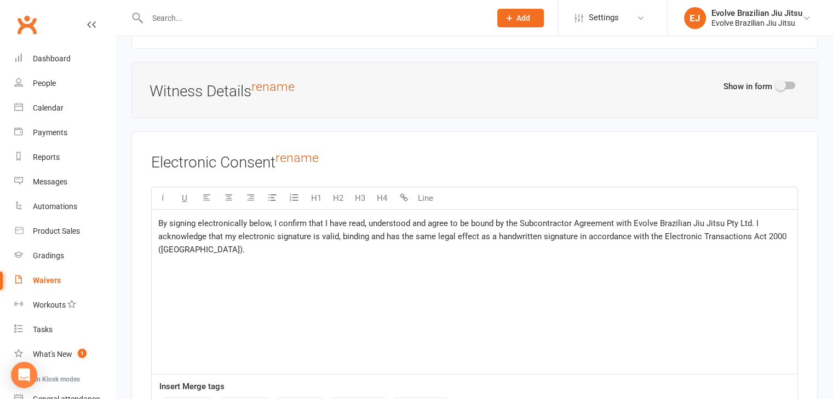
scroll to position [3820, 0]
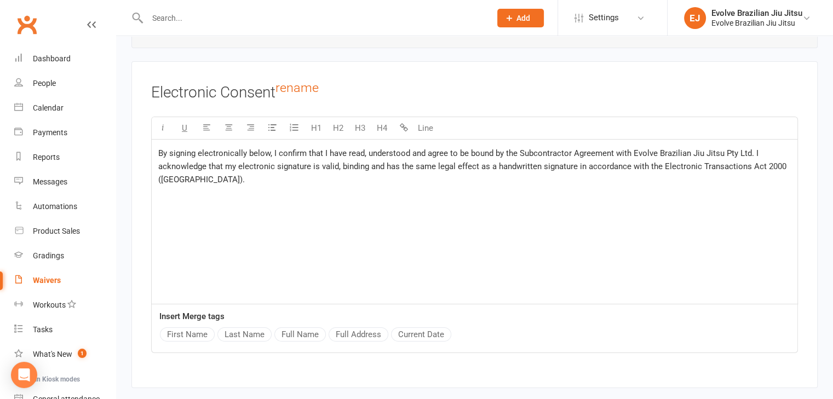
click at [215, 183] on div "By signing electronically below, I confirm that I have read, understood and agr…" at bounding box center [474, 222] width 645 height 164
click at [161, 148] on span "“By signing electronically below, I confirm that I have read and understood the…" at bounding box center [472, 166] width 629 height 36
click at [272, 181] on div "By signing electronically below, I confirm that I have read and understood the …" at bounding box center [474, 222] width 645 height 164
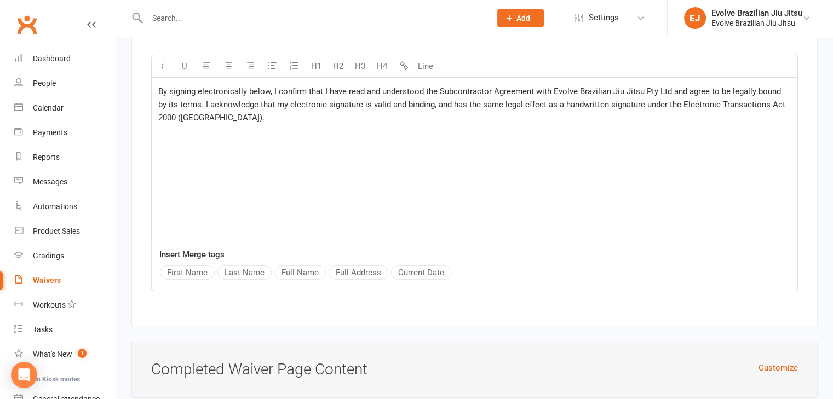
scroll to position [3866, 0]
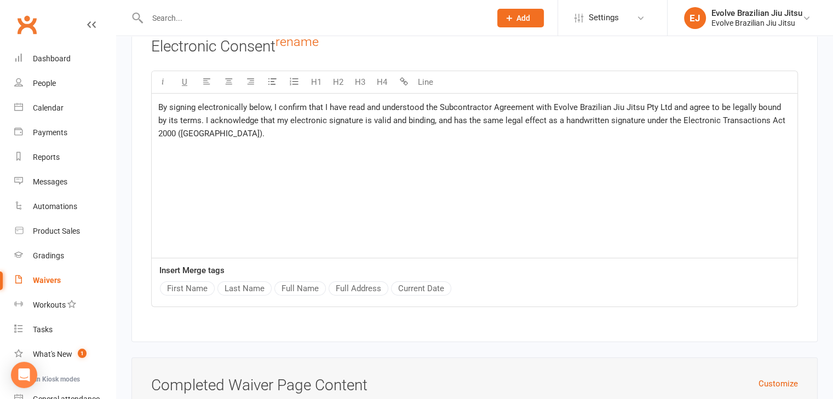
click at [206, 159] on div "By signing electronically below, I confirm that I have read and understood the …" at bounding box center [474, 176] width 645 height 164
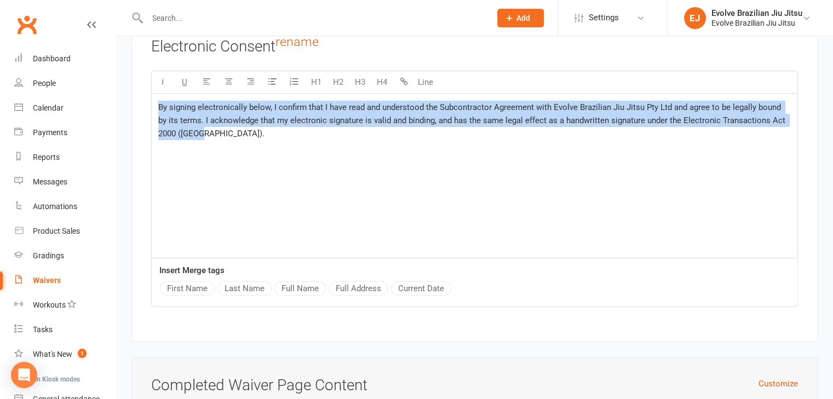
click at [403, 145] on div "By signing electronically below, I confirm that I have read and understood the …" at bounding box center [474, 176] width 645 height 164
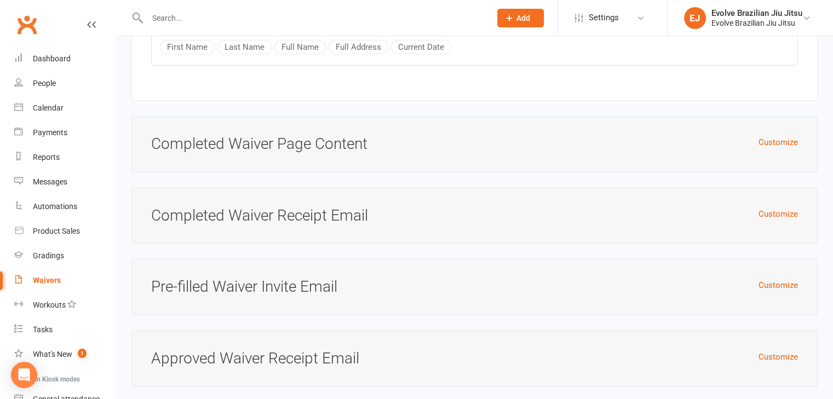
scroll to position [4140, 0]
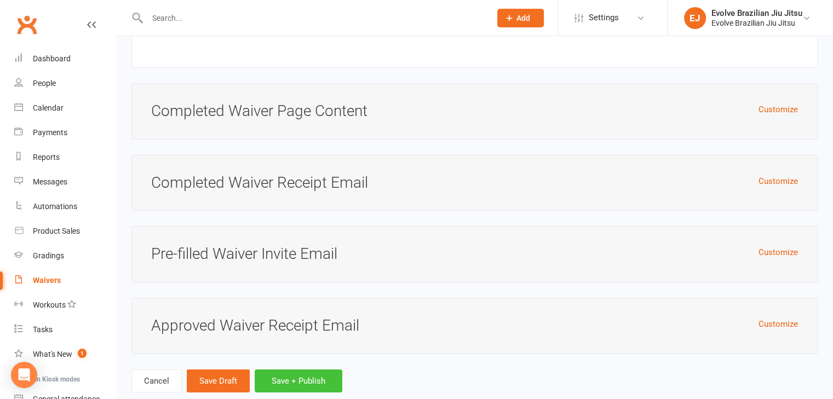
click at [292, 370] on button "Save + Publish" at bounding box center [299, 381] width 88 height 23
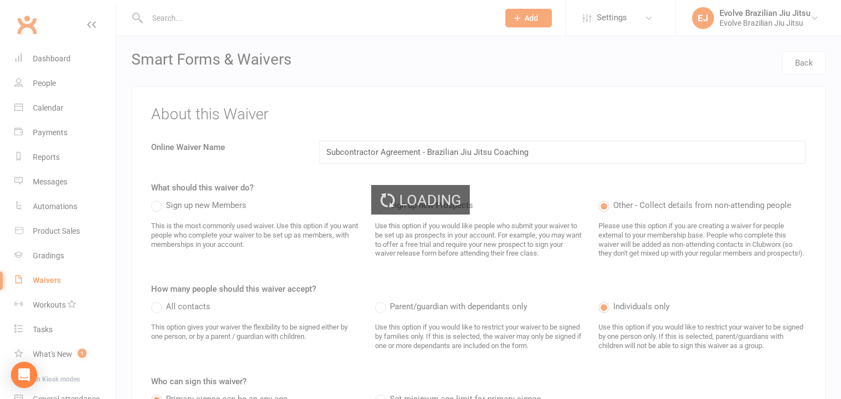
select select "100"
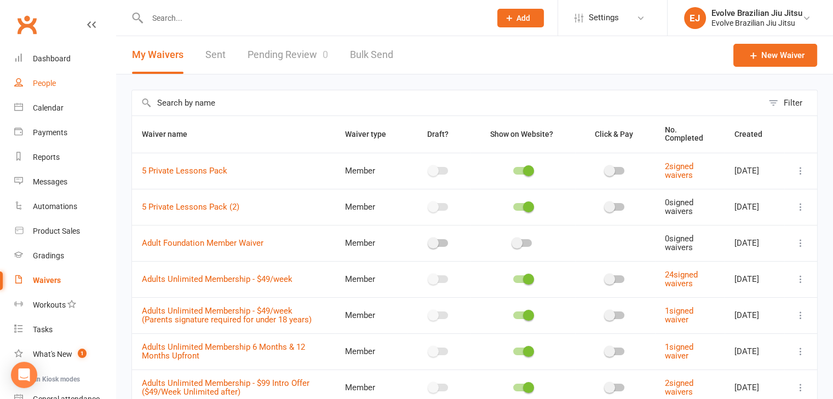
click at [39, 78] on link "People" at bounding box center [64, 83] width 101 height 25
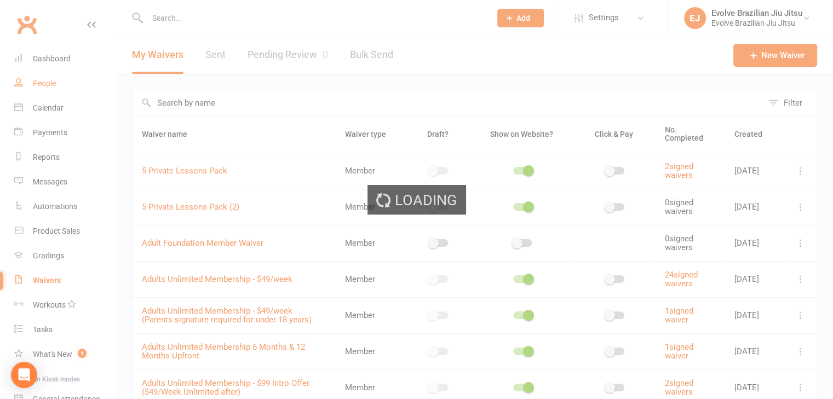
select select "100"
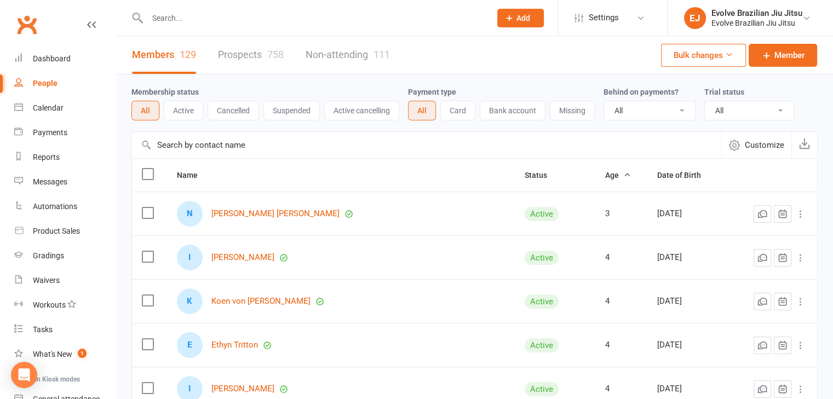
click at [199, 145] on input "text" at bounding box center [426, 145] width 589 height 26
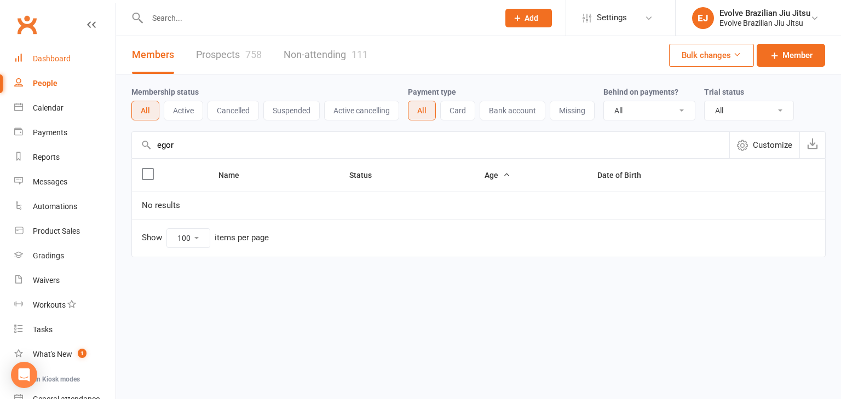
type input "egor"
click at [65, 54] on link "Dashboard" at bounding box center [64, 59] width 101 height 25
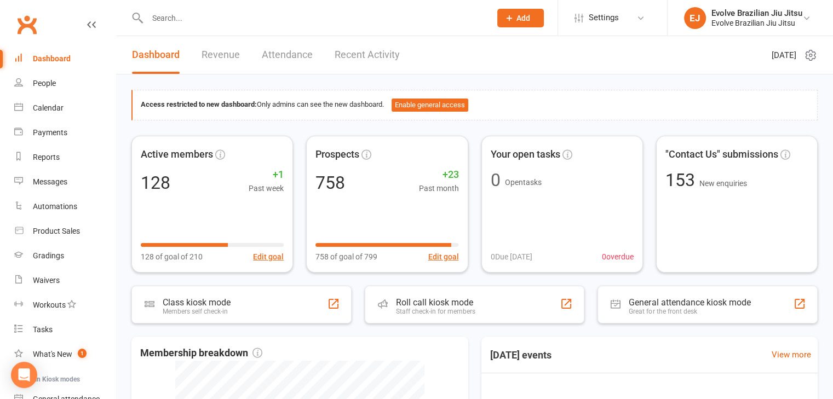
click at [191, 20] on input "text" at bounding box center [313, 17] width 339 height 15
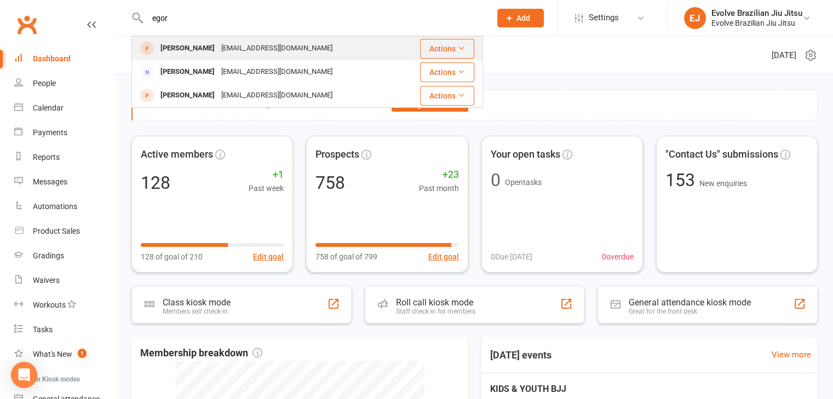
type input "egor"
click at [218, 45] on div "egorrocha@gmail.com" at bounding box center [277, 49] width 118 height 16
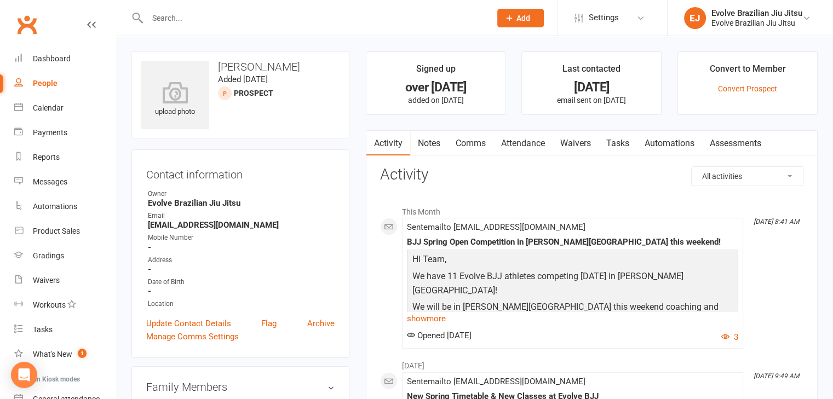
click at [587, 144] on link "Waivers" at bounding box center [575, 143] width 46 height 25
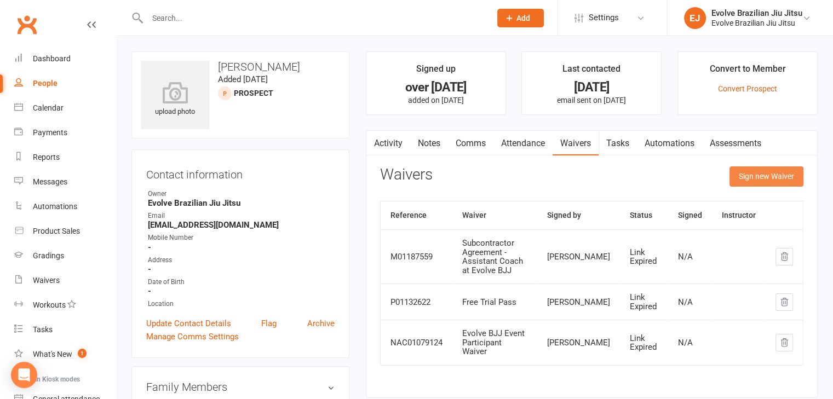
click at [761, 176] on button "Sign new Waiver" at bounding box center [766, 176] width 74 height 20
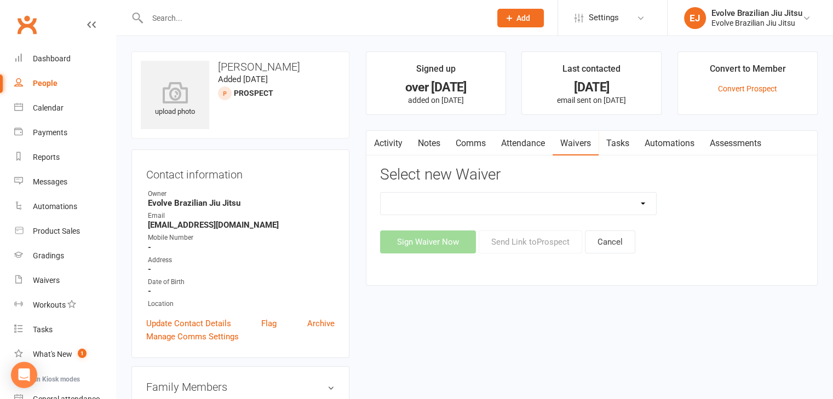
click at [622, 203] on select "5 Private Lessons Pack 5 Private Lessons Pack (2) Adult Foundation Member Waive…" at bounding box center [518, 204] width 276 height 22
click at [45, 276] on div "Waivers" at bounding box center [46, 280] width 27 height 9
select select "100"
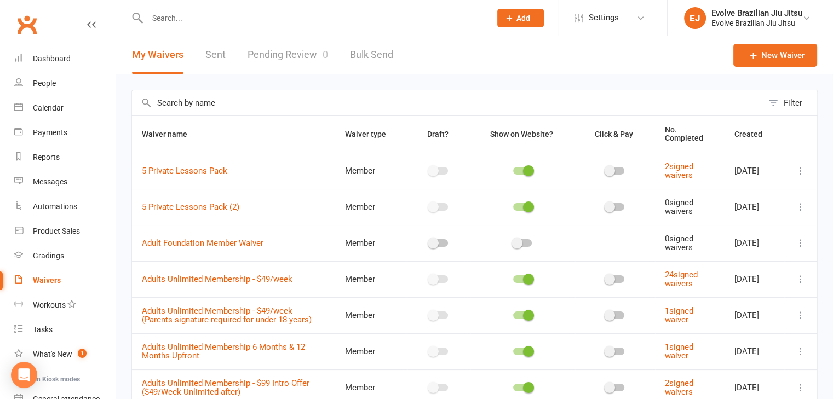
click at [188, 103] on input "text" at bounding box center [447, 102] width 631 height 25
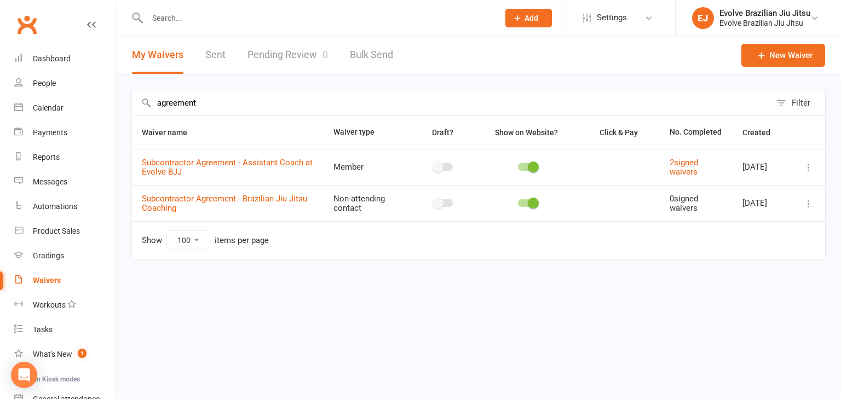
type input "agreement"
click at [808, 203] on icon at bounding box center [808, 203] width 11 height 11
click at [729, 265] on link "Copy external link to clipboard" at bounding box center [750, 268] width 129 height 22
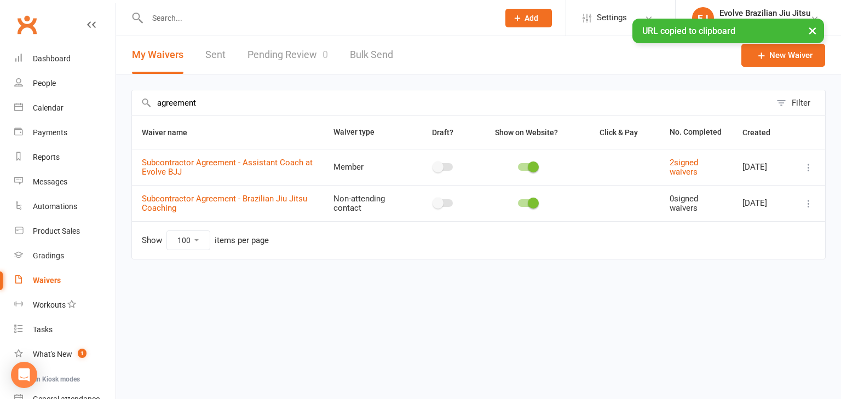
click at [806, 202] on icon at bounding box center [808, 203] width 11 height 11
click at [557, 280] on div "agreement Filter Waiver name Waiver type Draft? Show on Website? Click & Pay No…" at bounding box center [478, 182] width 725 height 216
click at [163, 19] on div "× URL copied to clipboard" at bounding box center [413, 19] width 827 height 0
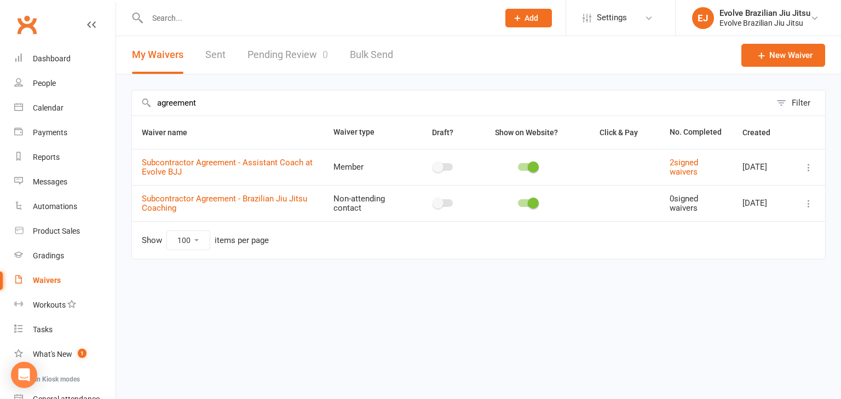
click at [160, 20] on input "text" at bounding box center [317, 17] width 347 height 15
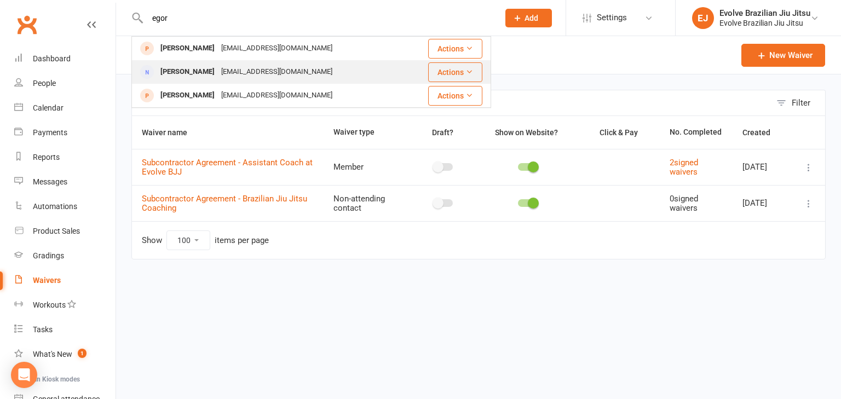
type input "egor"
click at [226, 69] on div "egorrocha@gmail.com" at bounding box center [277, 72] width 118 height 16
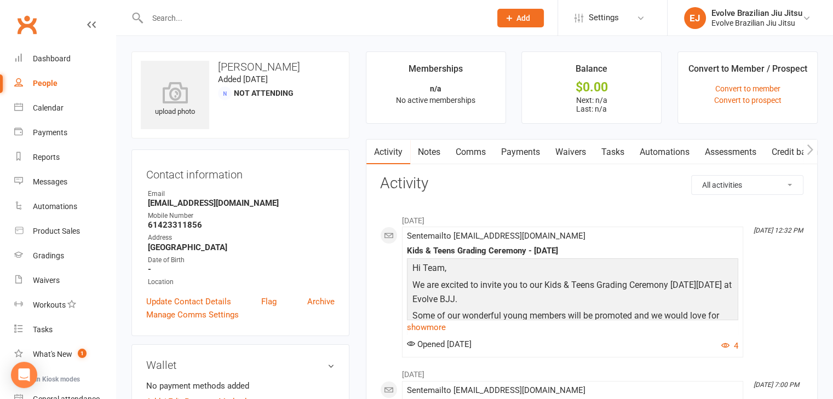
click at [577, 148] on link "Waivers" at bounding box center [570, 152] width 46 height 25
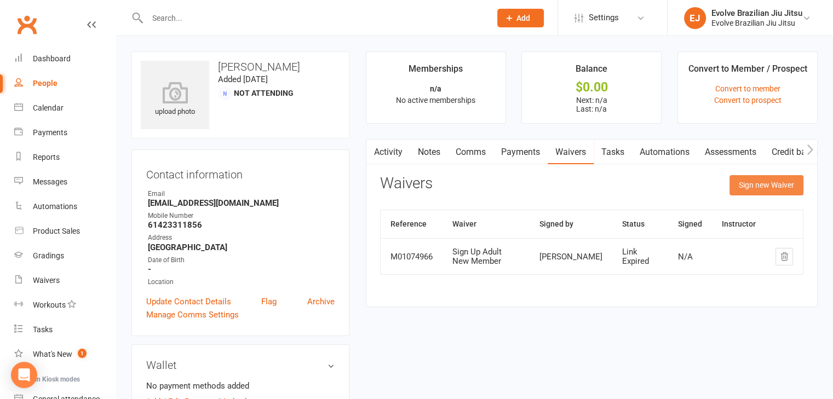
click at [754, 183] on button "Sign new Waiver" at bounding box center [766, 185] width 74 height 20
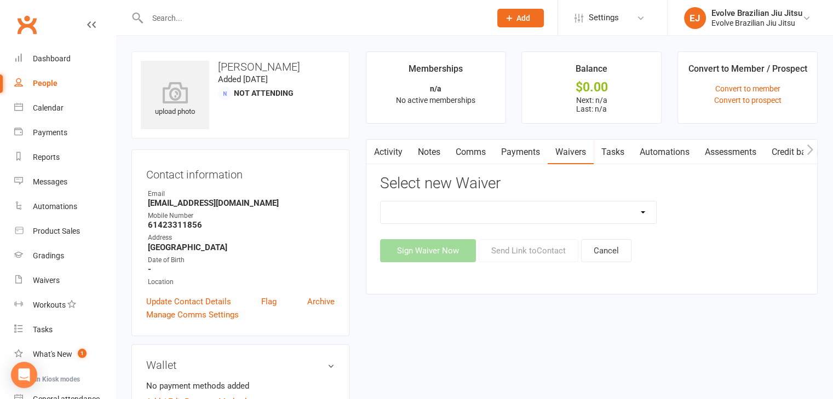
click at [615, 215] on select "Subcontractor Agreement - Brazilian Jiu Jitsu Coaching" at bounding box center [518, 212] width 276 height 22
select select "14939"
click at [380, 201] on select "Subcontractor Agreement - Brazilian Jiu Jitsu Coaching" at bounding box center [518, 212] width 276 height 22
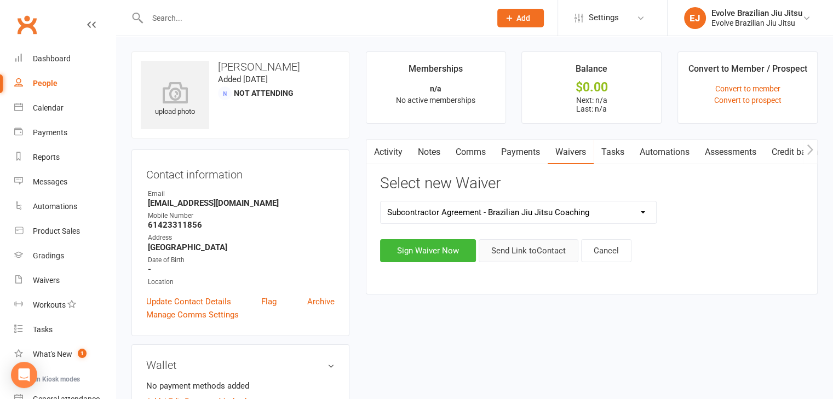
click at [532, 250] on button "Send Link to Contact" at bounding box center [528, 250] width 100 height 23
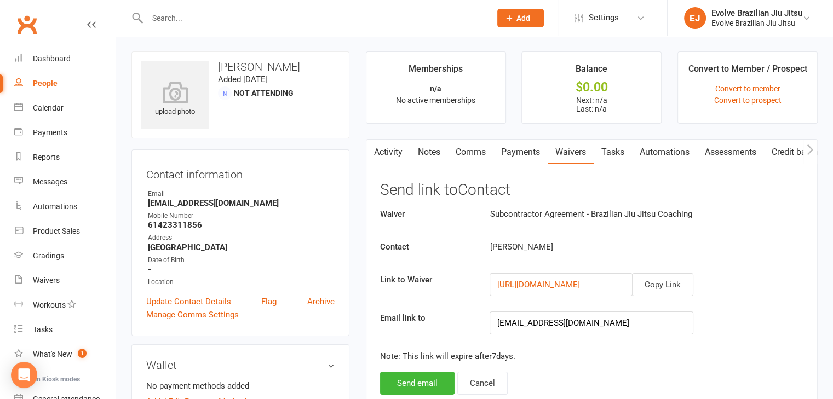
scroll to position [49, 0]
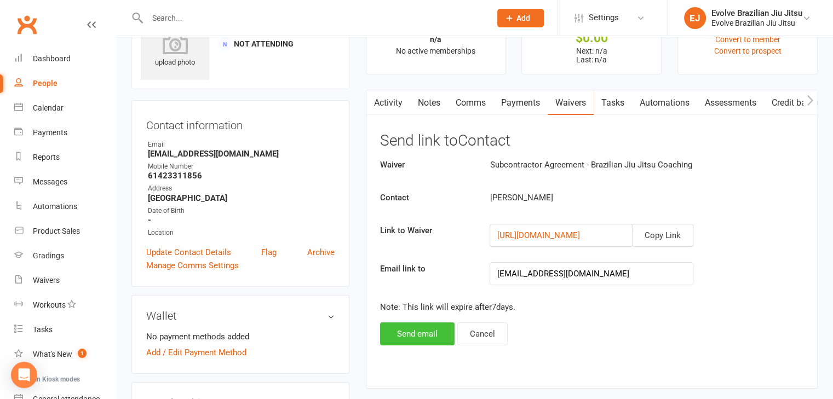
click at [415, 339] on button "Send email" at bounding box center [417, 333] width 74 height 23
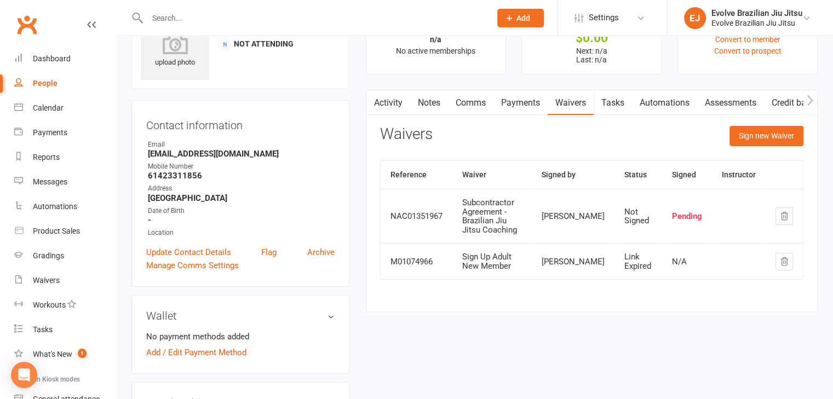
click at [463, 288] on div "Reference Waiver Signed by Status Signed Instructor NAC01351967 Subcontractor A…" at bounding box center [591, 227] width 423 height 135
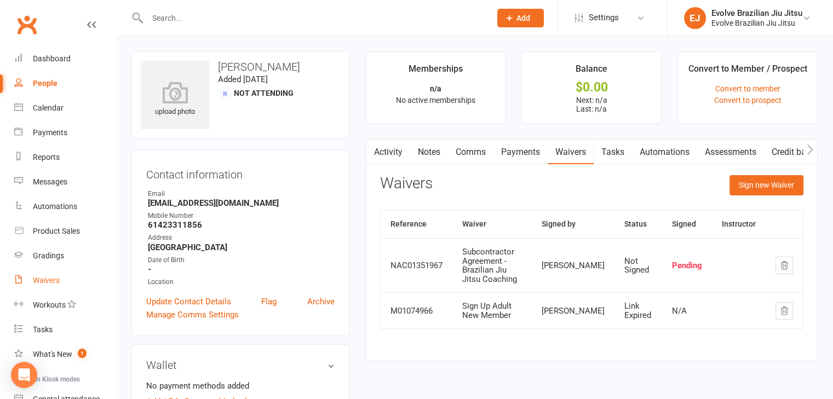
click at [49, 282] on div "Waivers" at bounding box center [46, 280] width 27 height 9
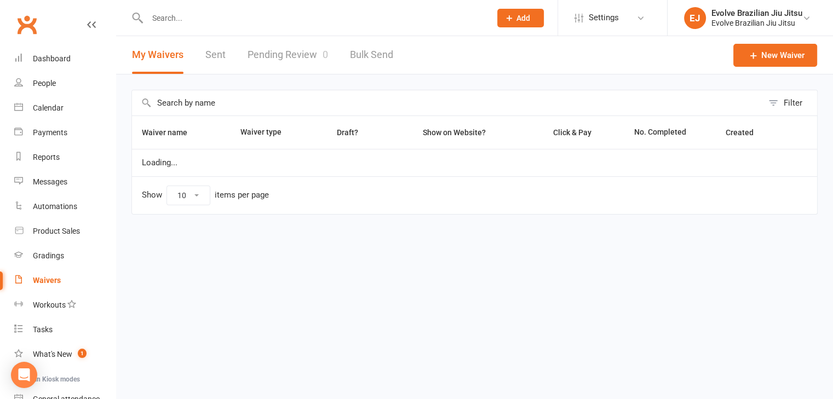
select select "100"
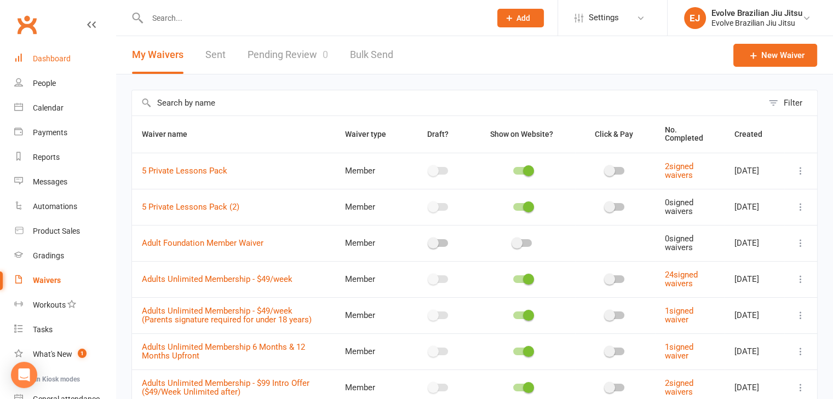
click at [51, 56] on div "Dashboard" at bounding box center [52, 58] width 38 height 9
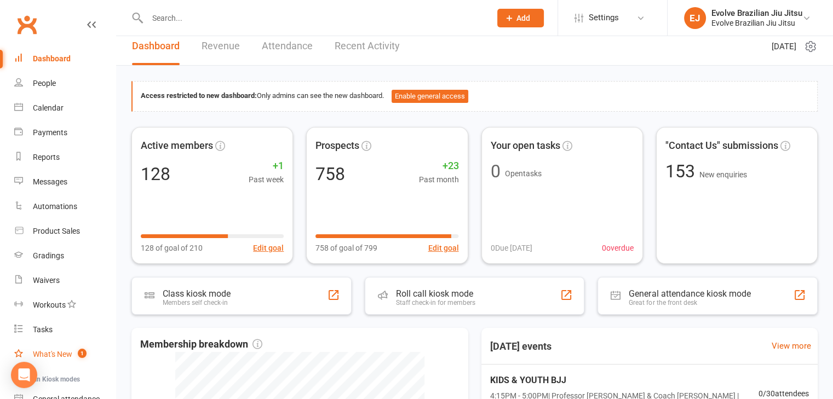
scroll to position [102, 0]
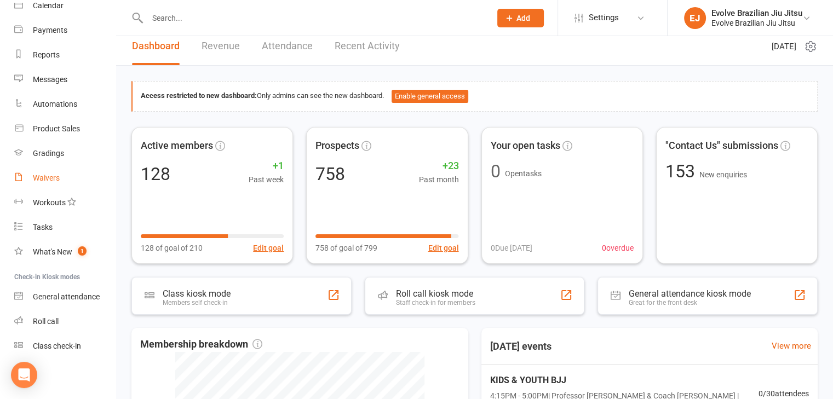
click at [52, 176] on div "Waivers" at bounding box center [46, 178] width 27 height 9
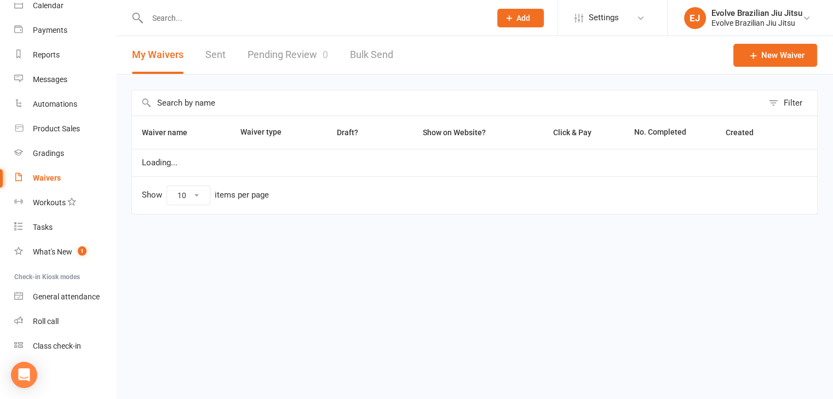
select select "100"
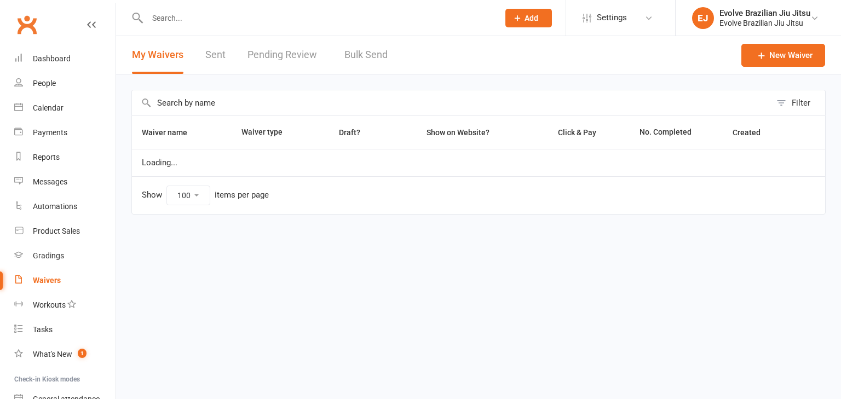
select select "100"
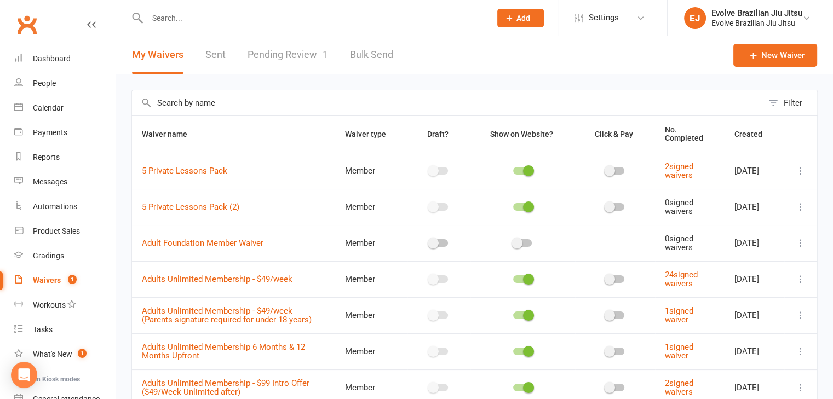
click at [298, 53] on link "Pending Review 1" at bounding box center [287, 55] width 80 height 38
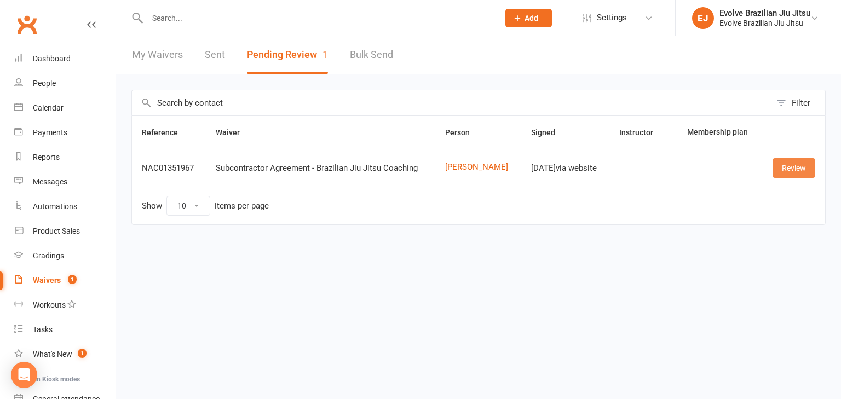
click at [800, 166] on link "Review" at bounding box center [793, 168] width 43 height 20
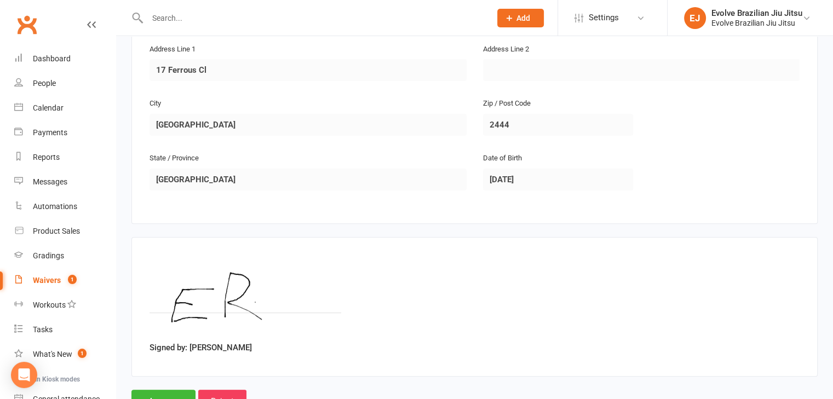
scroll to position [331, 0]
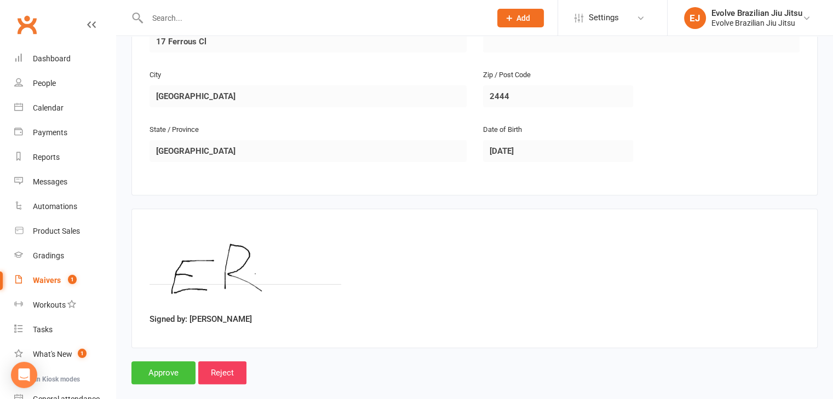
click at [172, 361] on input "Approve" at bounding box center [163, 372] width 64 height 23
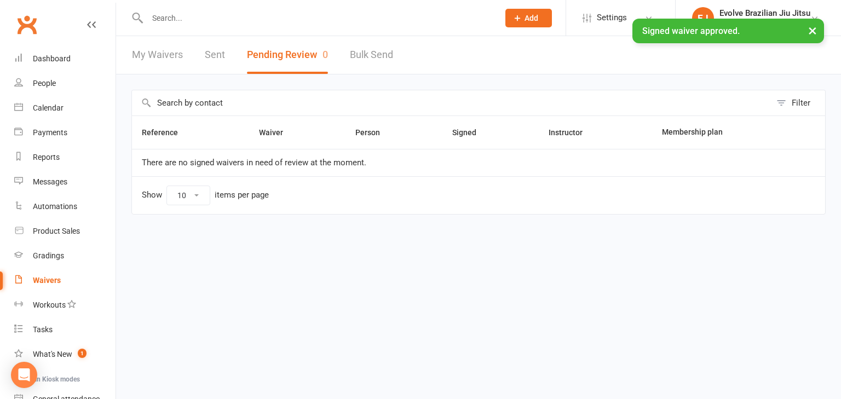
click at [177, 10] on input "text" at bounding box center [317, 17] width 347 height 15
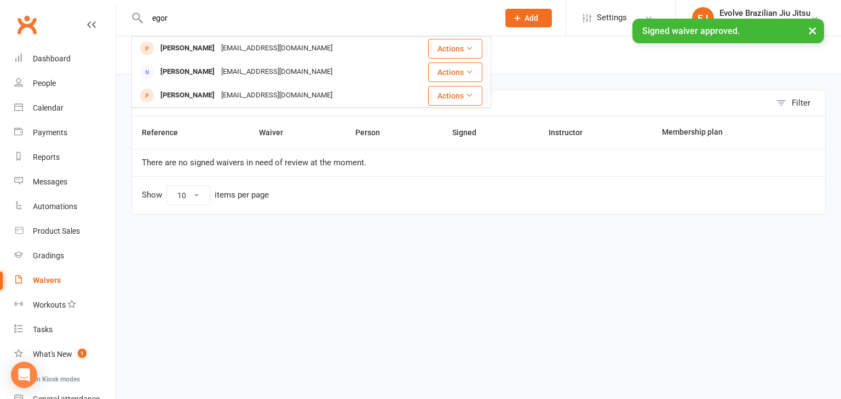
type input "egor"
click at [210, 261] on html "egor Egor Rocha egorrocha@gmail.com Actions Egor Rocha egorrocha@gmail.com Acti…" at bounding box center [420, 130] width 841 height 261
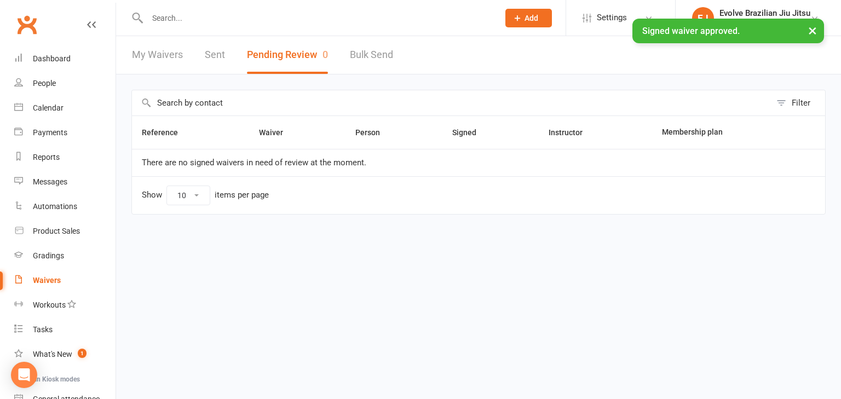
click at [42, 281] on div "Waivers" at bounding box center [47, 280] width 28 height 9
select select "100"
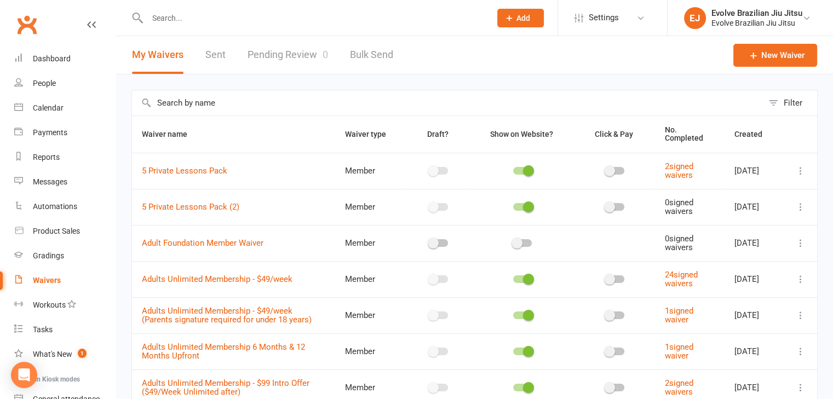
click at [210, 100] on input "text" at bounding box center [447, 102] width 631 height 25
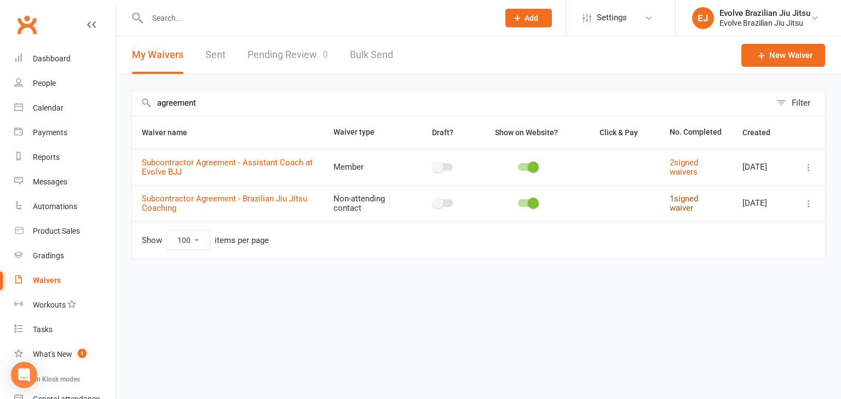
type input "agreement"
click at [678, 201] on link "1 signed waiver" at bounding box center [684, 203] width 28 height 19
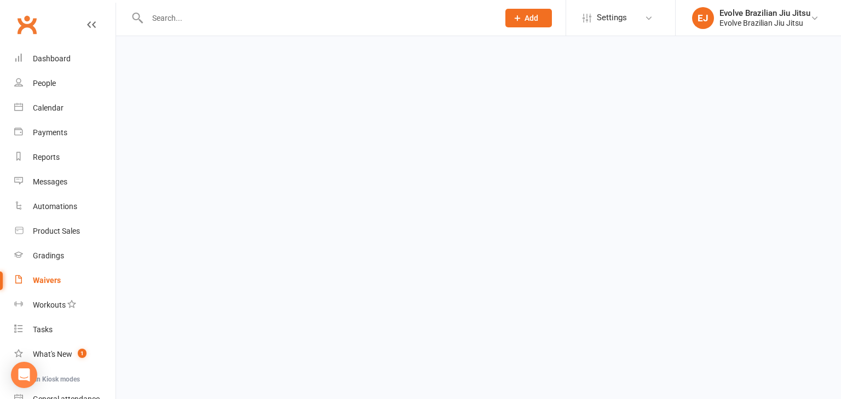
select select "50"
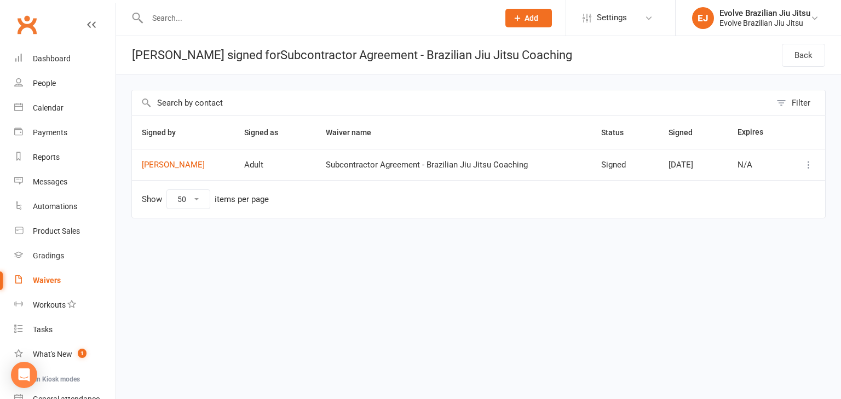
click at [813, 163] on icon at bounding box center [808, 164] width 11 height 11
click at [729, 187] on link "View" at bounding box center [760, 186] width 108 height 22
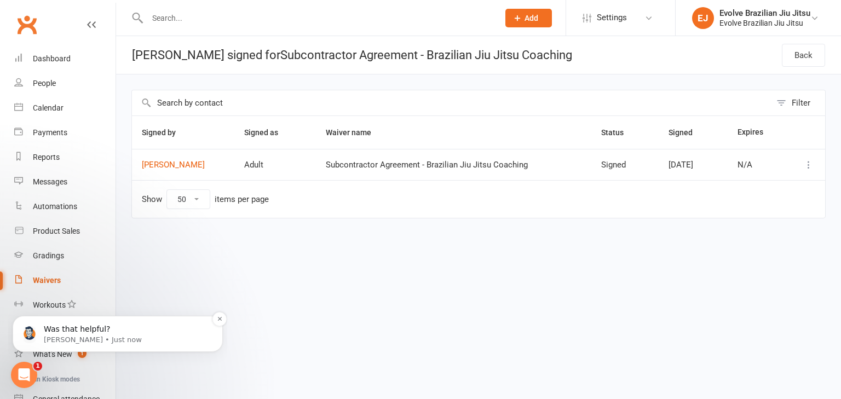
click at [91, 336] on p "Toby • Just now" at bounding box center [126, 340] width 165 height 10
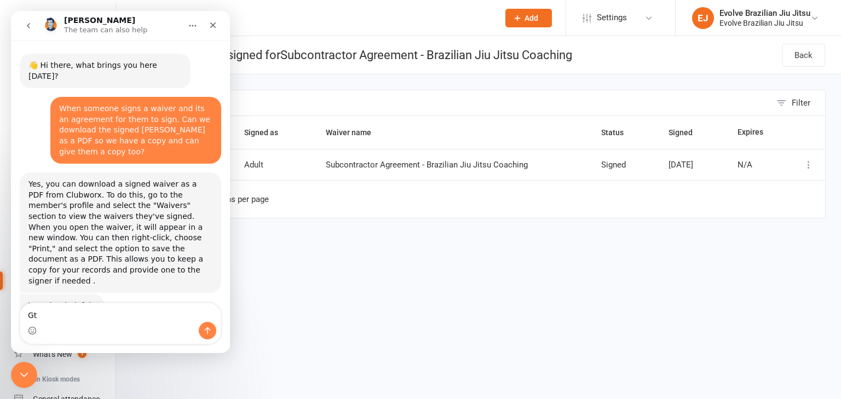
type textarea "G"
type textarea "Talk to a person"
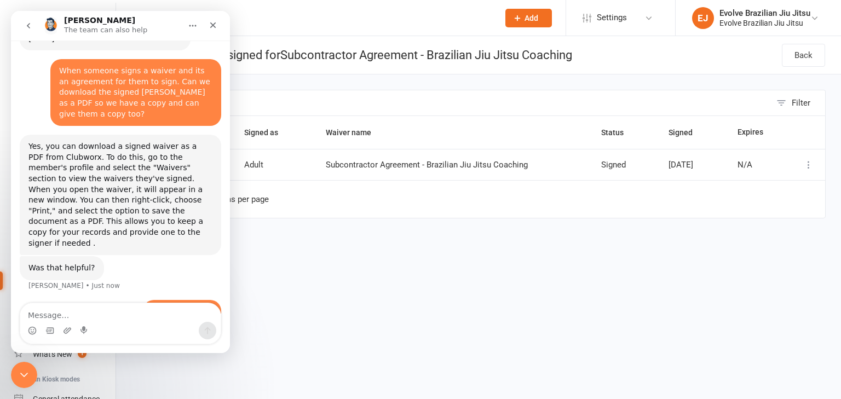
click at [353, 264] on html "Prospect Member Non-attending contact Class / event Appointment Grading event T…" at bounding box center [420, 132] width 841 height 264
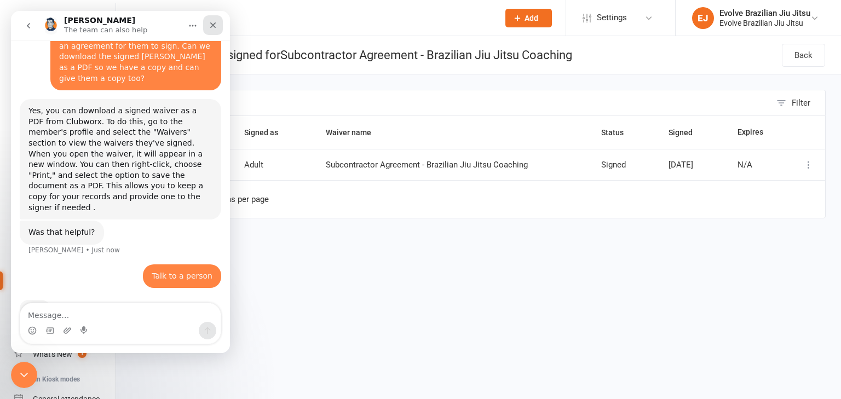
click at [210, 26] on icon "Close" at bounding box center [213, 25] width 9 height 9
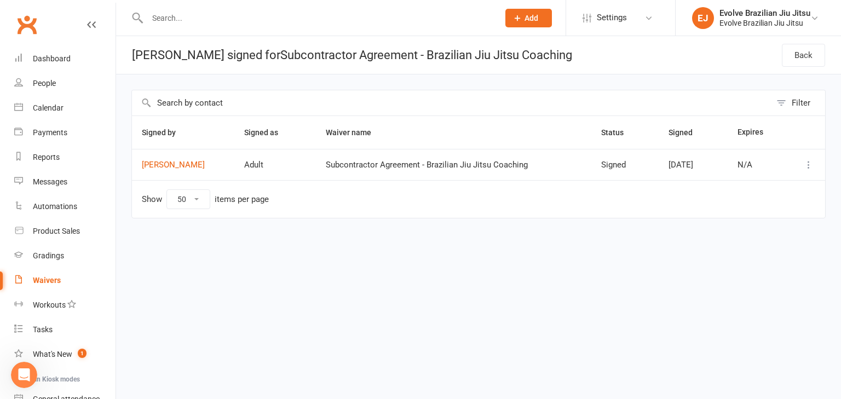
click at [164, 20] on input "text" at bounding box center [317, 17] width 347 height 15
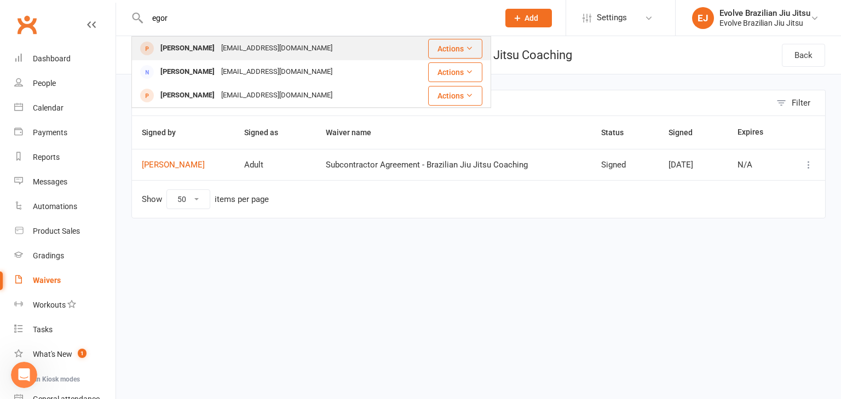
type input "egor"
click at [218, 48] on div "[EMAIL_ADDRESS][DOMAIN_NAME]" at bounding box center [277, 49] width 118 height 16
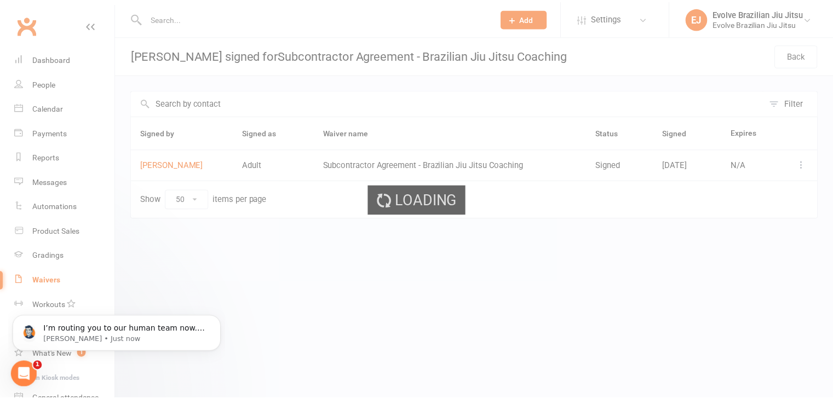
scroll to position [0, 0]
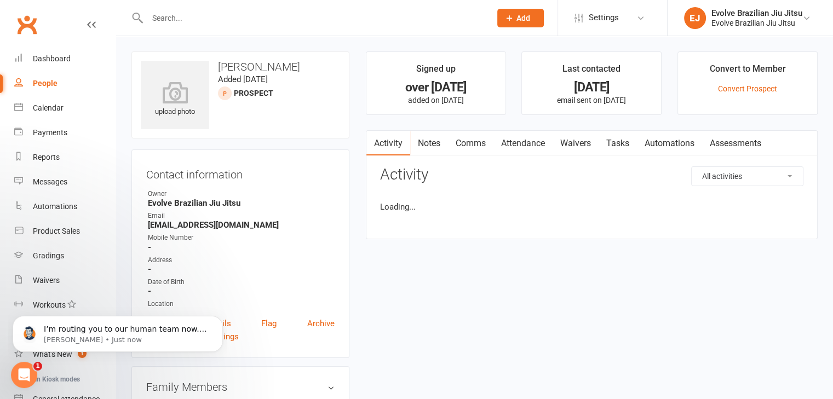
scroll to position [81, 0]
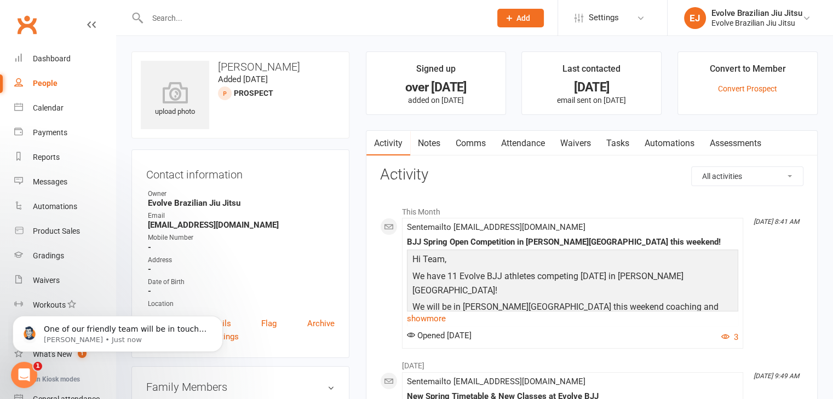
click at [601, 151] on link "Tasks" at bounding box center [617, 143] width 38 height 25
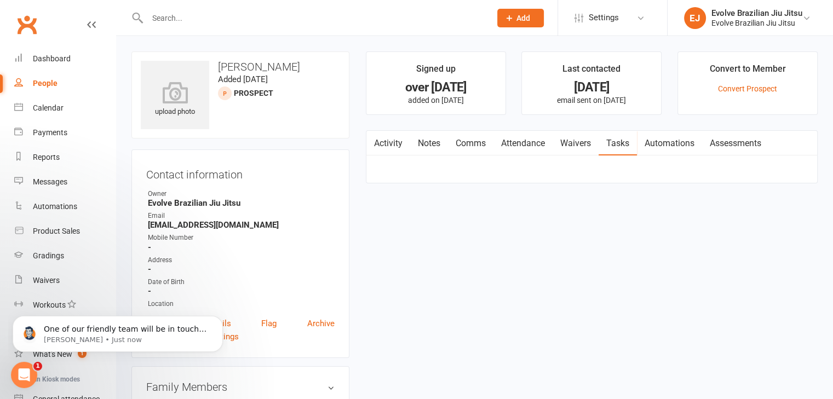
scroll to position [160, 0]
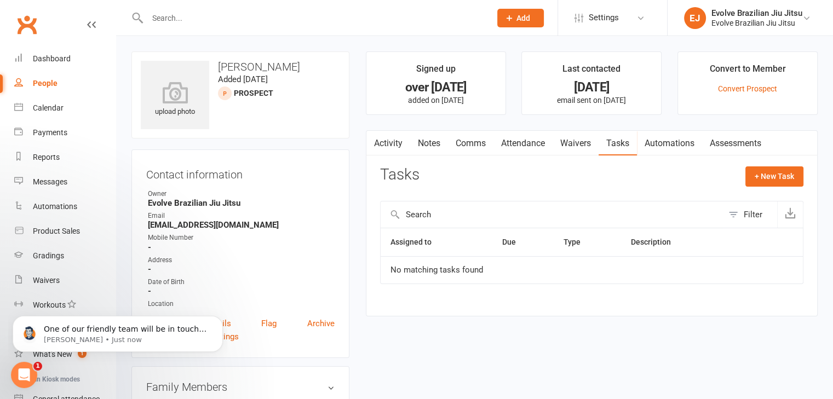
click at [584, 145] on link "Waivers" at bounding box center [575, 143] width 46 height 25
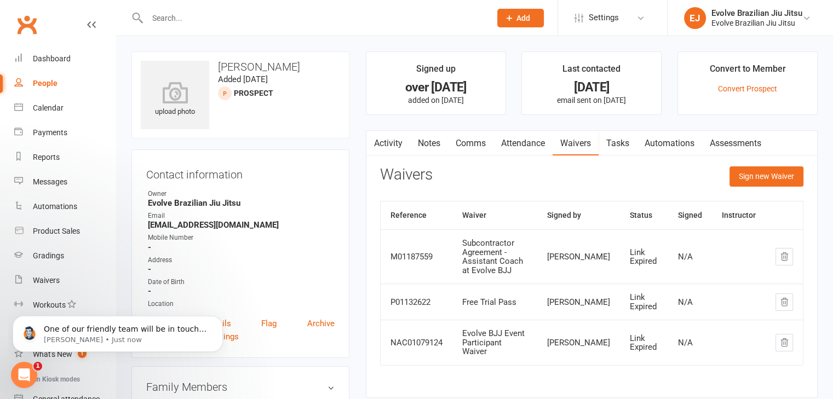
click at [218, 11] on input "text" at bounding box center [313, 17] width 339 height 15
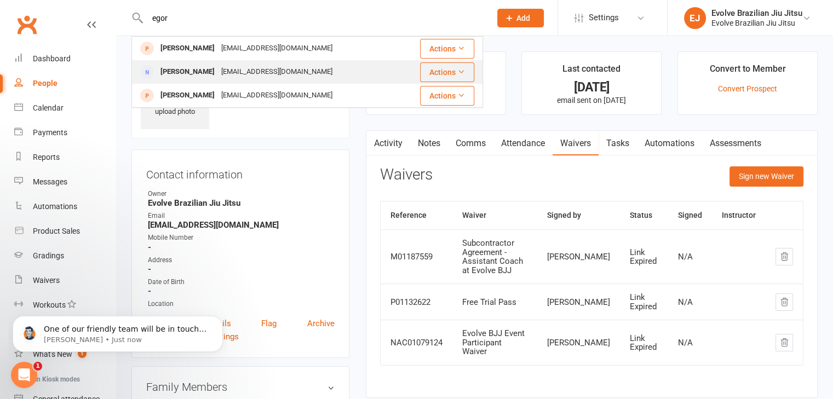
type input "egor"
click at [188, 74] on div "[PERSON_NAME]" at bounding box center [187, 72] width 61 height 16
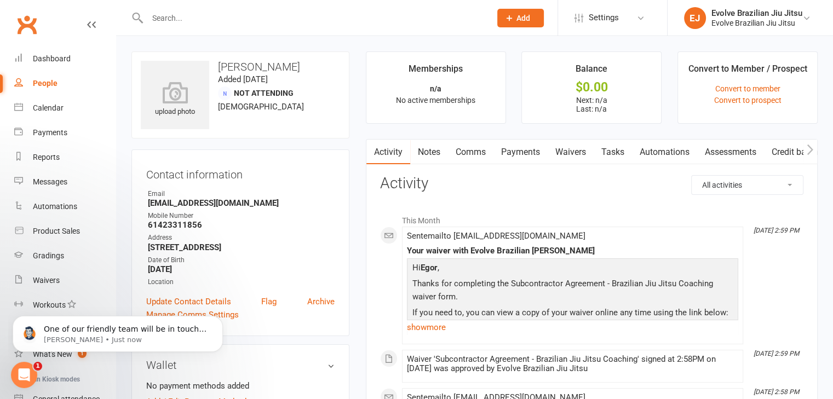
click at [188, 13] on input "text" at bounding box center [313, 17] width 339 height 15
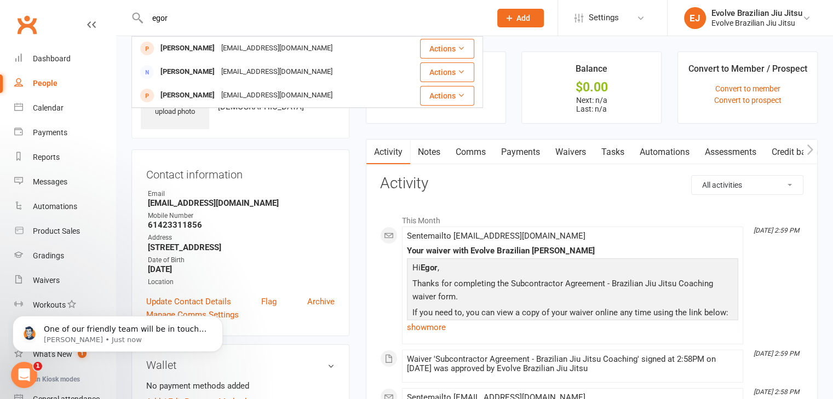
type input "egor"
click at [546, 184] on h3 "Activity" at bounding box center [591, 183] width 423 height 17
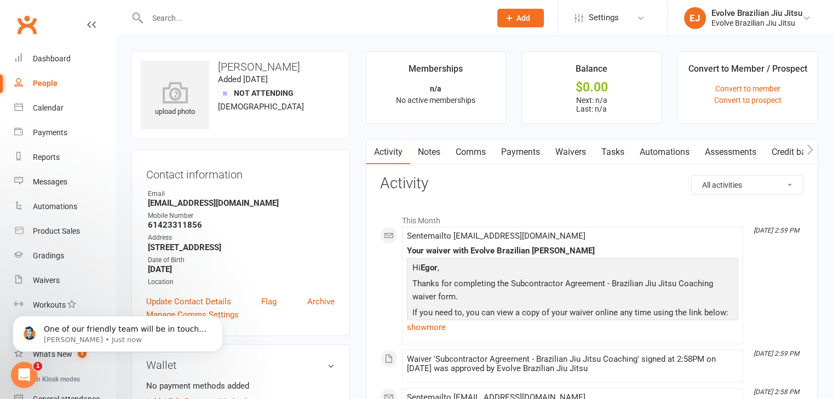
click at [570, 153] on link "Waivers" at bounding box center [570, 152] width 46 height 25
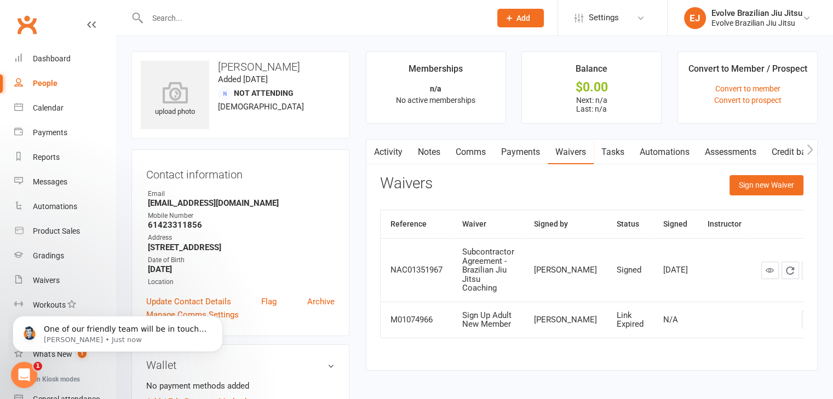
click at [574, 153] on link "Waivers" at bounding box center [570, 152] width 46 height 25
click at [765, 274] on icon at bounding box center [769, 270] width 8 height 8
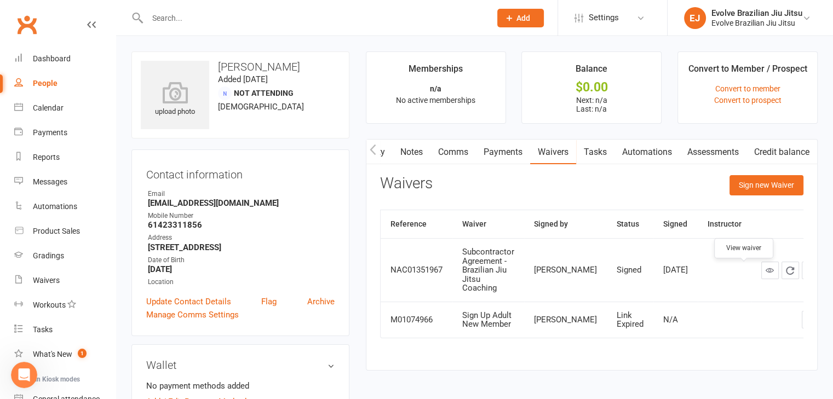
click at [181, 24] on input "text" at bounding box center [313, 17] width 339 height 15
type input "s"
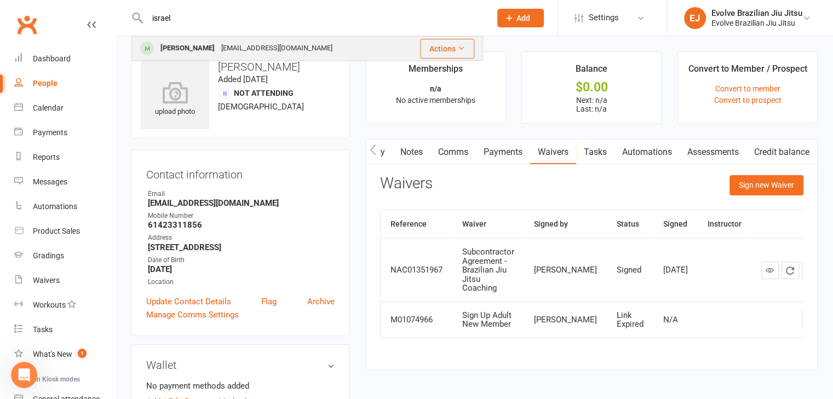
type input "israel"
click at [189, 47] on div "[PERSON_NAME]" at bounding box center [187, 49] width 61 height 16
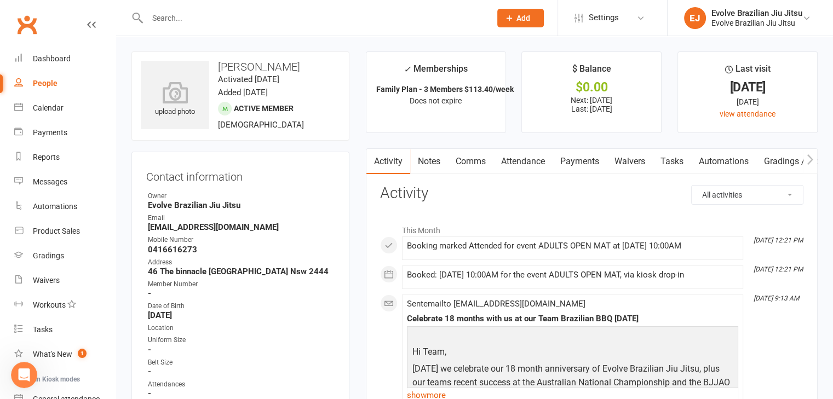
click at [620, 161] on link "Waivers" at bounding box center [630, 161] width 46 height 25
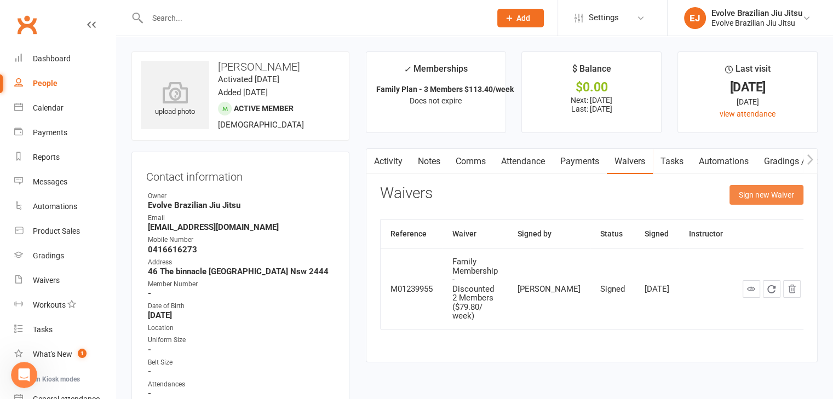
click at [765, 186] on button "Sign new Waiver" at bounding box center [766, 195] width 74 height 20
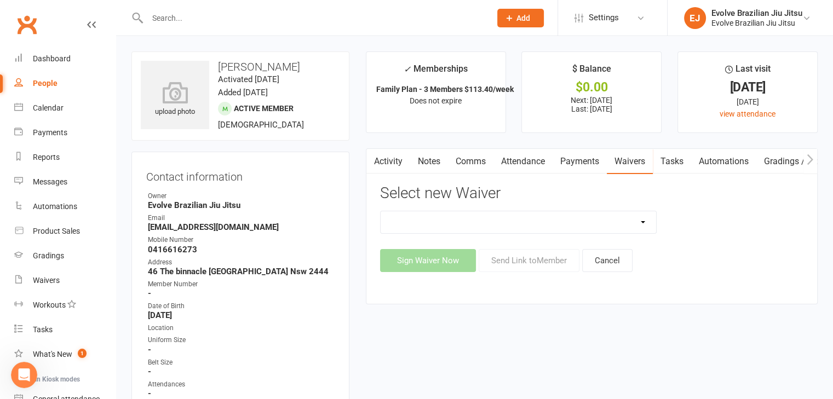
click at [513, 226] on select "5 Private Lessons Pack 5 Private Lessons Pack (2) Adult Foundation Member Waive…" at bounding box center [518, 222] width 276 height 22
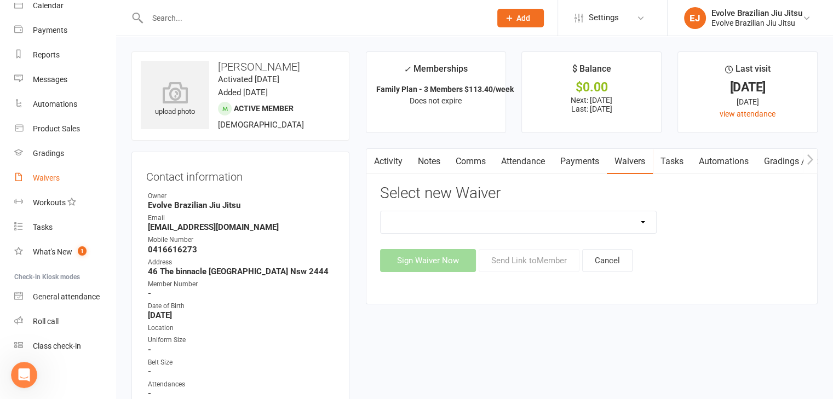
click at [67, 180] on link "Waivers" at bounding box center [64, 178] width 101 height 25
select select "100"
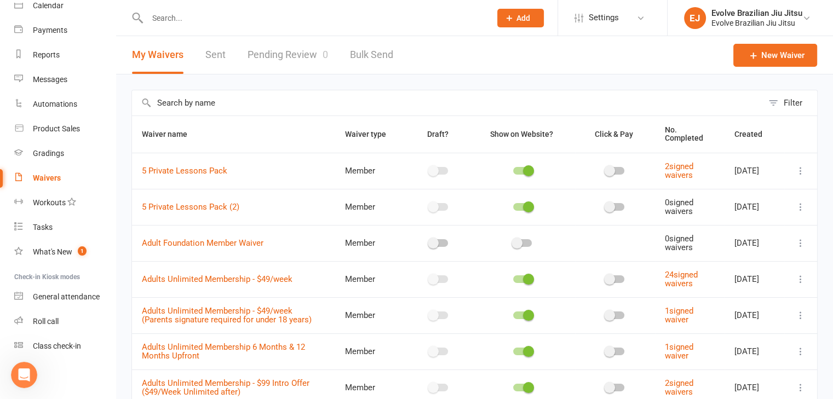
click at [229, 104] on input "text" at bounding box center [447, 102] width 631 height 25
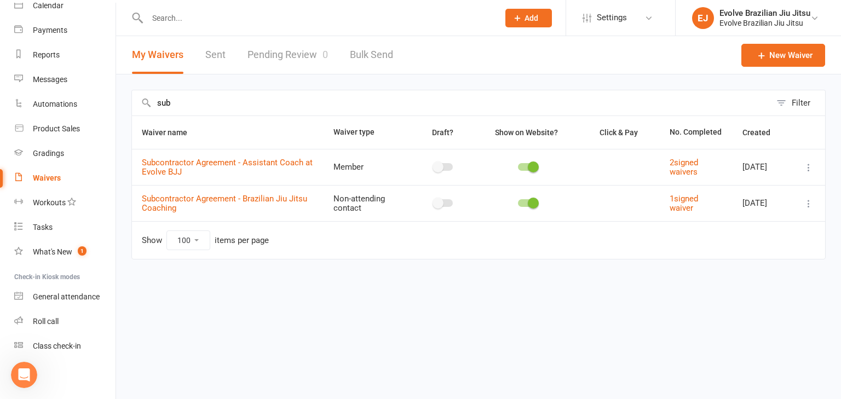
type input "sub"
click at [805, 202] on icon at bounding box center [808, 203] width 11 height 11
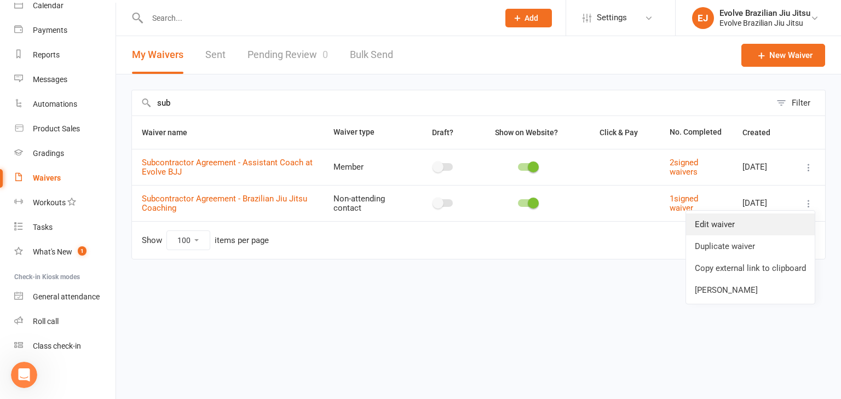
click at [726, 223] on link "Edit waiver" at bounding box center [750, 224] width 129 height 22
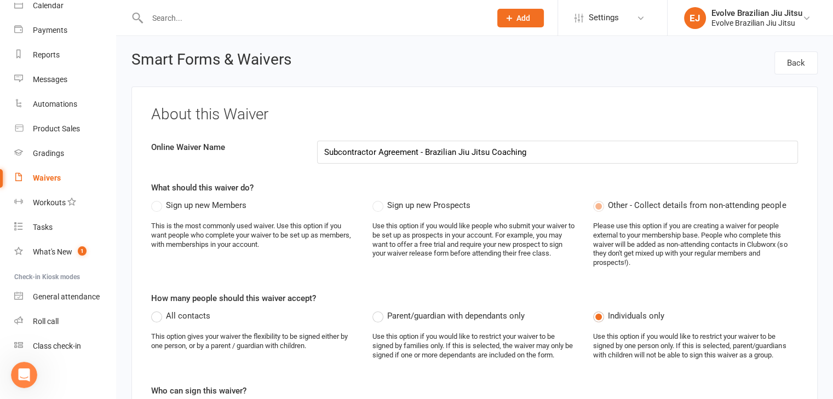
click at [156, 205] on label "Sign up new Members" at bounding box center [198, 205] width 95 height 13
click at [378, 209] on label "Sign up new Prospects" at bounding box center [421, 205] width 98 height 13
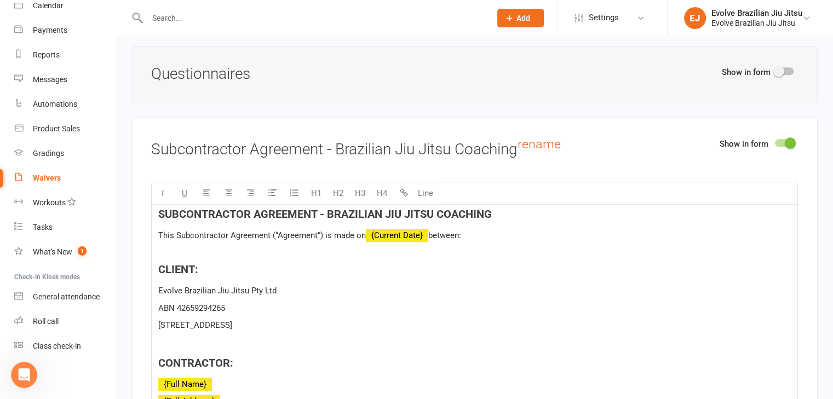
scroll to position [1294, 0]
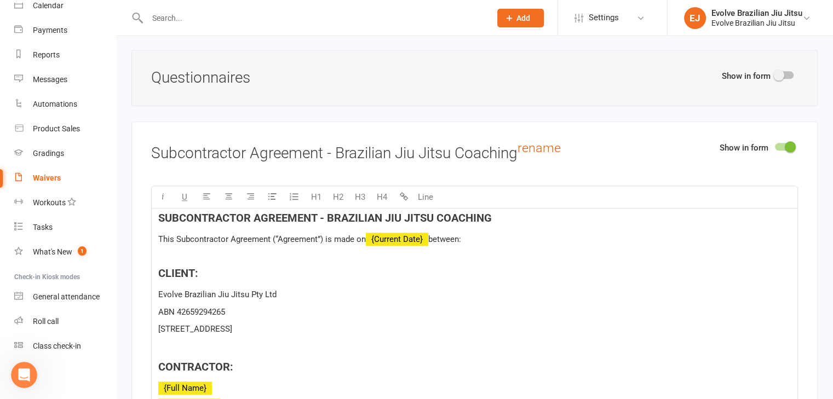
click at [322, 288] on p "Evolve Brazilian Jiu Jitsu Pty Ltd" at bounding box center [474, 294] width 632 height 13
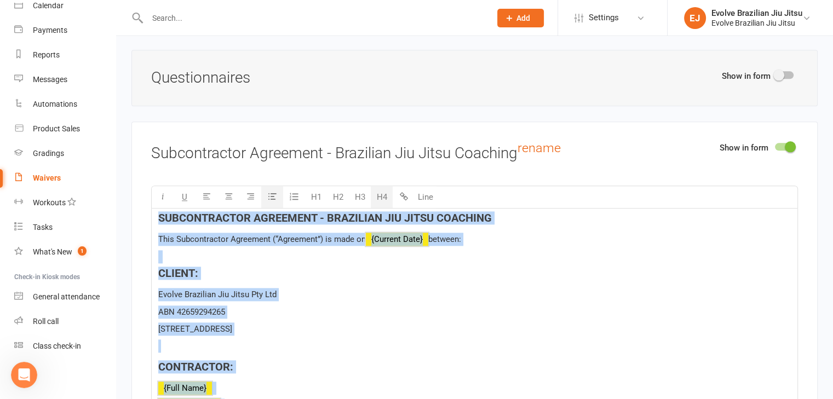
copy div "SUBCONTRACTOR AGREEMENT - BRAZILIAN JIU JITSU COACHING This Subcontractor Agree…"
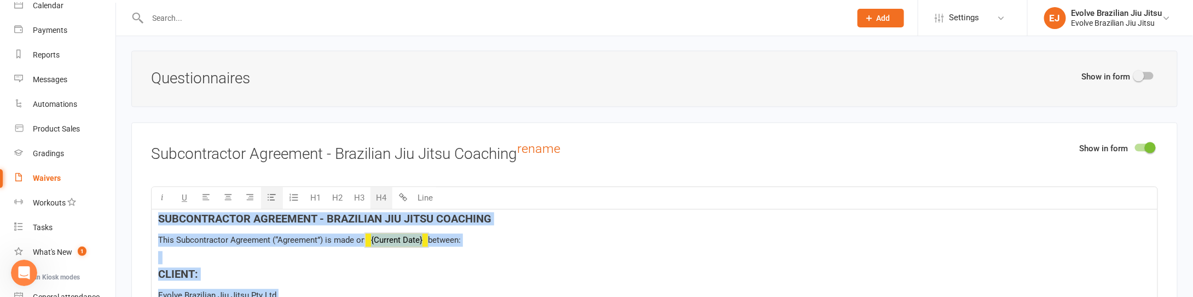
scroll to position [315, 0]
click at [422, 142] on h3 "Subcontractor Agreement - Brazilian Jiu Jitsu Coaching rename" at bounding box center [654, 152] width 1007 height 20
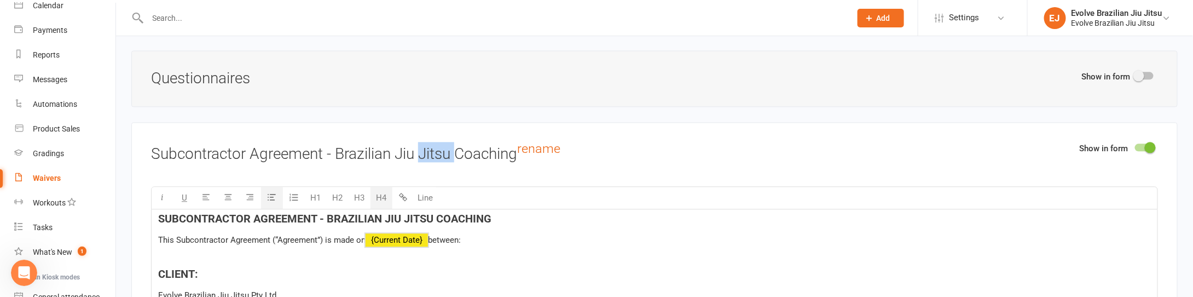
click at [422, 142] on h3 "Subcontractor Agreement - Brazilian Jiu Jitsu Coaching rename" at bounding box center [654, 152] width 1007 height 20
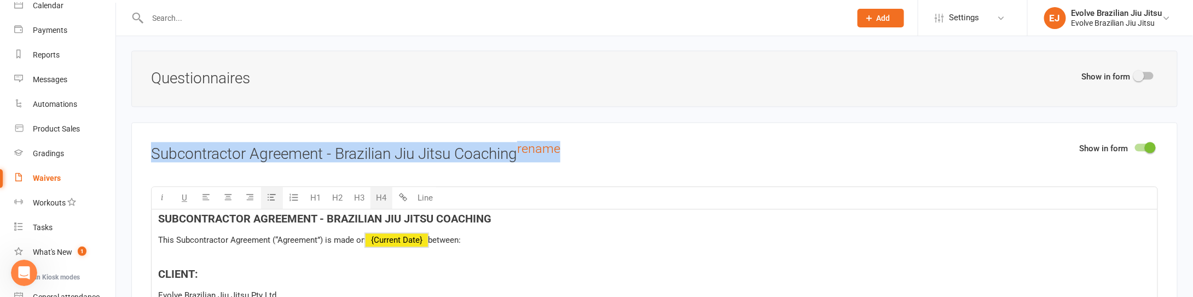
click at [422, 142] on h3 "Subcontractor Agreement - Brazilian Jiu Jitsu Coaching rename" at bounding box center [654, 152] width 1007 height 20
copy h3 "Jitsu"
click at [324, 142] on h3 "Subcontractor Agreement - Brazilian Jiu Jitsu Coaching rename" at bounding box center [654, 152] width 1007 height 20
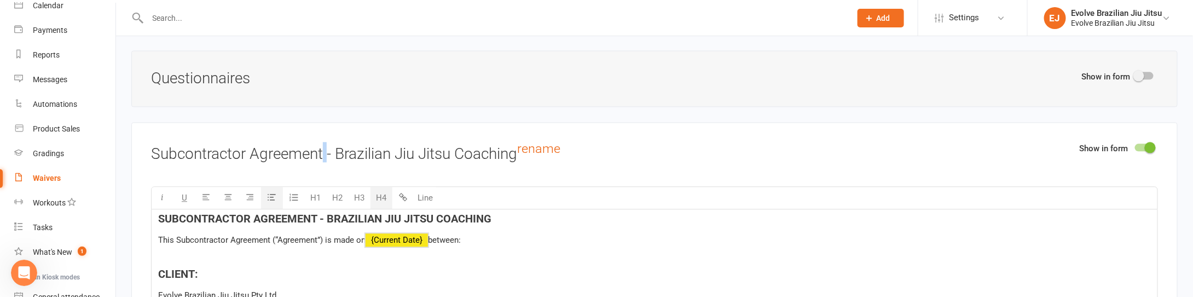
click at [324, 142] on h3 "Subcontractor Agreement - Brazilian Jiu Jitsu Coaching rename" at bounding box center [654, 152] width 1007 height 20
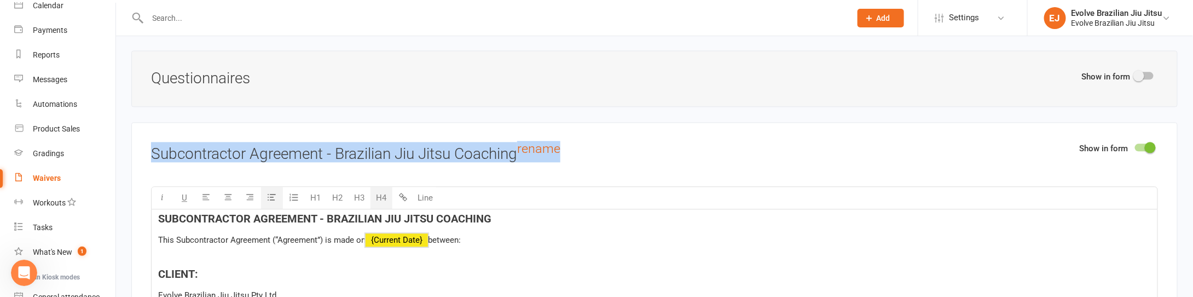
click at [324, 142] on h3 "Subcontractor Agreement - Brazilian Jiu Jitsu Coaching rename" at bounding box center [654, 152] width 1007 height 20
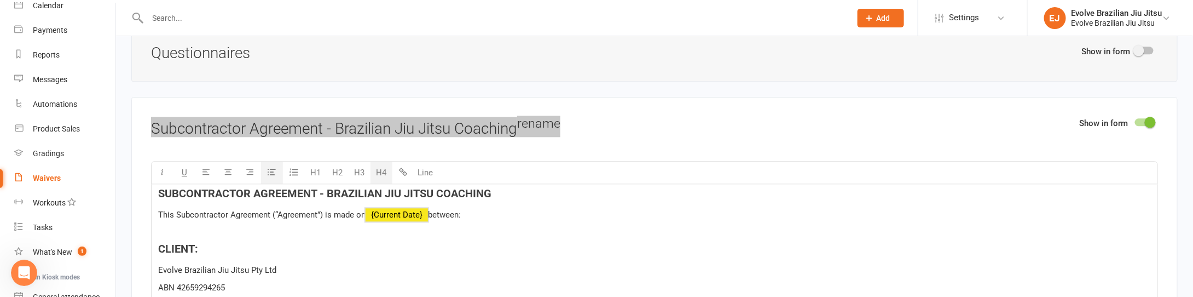
scroll to position [1269, 0]
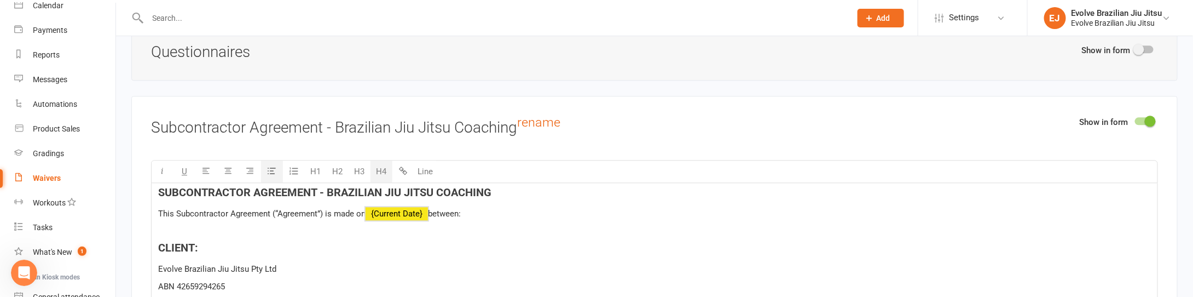
click at [274, 224] on p at bounding box center [654, 230] width 993 height 13
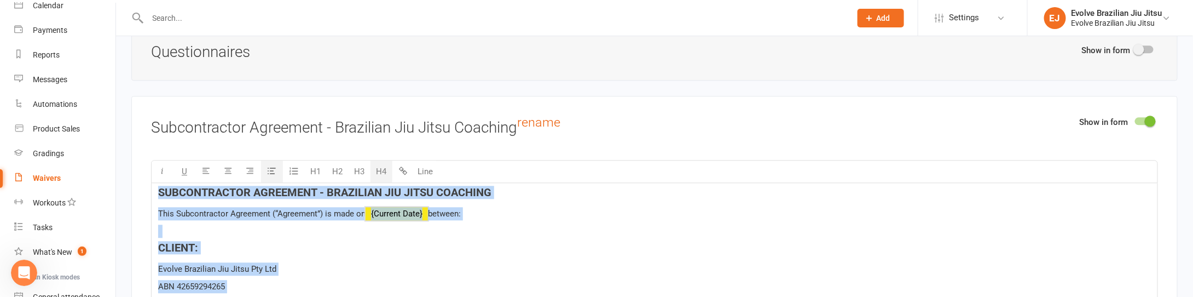
copy div "SUBCONTRACTOR AGREEMENT - BRAZILIAN JIU JITSU COACHING This Subcontractor Agree…"
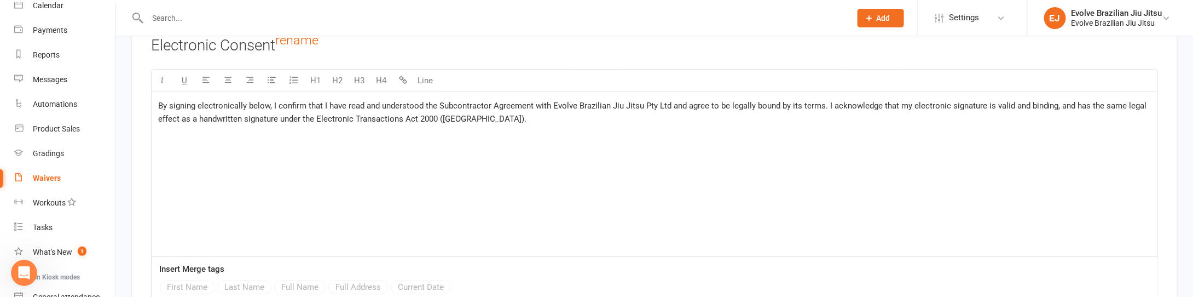
scroll to position [3611, 0]
click at [243, 121] on div "By signing electronically below, I confirm that I have read and understood the …" at bounding box center [655, 171] width 1006 height 164
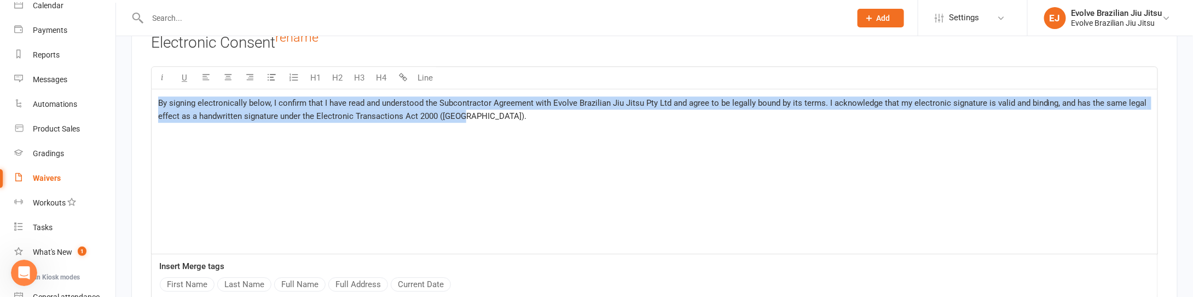
copy span "By signing electronically below, I confirm that I have read and understood the …"
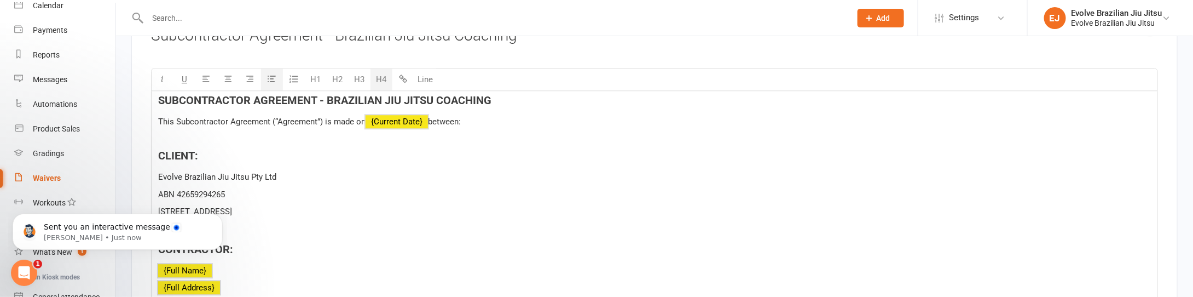
scroll to position [558, 0]
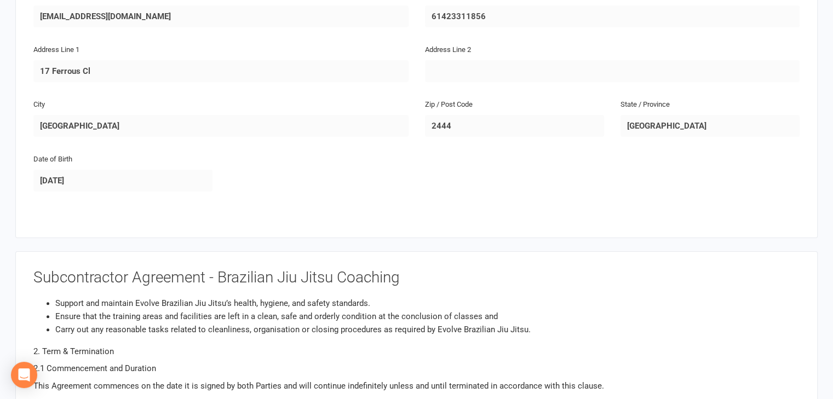
scroll to position [291, 0]
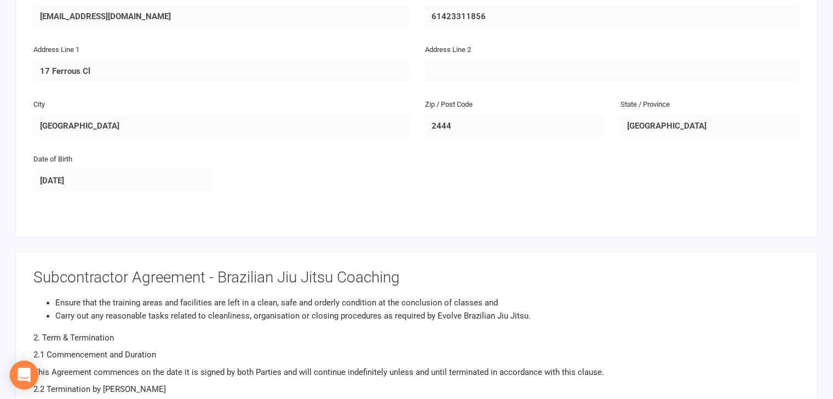
click at [20, 368] on div "Open Intercom Messenger" at bounding box center [24, 375] width 29 height 29
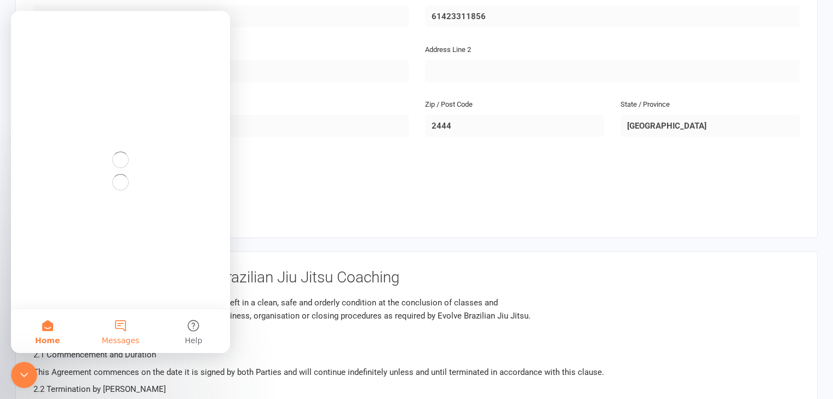
scroll to position [0, 0]
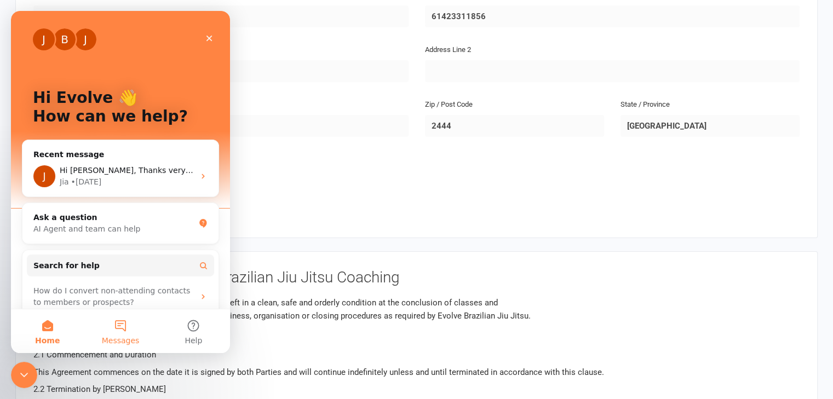
click at [118, 322] on button "Messages" at bounding box center [120, 331] width 73 height 44
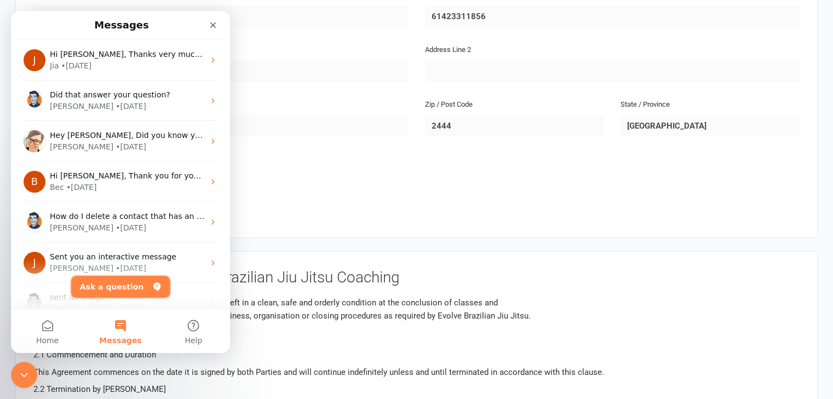
click at [118, 283] on button "Ask a question" at bounding box center [120, 287] width 99 height 22
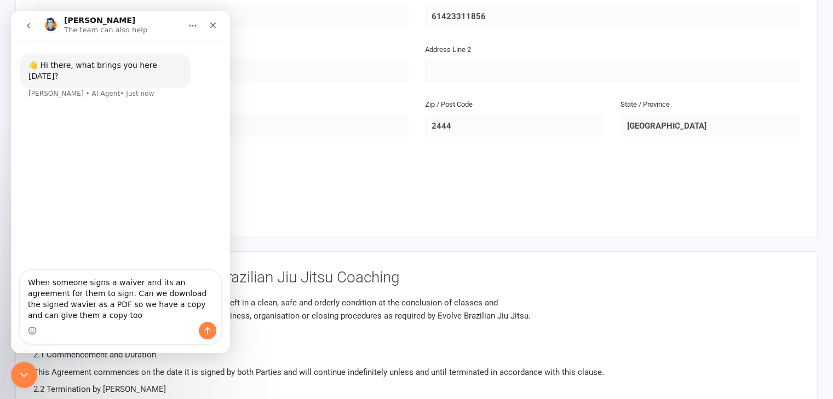
type textarea "When someone signs a waiver and its an agreement for them to sign. Can we downl…"
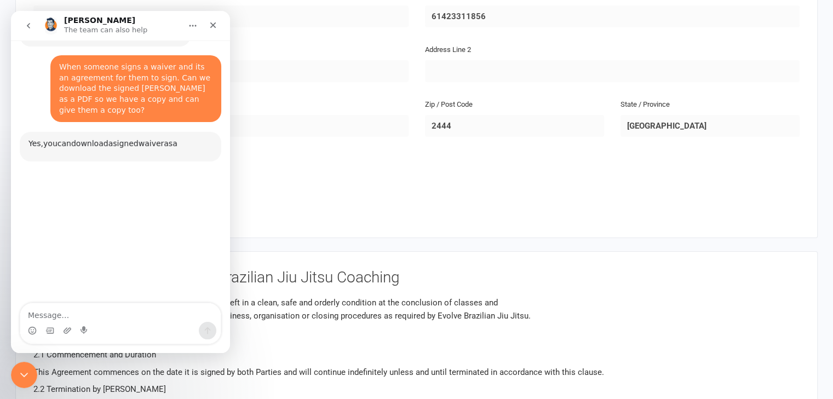
scroll to position [49, 0]
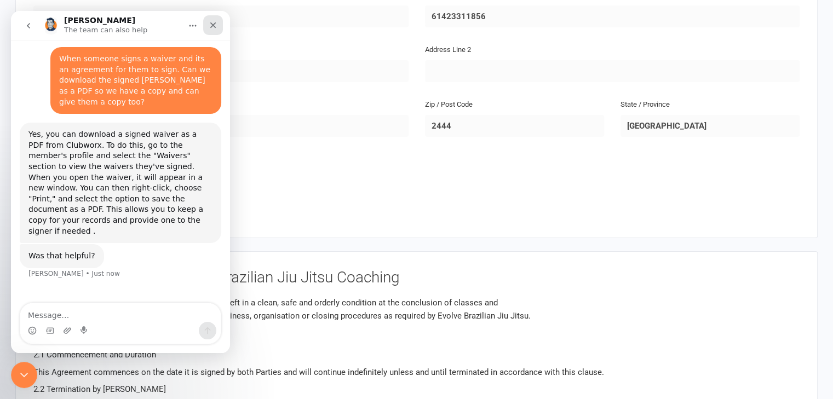
click at [213, 22] on icon "Close" at bounding box center [213, 25] width 9 height 9
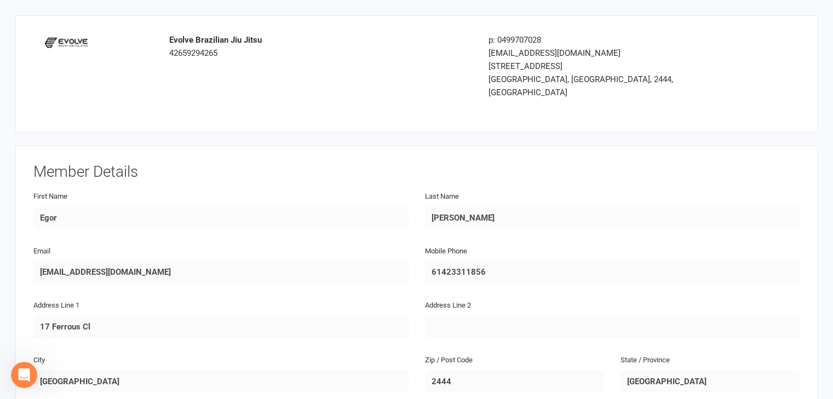
scroll to position [213, 0]
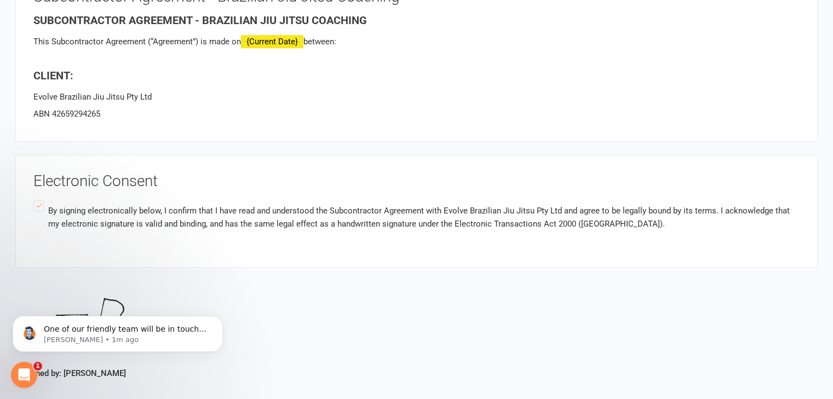
scroll to position [539, 0]
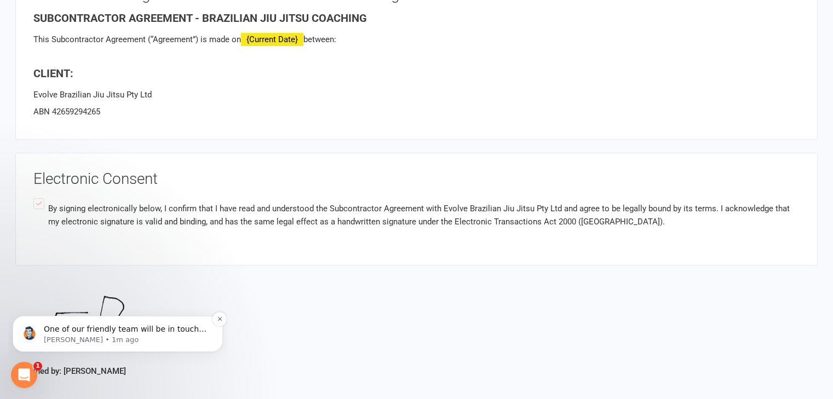
click at [105, 338] on p "[PERSON_NAME] • 1m ago" at bounding box center [126, 340] width 165 height 10
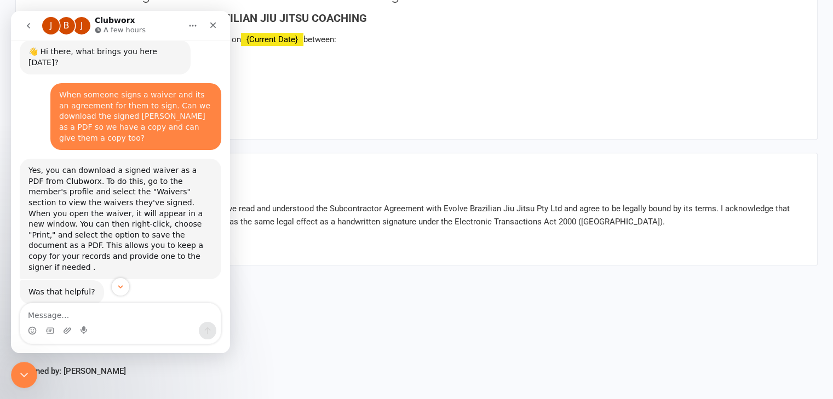
scroll to position [160, 0]
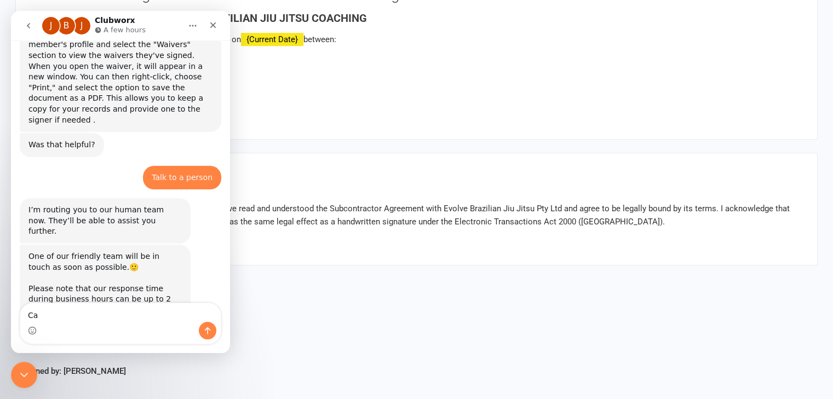
type textarea "C"
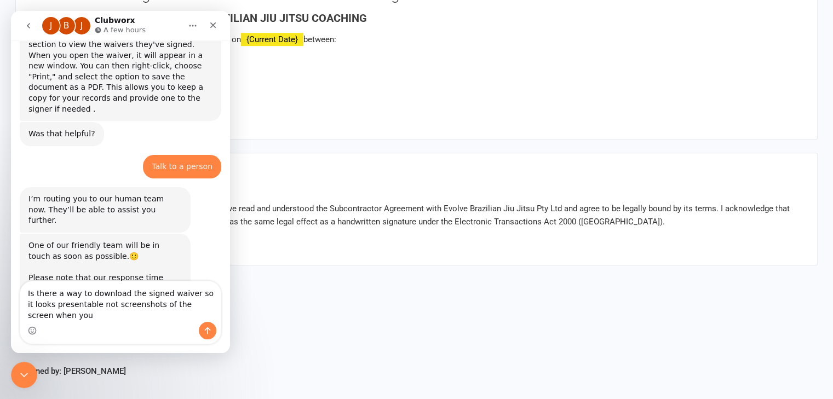
scroll to position [182, 0]
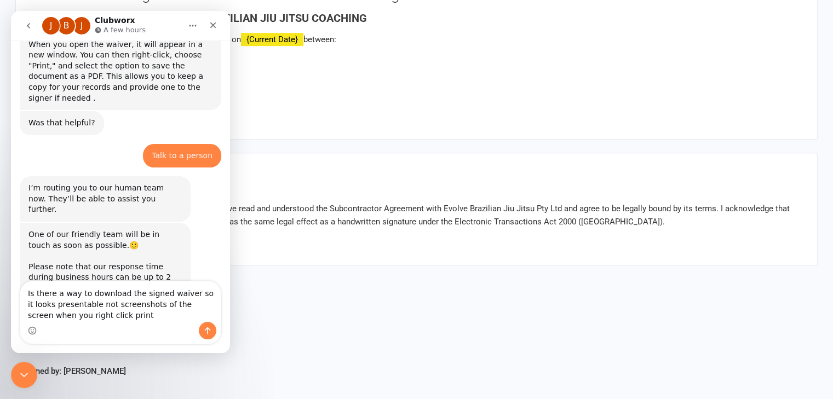
type textarea "Is there a way to download the signed waiver so it looks presentable not screen…"
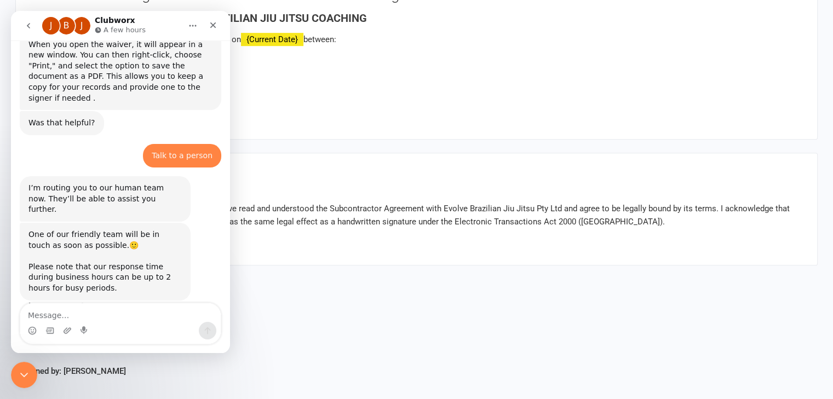
scroll to position [213, 0]
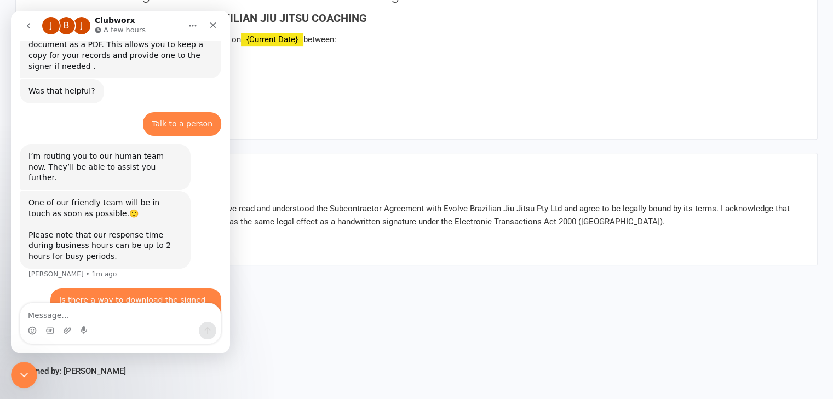
click at [440, 153] on fieldset "Electronic Consent By signing electronically below, I confirm that I have read …" at bounding box center [416, 209] width 802 height 113
click at [310, 122] on div "Subcontractor Agreement - Brazilian Jiu Jitsu Coaching SUBCONTRACTOR AGREEMENT …" at bounding box center [416, 53] width 802 height 171
click at [295, 103] on div "SUBCONTRACTOR AGREEMENT - BRAZILIAN JIU JITSU COACHING This Subcontractor Agree…" at bounding box center [416, 66] width 766 height 109
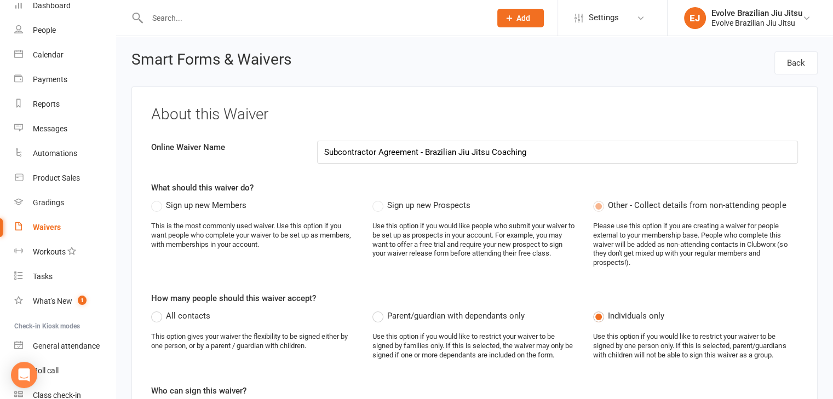
scroll to position [54, 0]
click at [55, 227] on div "Waivers" at bounding box center [47, 226] width 28 height 9
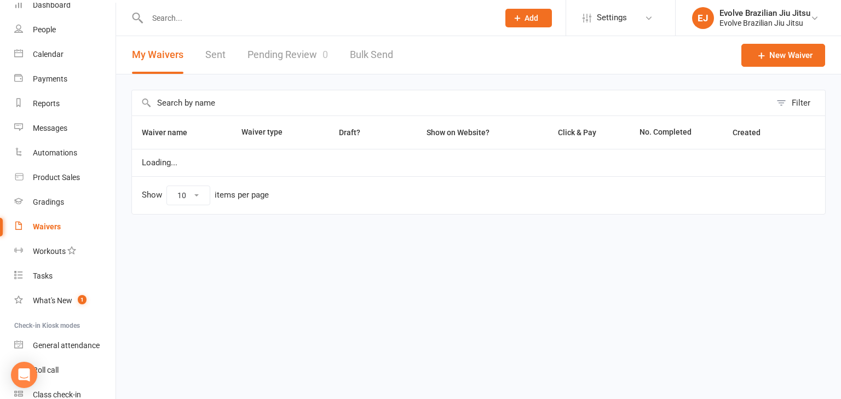
select select "100"
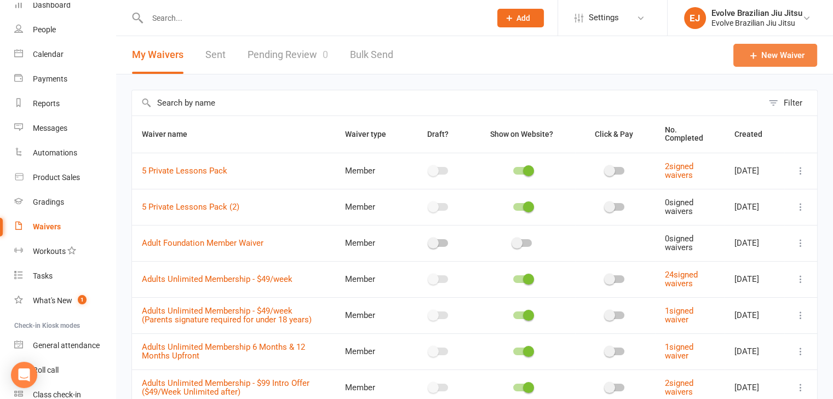
click at [766, 52] on link "New Waiver" at bounding box center [775, 55] width 84 height 23
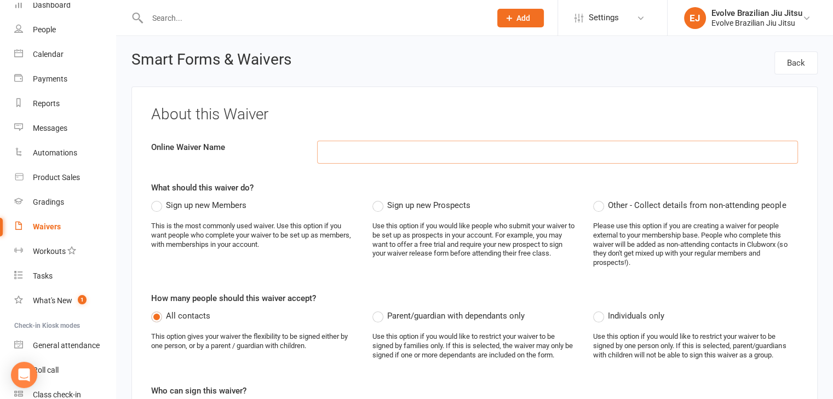
click at [343, 149] on input at bounding box center [557, 152] width 481 height 23
paste input "Subcontractor Agreement - Brazilian Jiu Jitsu Coaching rename"
type input "Subcontractor Agreement - Brazilian Jiu Jitsu Coaching at Evolve Brazilian Jiu …"
click at [517, 177] on div "About this Waiver Online Waiver Name Subcontractor Agreement - Brazilian Jiu Ji…" at bounding box center [474, 351] width 686 height 530
click at [155, 205] on label "Sign up new Members" at bounding box center [198, 205] width 95 height 13
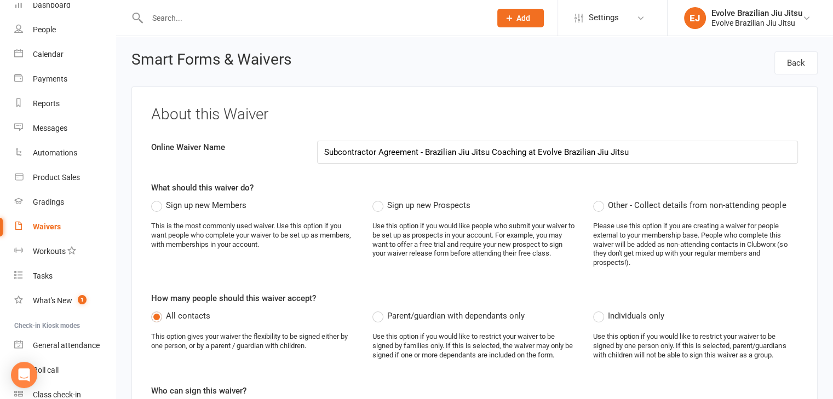
click at [155, 199] on input "Sign up new Members" at bounding box center [154, 199] width 7 height 0
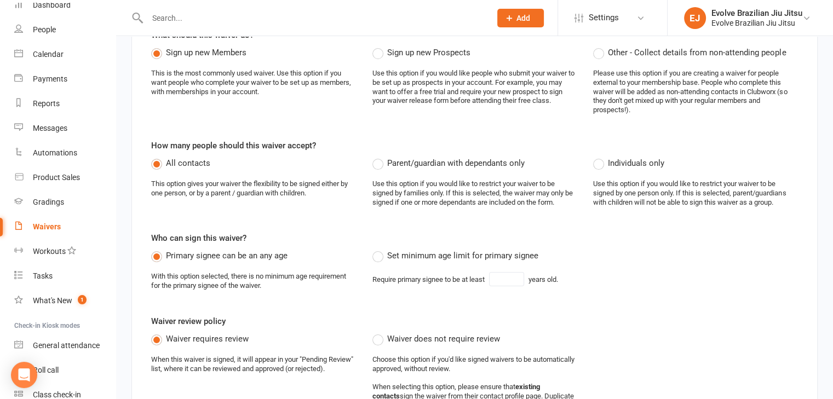
scroll to position [153, 0]
click at [603, 160] on label "Individuals only" at bounding box center [628, 162] width 71 height 13
click at [600, 156] on input "Individuals only" at bounding box center [596, 156] width 7 height 0
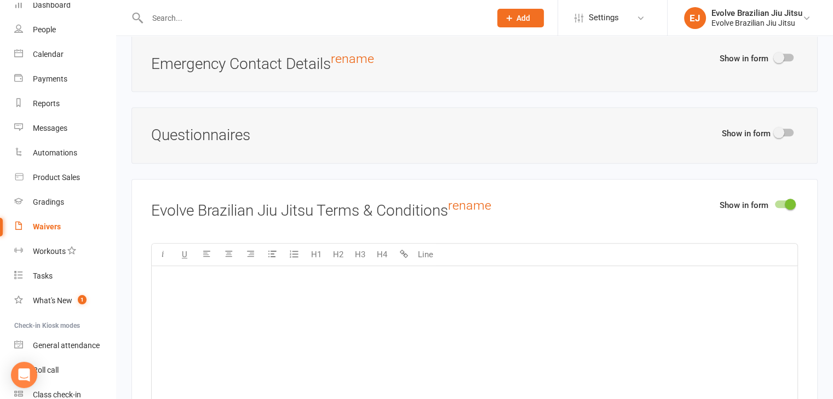
scroll to position [1306, 0]
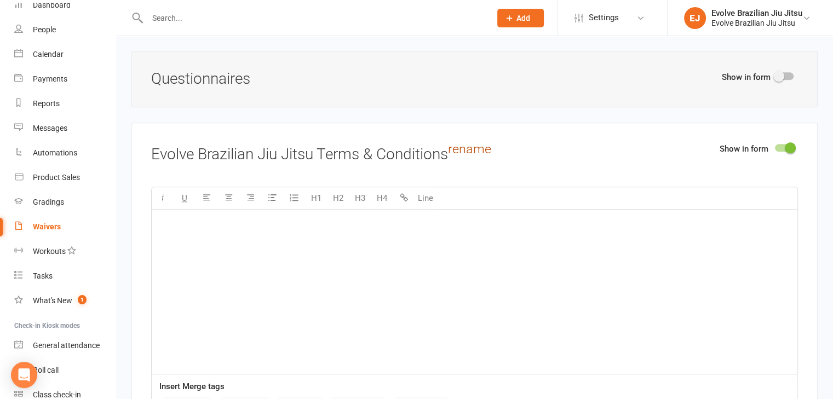
click at [463, 141] on link "rename" at bounding box center [469, 148] width 43 height 15
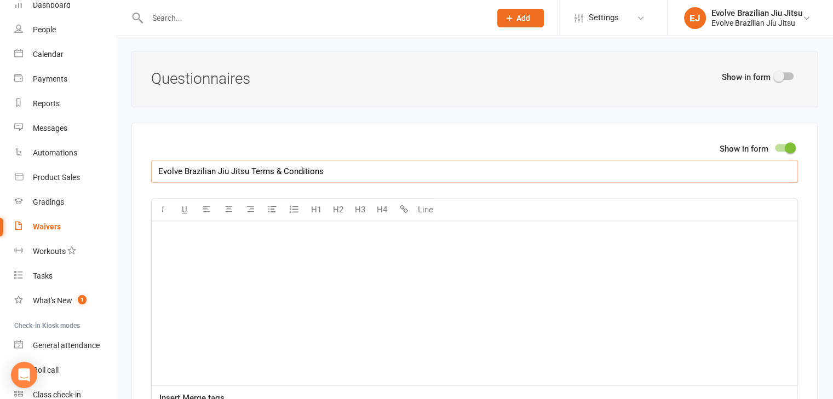
click at [308, 165] on input "Evolve Brazilian Jiu Jitsu Terms & Conditions" at bounding box center [474, 171] width 647 height 23
paste input "Subcontractor Agreement - Brazilian Jiu Jitsu Coaching rename"
type input "Subcontractor Agreement - Brazilian Jiu Jitsu Coaching"
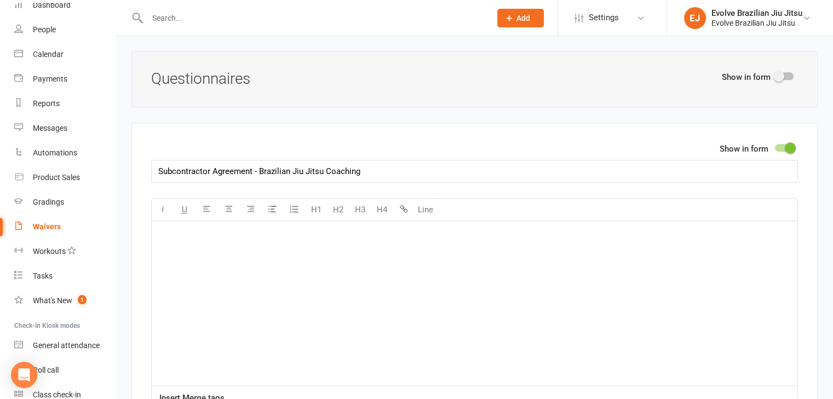
click at [218, 237] on div "﻿" at bounding box center [474, 303] width 645 height 164
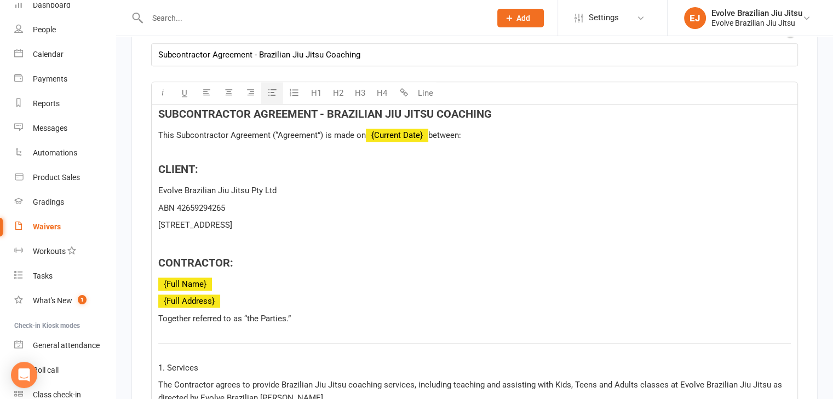
scroll to position [1400, 0]
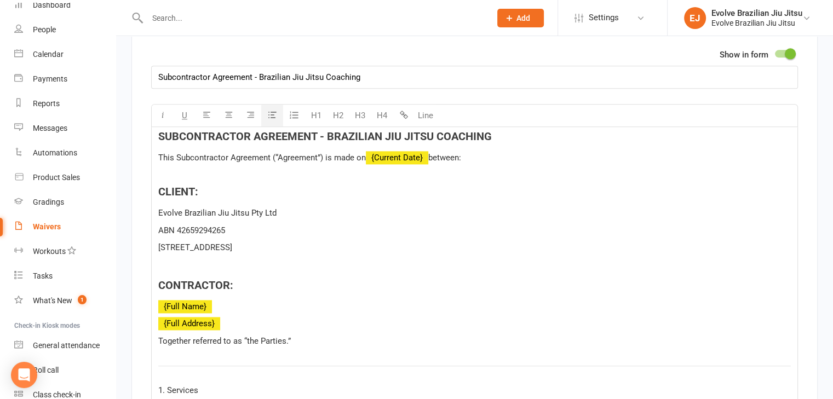
click at [262, 169] on p at bounding box center [474, 175] width 632 height 13
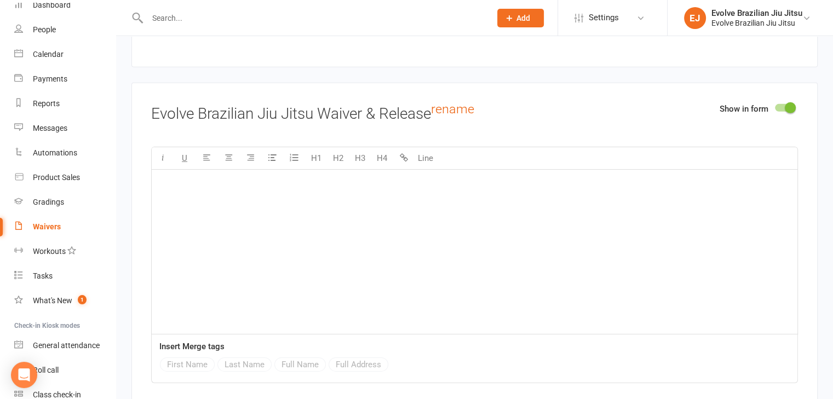
scroll to position [3516, 0]
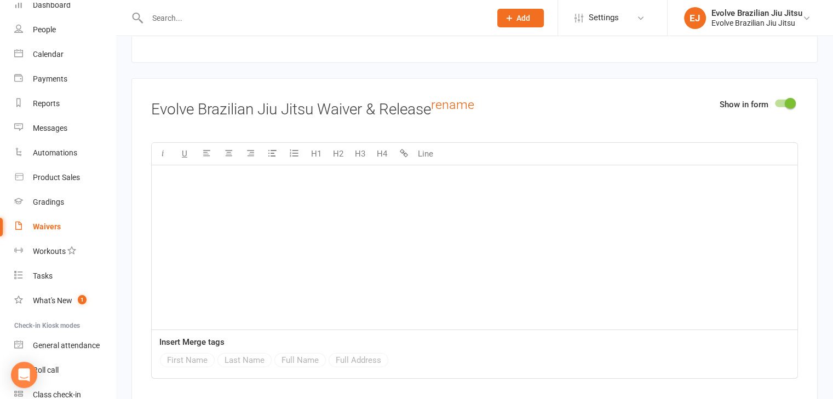
click at [780, 100] on div at bounding box center [784, 104] width 19 height 8
click at [775, 102] on input "checkbox" at bounding box center [775, 102] width 0 height 0
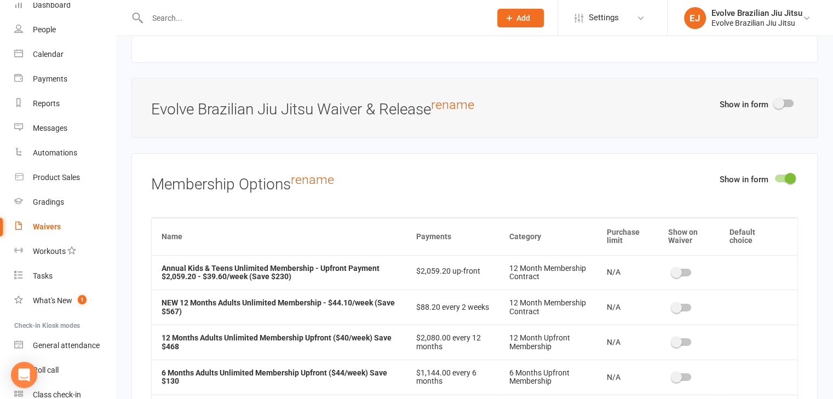
click at [782, 175] on div at bounding box center [784, 179] width 19 height 8
click at [775, 177] on input "checkbox" at bounding box center [775, 177] width 0 height 0
click at [778, 175] on div at bounding box center [784, 179] width 19 height 8
click at [775, 177] on input "checkbox" at bounding box center [775, 177] width 0 height 0
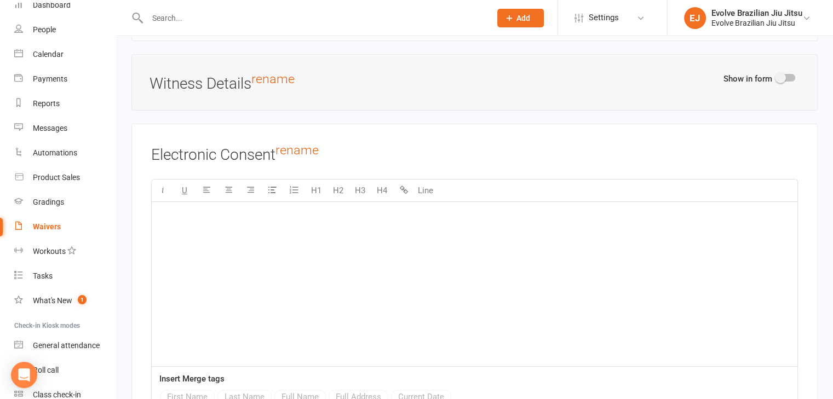
scroll to position [3920, 0]
click at [241, 219] on div "﻿" at bounding box center [474, 282] width 645 height 164
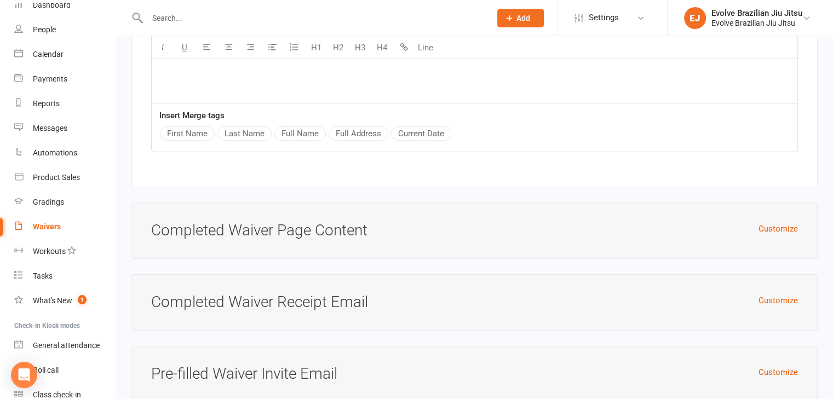
scroll to position [4300, 0]
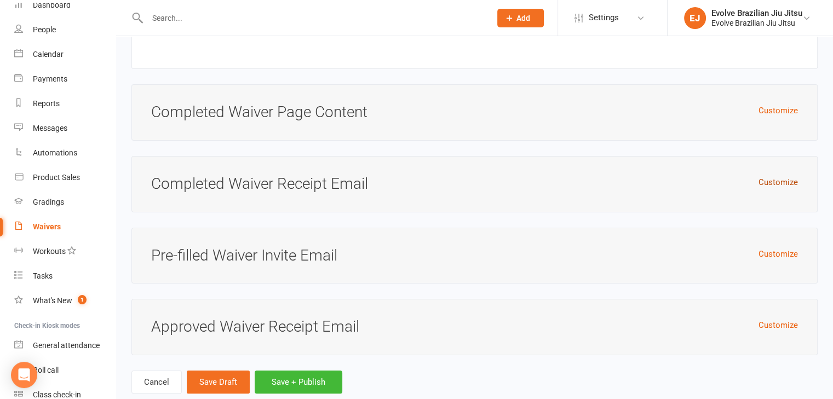
click at [775, 176] on button "Customize" at bounding box center [777, 182] width 39 height 13
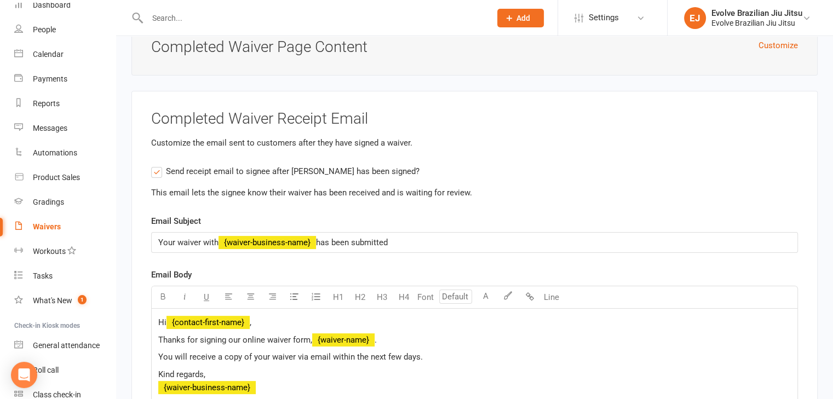
scroll to position [4364, 0]
click at [159, 165] on label "Send receipt email to signee after [PERSON_NAME] has been signed?" at bounding box center [285, 171] width 268 height 13
click at [158, 165] on input "Send receipt email to signee after [PERSON_NAME] has been signed?" at bounding box center [154, 165] width 7 height 0
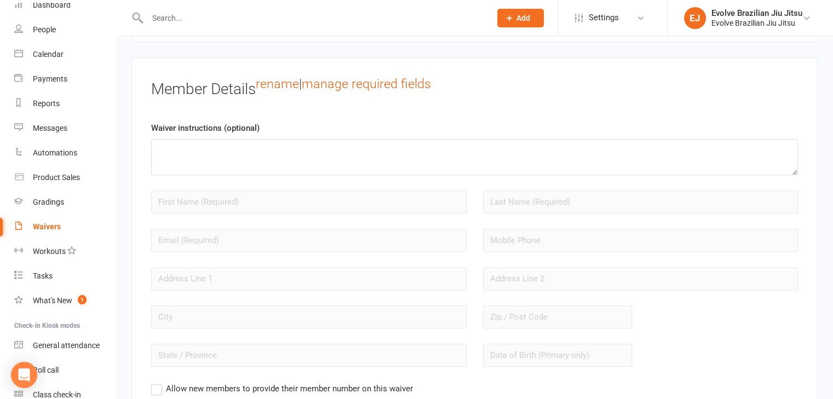
scroll to position [853, 0]
click at [275, 85] on link "rename" at bounding box center [277, 82] width 43 height 15
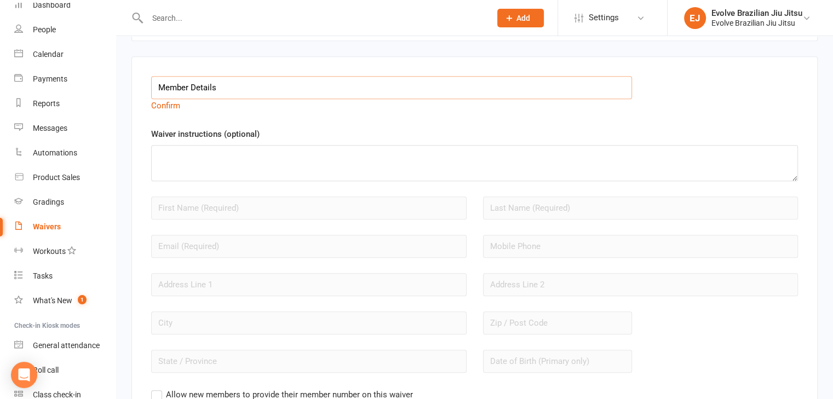
click at [206, 91] on input "Member Details" at bounding box center [391, 87] width 481 height 23
type input "C"
type input "Subcontractor Details"
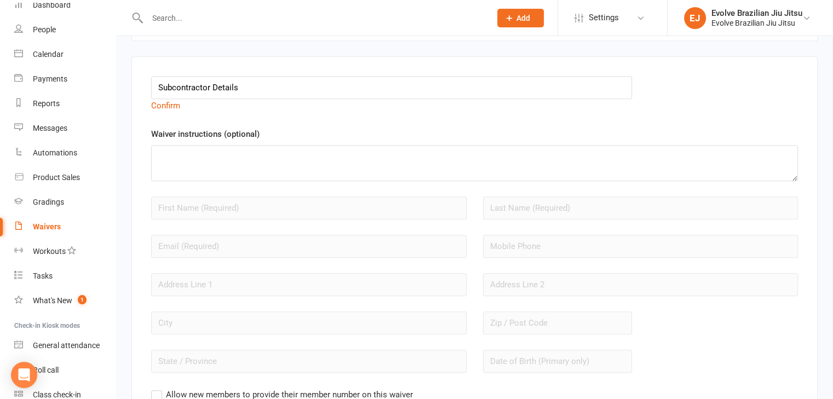
click at [251, 108] on div "Subcontractor Details Confirm" at bounding box center [391, 94] width 497 height 36
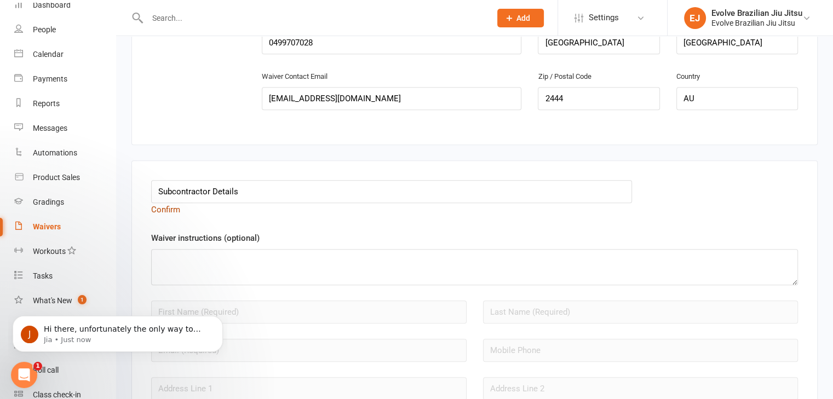
scroll to position [0, 0]
click at [159, 205] on link "Confirm" at bounding box center [165, 210] width 29 height 10
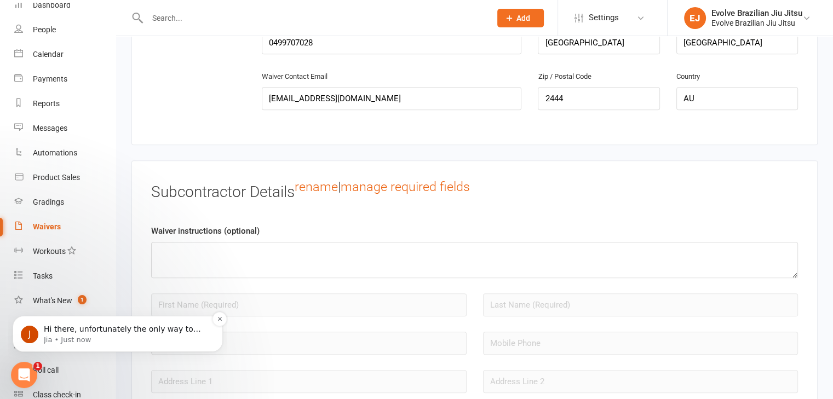
click at [138, 334] on div "Hi there, unfortunately the only way to save a copy of the signed waiver as a P…" at bounding box center [126, 329] width 169 height 14
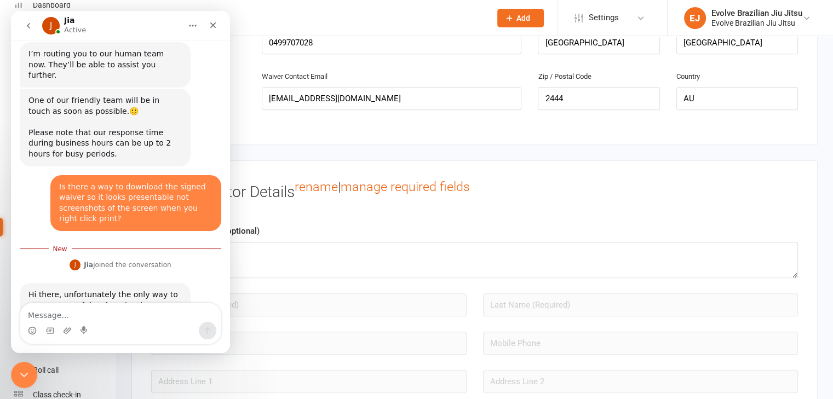
scroll to position [322, 0]
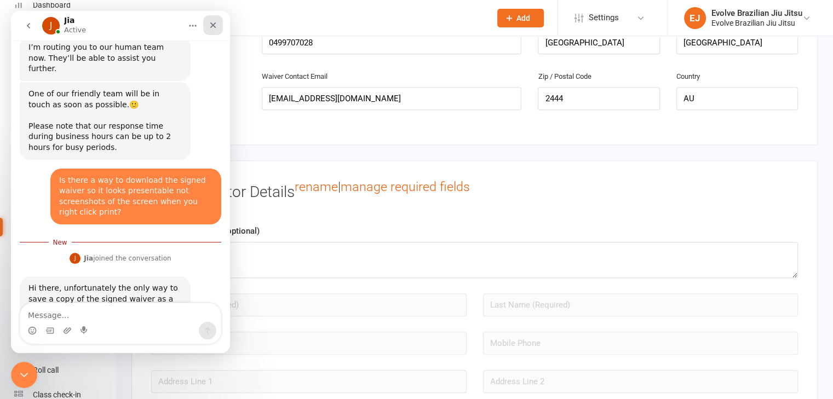
click at [211, 22] on icon "Close" at bounding box center [213, 25] width 9 height 9
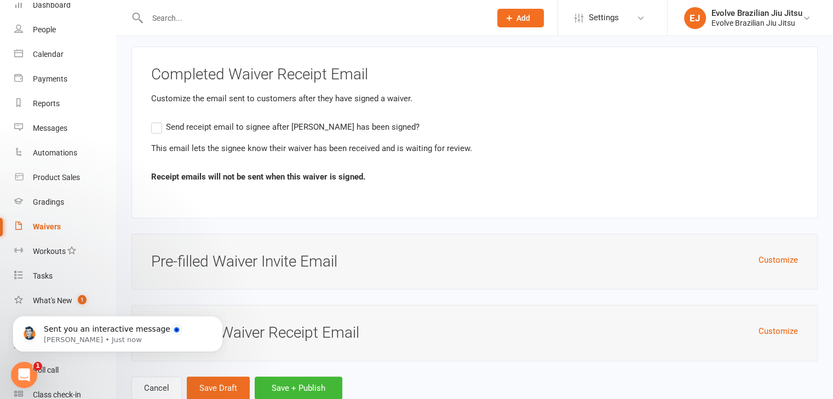
scroll to position [4415, 0]
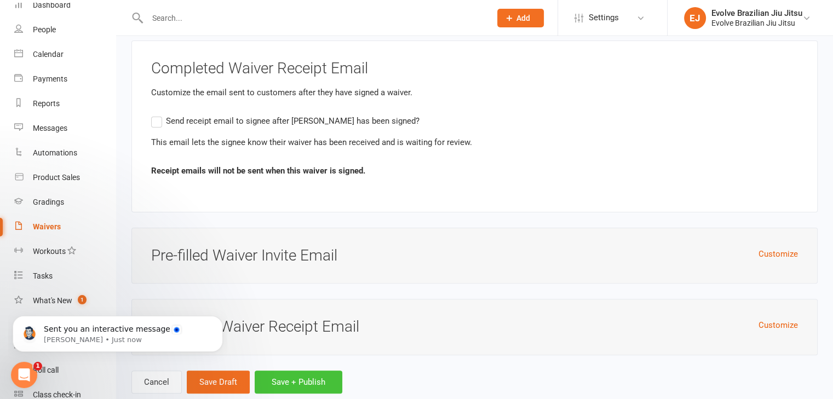
click at [286, 371] on button "Save + Publish" at bounding box center [299, 382] width 88 height 23
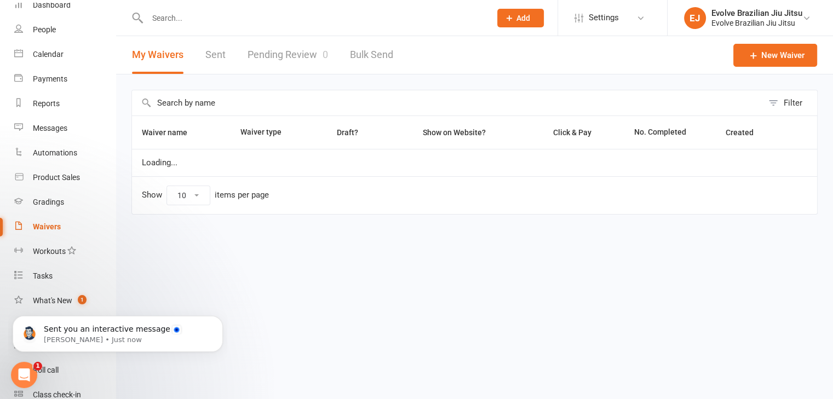
select select "100"
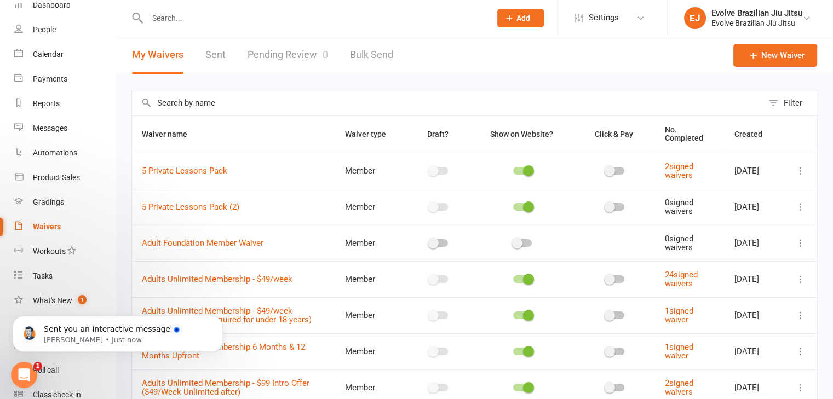
click at [177, 27] on div at bounding box center [306, 18] width 351 height 36
click at [165, 18] on input "text" at bounding box center [313, 17] width 339 height 15
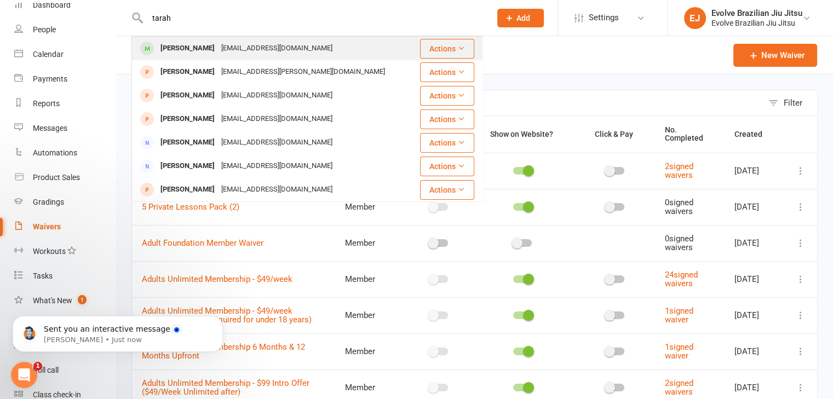
type input "tarah"
click at [187, 52] on div "[PERSON_NAME]" at bounding box center [187, 49] width 61 height 16
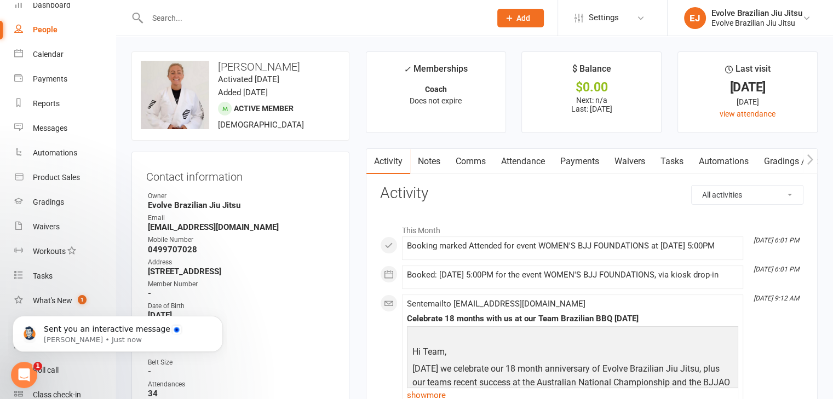
click at [638, 165] on link "Waivers" at bounding box center [630, 161] width 46 height 25
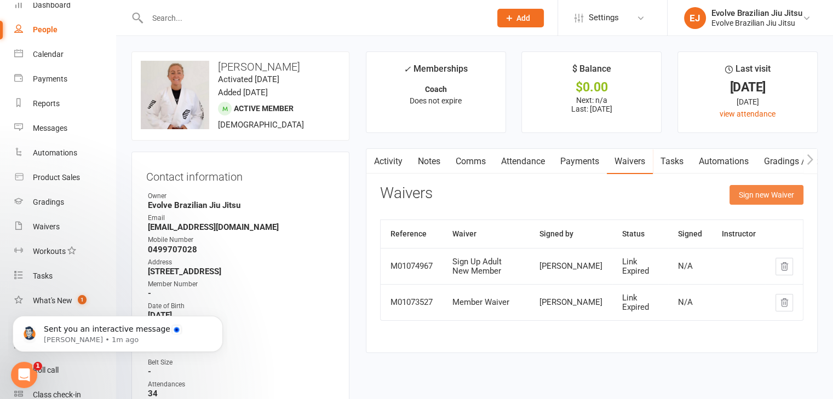
click at [775, 194] on button "Sign new Waiver" at bounding box center [766, 195] width 74 height 20
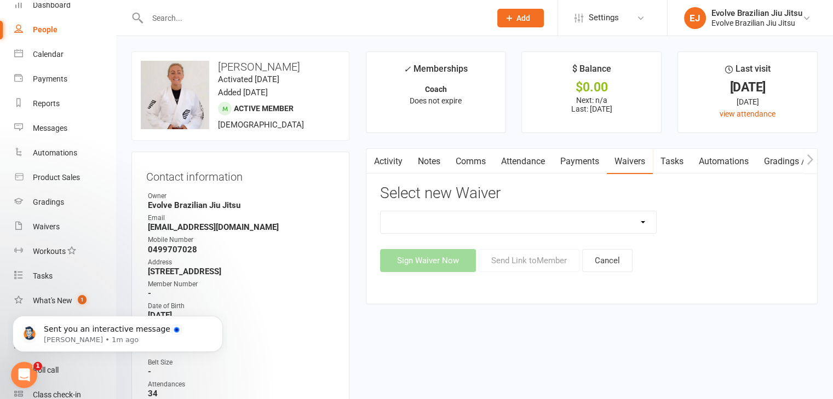
click at [518, 224] on select "5 Private Lessons Pack 5 Private Lessons Pack (2) Adult Foundation Member Waive…" at bounding box center [518, 222] width 276 height 22
select select "14940"
click at [380, 211] on select "5 Private Lessons Pack 5 Private Lessons Pack (2) Adult Foundation Member Waive…" at bounding box center [518, 222] width 276 height 22
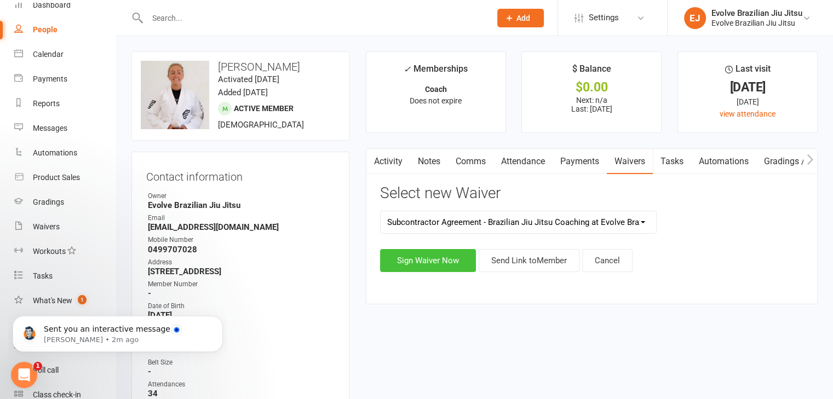
click at [434, 259] on button "Sign Waiver Now" at bounding box center [428, 260] width 96 height 23
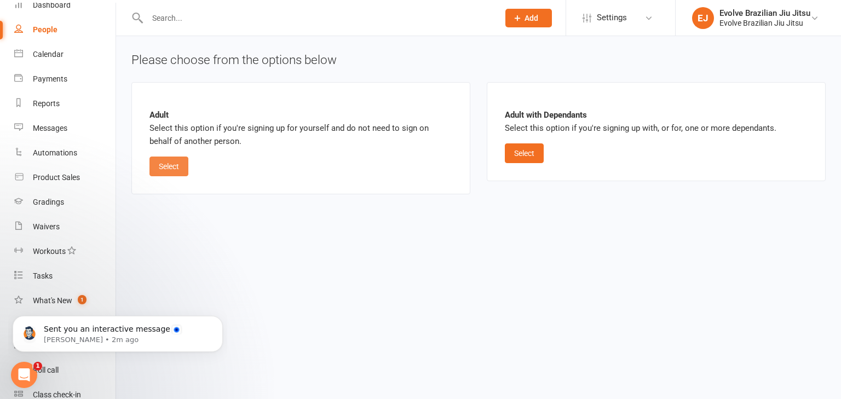
click at [165, 168] on button "Select" at bounding box center [168, 167] width 39 height 20
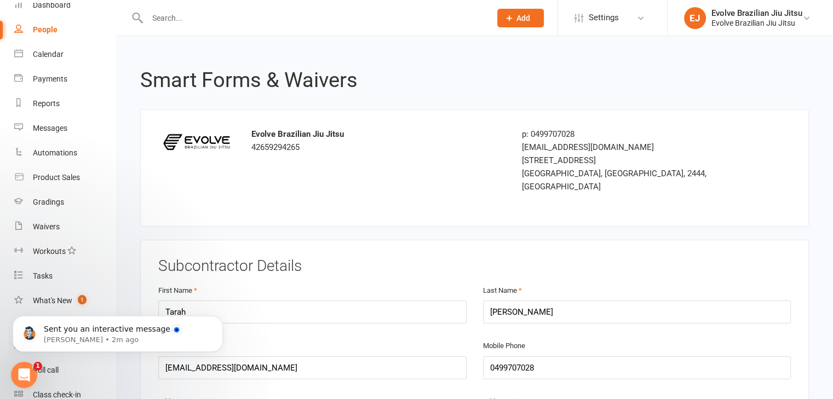
click at [162, 7] on div at bounding box center [306, 18] width 351 height 36
click at [162, 11] on input "text" at bounding box center [313, 17] width 339 height 15
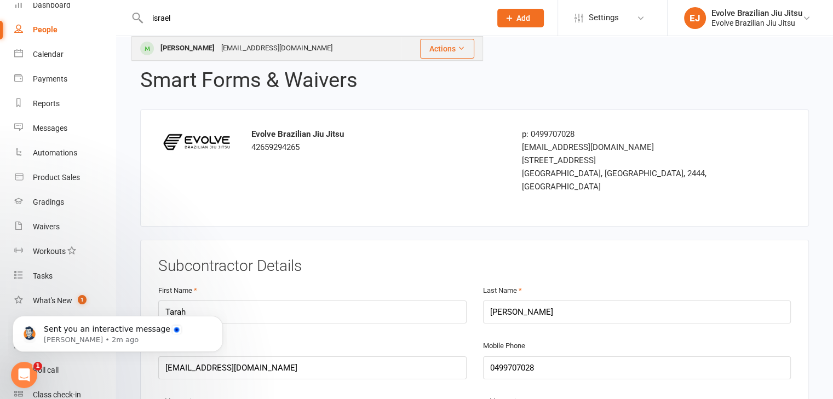
type input "israel"
click at [227, 47] on div "[EMAIL_ADDRESS][DOMAIN_NAME]" at bounding box center [277, 49] width 118 height 16
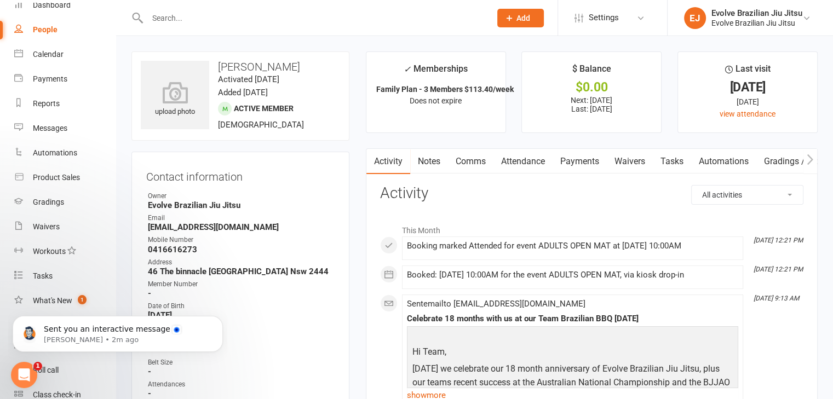
click at [622, 162] on link "Waivers" at bounding box center [630, 161] width 46 height 25
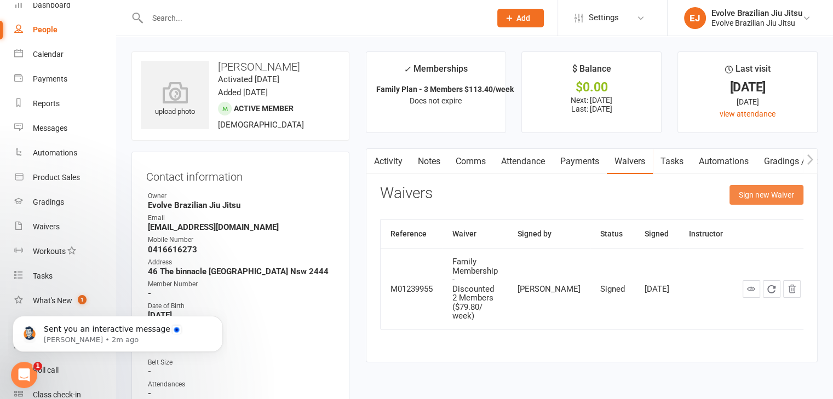
click at [752, 193] on button "Sign new Waiver" at bounding box center [766, 195] width 74 height 20
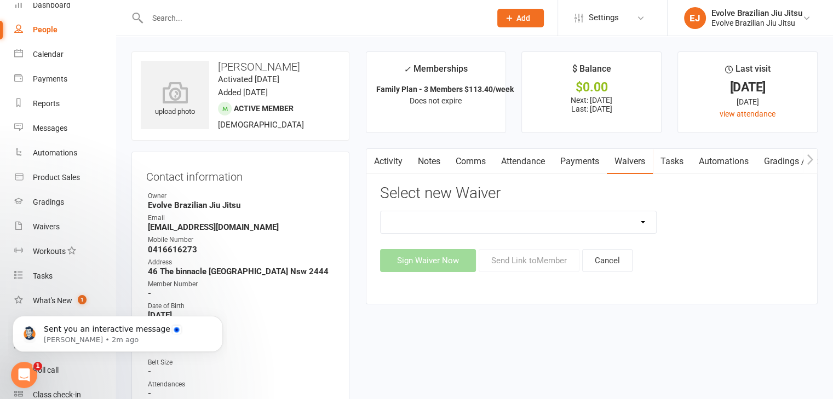
click at [635, 223] on select "5 Private Lessons Pack 5 Private Lessons Pack (2) Adult Foundation Member Waive…" at bounding box center [518, 222] width 276 height 22
select select "14940"
click at [380, 211] on select "5 Private Lessons Pack 5 Private Lessons Pack (2) Adult Foundation Member Waive…" at bounding box center [518, 222] width 276 height 22
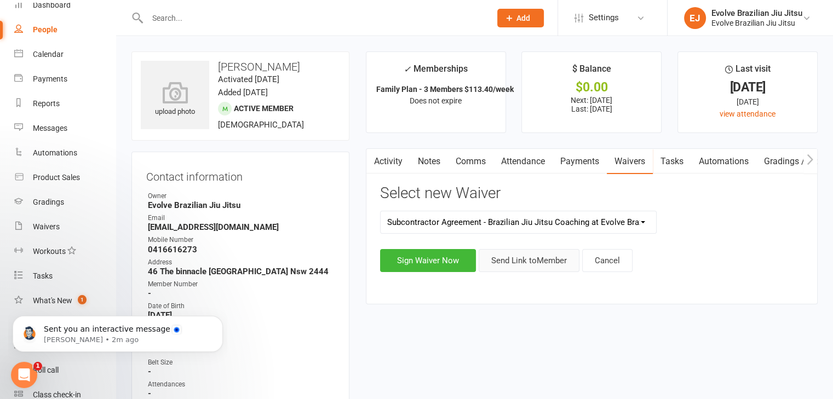
click at [521, 264] on button "Send Link to Member" at bounding box center [528, 260] width 101 height 23
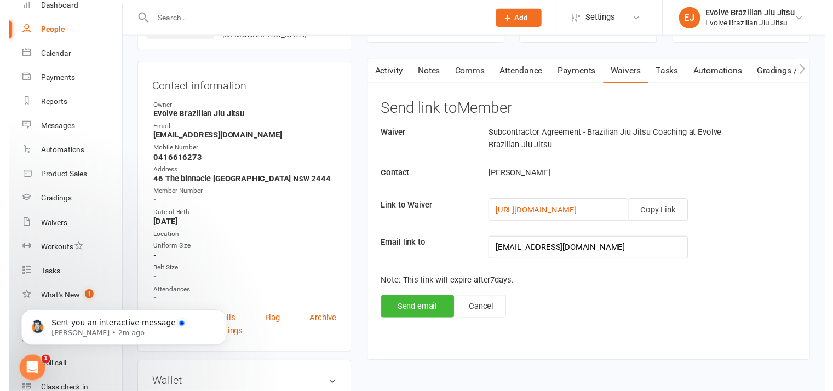
scroll to position [90, 0]
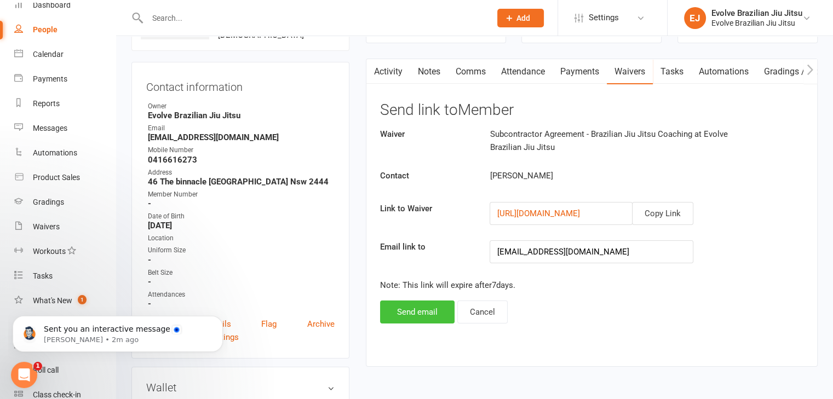
click at [422, 309] on button "Send email" at bounding box center [417, 312] width 74 height 23
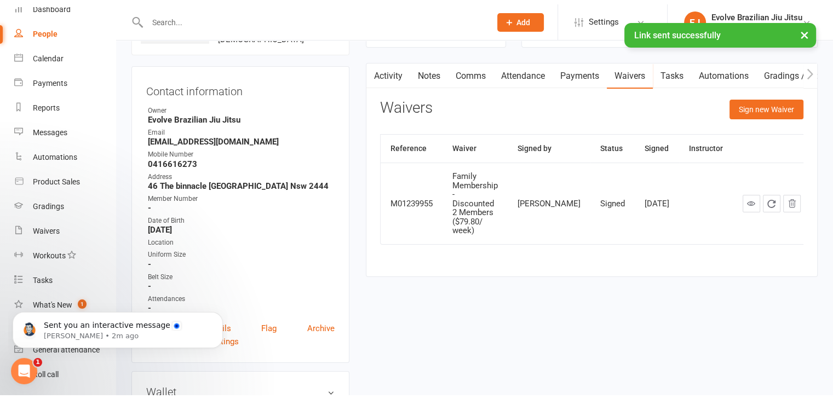
scroll to position [457, 0]
